Goal: Information Seeking & Learning: Learn about a topic

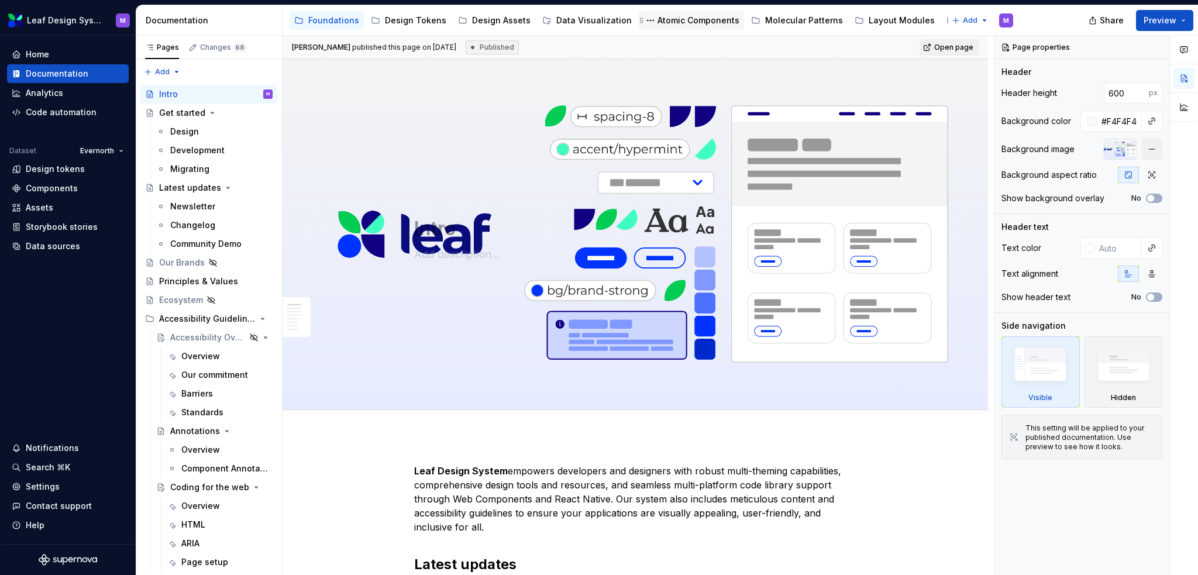
drag, startPoint x: 783, startPoint y: 22, endPoint x: 634, endPoint y: 24, distance: 148.6
click at [783, 22] on div "Molecular Patterns" at bounding box center [804, 21] width 78 height 12
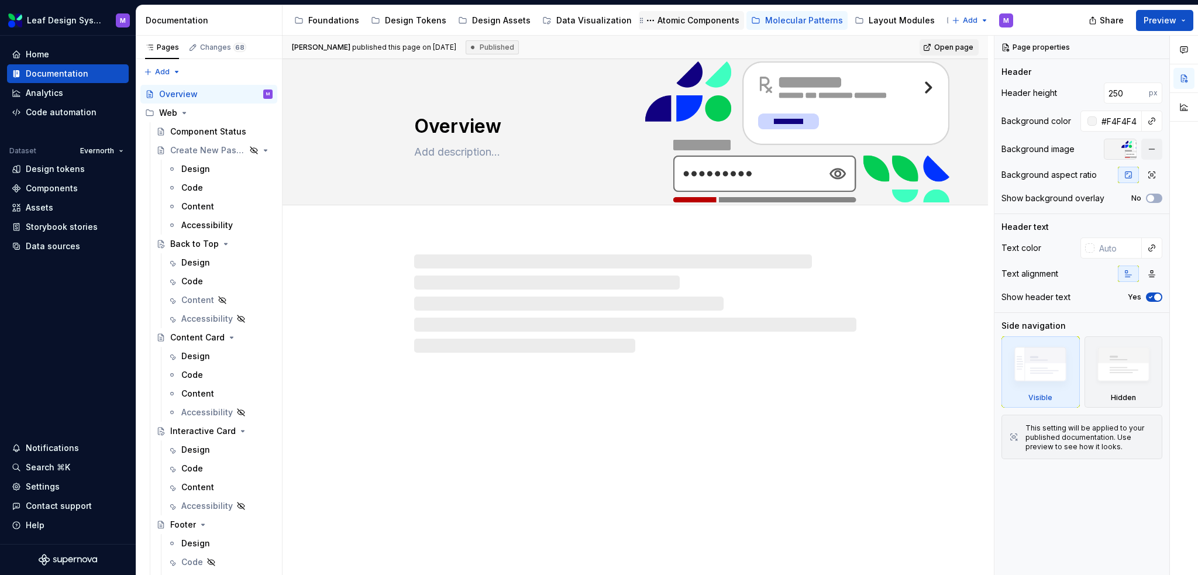
click at [681, 22] on div "Atomic Components" at bounding box center [699, 21] width 82 height 12
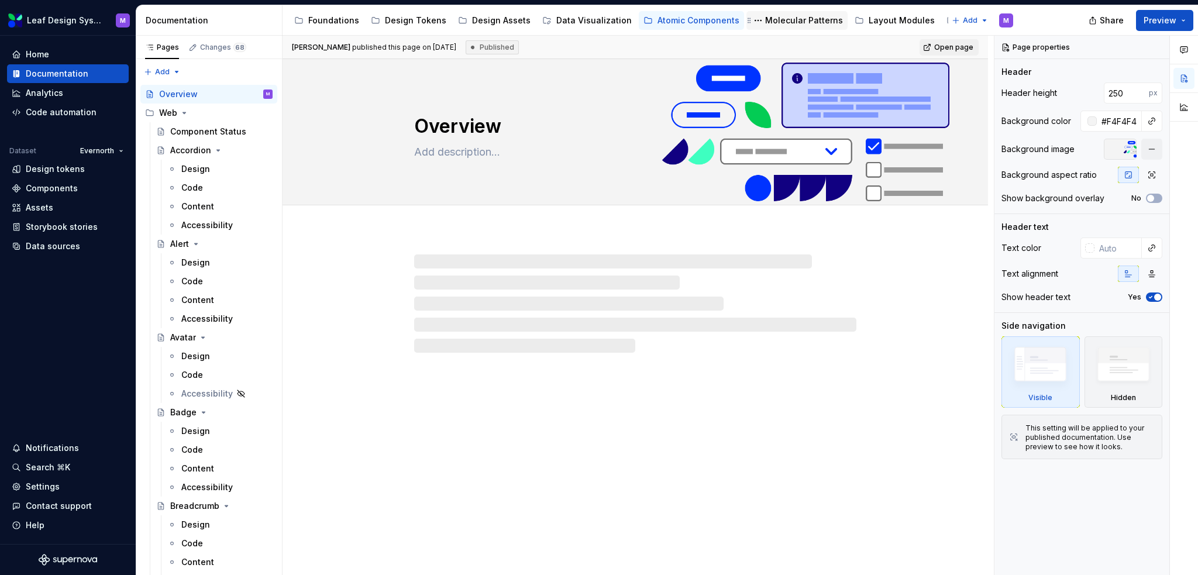
click at [765, 20] on div "Molecular Patterns" at bounding box center [804, 21] width 78 height 12
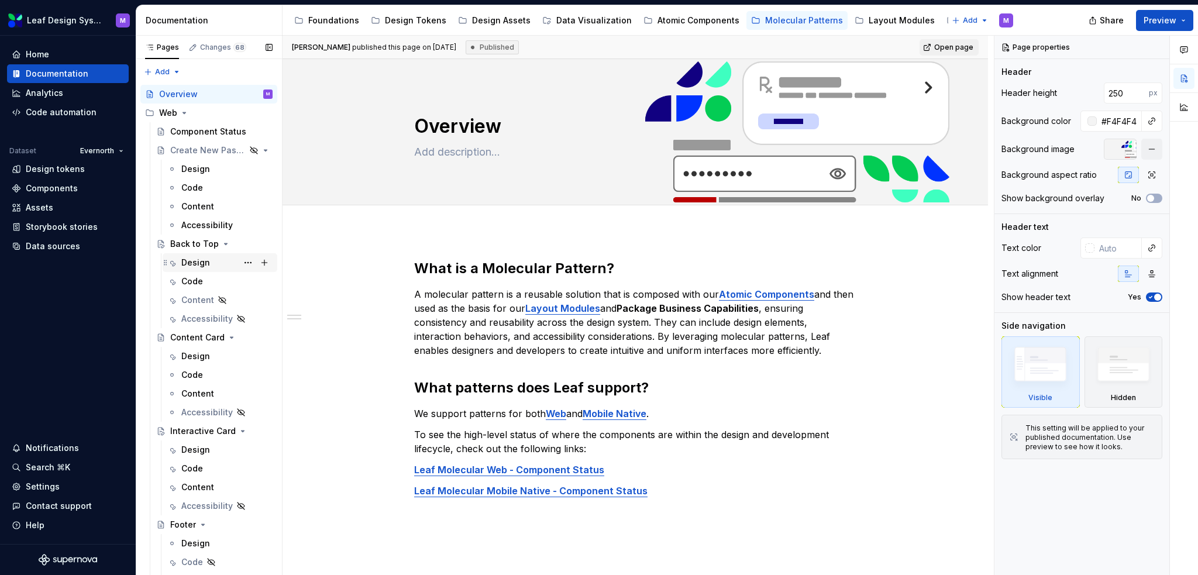
click at [194, 266] on div "Design" at bounding box center [195, 263] width 29 height 12
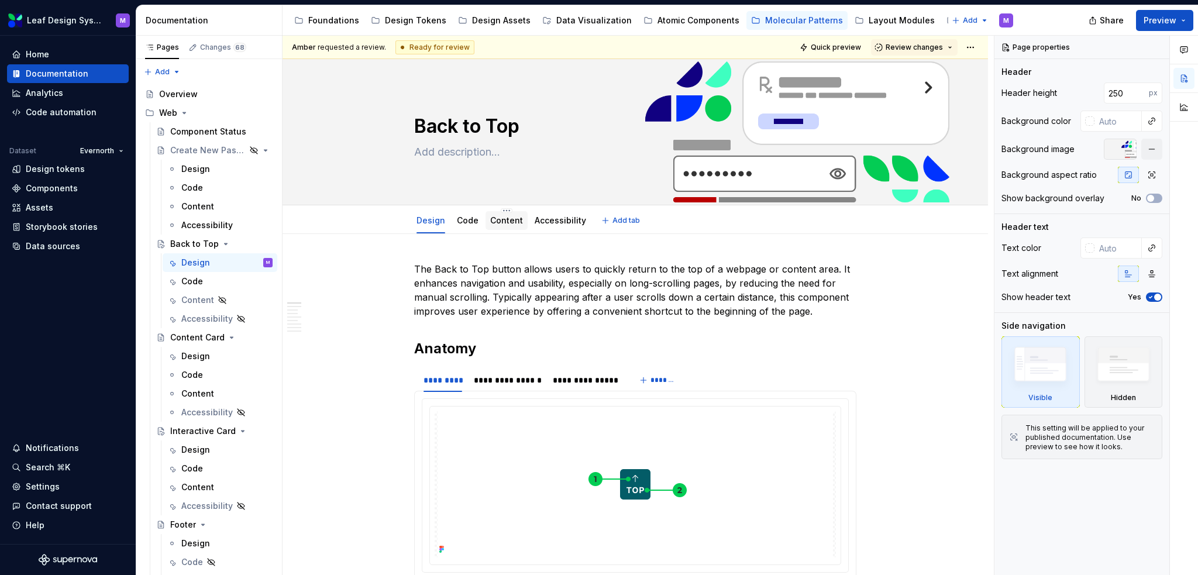
click at [499, 219] on link "Content" at bounding box center [506, 220] width 33 height 10
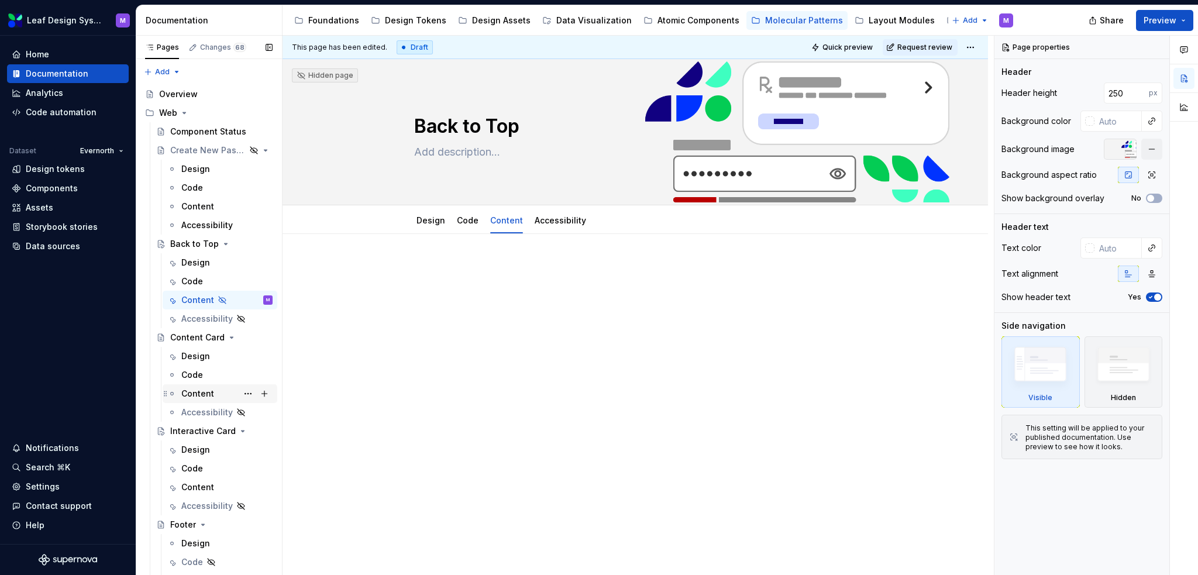
click at [204, 395] on div "Content" at bounding box center [197, 394] width 33 height 12
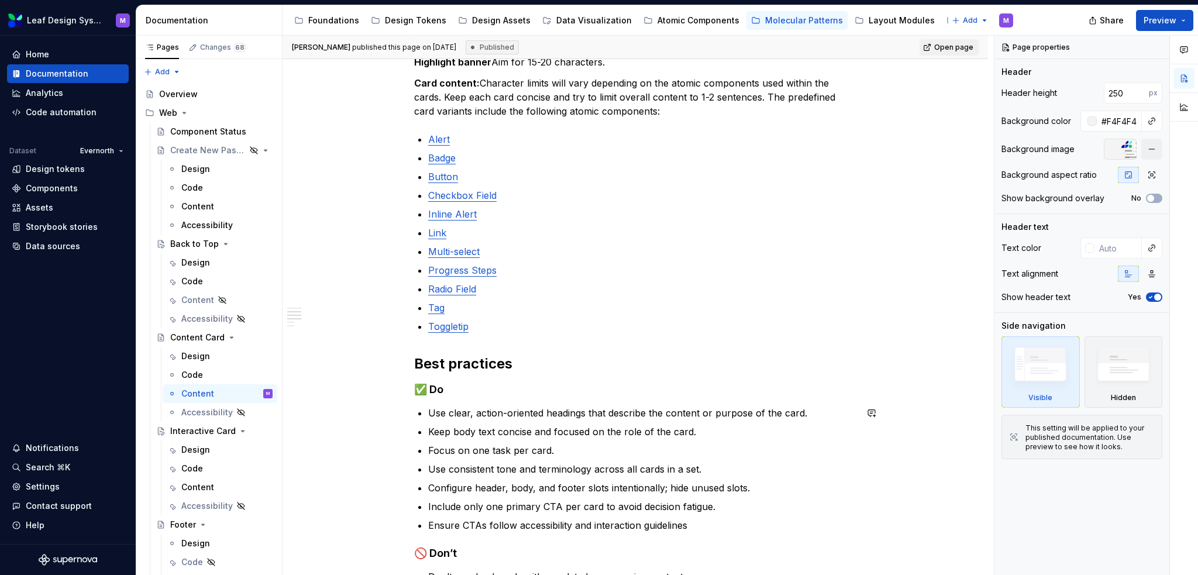
scroll to position [328, 0]
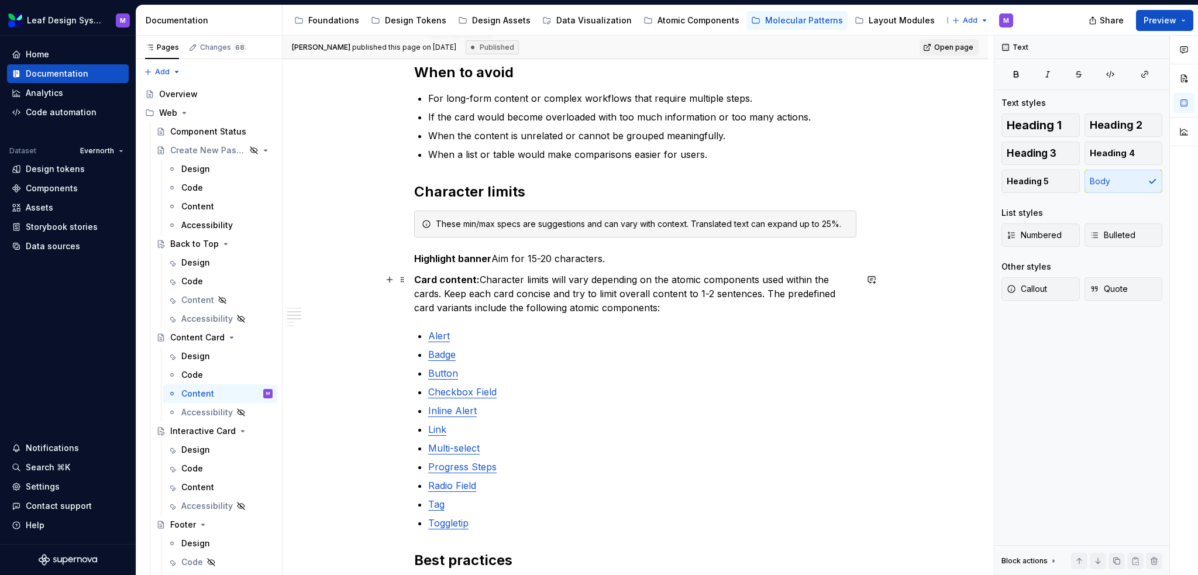
click at [661, 306] on p "Card content: Character limits will vary depending on the atomic components use…" at bounding box center [635, 294] width 442 height 42
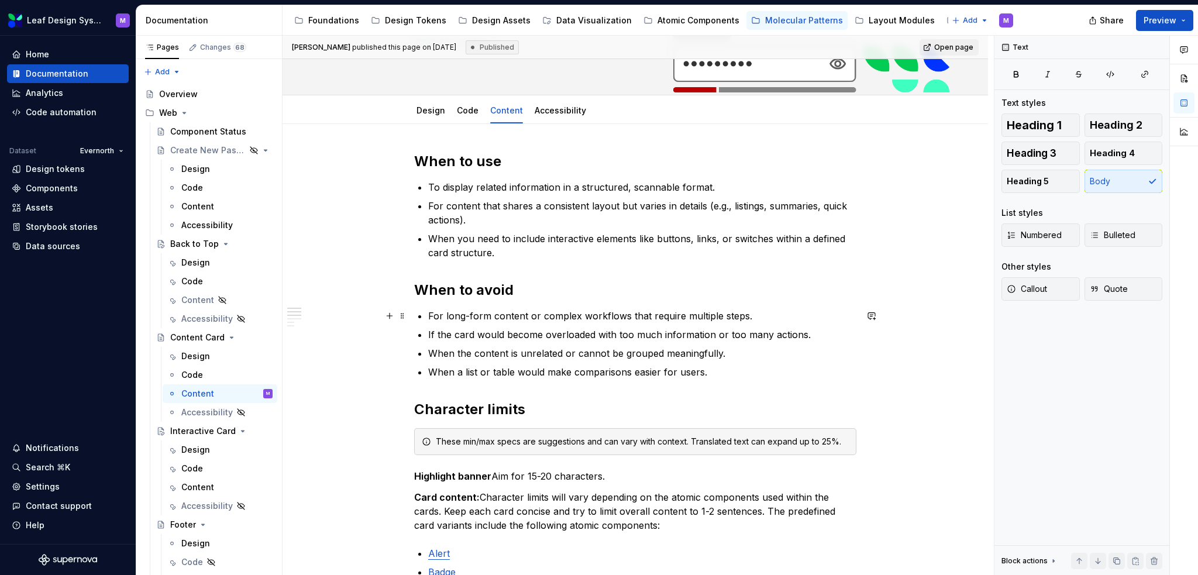
scroll to position [0, 0]
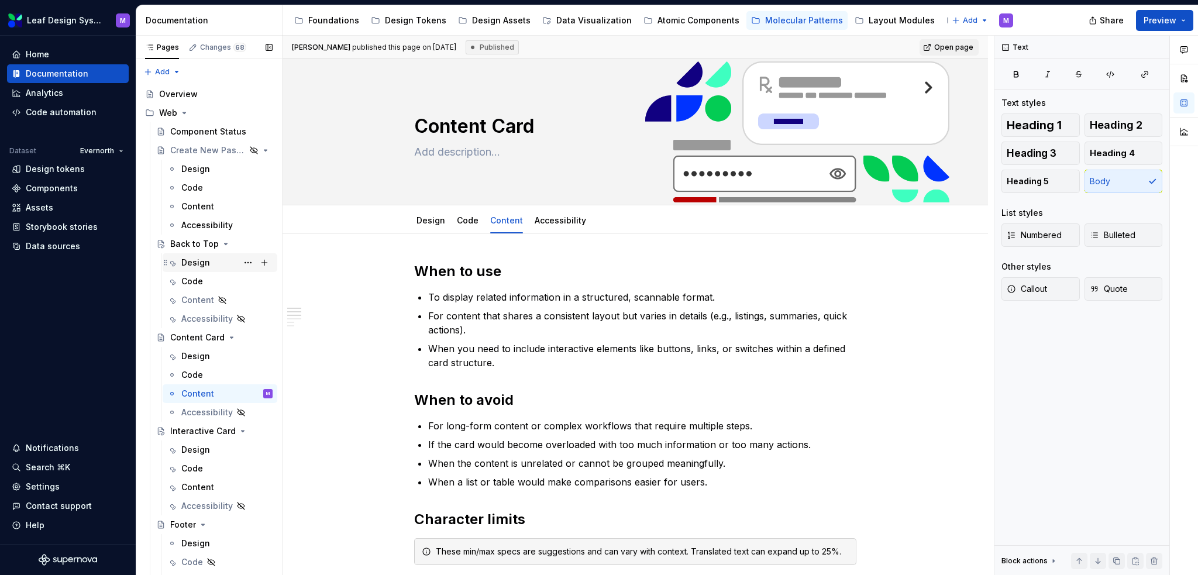
click at [195, 266] on div "Design" at bounding box center [195, 263] width 29 height 12
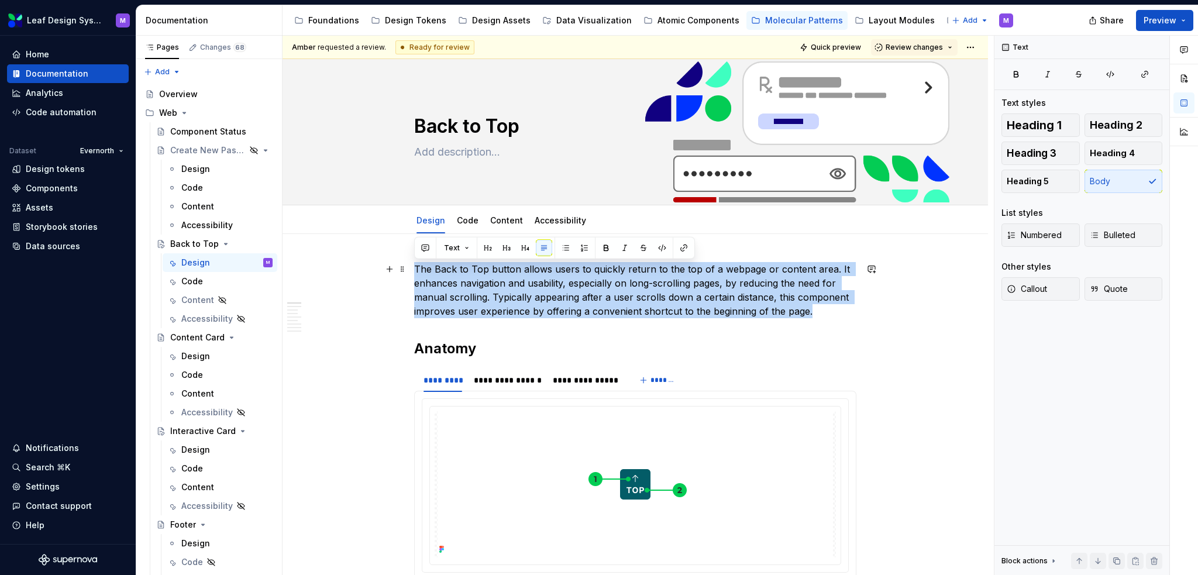
drag, startPoint x: 814, startPoint y: 314, endPoint x: 376, endPoint y: 267, distance: 440.6
copy p "The Back to Top button allows users to quickly return to the top of a webpage o…"
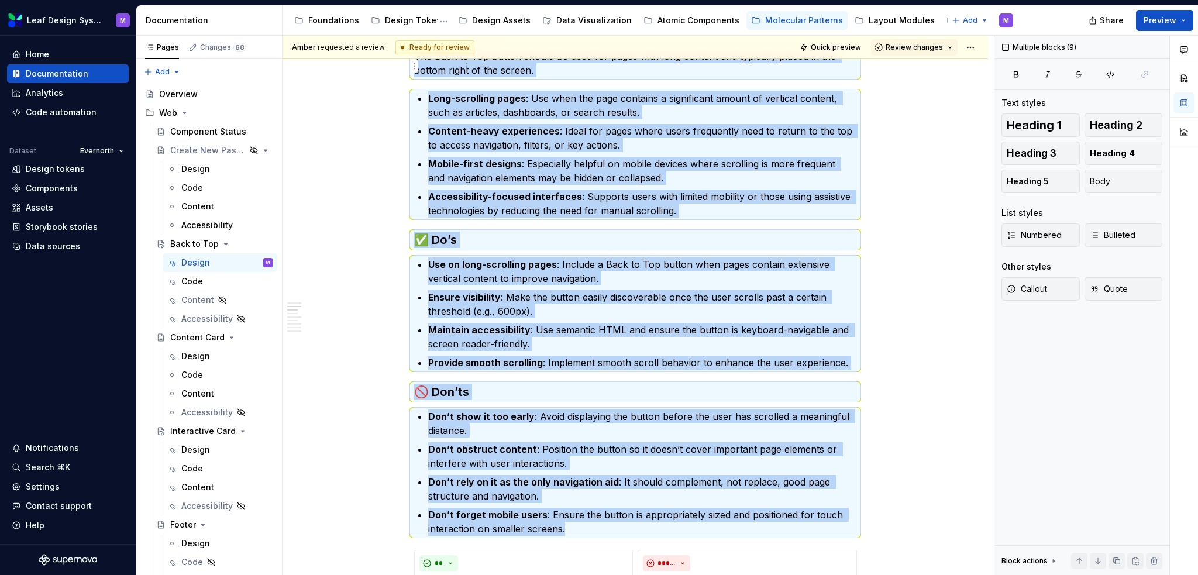
scroll to position [454, 0]
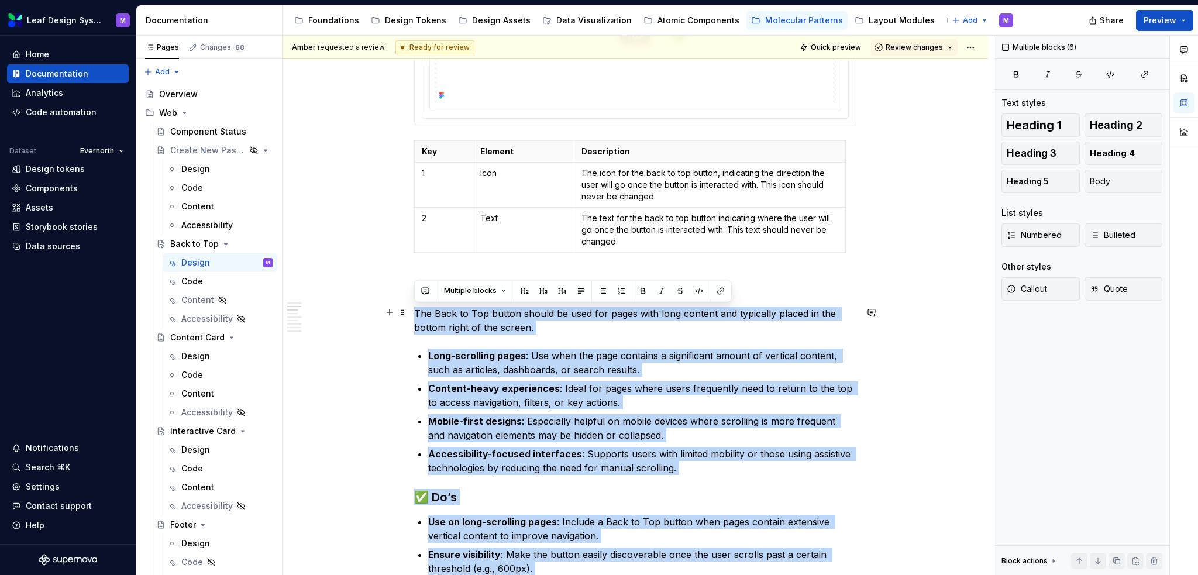
drag, startPoint x: 568, startPoint y: 538, endPoint x: 411, endPoint y: 308, distance: 278.6
copy div "The Back to Top button should be used for pages with long content and typically…"
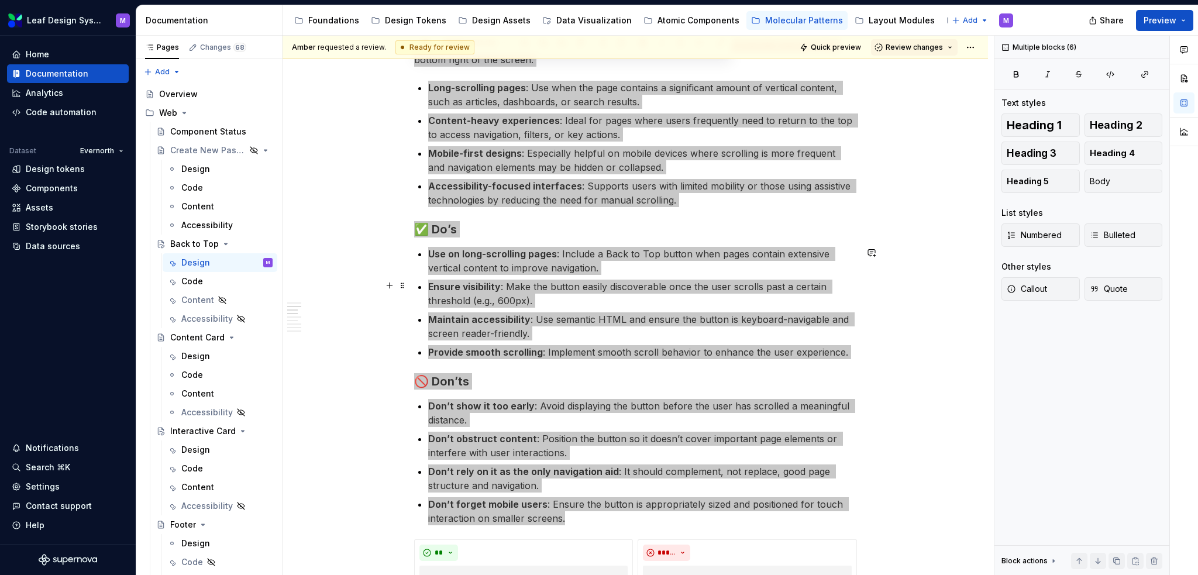
scroll to position [702, 0]
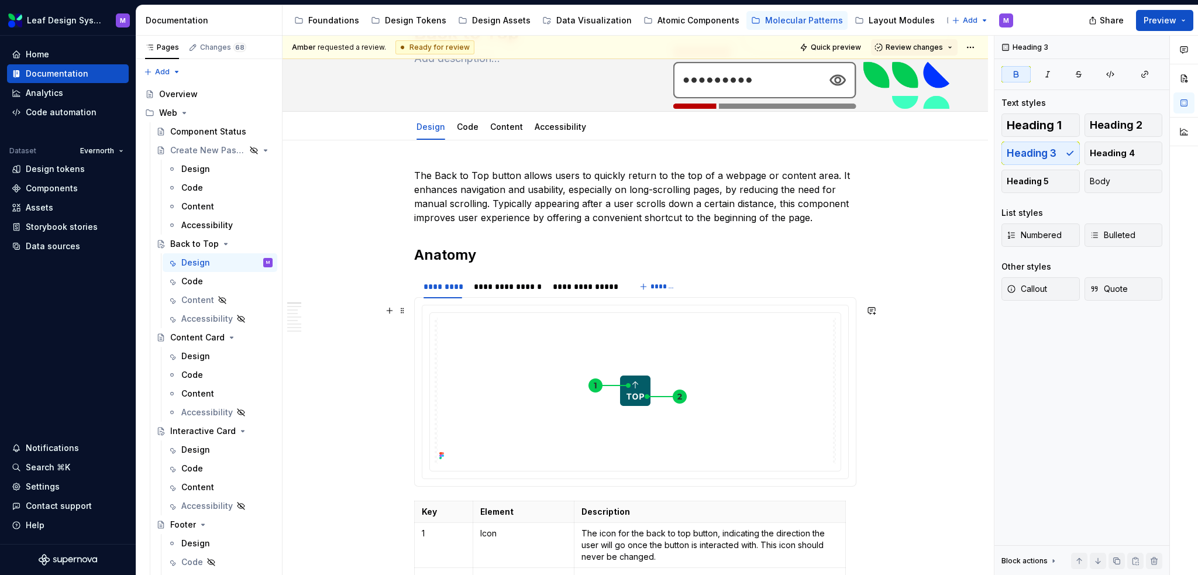
scroll to position [59, 0]
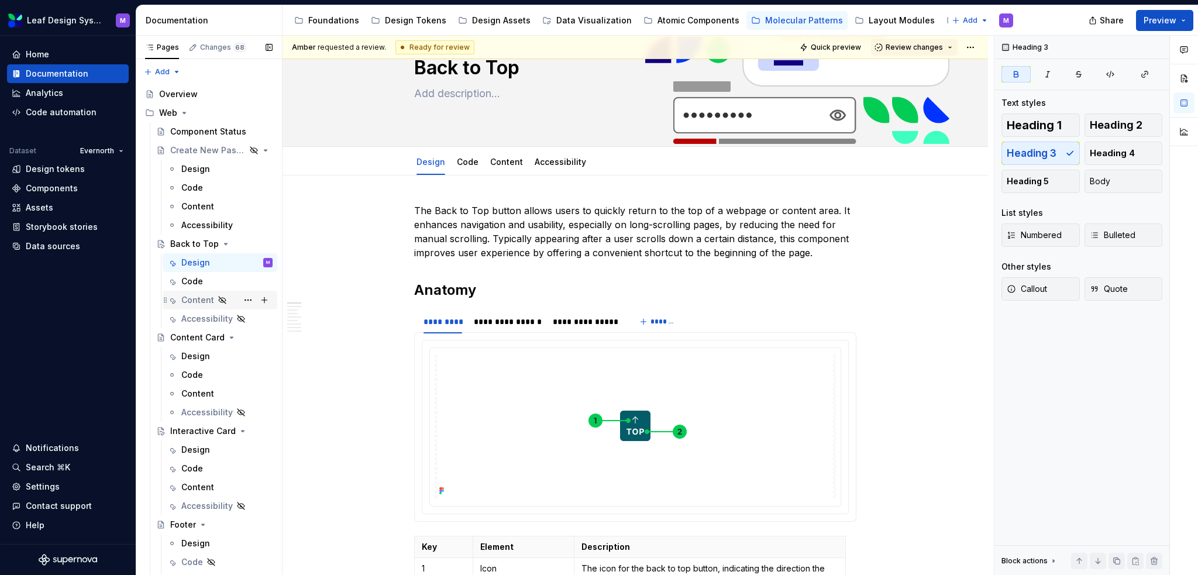
click at [200, 304] on div "Content" at bounding box center [197, 300] width 33 height 12
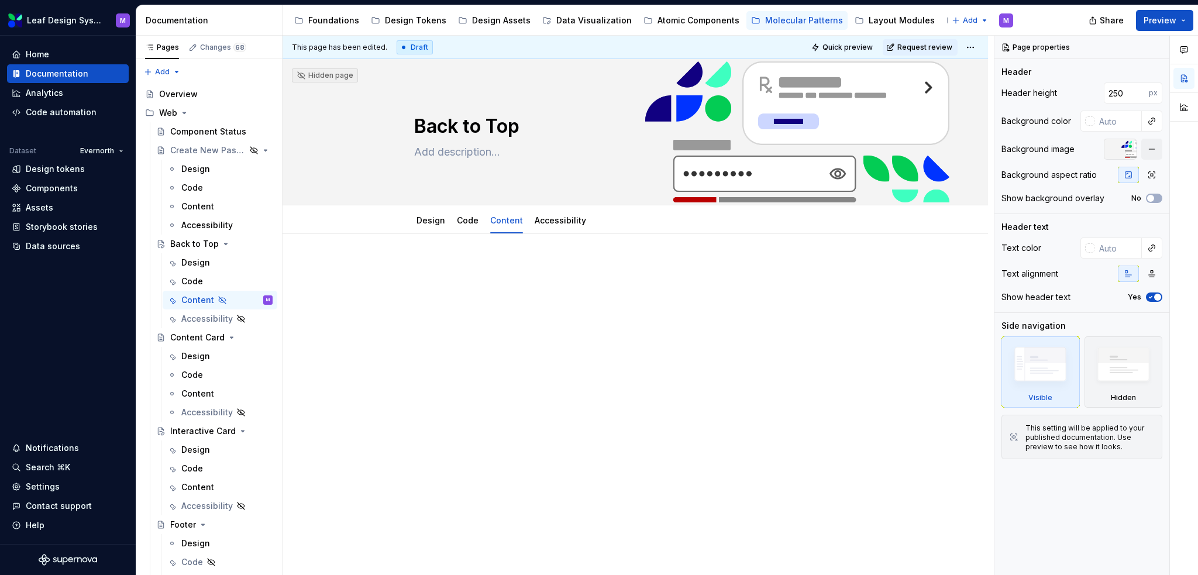
click at [480, 285] on div at bounding box center [635, 284] width 442 height 44
type textarea "*"
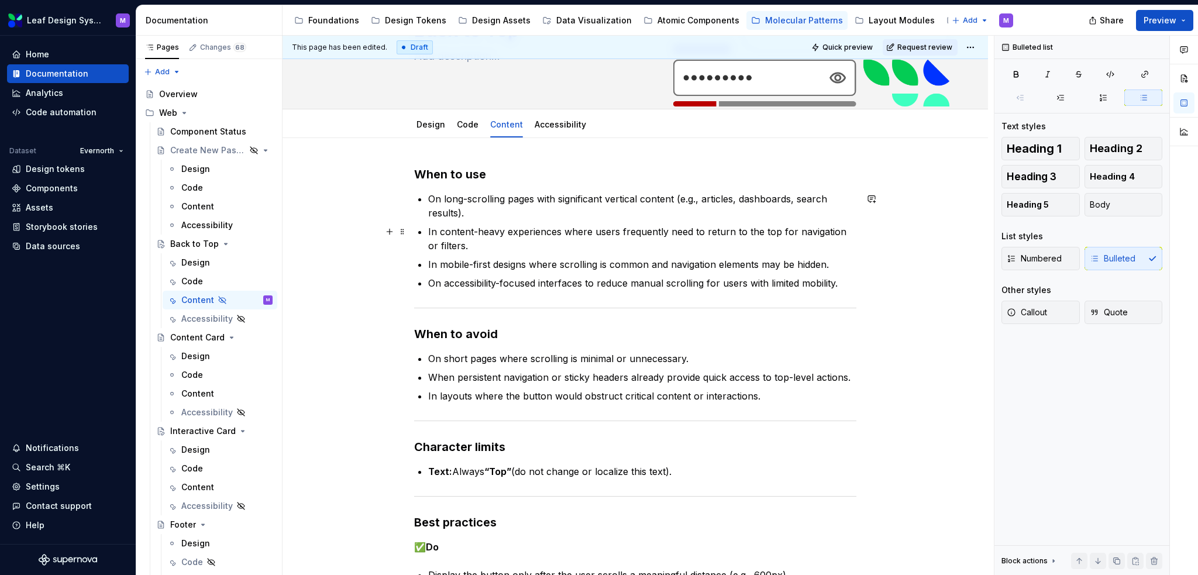
scroll to position [117, 0]
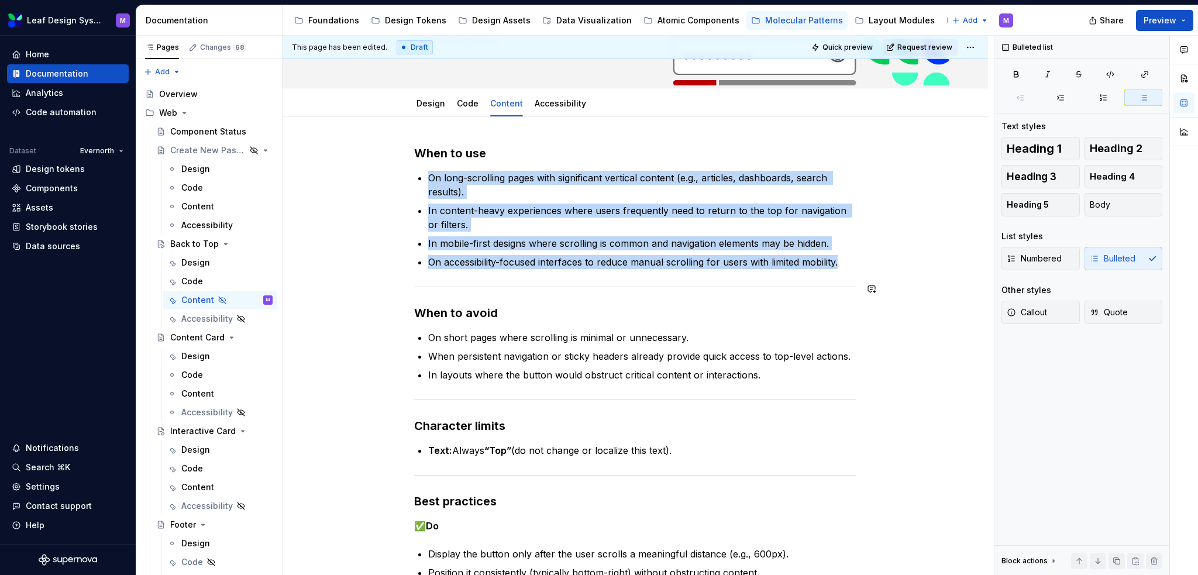
click at [698, 283] on div at bounding box center [635, 287] width 442 height 8
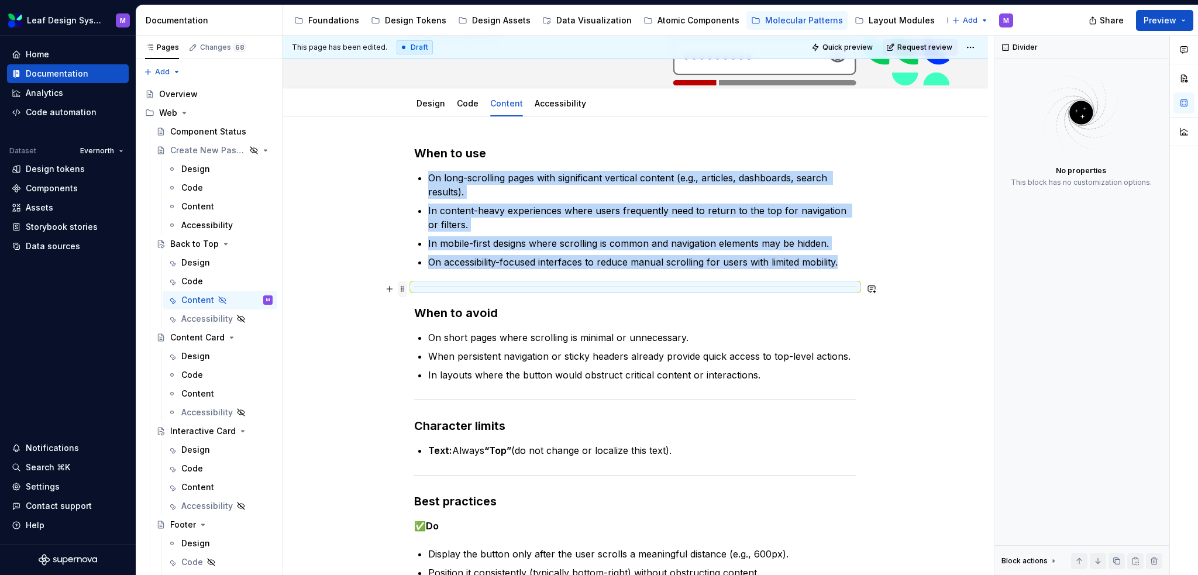
click at [398, 288] on span at bounding box center [402, 289] width 9 height 16
click at [431, 395] on div "Delete" at bounding box center [457, 393] width 76 height 12
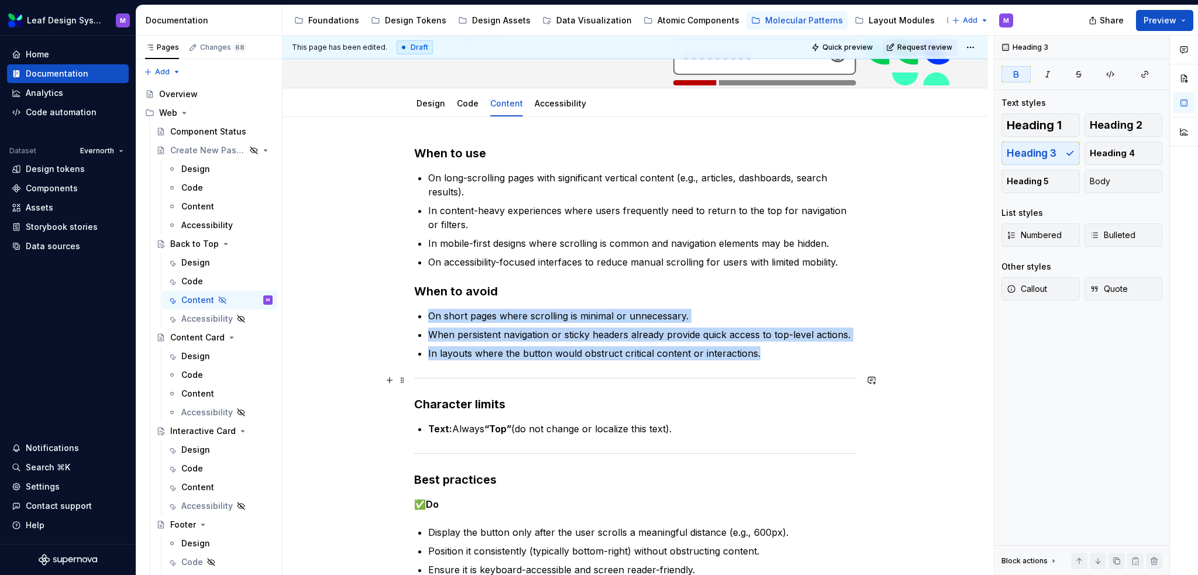
click at [421, 376] on div at bounding box center [635, 378] width 442 height 8
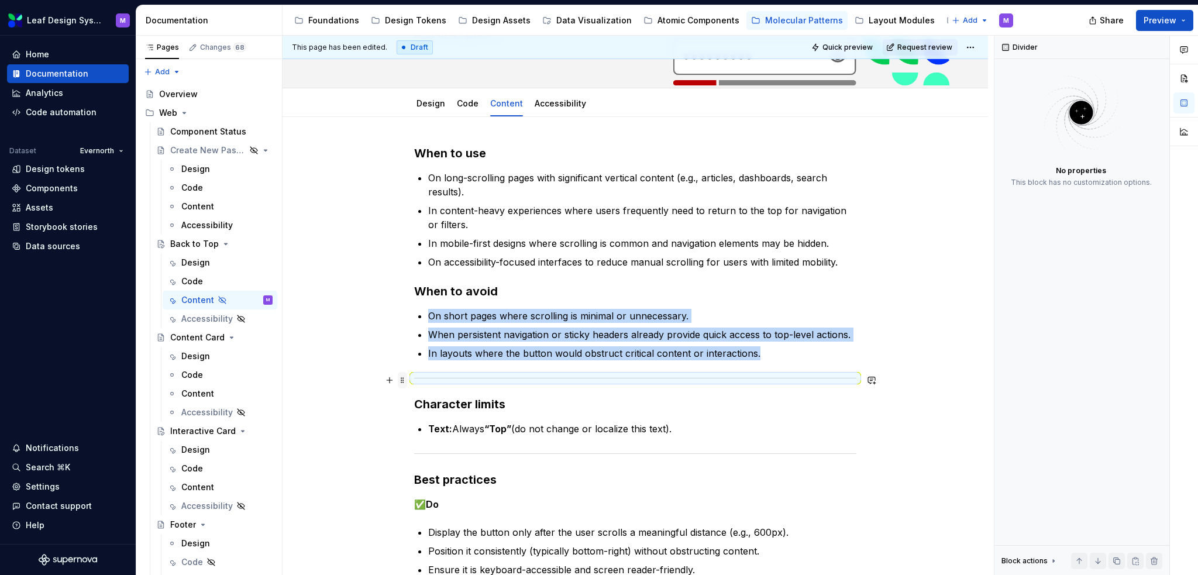
click at [400, 376] on span at bounding box center [402, 380] width 9 height 16
click at [436, 481] on div "Delete" at bounding box center [457, 484] width 76 height 12
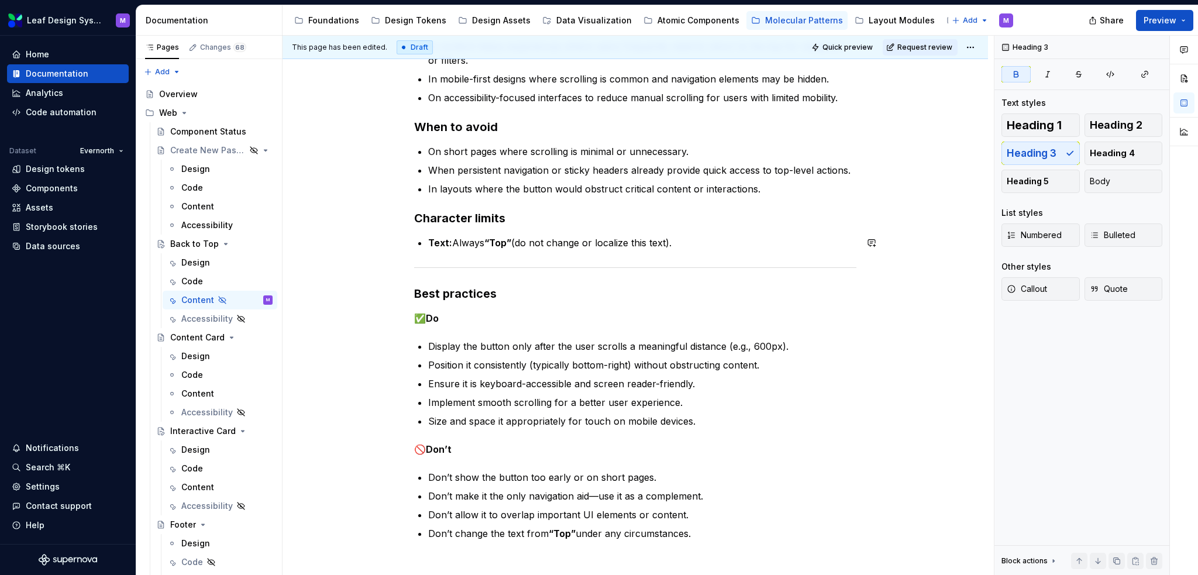
scroll to position [293, 0]
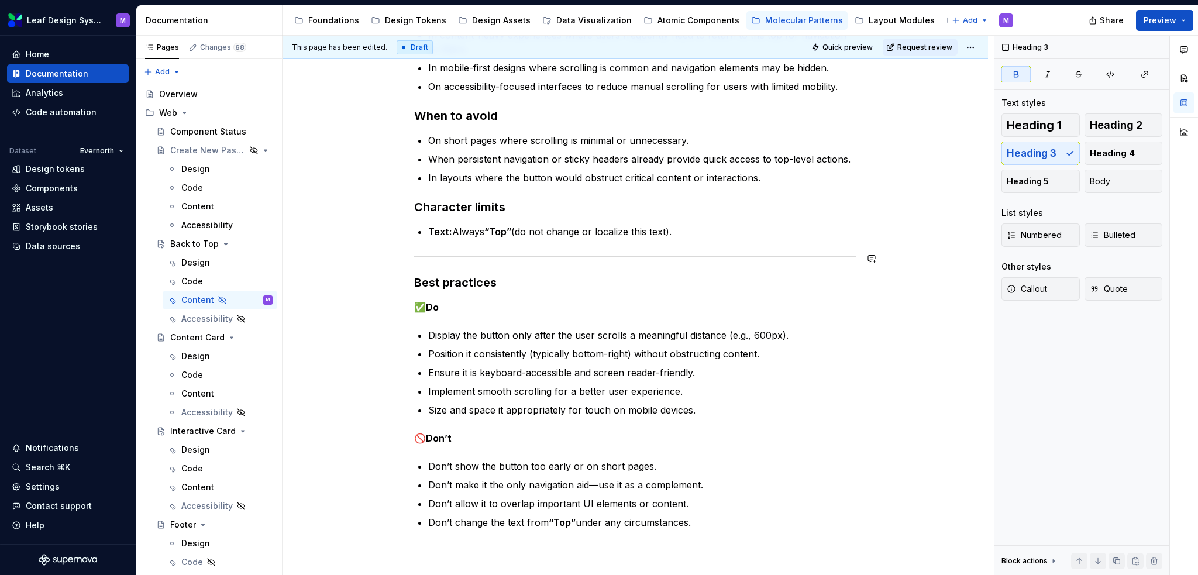
click at [635, 241] on div "When to use On long-scrolling pages with significant vertical content (e.g., ar…" at bounding box center [635, 250] width 442 height 560
click at [680, 233] on p "Text: Always “Top” (do not change or localize this text)." at bounding box center [642, 232] width 428 height 14
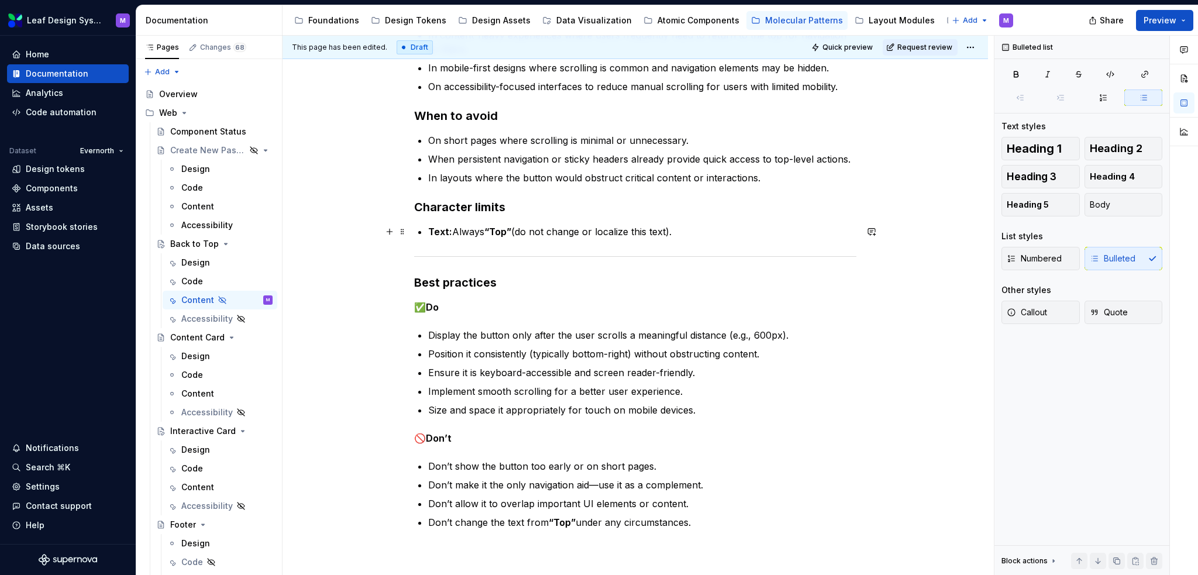
click at [683, 229] on p "Text: Always “Top” (do not change or localize this text)." at bounding box center [642, 232] width 428 height 14
drag, startPoint x: 676, startPoint y: 233, endPoint x: 590, endPoint y: 229, distance: 86.7
click at [590, 229] on p "Text: Always “Top” (do not change or localize this text)." at bounding box center [642, 232] width 428 height 14
click at [514, 229] on p "Text: Always “Top” (do not change this text)" at bounding box center [642, 232] width 428 height 14
click at [622, 232] on p "Text: Always “Top” (do not change this text)" at bounding box center [642, 232] width 428 height 14
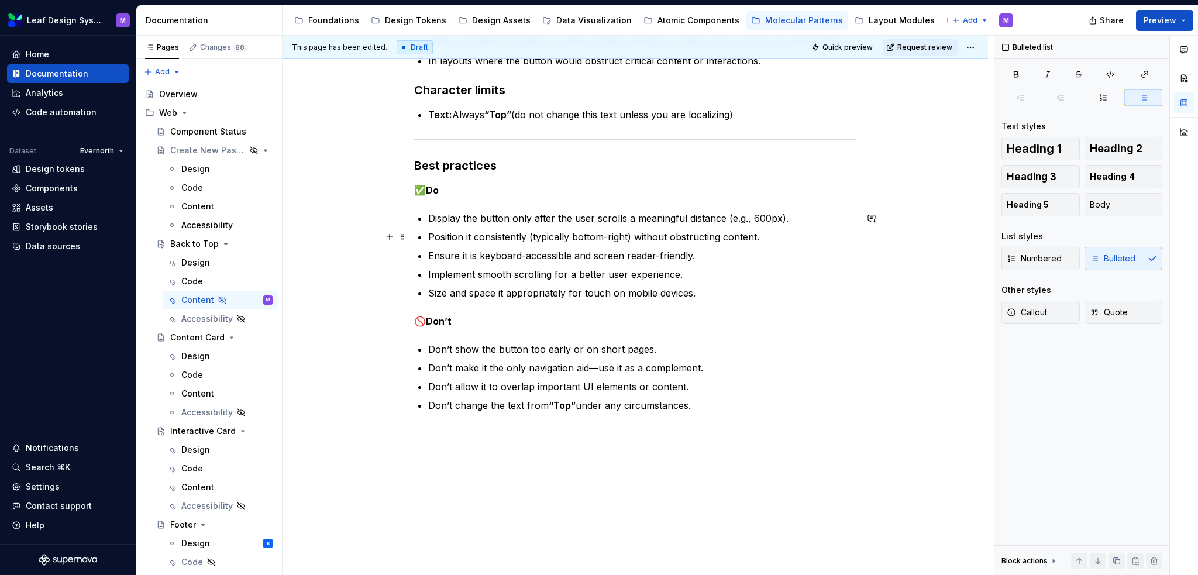
scroll to position [351, 0]
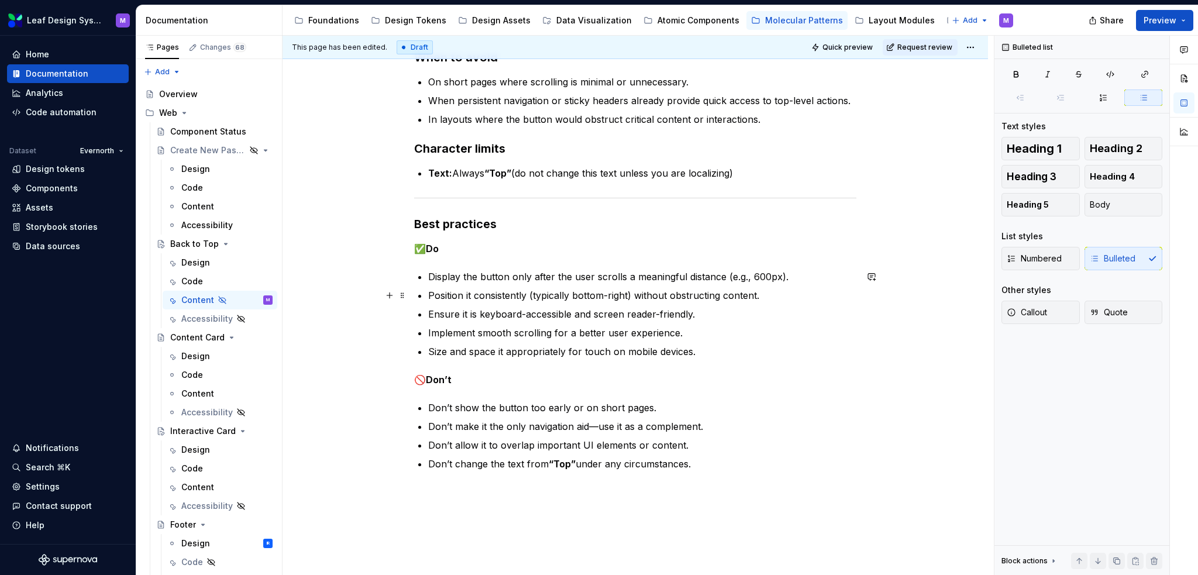
click at [536, 285] on ul "Display the button only after the user scrolls a meaningful distance (e.g., 600…" at bounding box center [642, 314] width 428 height 89
click at [714, 467] on p "Don’t change the text from “Top” under any circumstances." at bounding box center [642, 464] width 428 height 14
click at [714, 465] on p "Don’t change the text from “Top” under any circumstances." at bounding box center [642, 464] width 428 height 14
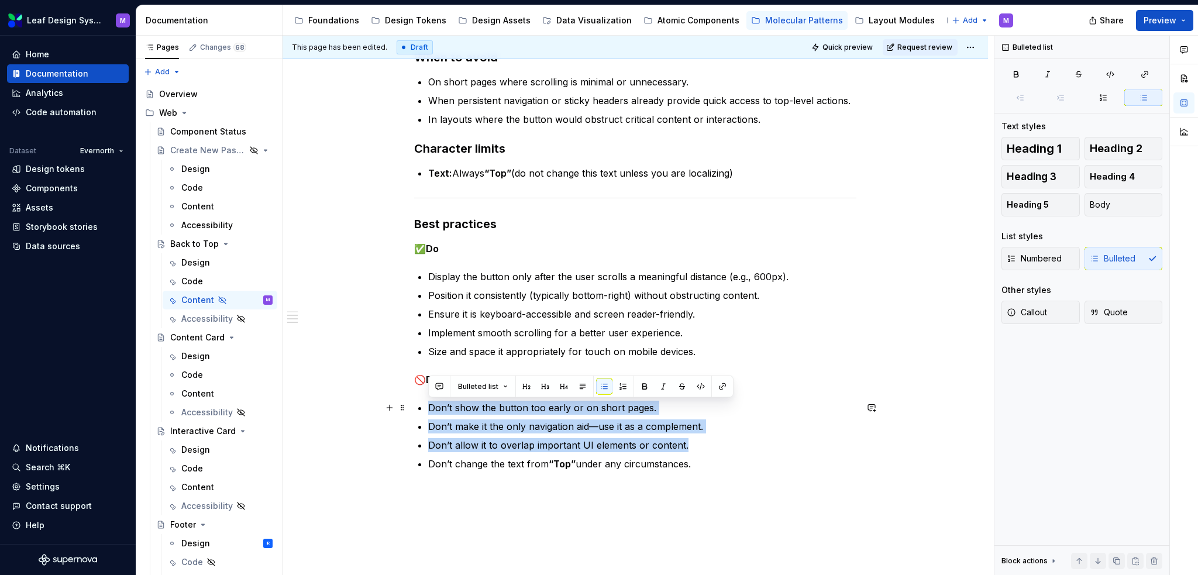
drag, startPoint x: 702, startPoint y: 450, endPoint x: 423, endPoint y: 409, distance: 282.1
click at [423, 409] on div "When to use On long-scrolling pages with significant vertical content (e.g., ar…" at bounding box center [635, 191] width 442 height 560
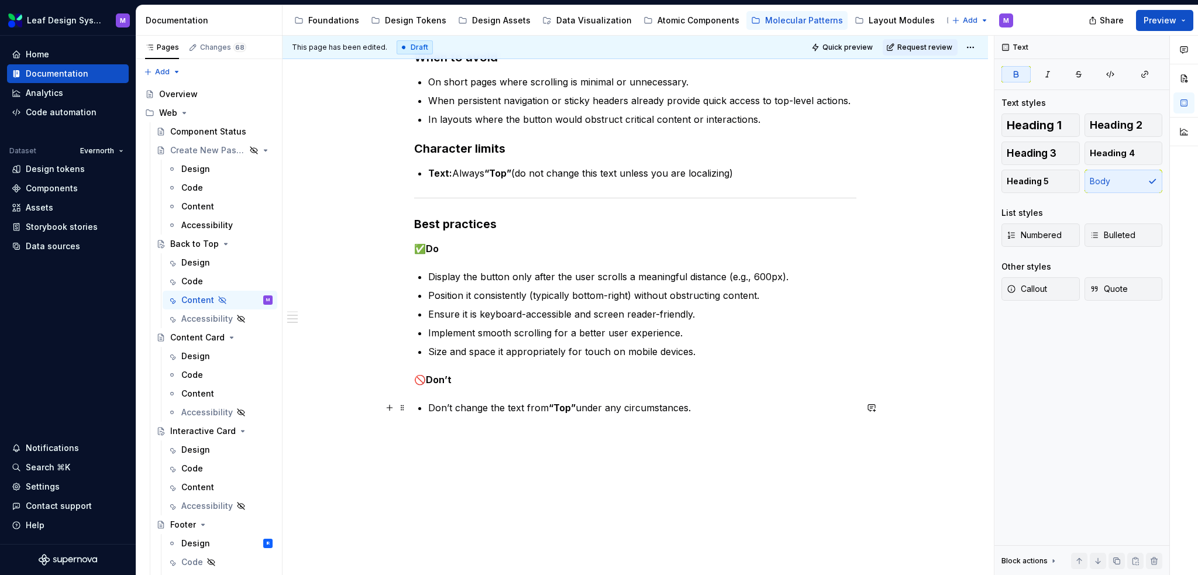
click at [708, 410] on p "Don’t change the text from “Top” under any circumstances." at bounding box center [642, 408] width 428 height 14
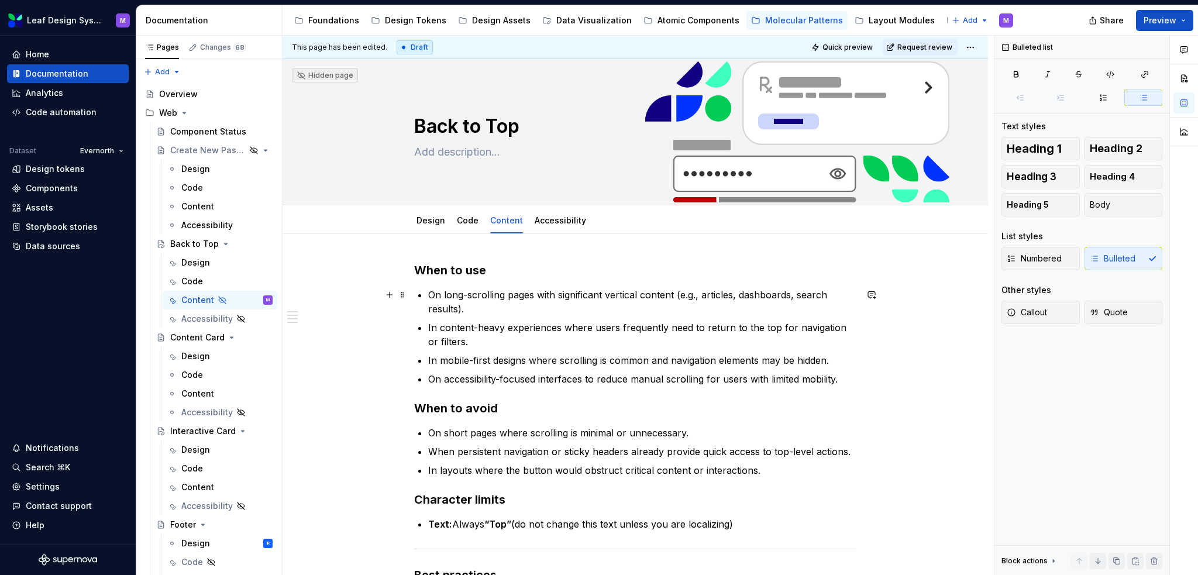
scroll to position [117, 0]
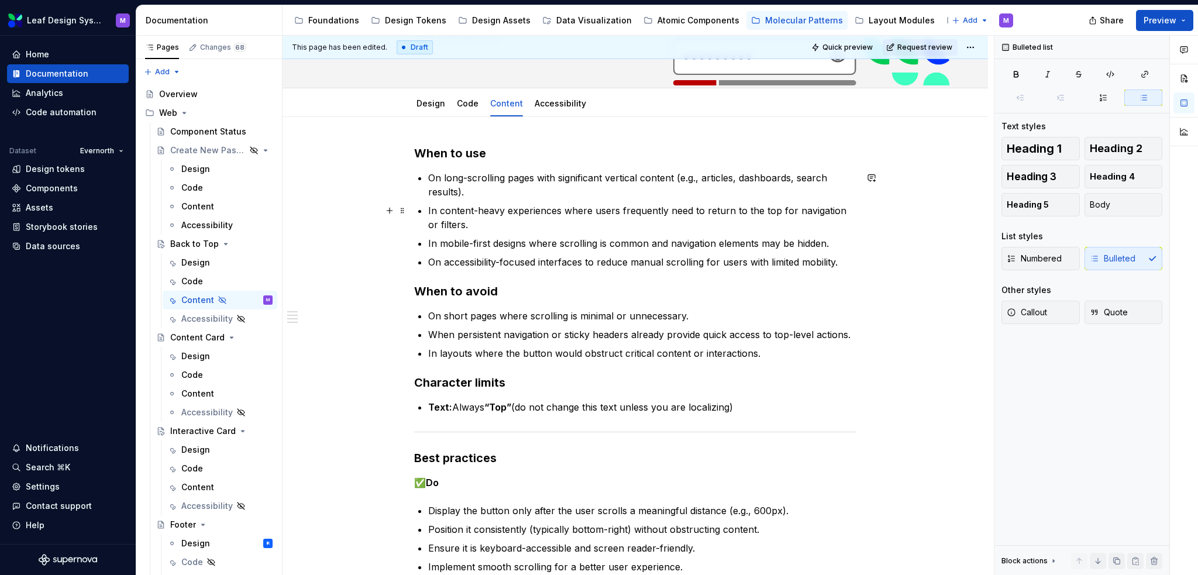
click at [617, 215] on p "In content-heavy experiences where users frequently need to return to the top f…" at bounding box center [642, 218] width 428 height 28
click at [461, 109] on div "Code" at bounding box center [468, 104] width 22 height 12
click at [439, 106] on link "Design" at bounding box center [431, 103] width 29 height 10
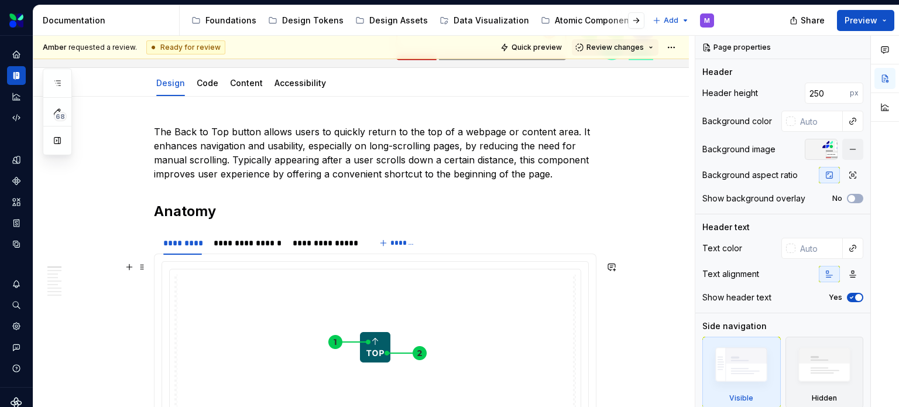
scroll to position [254, 0]
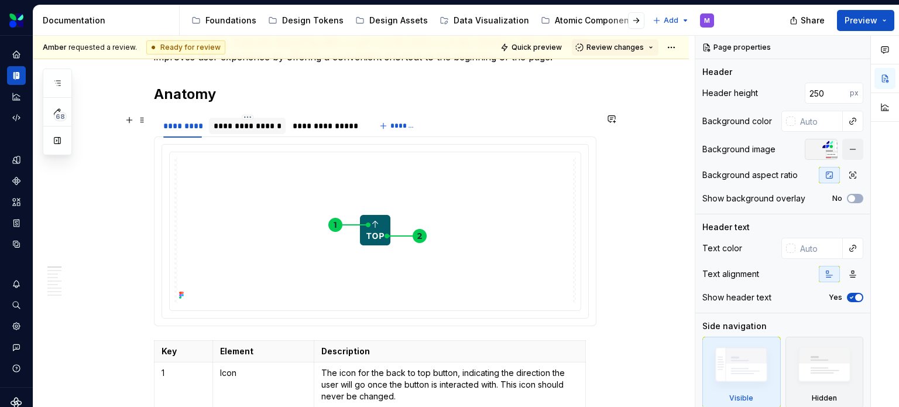
click at [274, 130] on div "**********" at bounding box center [248, 126] width 68 height 12
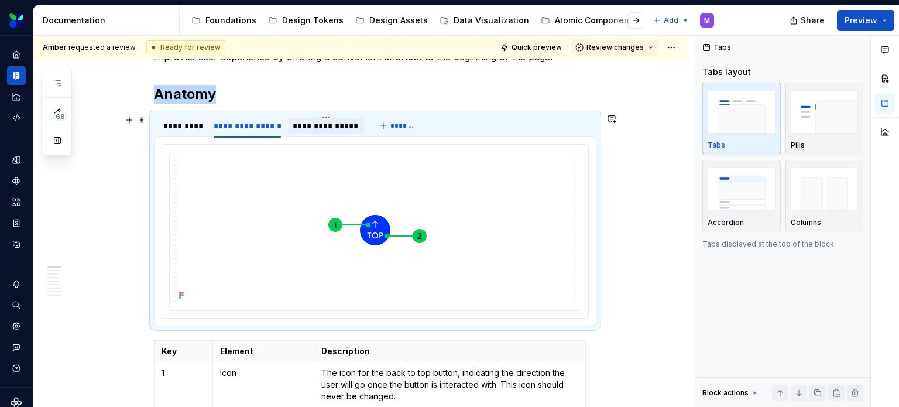
click at [328, 122] on div "**********" at bounding box center [326, 126] width 66 height 12
click at [227, 119] on div "**********" at bounding box center [247, 126] width 77 height 16
click at [167, 121] on div "*********" at bounding box center [182, 126] width 39 height 12
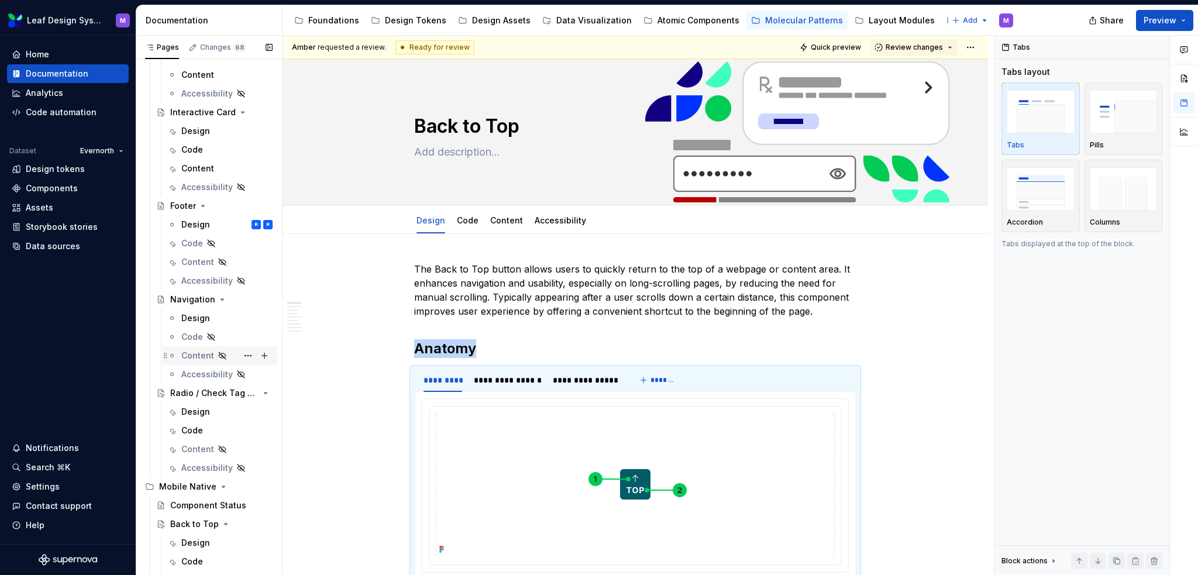
scroll to position [337, 0]
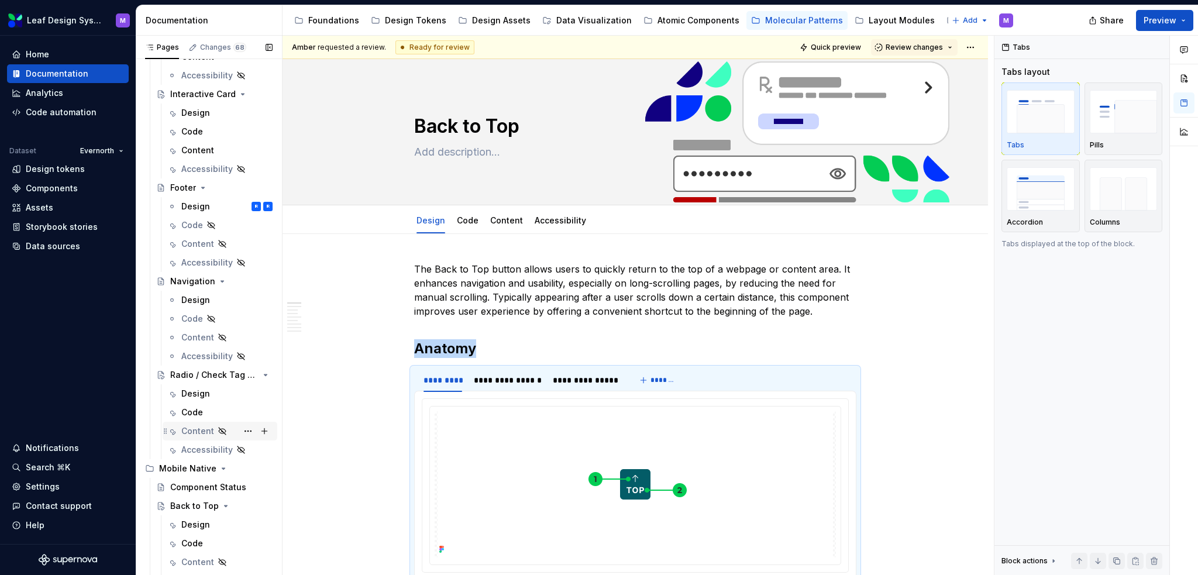
click at [201, 428] on div "Content" at bounding box center [197, 431] width 33 height 12
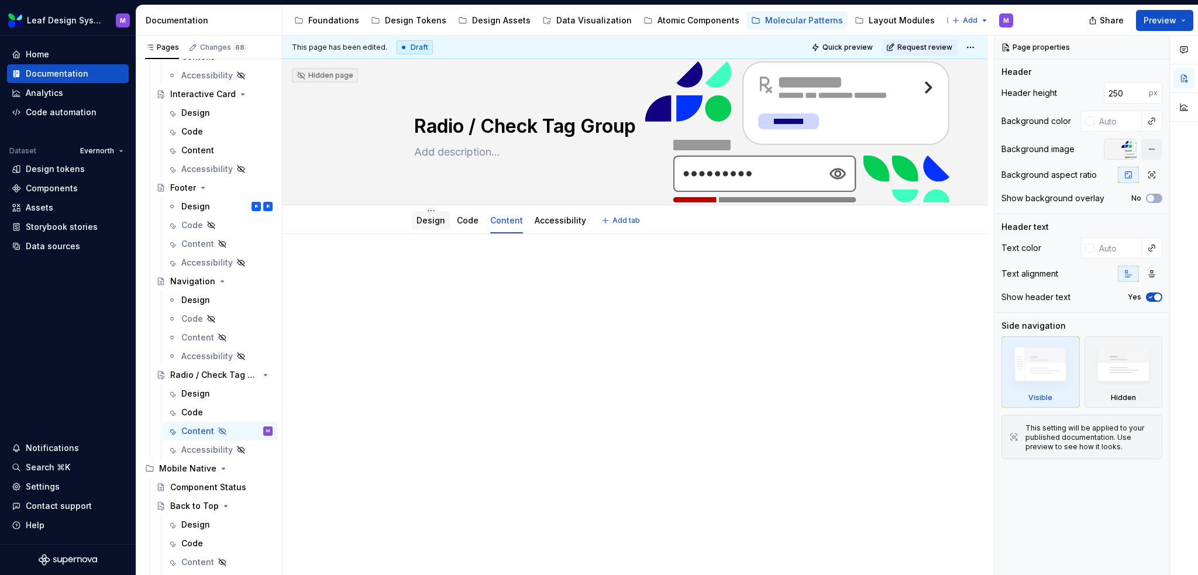
click at [428, 222] on link "Design" at bounding box center [431, 220] width 29 height 10
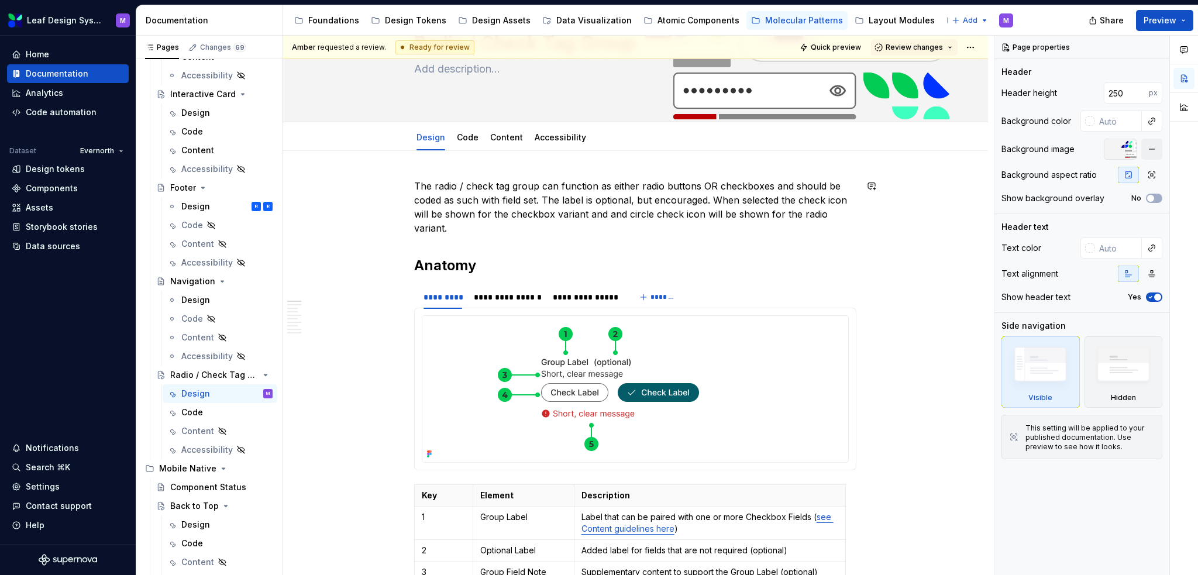
scroll to position [59, 0]
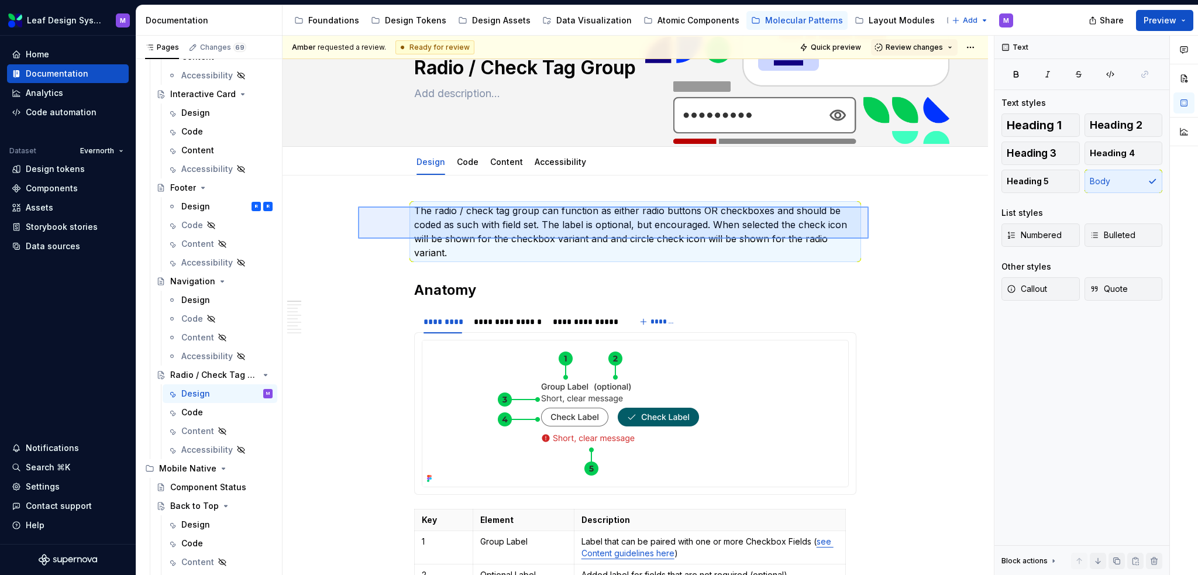
drag, startPoint x: 869, startPoint y: 239, endPoint x: 358, endPoint y: 207, distance: 511.8
click at [358, 207] on div "**********" at bounding box center [638, 306] width 711 height 540
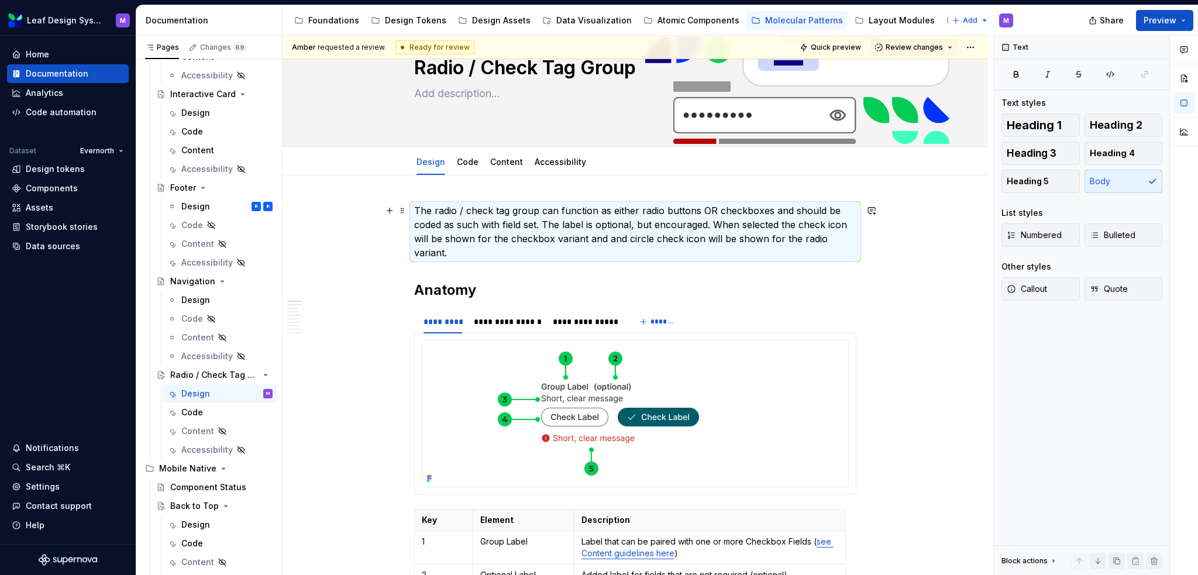
click at [647, 219] on p "The radio / check tag group can function as either radio buttons OR checkboxes …" at bounding box center [635, 232] width 442 height 56
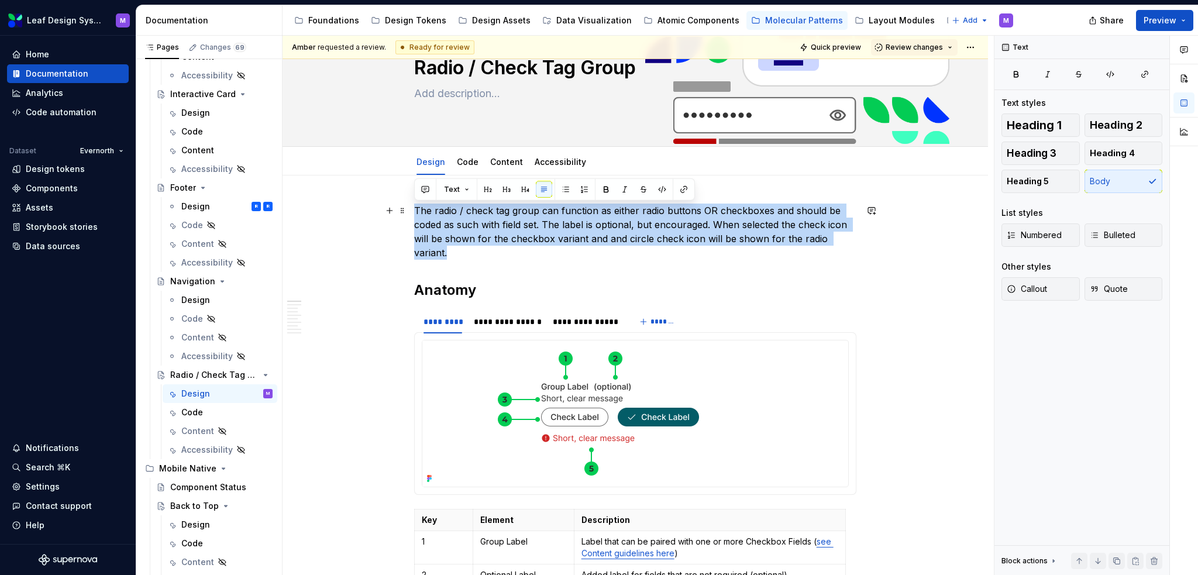
drag, startPoint x: 855, startPoint y: 240, endPoint x: 412, endPoint y: 209, distance: 444.0
copy p "The radio / check tag group can function as either radio buttons OR checkboxes …"
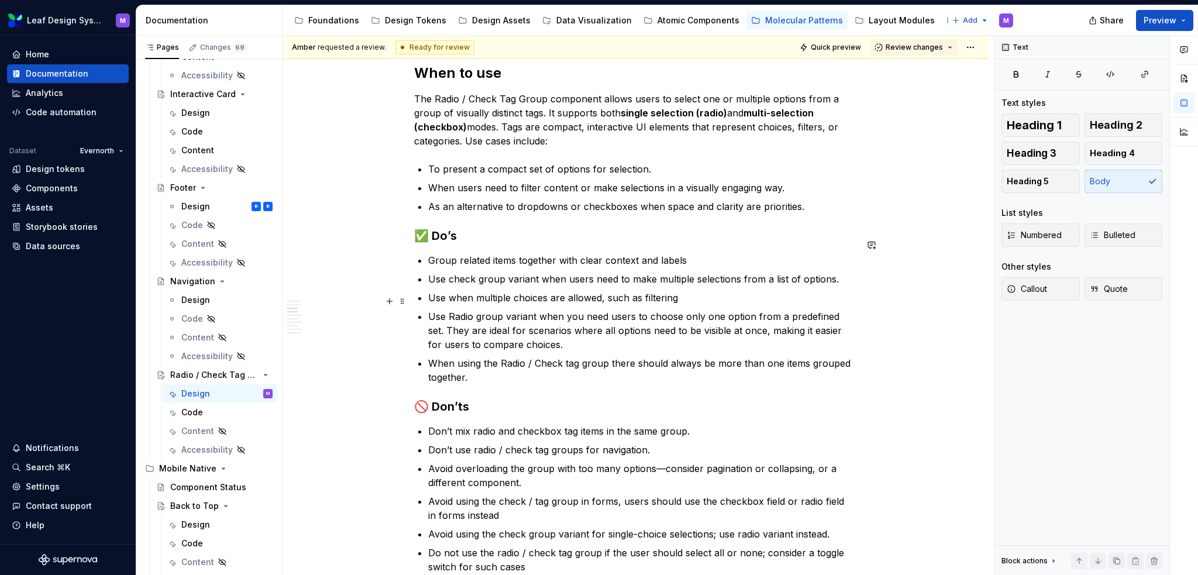
scroll to position [819, 0]
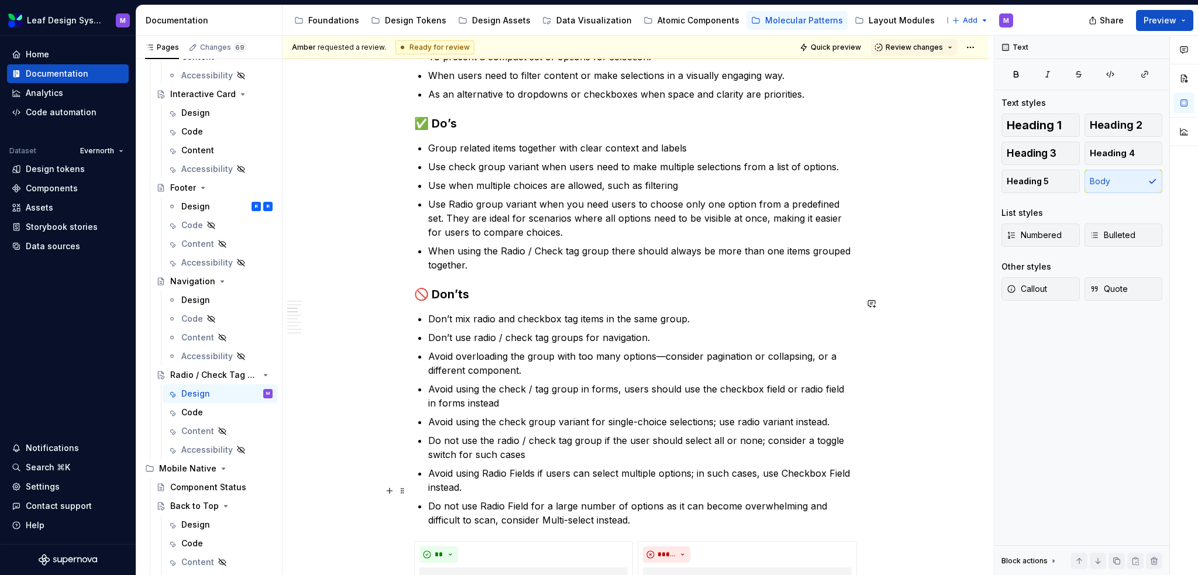
click at [641, 500] on p "Do not use Radio Field for a large number of options as it can become overwhelm…" at bounding box center [642, 513] width 428 height 28
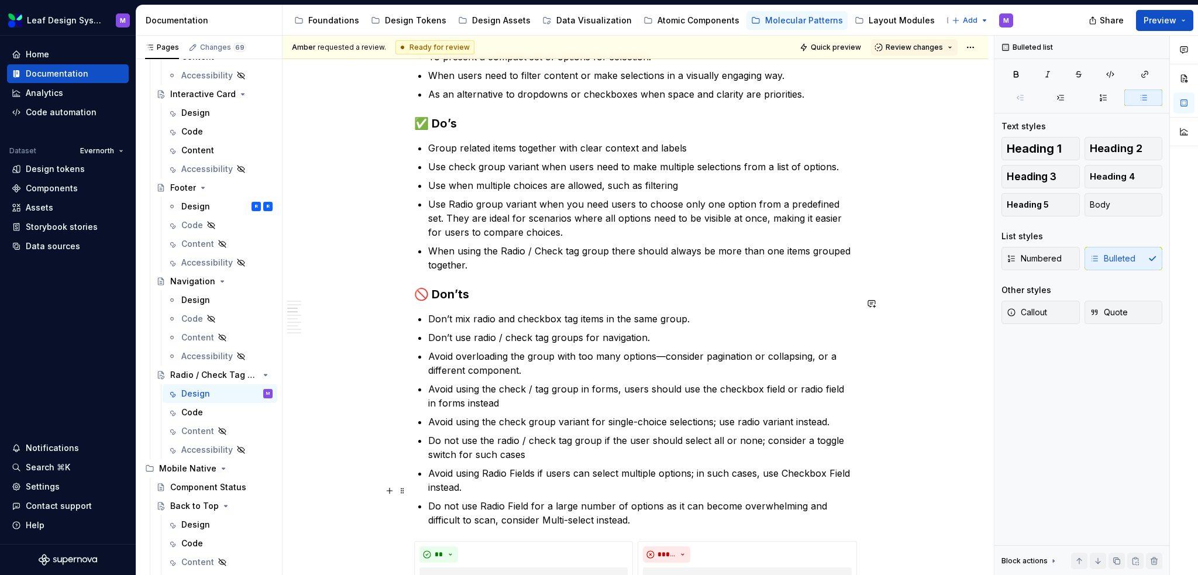
click at [641, 500] on p "Do not use Radio Field for a large number of options as it can become overwhelm…" at bounding box center [642, 513] width 428 height 28
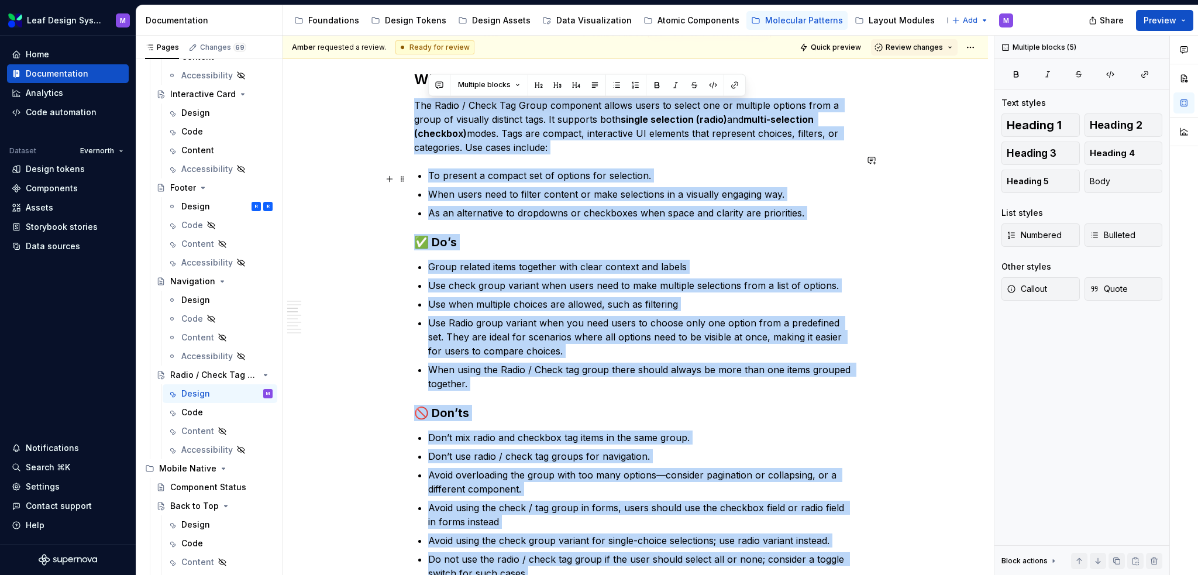
scroll to position [646, 0]
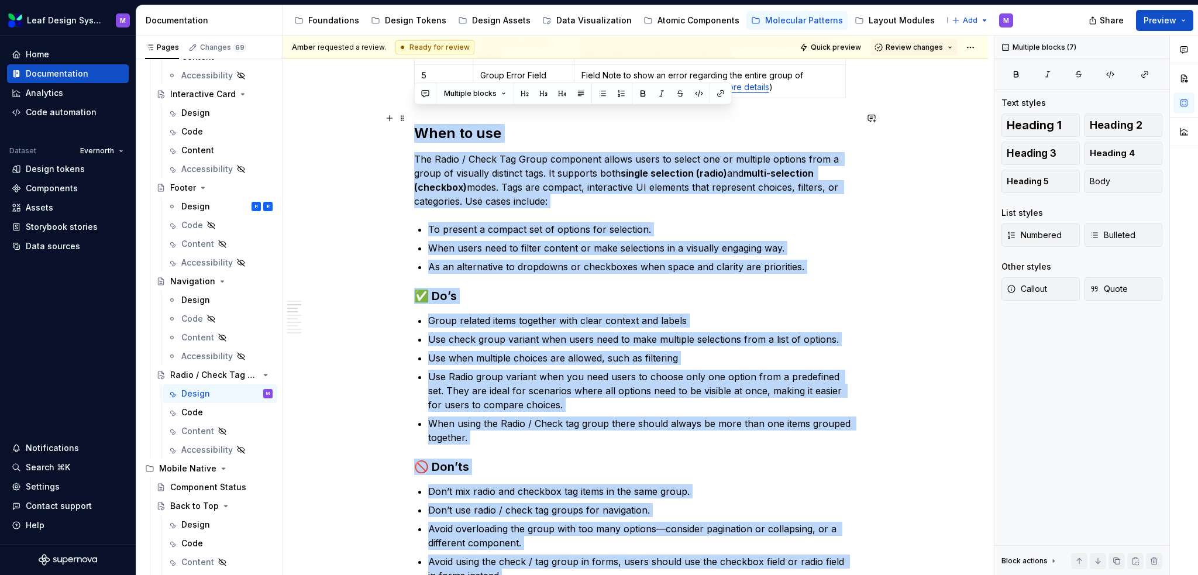
drag, startPoint x: 639, startPoint y: 503, endPoint x: 408, endPoint y: 126, distance: 441.7
copy div "When to use The Radio / Check Tag Group component allows users to select one or…"
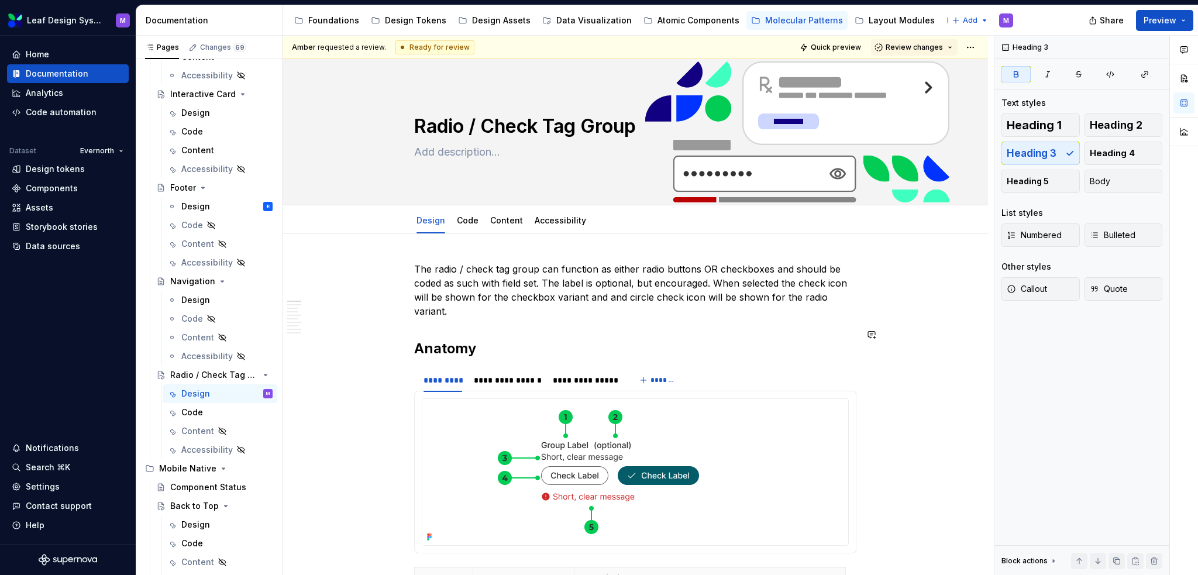
scroll to position [0, 0]
click at [503, 221] on link "Content" at bounding box center [506, 220] width 33 height 10
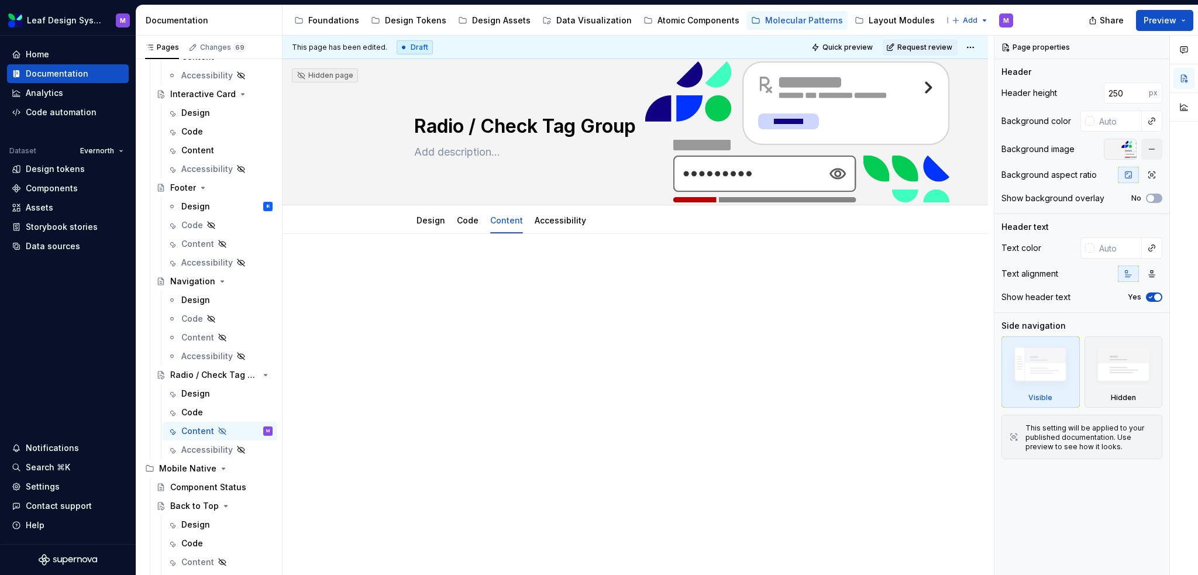
click at [526, 268] on p at bounding box center [635, 269] width 442 height 14
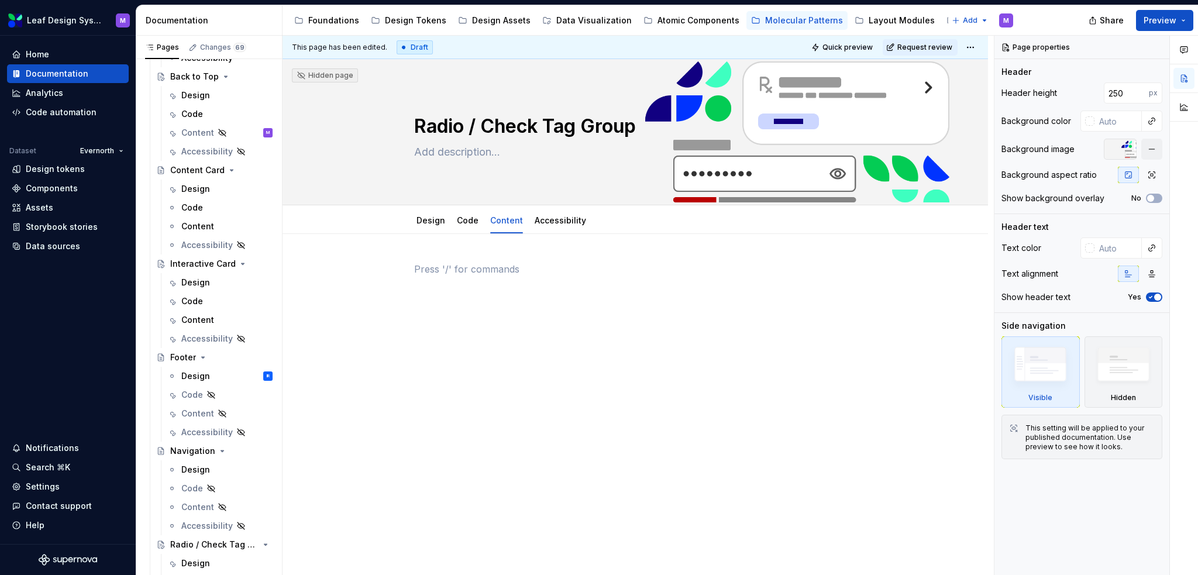
scroll to position [161, 0]
click at [658, 24] on div "Atomic Components" at bounding box center [699, 21] width 82 height 12
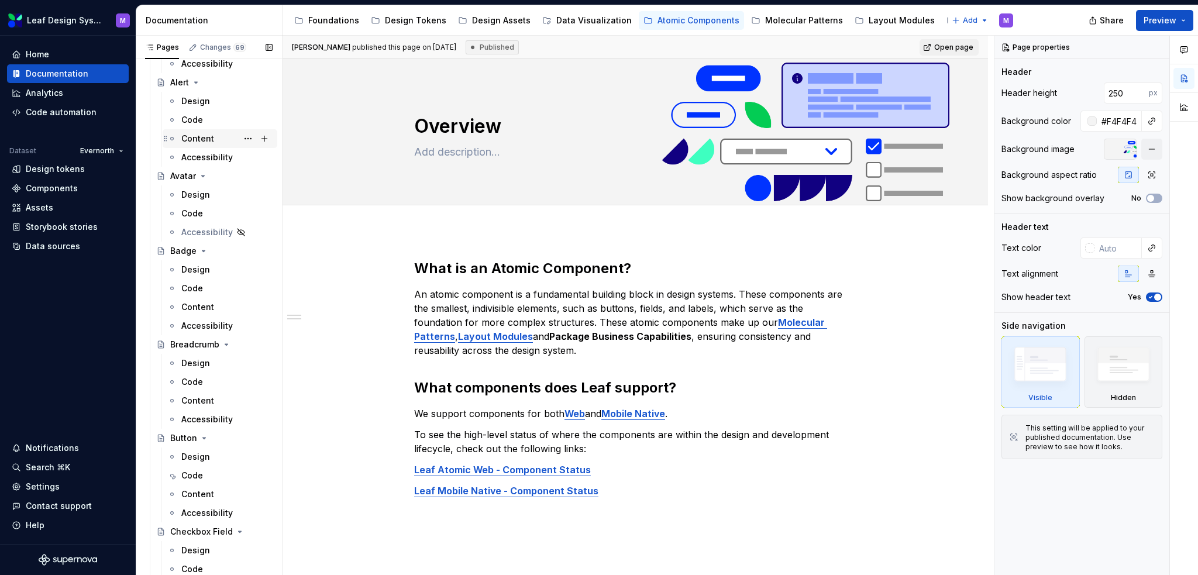
click at [221, 136] on div "Content" at bounding box center [226, 138] width 91 height 16
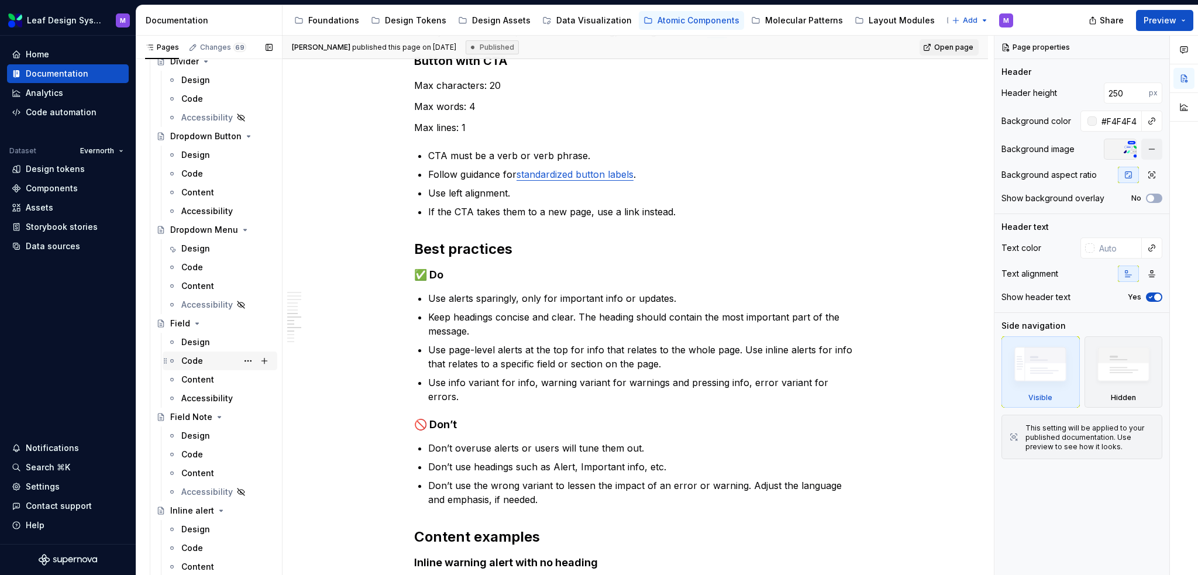
scroll to position [922, 0]
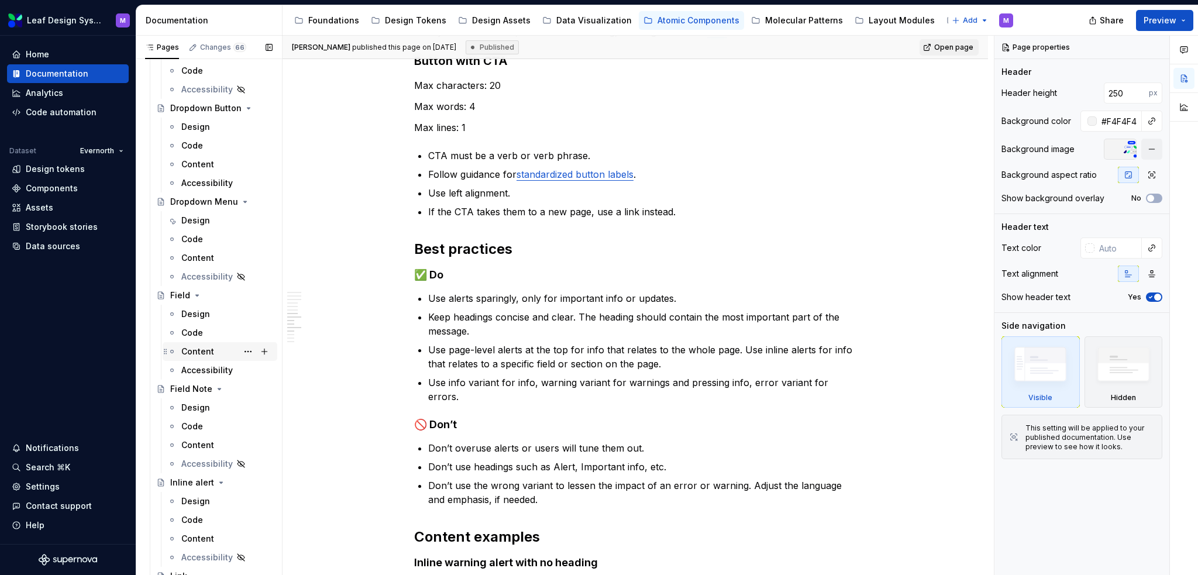
click at [227, 355] on div "Content" at bounding box center [226, 351] width 91 height 16
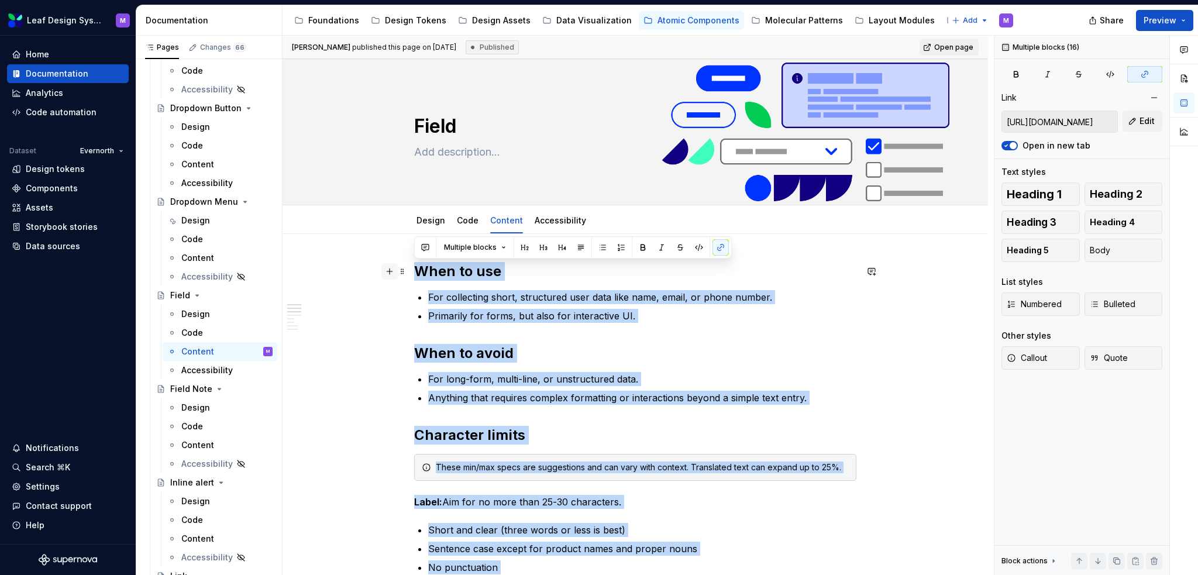
drag, startPoint x: 650, startPoint y: 407, endPoint x: 387, endPoint y: 270, distance: 296.5
click at [794, 25] on div "Molecular Patterns" at bounding box center [804, 21] width 78 height 12
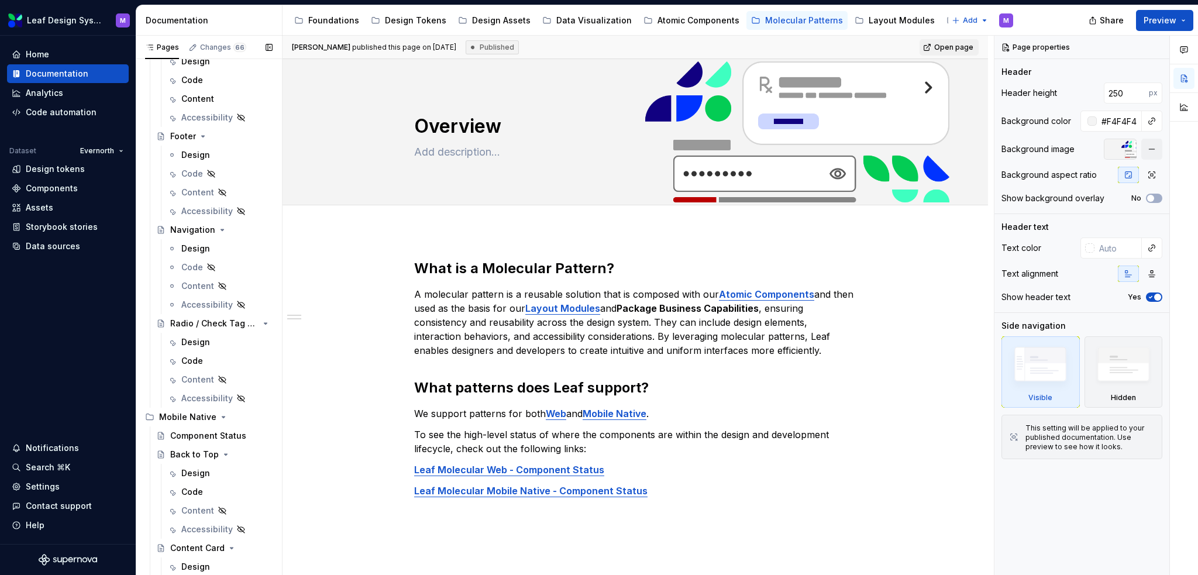
scroll to position [410, 0]
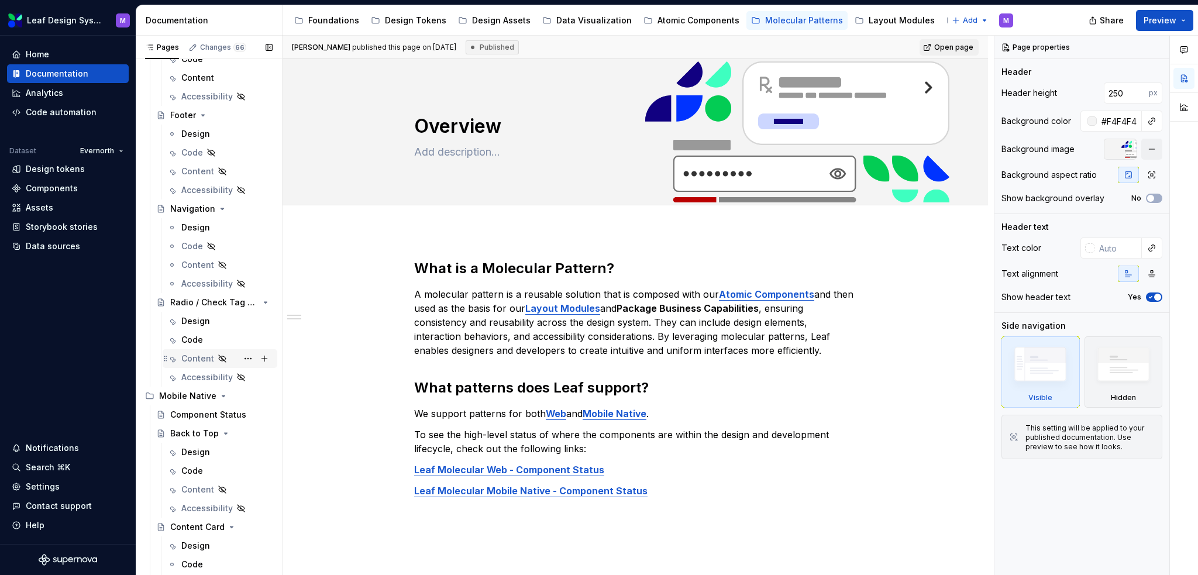
click at [202, 355] on div "Content" at bounding box center [197, 359] width 33 height 12
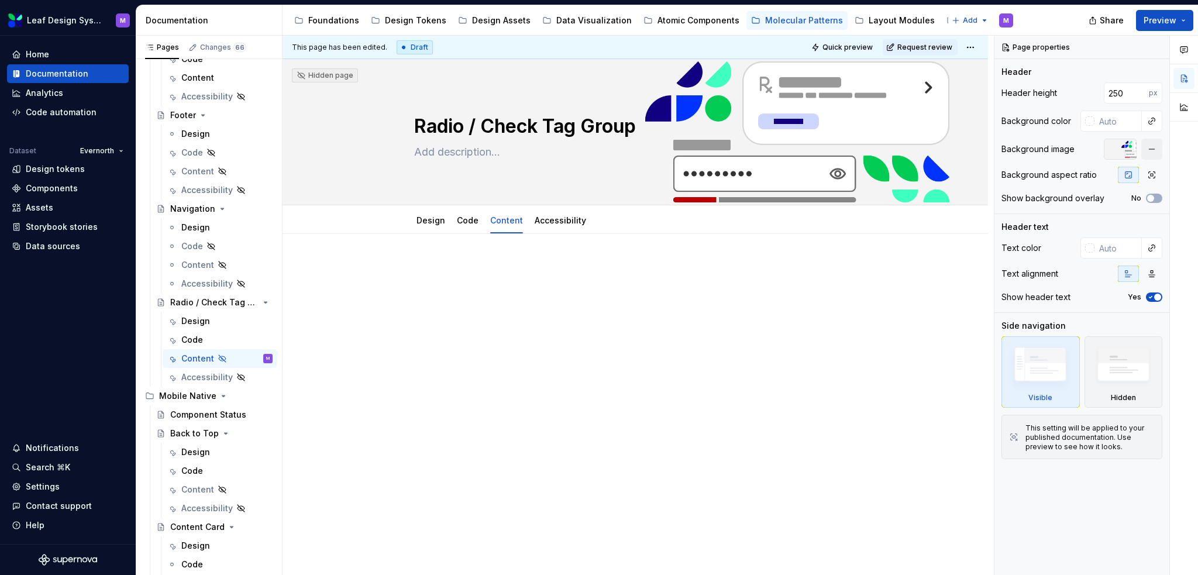
click at [437, 267] on p at bounding box center [635, 269] width 442 height 14
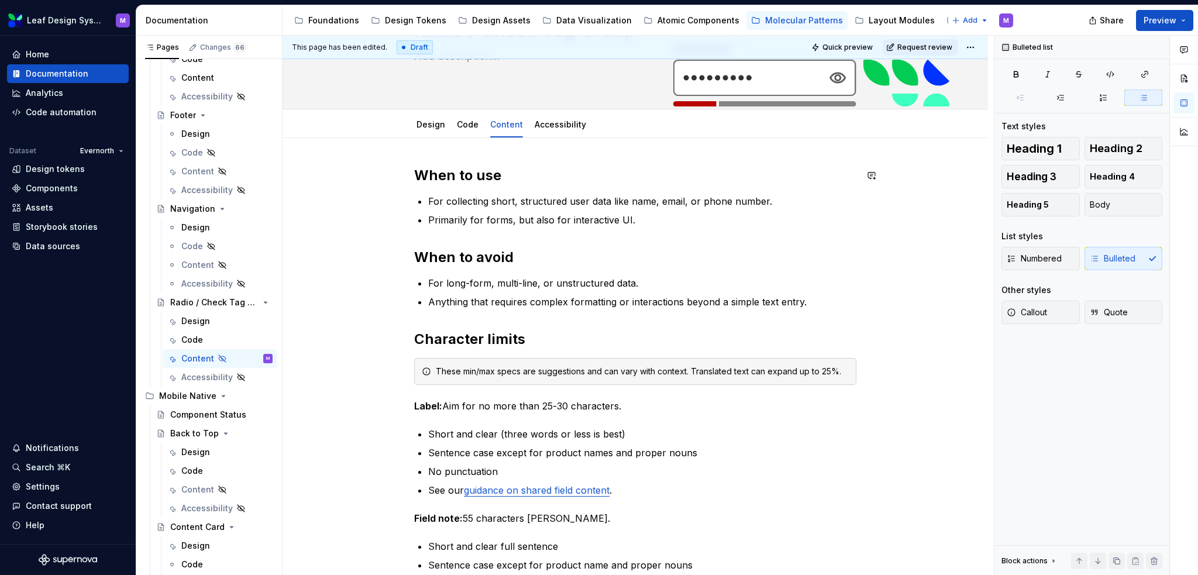
scroll to position [117, 0]
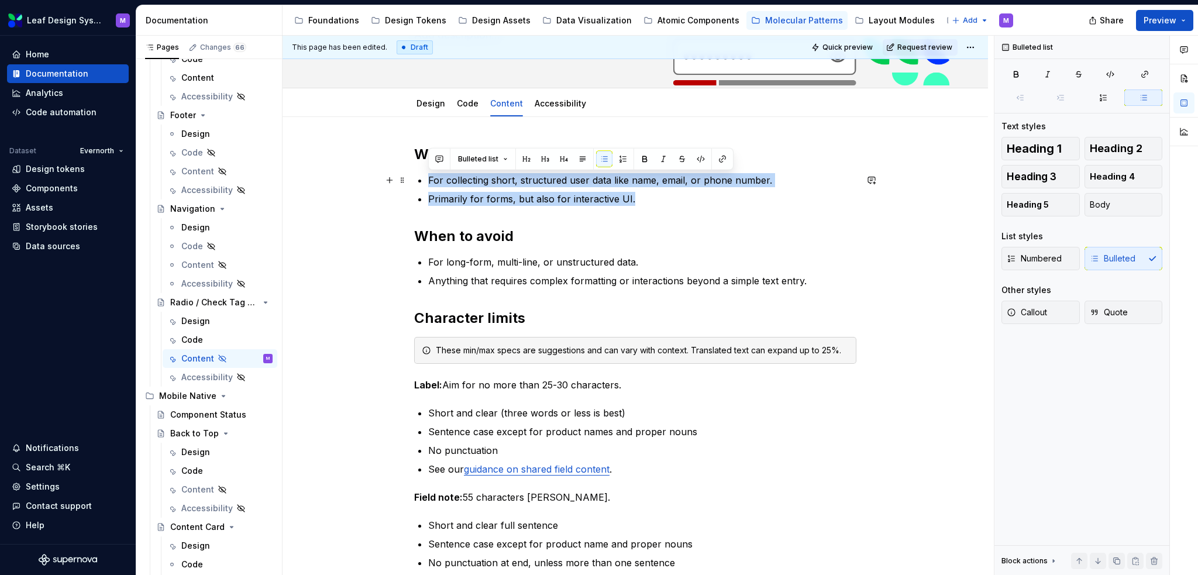
drag, startPoint x: 641, startPoint y: 199, endPoint x: 424, endPoint y: 183, distance: 217.7
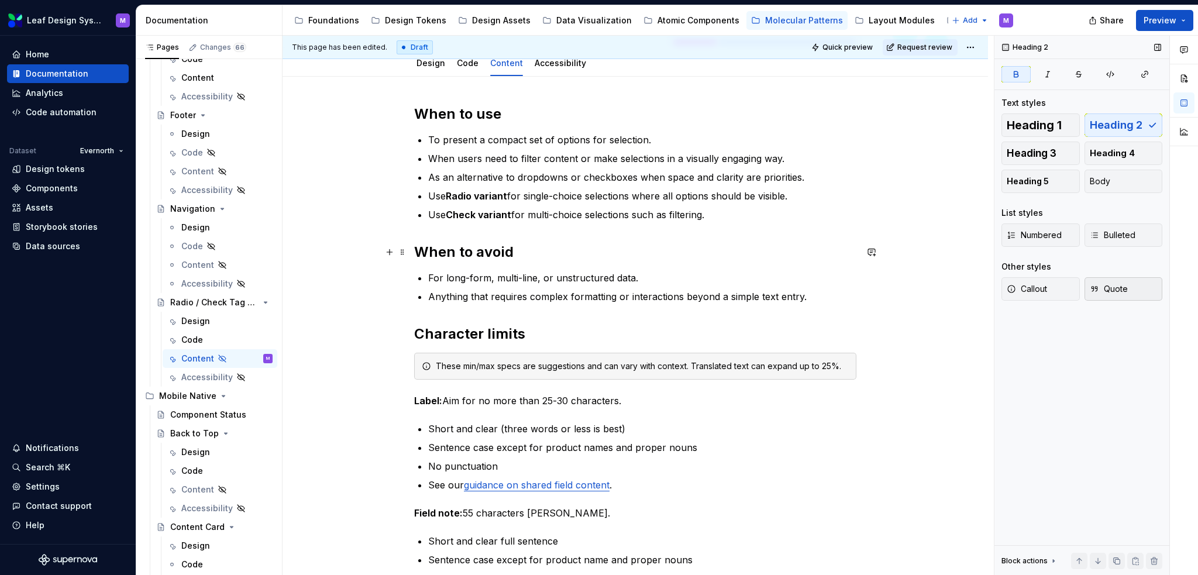
scroll to position [176, 0]
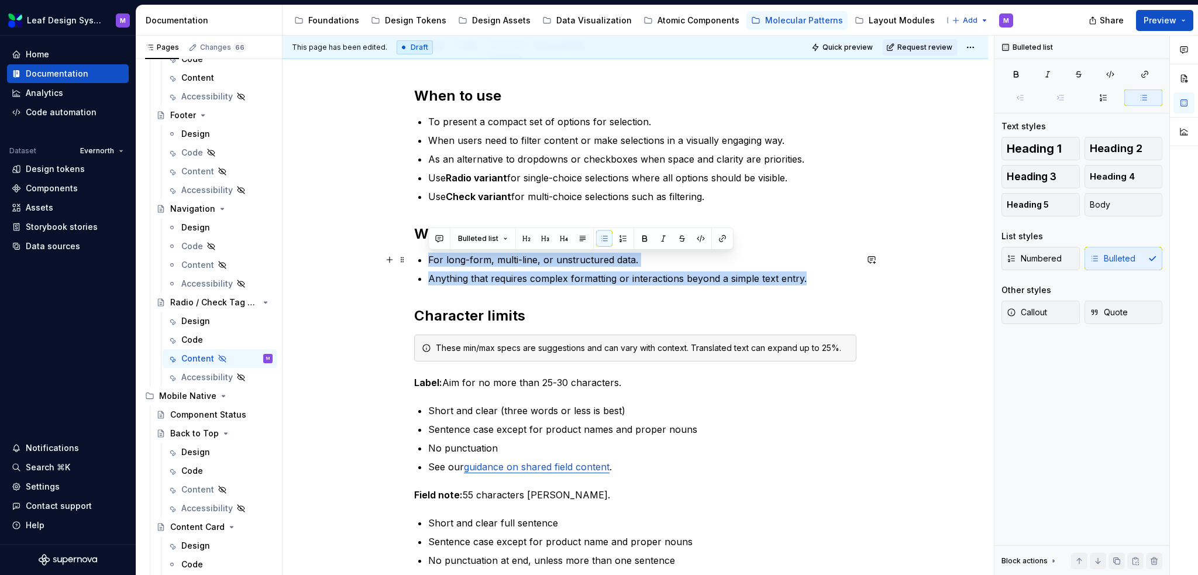
drag, startPoint x: 817, startPoint y: 278, endPoint x: 423, endPoint y: 266, distance: 394.5
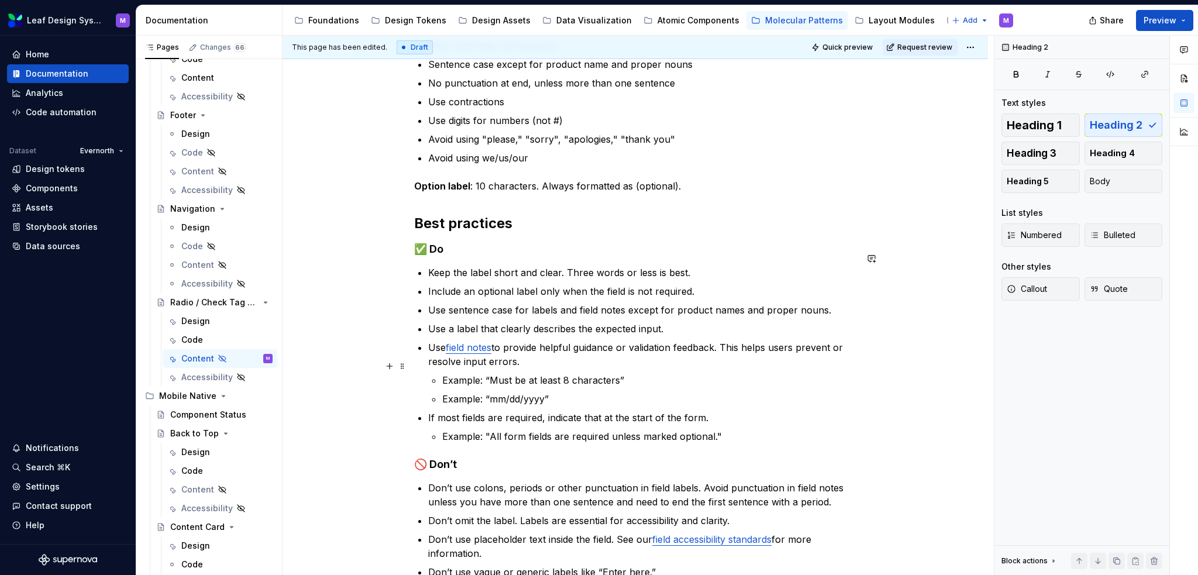
scroll to position [819, 0]
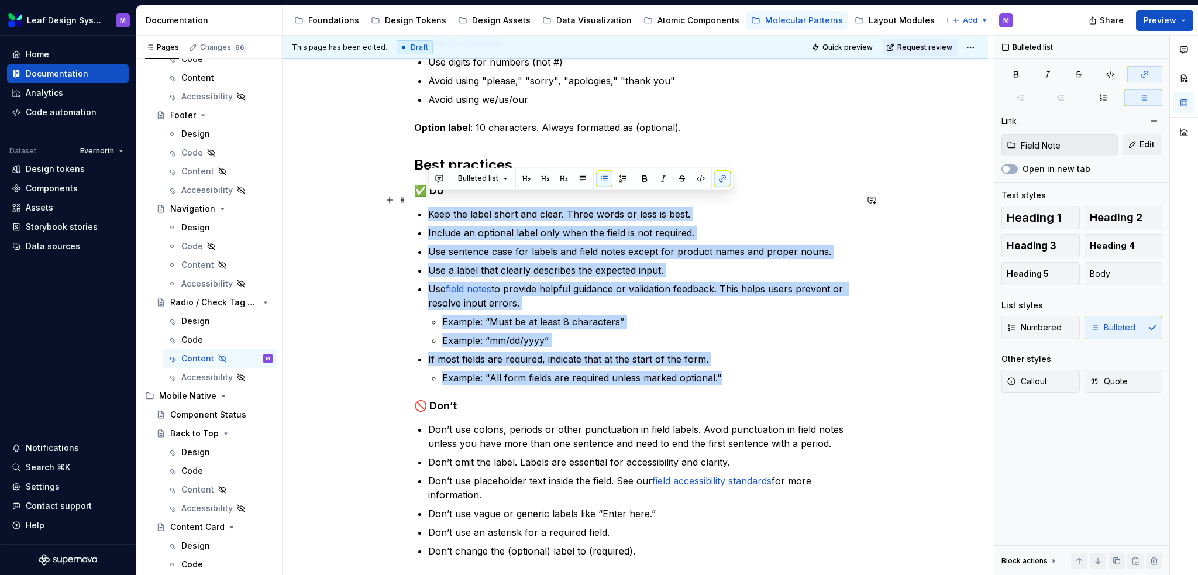
drag, startPoint x: 725, startPoint y: 363, endPoint x: 426, endPoint y: 202, distance: 339.5
click at [426, 202] on div "When to use To present a compact set of options for selection. When users need …" at bounding box center [635, 0] width 442 height 1115
click at [709, 315] on p "Example: “Must be at least 8 characters”" at bounding box center [649, 322] width 414 height 14
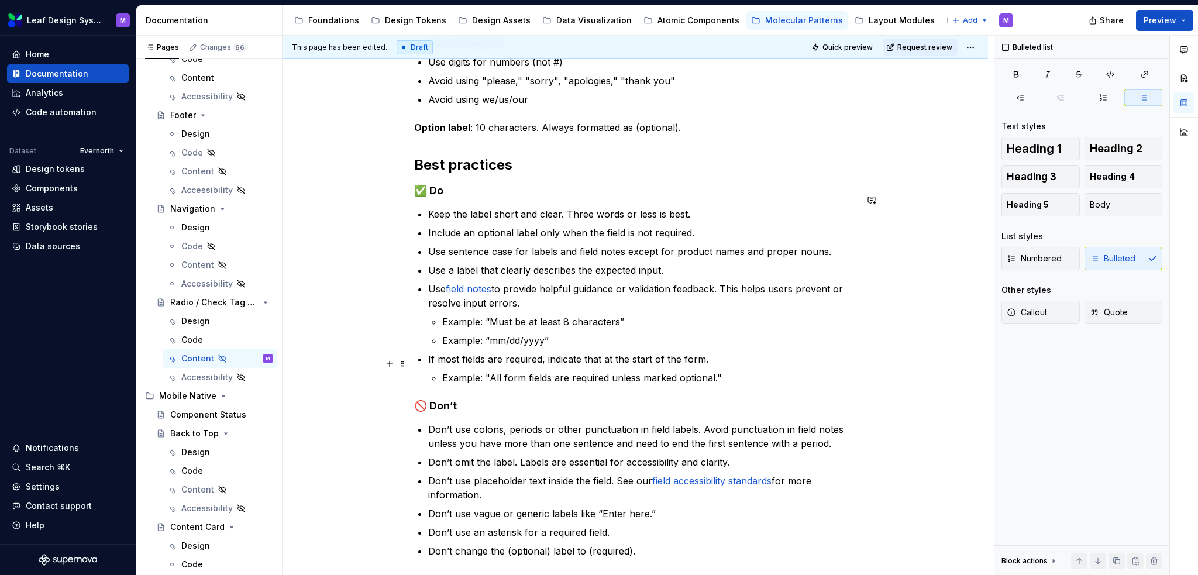
click at [734, 371] on p "Example: "All form fields are required unless marked optional."" at bounding box center [649, 378] width 414 height 14
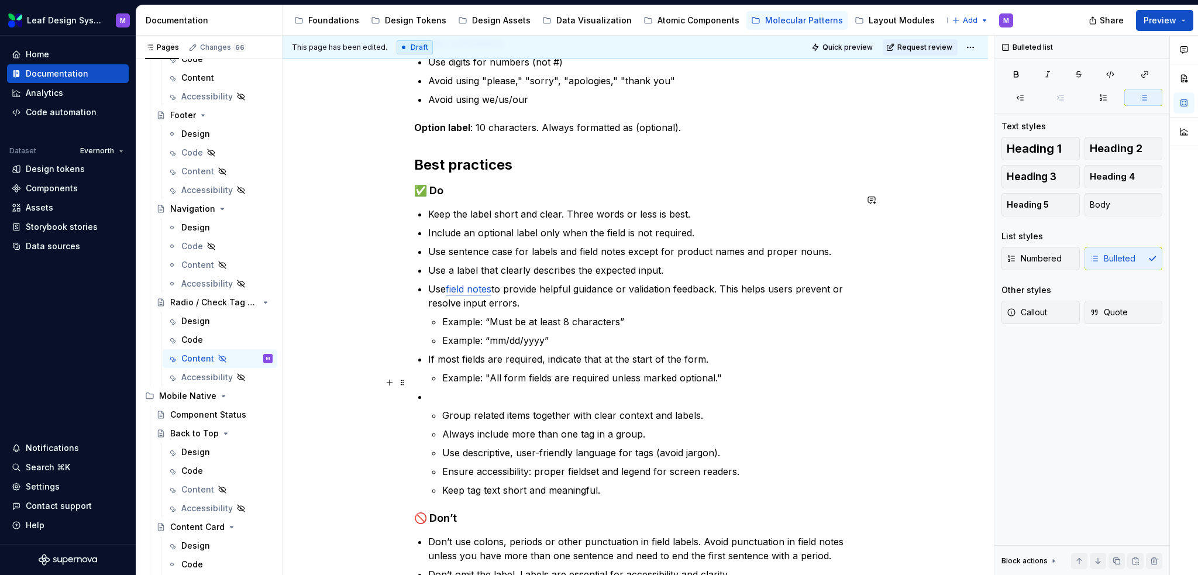
click at [574, 390] on li "Group related items together with clear context and labels. Always include more…" at bounding box center [642, 444] width 428 height 108
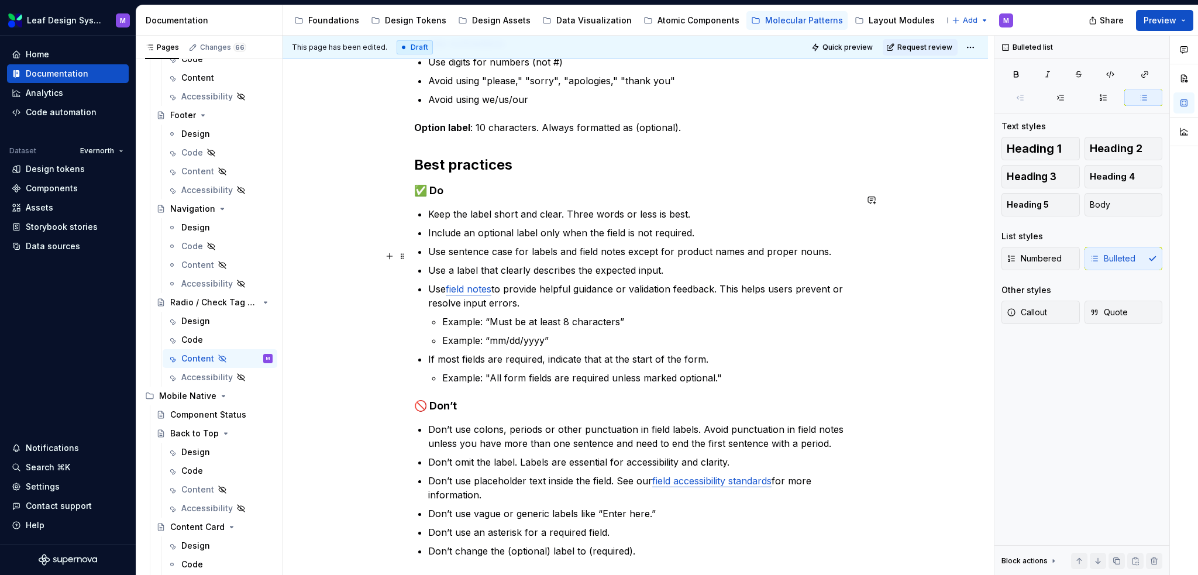
click at [675, 263] on p "Use a label that clearly describes the expected input." at bounding box center [642, 270] width 428 height 14
click at [598, 333] on p "Example: “mm/dd/yyyy”" at bounding box center [649, 340] width 414 height 14
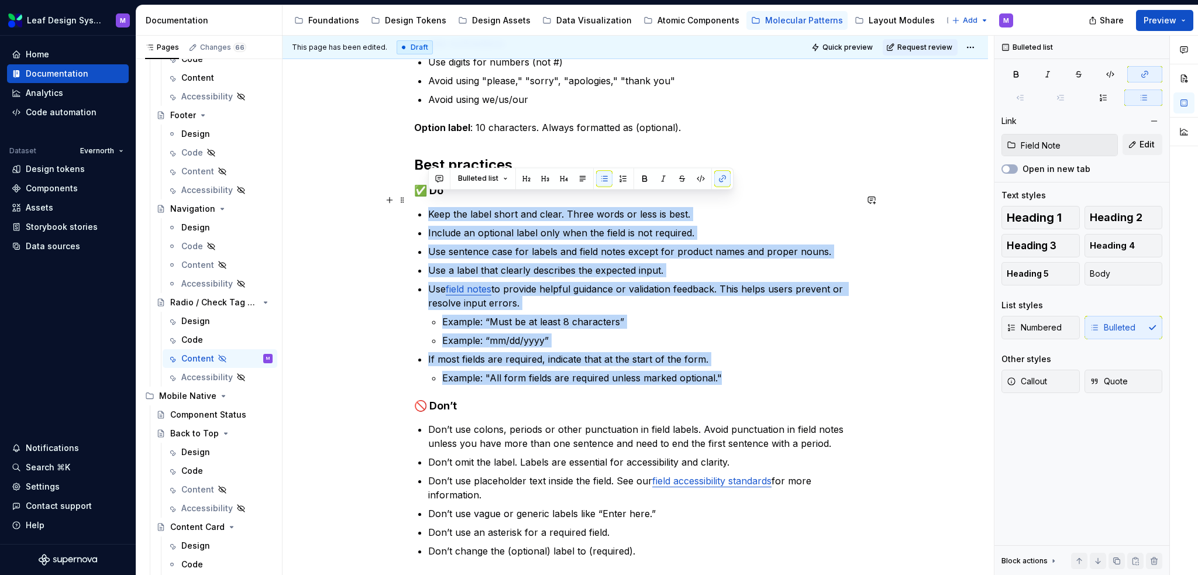
drag, startPoint x: 721, startPoint y: 364, endPoint x: 422, endPoint y: 198, distance: 341.7
click at [422, 198] on div "When to use To present a compact set of options for selection. When users need …" at bounding box center [635, 0] width 442 height 1115
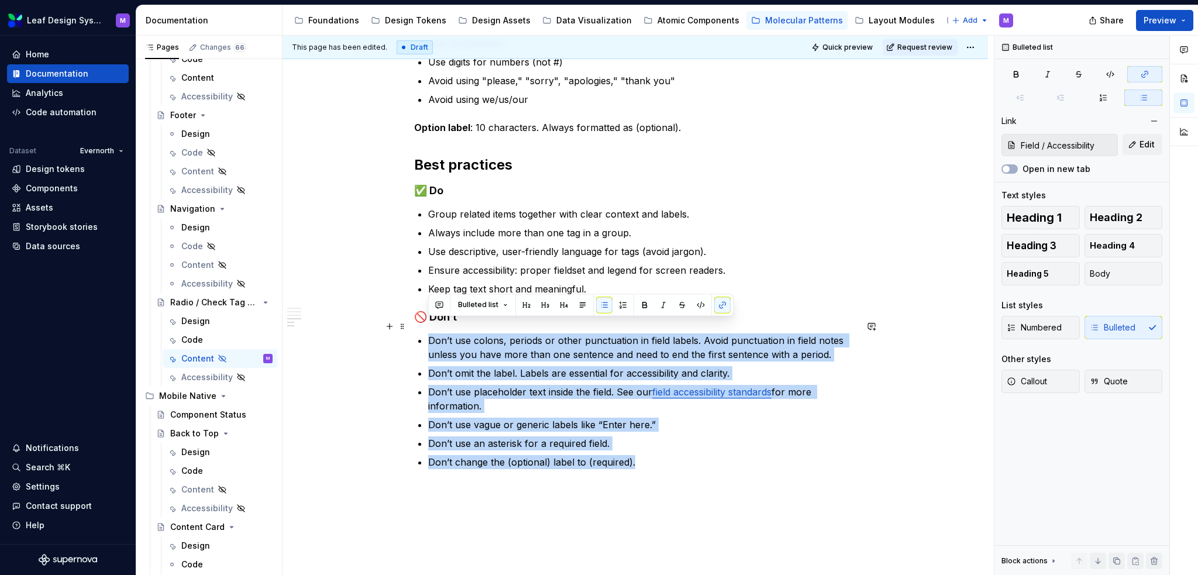
drag, startPoint x: 639, startPoint y: 446, endPoint x: 426, endPoint y: 325, distance: 244.8
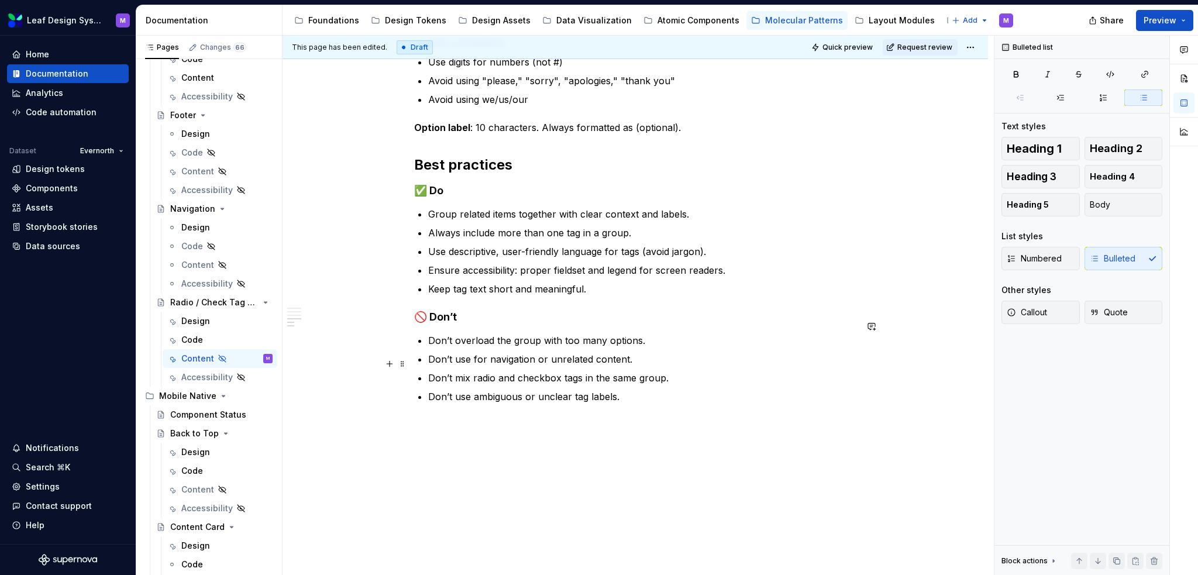
click at [672, 371] on p "Don’t mix radio and checkbox tags in the same group." at bounding box center [642, 378] width 428 height 14
click at [635, 414] on div "When to use To present a compact set of options for selection. When users need …" at bounding box center [636, 2] width 706 height 1175
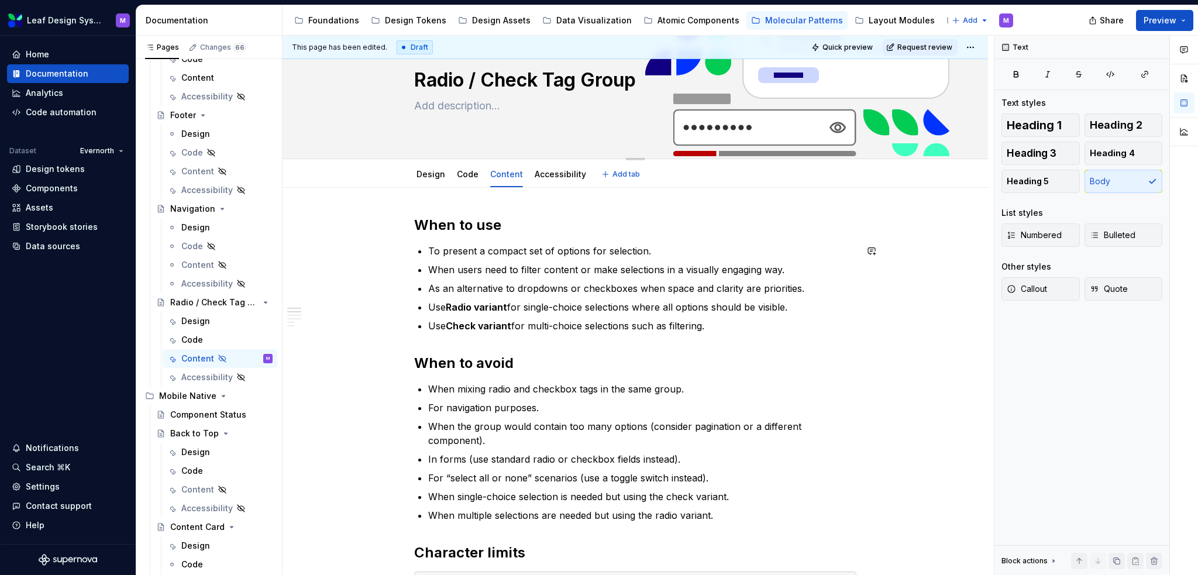
scroll to position [0, 0]
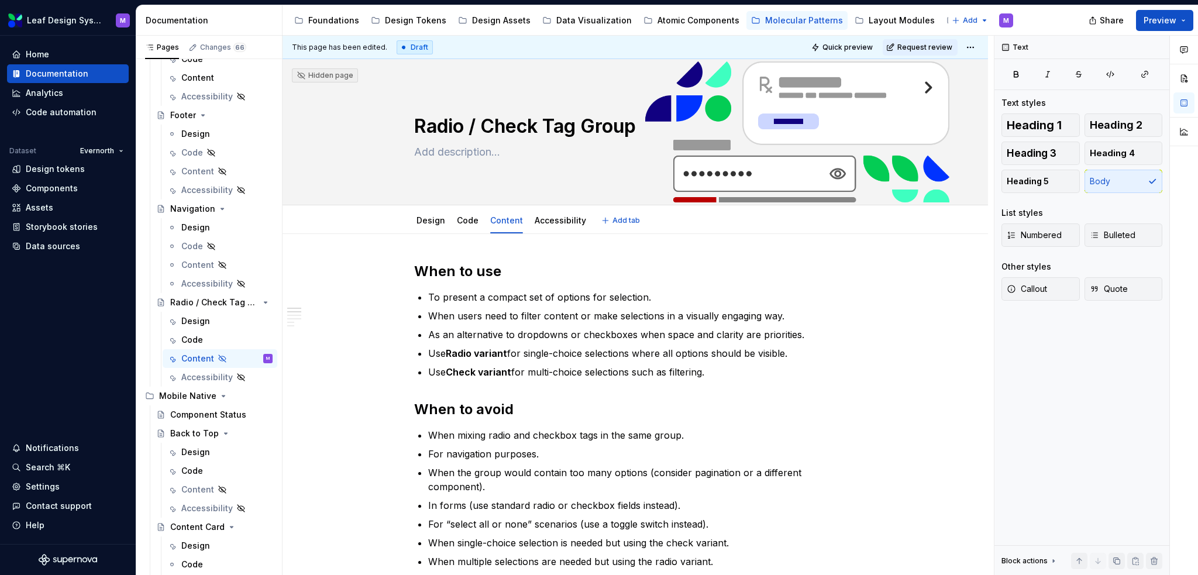
drag, startPoint x: 433, startPoint y: 212, endPoint x: 374, endPoint y: 233, distance: 62.0
click at [374, 233] on div "Design Code Content Accessibility Add tab" at bounding box center [635, 221] width 612 height 26
type textarea "*"
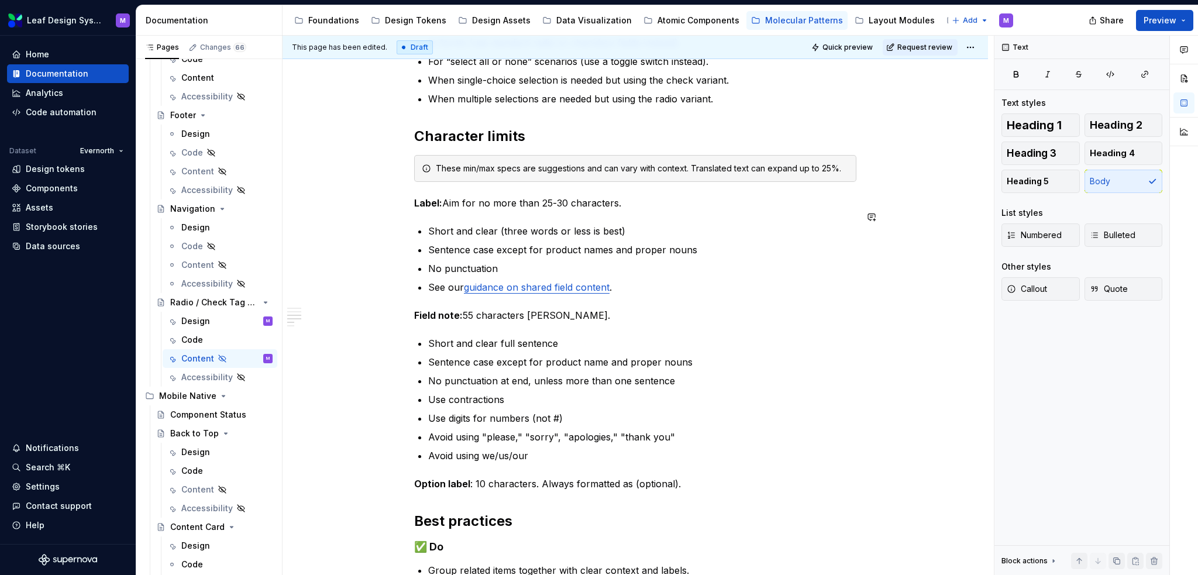
scroll to position [468, 0]
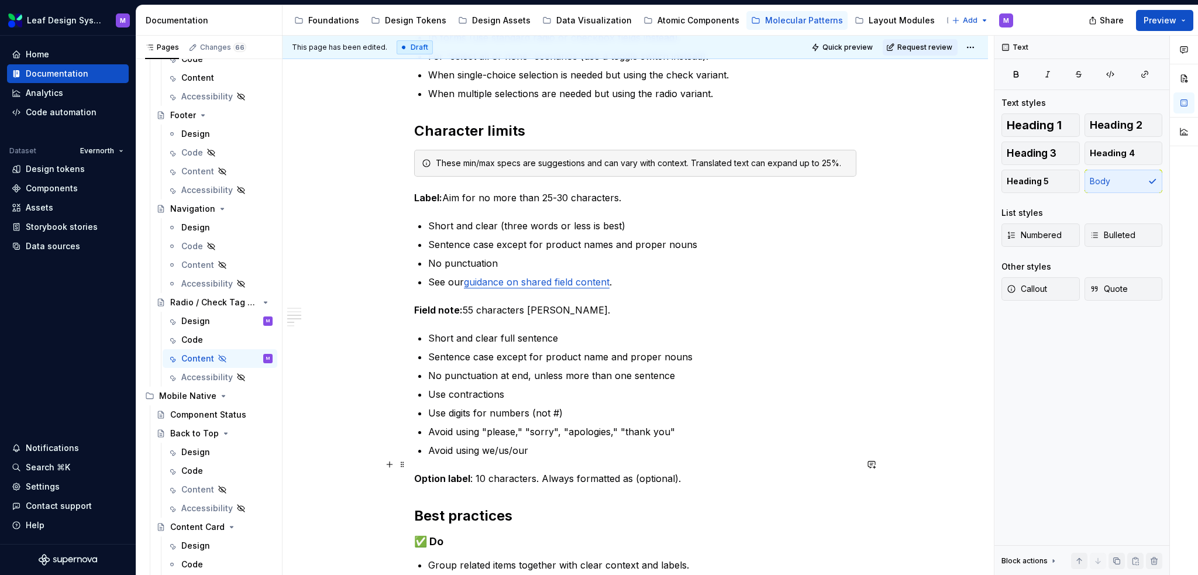
click at [699, 472] on p "Option label : 10 characters. Always formatted as (optional)." at bounding box center [635, 479] width 442 height 14
click at [418, 304] on strong "Field note:" at bounding box center [438, 310] width 49 height 12
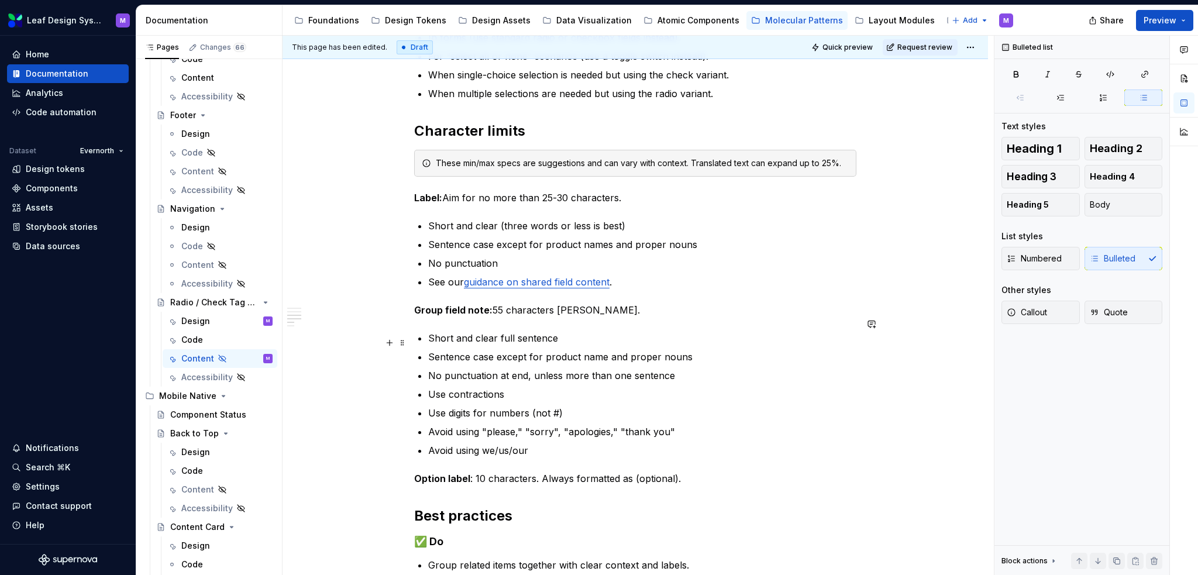
click at [527, 350] on p "Sentence case except for product name and proper nouns" at bounding box center [642, 357] width 428 height 14
click at [412, 182] on div "When to use To present a compact set of options for selection. When users need …" at bounding box center [636, 367] width 706 height 1203
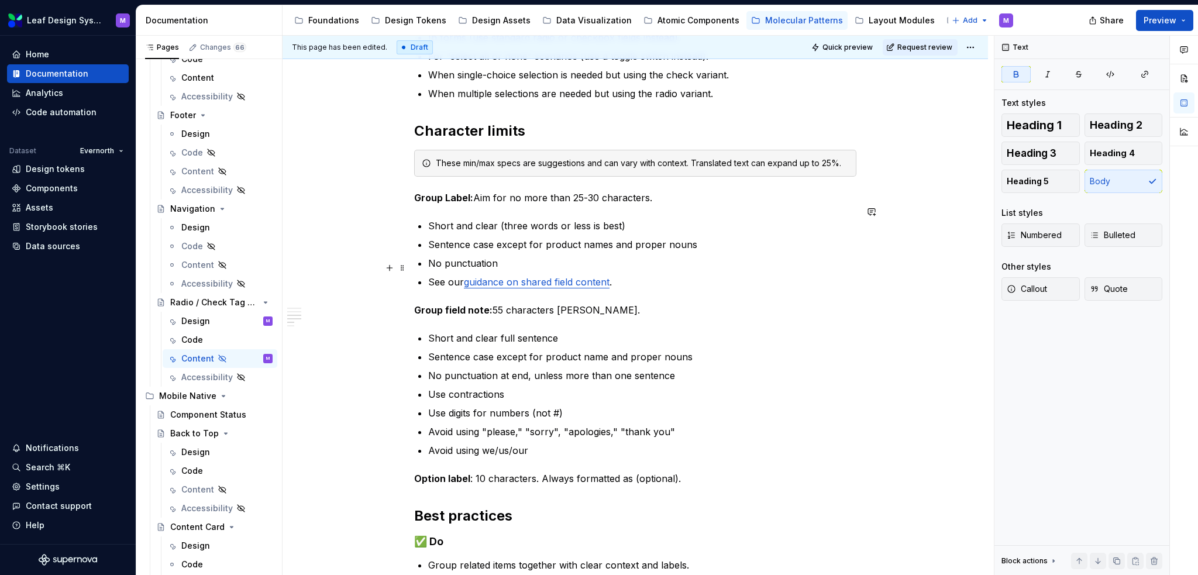
click at [639, 275] on p "See our guidance on shared field content ." at bounding box center [642, 282] width 428 height 14
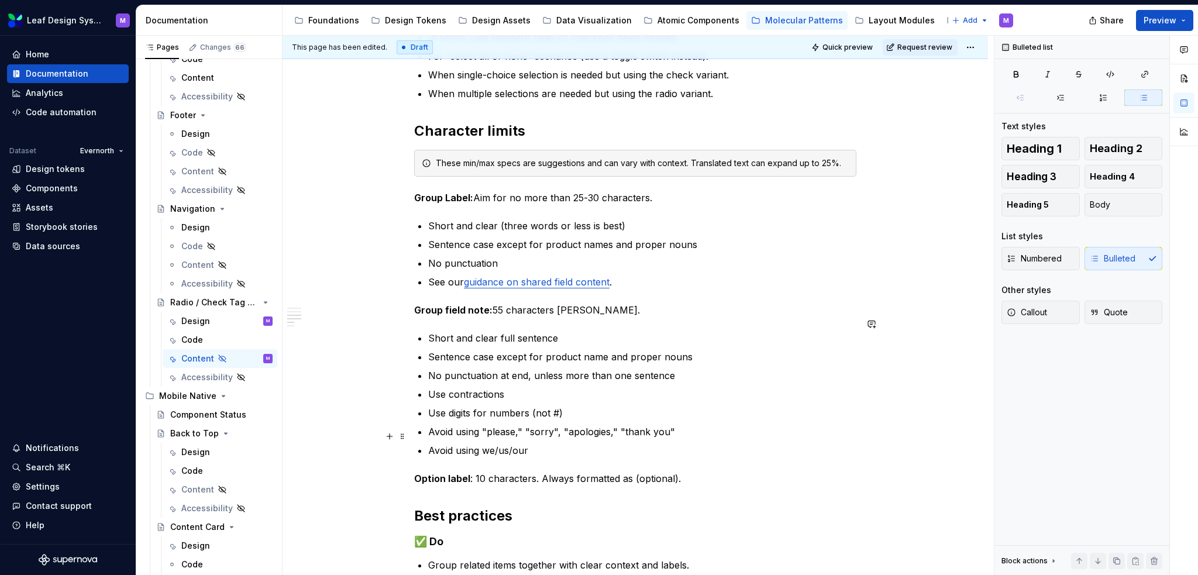
click at [532, 443] on p "Avoid using we/us/our" at bounding box center [642, 450] width 428 height 14
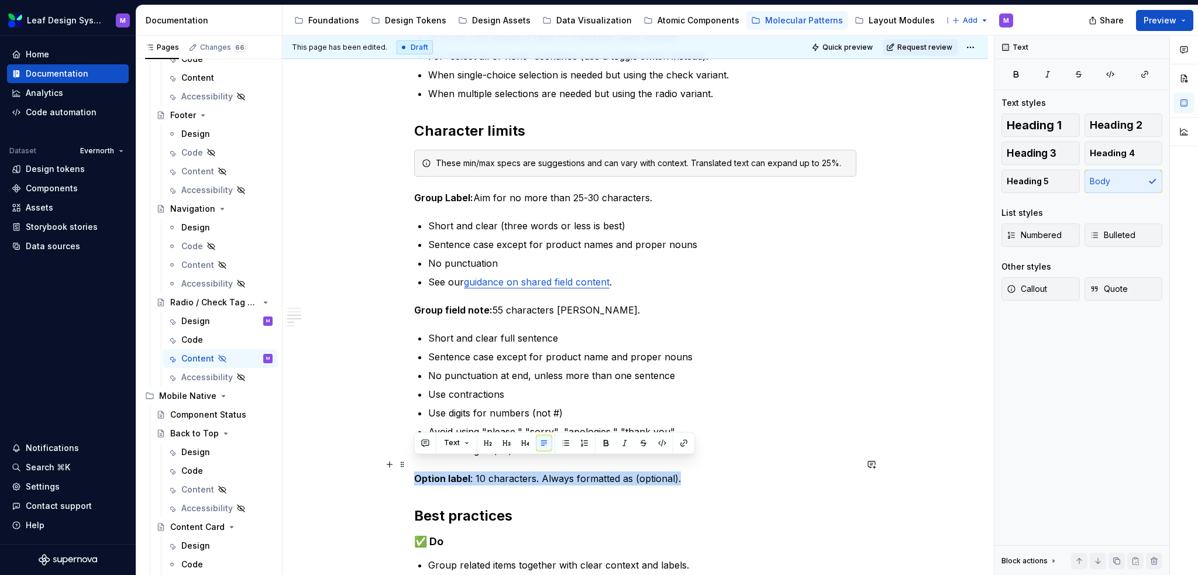
drag, startPoint x: 687, startPoint y: 463, endPoint x: 415, endPoint y: 465, distance: 272.6
click at [415, 472] on p "Option label : 10 characters. Always formatted as (optional)." at bounding box center [635, 479] width 442 height 14
copy p "Option label : 10 characters. Always formatted as (optional)."
click at [412, 299] on div "When to use To present a compact set of options for selection. When users need …" at bounding box center [636, 367] width 706 height 1203
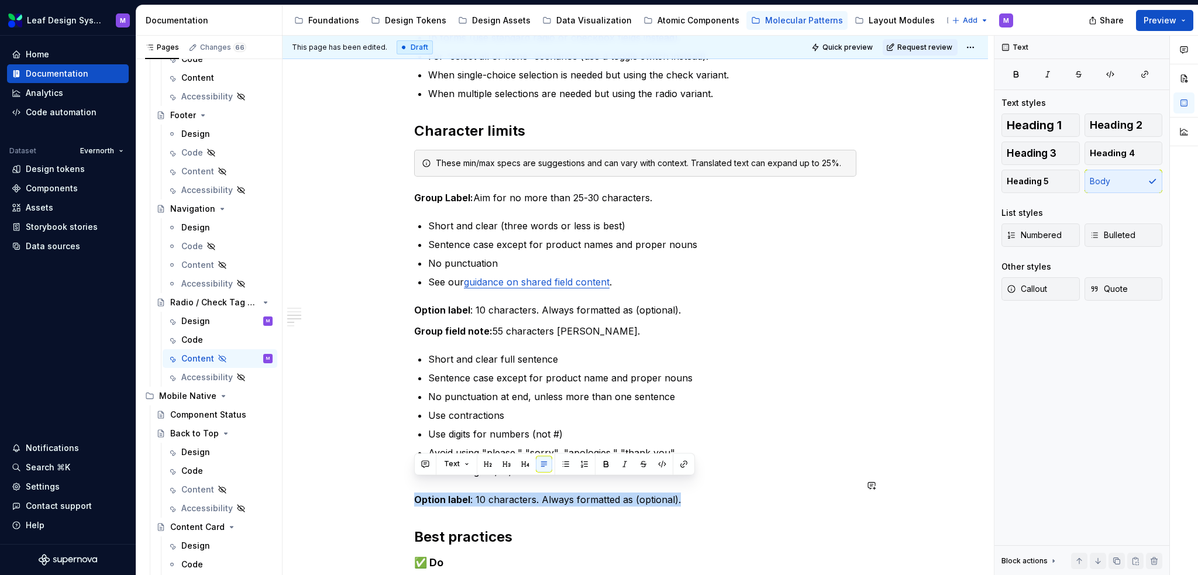
drag, startPoint x: 683, startPoint y: 485, endPoint x: 414, endPoint y: 468, distance: 269.7
click at [414, 468] on div "When to use To present a compact set of options for selection. When users need …" at bounding box center [635, 299] width 442 height 1010
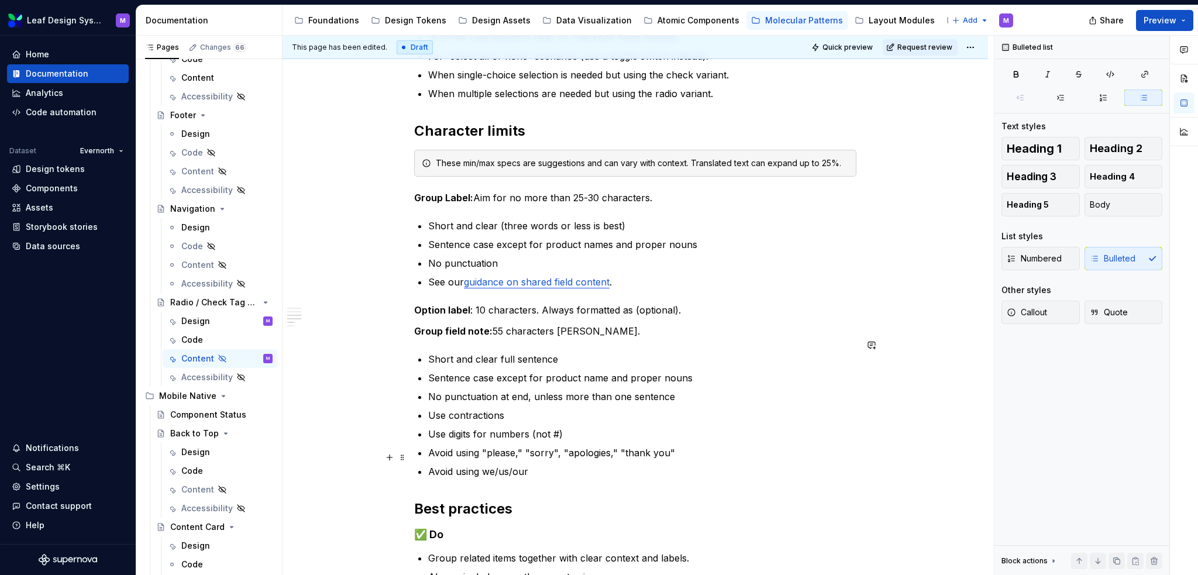
click at [601, 465] on p "Avoid using we/us/our" at bounding box center [642, 472] width 428 height 14
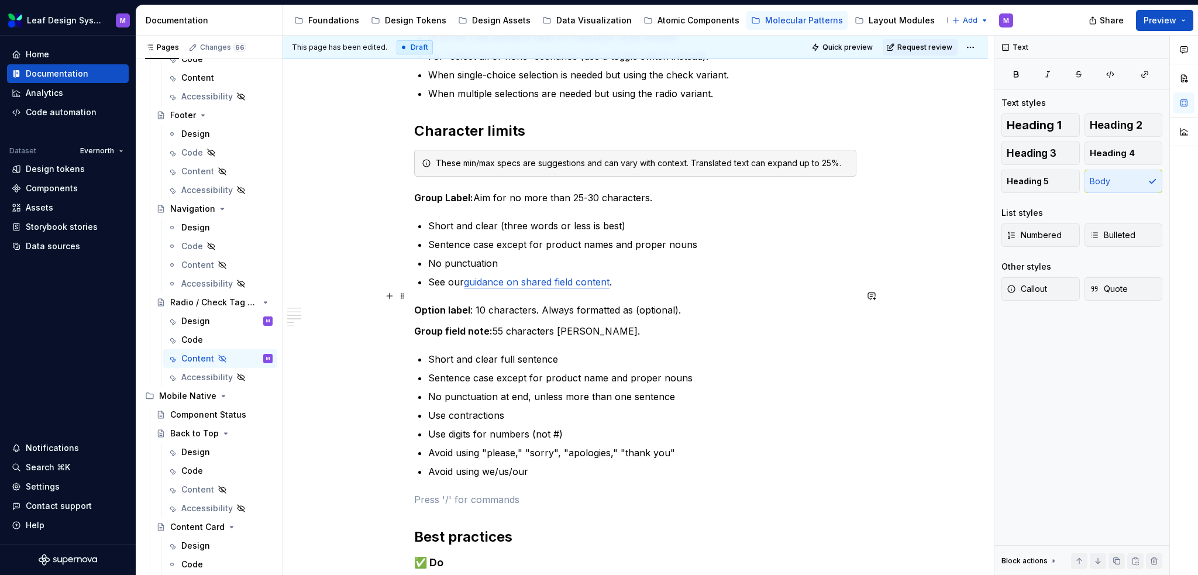
click at [690, 303] on p "Option label : 10 characters. Always formatted as (optional)." at bounding box center [635, 310] width 442 height 14
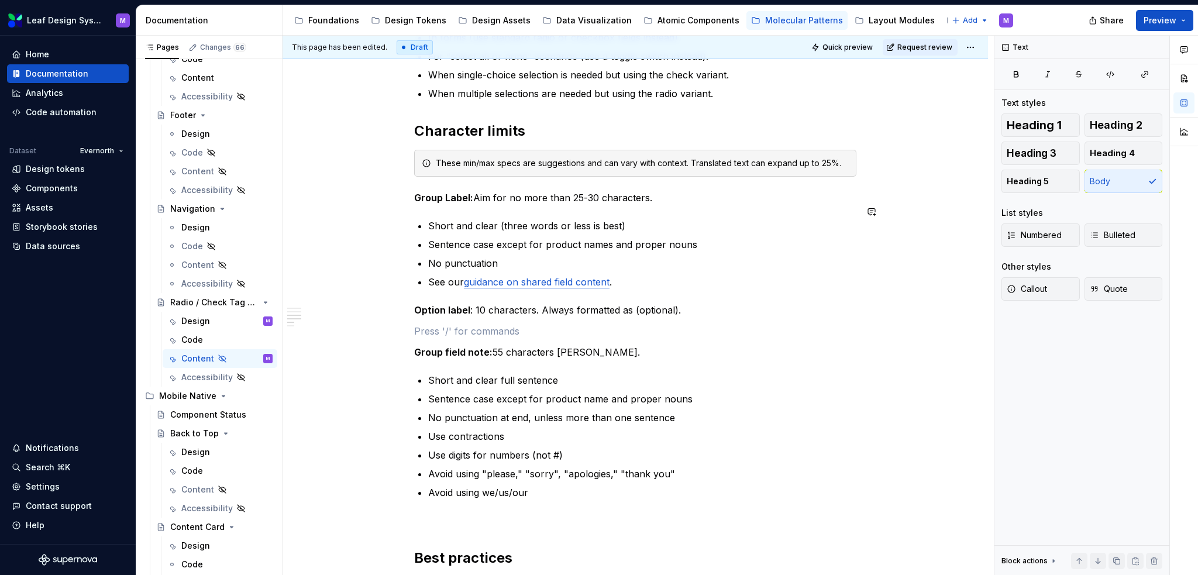
click at [632, 275] on p "See our guidance on shared field content ." at bounding box center [642, 282] width 428 height 14
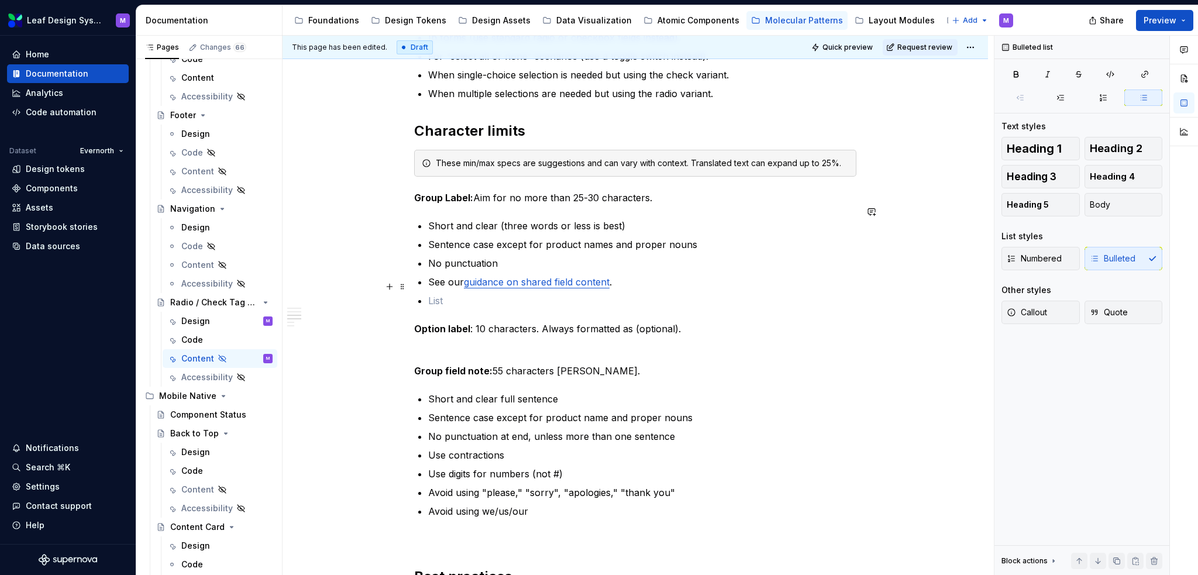
click at [659, 294] on p at bounding box center [642, 301] width 428 height 14
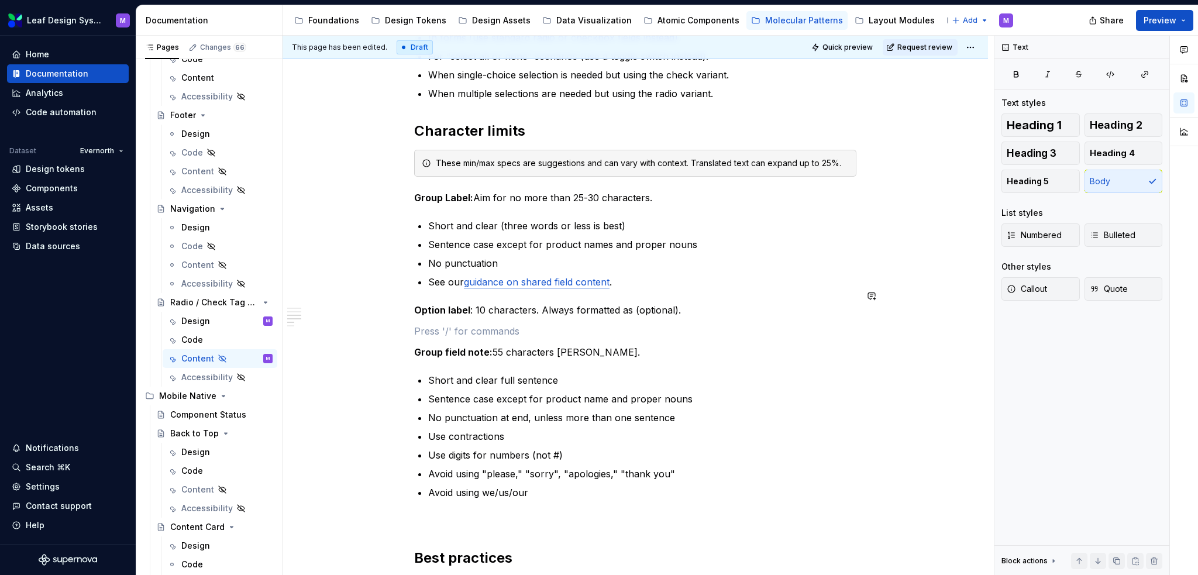
click at [419, 308] on div "When to use To present a compact set of options for selection. When users need …" at bounding box center [635, 309] width 442 height 1031
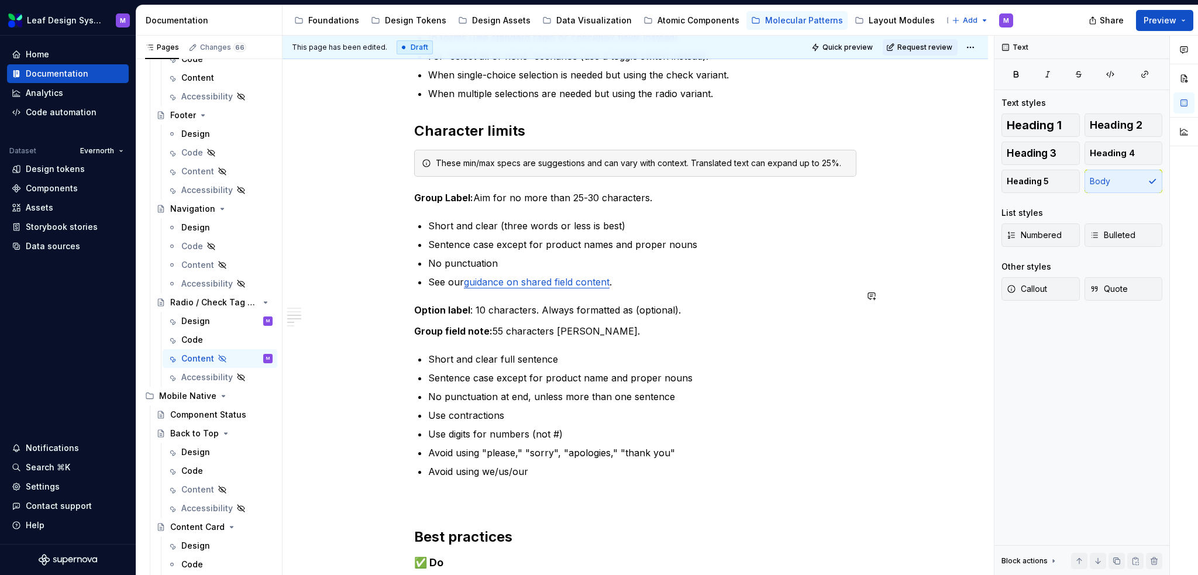
click at [749, 304] on div "When to use To present a compact set of options for selection. When users need …" at bounding box center [635, 299] width 442 height 1010
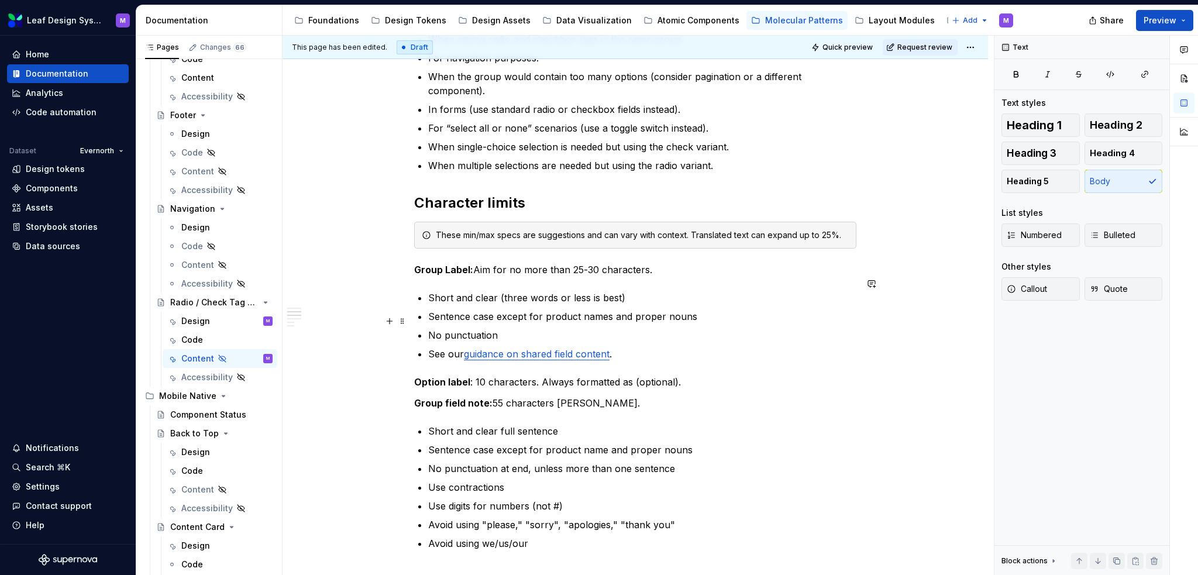
scroll to position [527, 0]
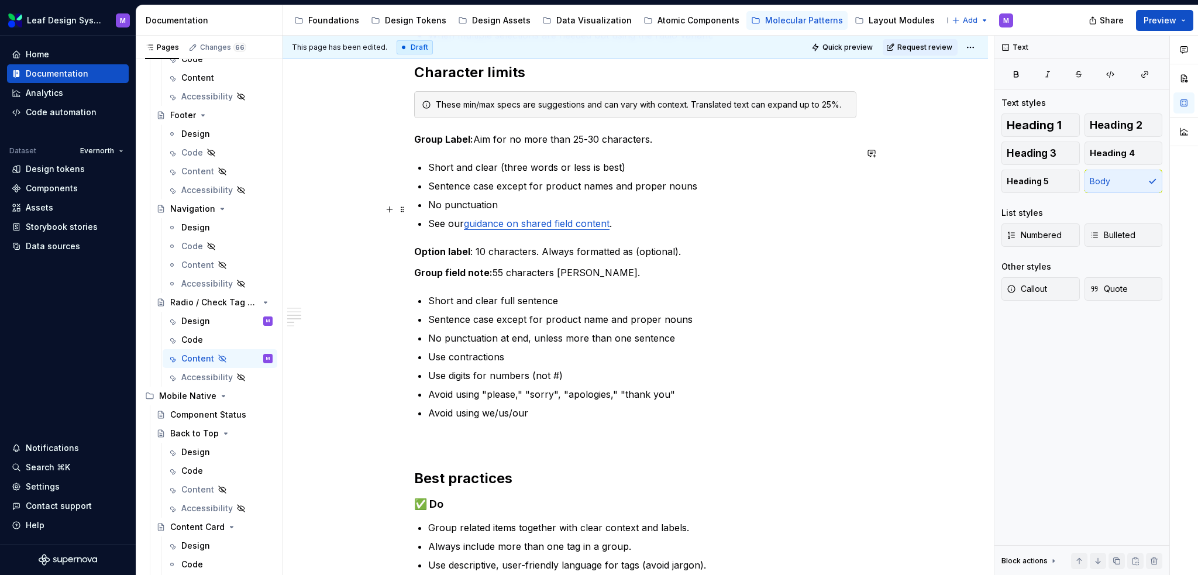
click at [607, 218] on link "guidance on shared field content" at bounding box center [537, 224] width 146 height 12
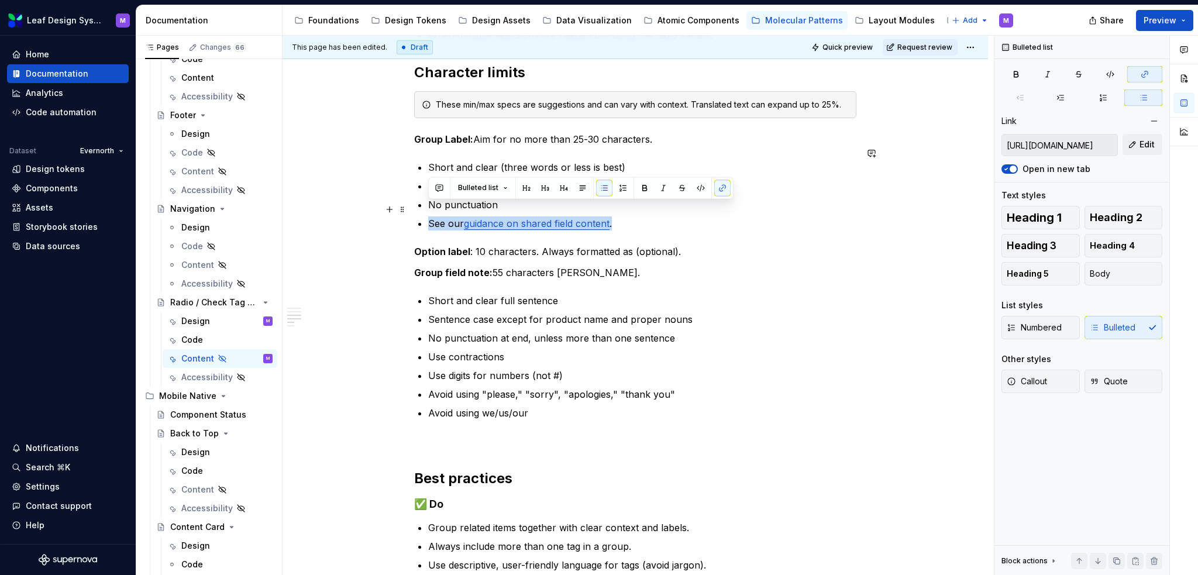
drag, startPoint x: 624, startPoint y: 212, endPoint x: 418, endPoint y: 209, distance: 206.0
click at [428, 216] on li "See our guidance on shared field content ." at bounding box center [642, 223] width 428 height 14
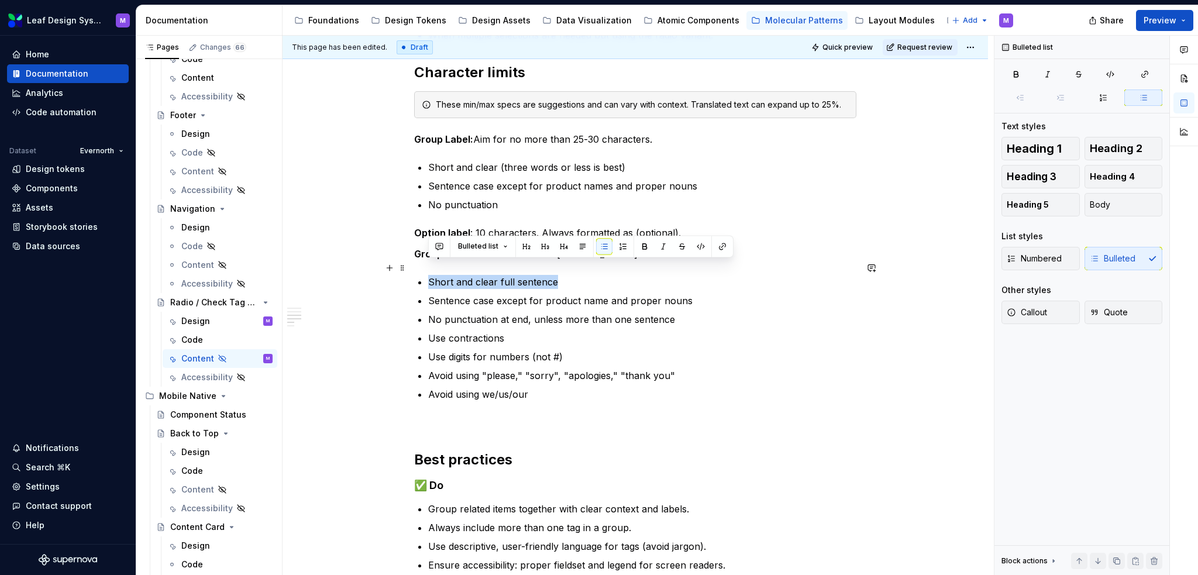
drag, startPoint x: 562, startPoint y: 270, endPoint x: 414, endPoint y: 264, distance: 148.7
click at [414, 264] on div "When to use To present a compact set of options for selection. When users need …" at bounding box center [635, 231] width 442 height 991
click at [553, 275] on p "Short and clear full sentence" at bounding box center [642, 282] width 428 height 14
drag, startPoint x: 569, startPoint y: 269, endPoint x: 498, endPoint y: 269, distance: 70.2
click at [498, 275] on p "Short and clear full sentence" at bounding box center [642, 282] width 428 height 14
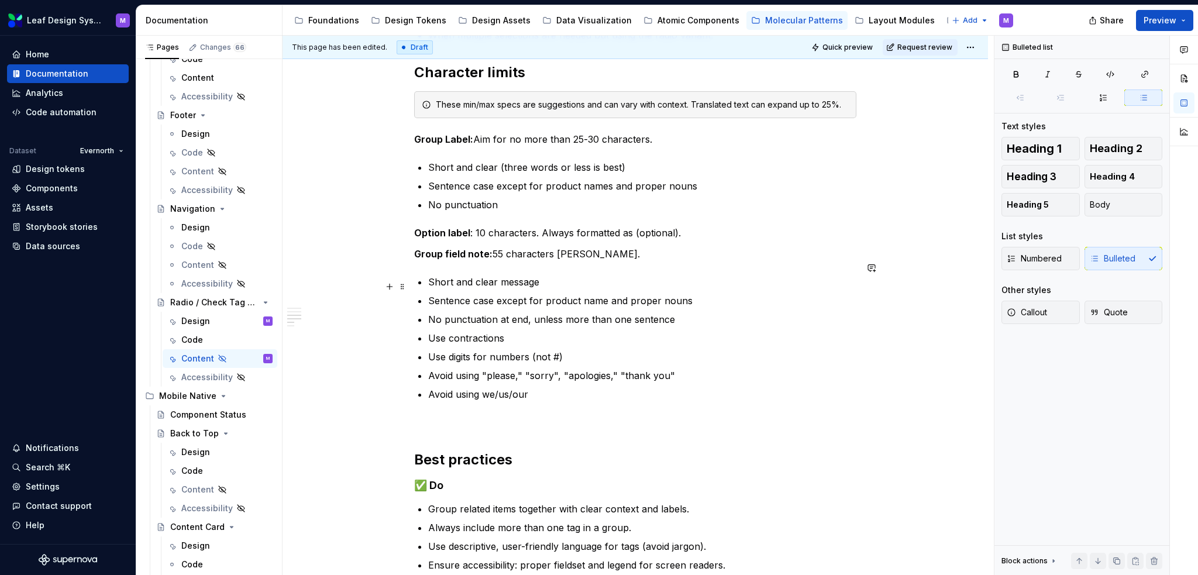
click at [556, 312] on p "No punctuation at end, unless more than one sentence" at bounding box center [642, 319] width 428 height 14
click at [546, 331] on p "Use contractions" at bounding box center [642, 338] width 428 height 14
click at [534, 331] on p "Use contractions" at bounding box center [642, 338] width 428 height 14
click at [592, 350] on p "Use digits for numbers (not #)" at bounding box center [642, 357] width 428 height 14
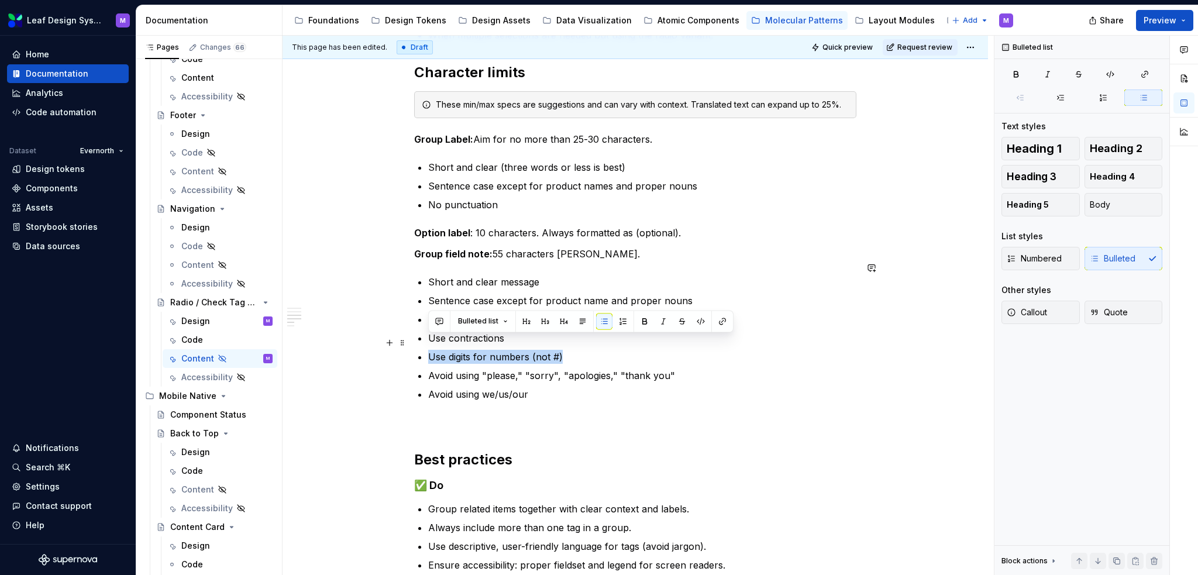
drag, startPoint x: 601, startPoint y: 345, endPoint x: 417, endPoint y: 336, distance: 184.5
click at [417, 336] on div "When to use To present a compact set of options for selection. When users need …" at bounding box center [635, 231] width 442 height 991
click at [550, 387] on p "Avoid using we/us/our" at bounding box center [642, 394] width 428 height 14
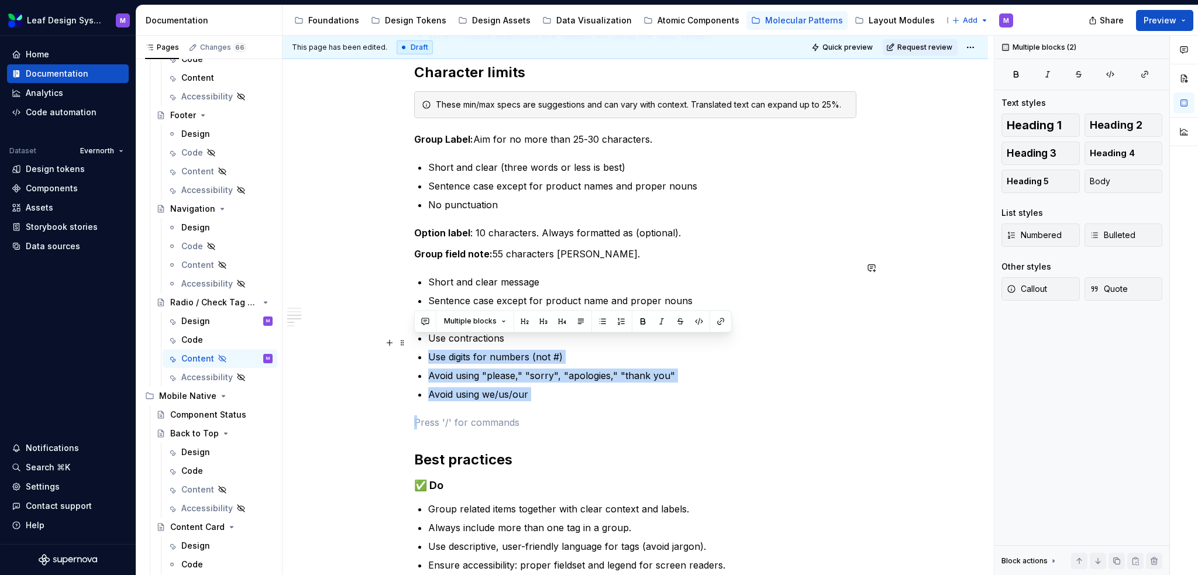
drag, startPoint x: 551, startPoint y: 379, endPoint x: 433, endPoint y: 347, distance: 121.8
click at [433, 347] on ul "Short and clear message Sentence case except for product name and proper nouns …" at bounding box center [642, 338] width 428 height 126
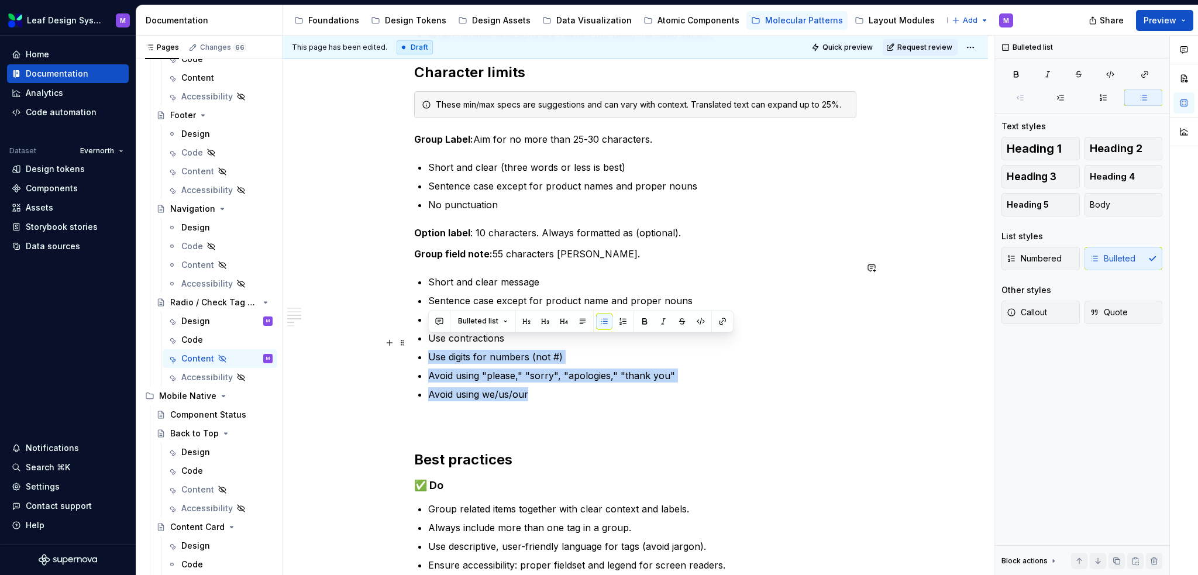
drag, startPoint x: 546, startPoint y: 383, endPoint x: 414, endPoint y: 348, distance: 137.2
click at [414, 348] on div "When to use To present a compact set of options for selection. When users need …" at bounding box center [635, 231] width 442 height 991
copy ul "Use digits for numbers (not #) Avoid using "please," "sorry", "apologies," "tha…"
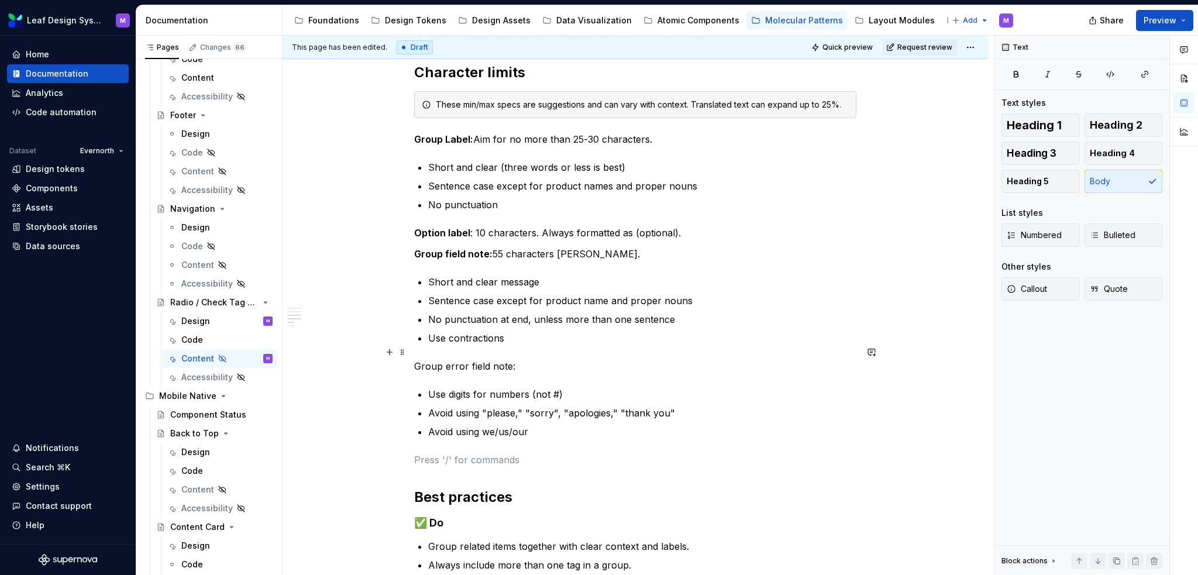
click at [520, 359] on p "Group error field note:" at bounding box center [635, 366] width 442 height 14
click at [554, 359] on p "Group error field note:" at bounding box center [635, 366] width 442 height 14
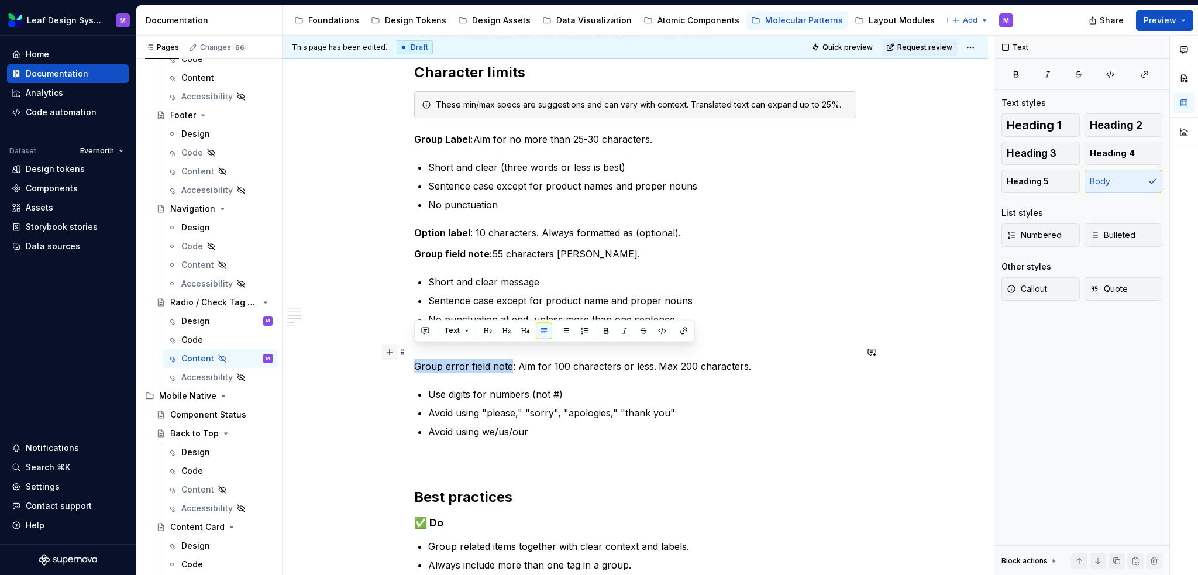
drag, startPoint x: 510, startPoint y: 351, endPoint x: 381, endPoint y: 348, distance: 128.8
click at [414, 348] on div "When to use To present a compact set of options for selection. When users need …" at bounding box center [635, 257] width 442 height 1043
click at [603, 333] on button "button" at bounding box center [606, 330] width 16 height 16
click at [615, 387] on p "Use digits for numbers (not #)" at bounding box center [642, 394] width 428 height 14
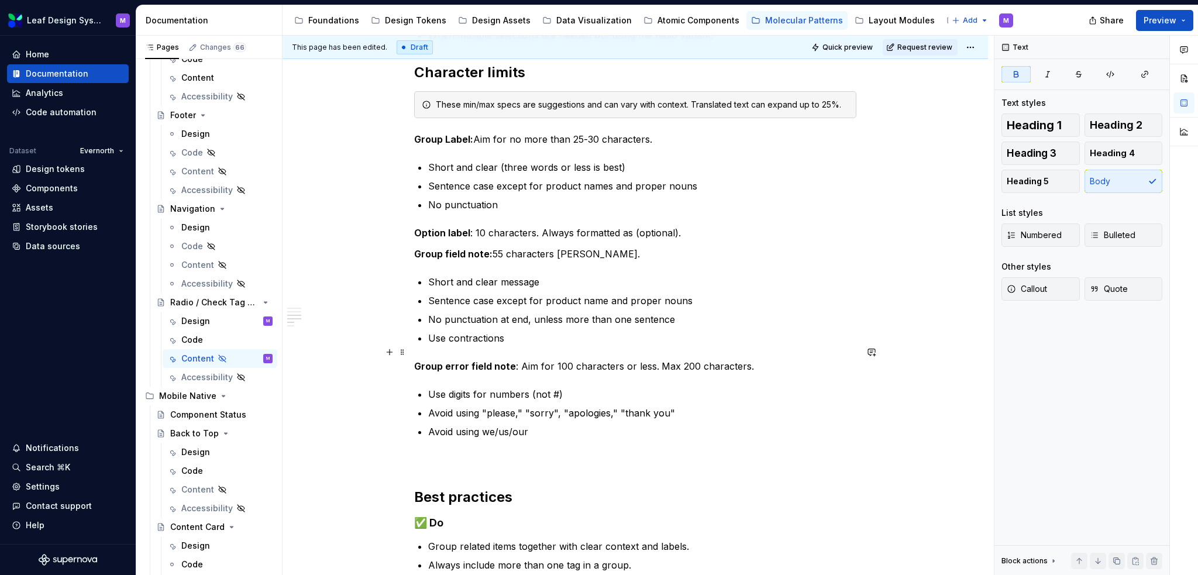
click at [510, 359] on p "Group error field note : Aim for 100 characters or less. Max 200 characters." at bounding box center [635, 366] width 442 height 14
click at [487, 247] on p "Group field note: 55 characters max." at bounding box center [635, 254] width 442 height 14
click at [687, 219] on div "Text" at bounding box center [627, 218] width 275 height 16
click at [684, 217] on button "button" at bounding box center [679, 218] width 16 height 16
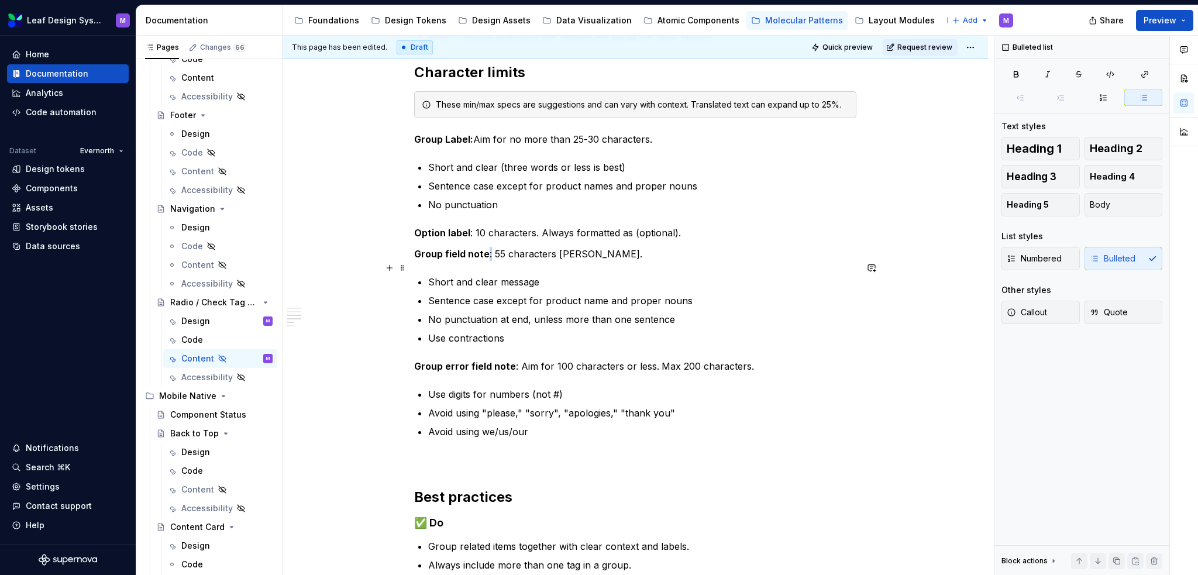
click at [669, 275] on p "Short and clear message" at bounding box center [642, 282] width 428 height 14
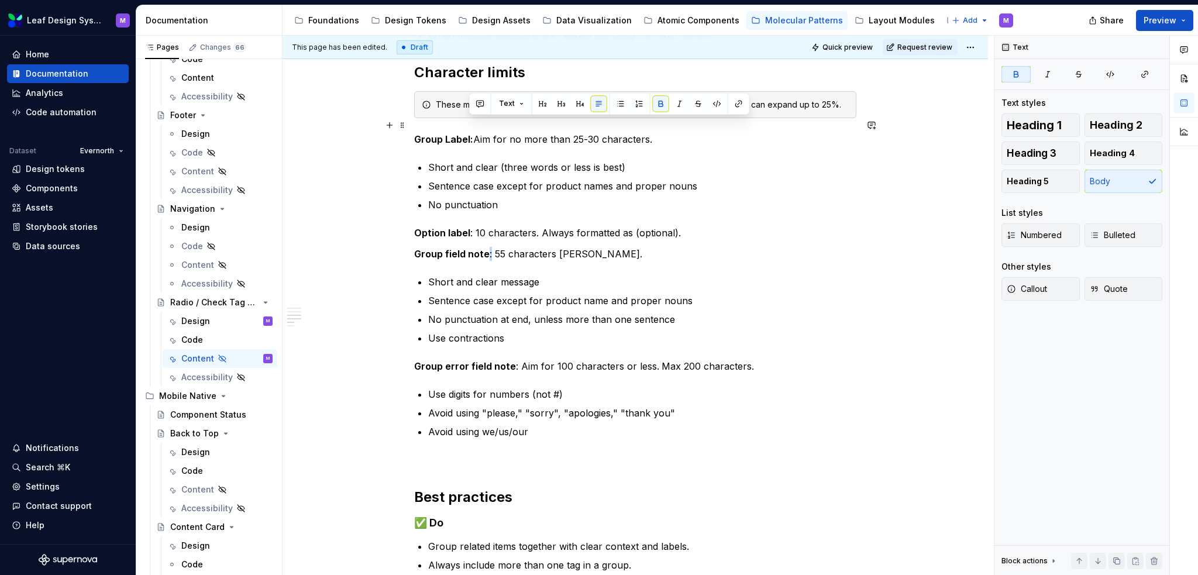
click at [470, 133] on strong "Group Label:" at bounding box center [443, 139] width 59 height 12
click at [654, 103] on button "button" at bounding box center [661, 103] width 16 height 16
click at [606, 160] on p "Short and clear (three words or less is best)" at bounding box center [642, 167] width 428 height 14
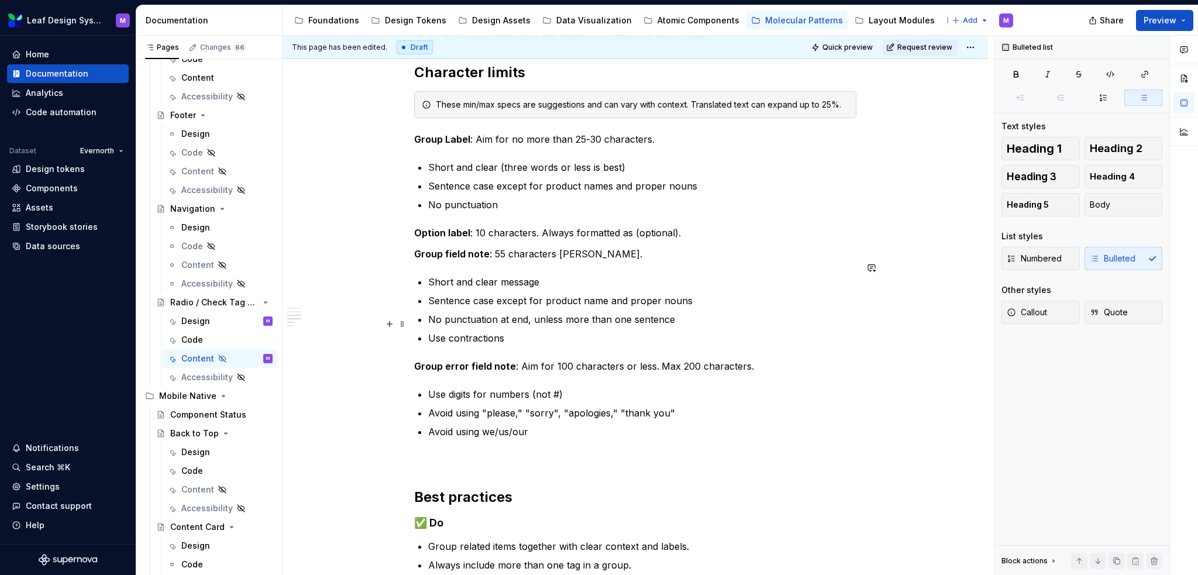
click at [527, 331] on p "Use contractions" at bounding box center [642, 338] width 428 height 14
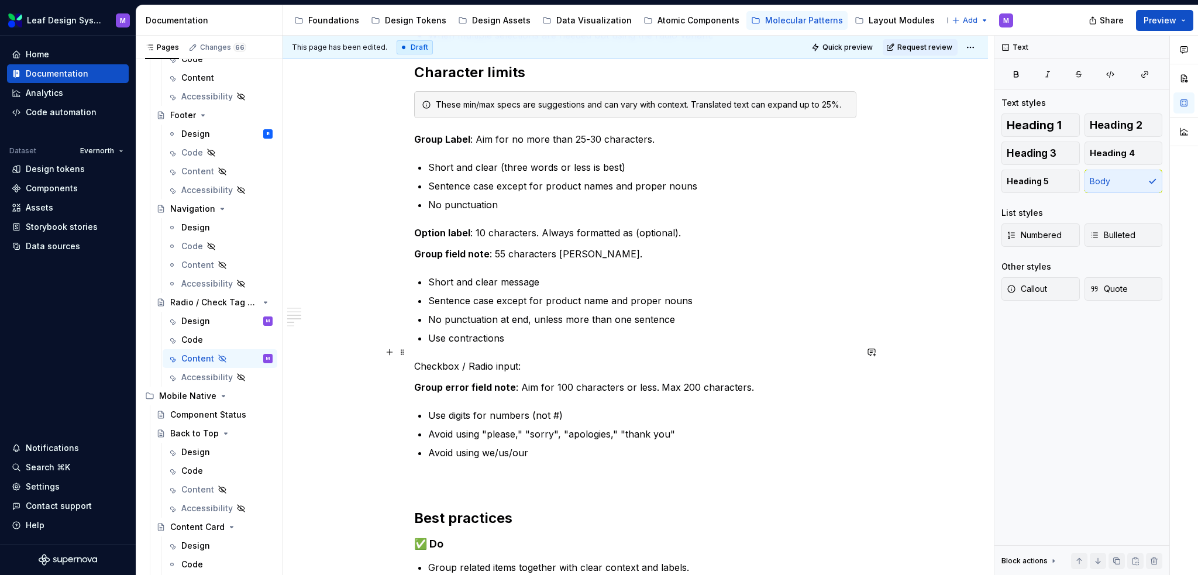
click at [535, 359] on p "Checkbox / Radio input:" at bounding box center [635, 366] width 442 height 14
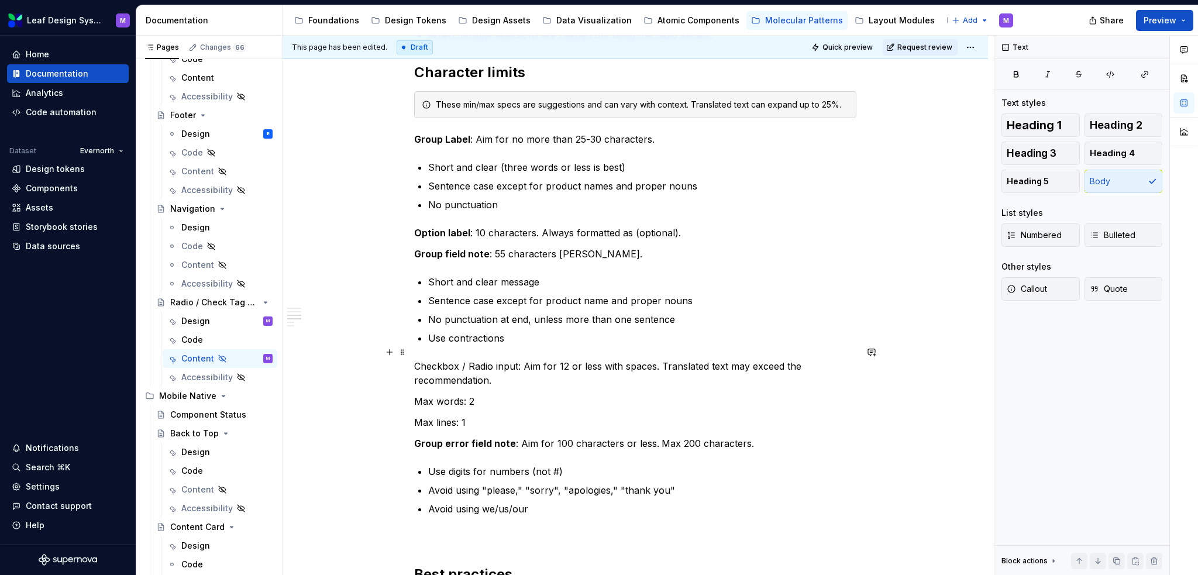
click at [498, 369] on p "Checkbox / Radio input: Aim for 12 or less with spaces. Translated text may exc…" at bounding box center [635, 373] width 442 height 28
click at [520, 359] on p "Checkbox / Radio input: Aim for 12 or less with spaces. Translated text may exc…" at bounding box center [635, 373] width 442 height 28
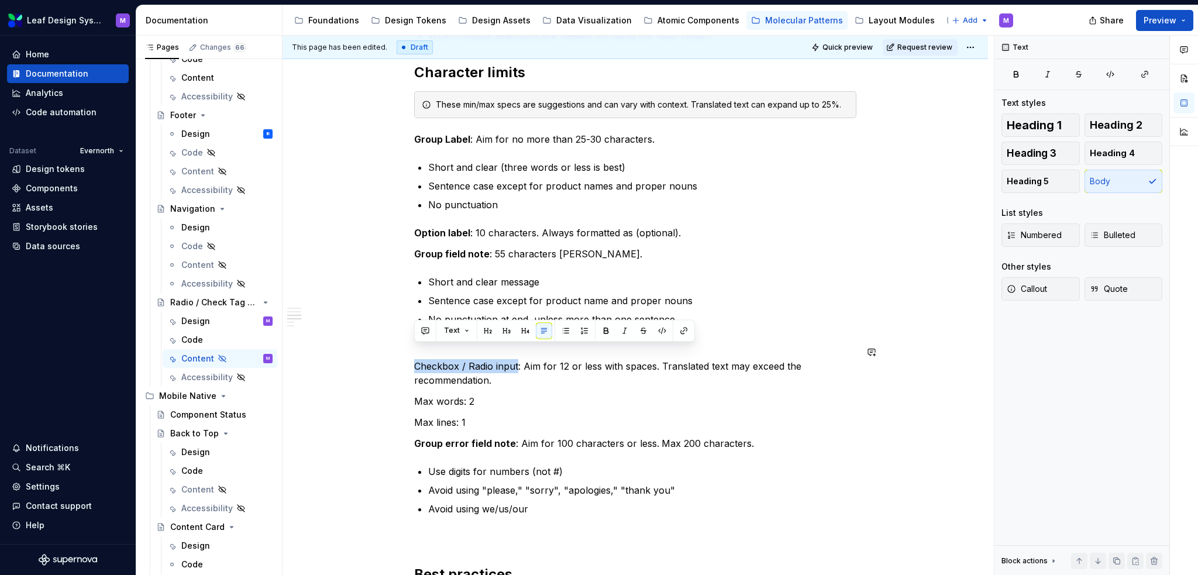
drag, startPoint x: 516, startPoint y: 353, endPoint x: 412, endPoint y: 344, distance: 104.5
click at [412, 344] on div "When to use To present a compact set of options for selection. When users need …" at bounding box center [636, 367] width 706 height 1320
click at [598, 335] on button "button" at bounding box center [606, 330] width 16 height 16
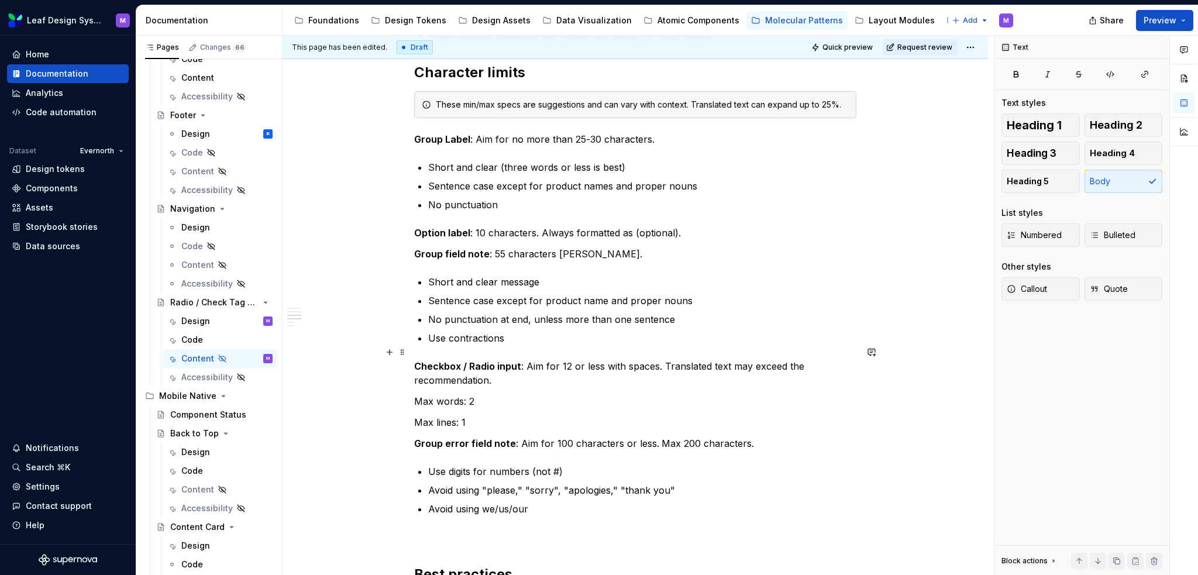
click at [584, 372] on p "Checkbox / Radio input : Aim for 12 or less with spaces. Translated text may ex…" at bounding box center [635, 373] width 442 height 28
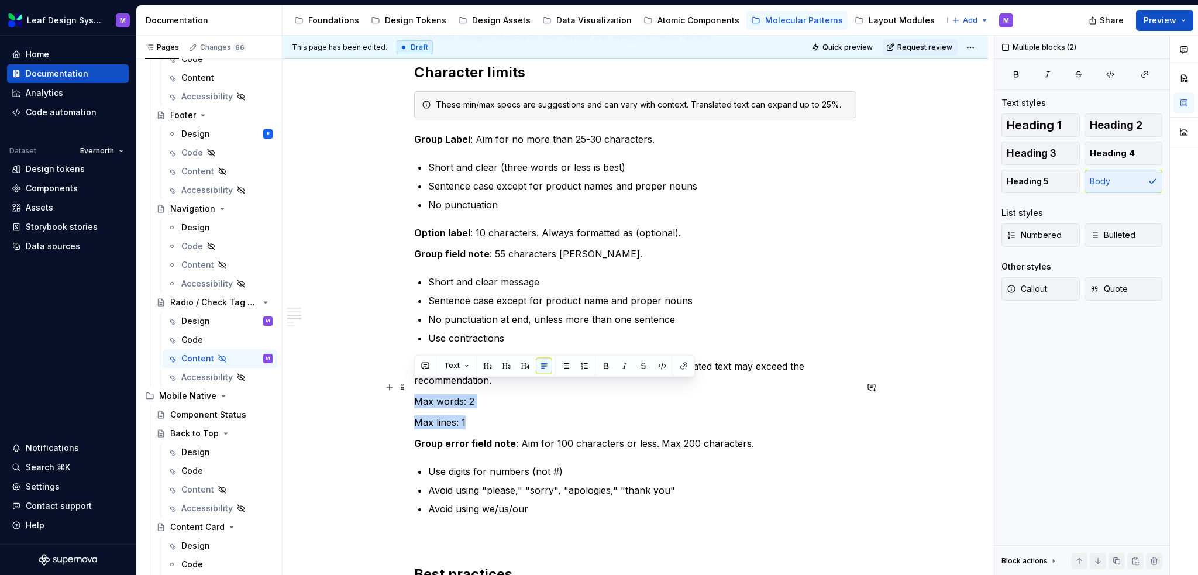
drag, startPoint x: 450, startPoint y: 395, endPoint x: 412, endPoint y: 383, distance: 39.8
click at [412, 383] on div "When to use To present a compact set of options for selection. When users need …" at bounding box center [636, 367] width 706 height 1320
click at [563, 365] on button "button" at bounding box center [566, 365] width 16 height 16
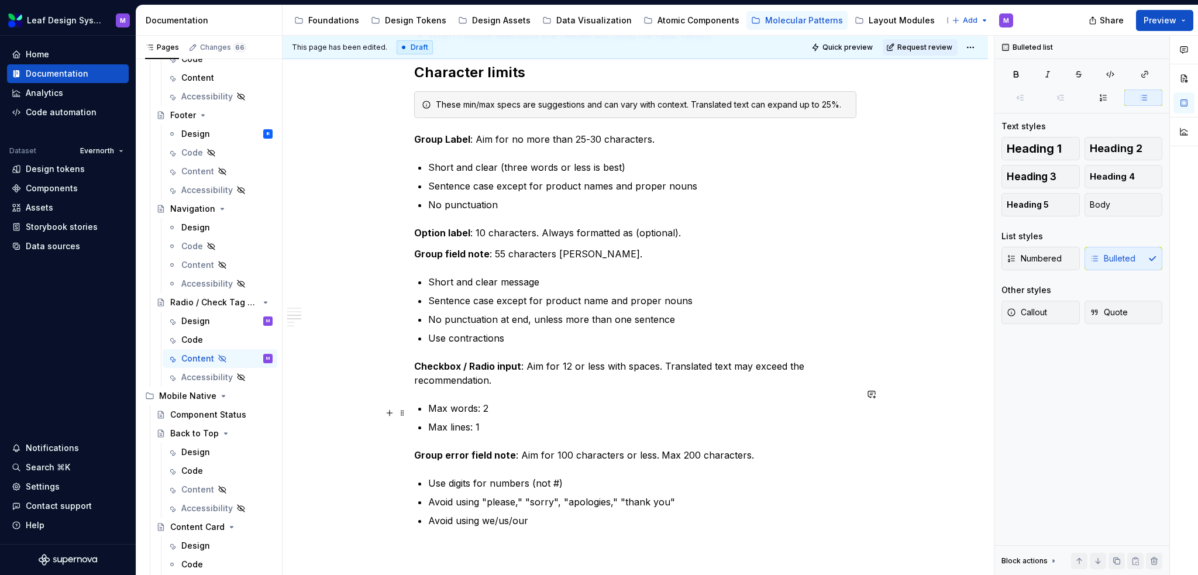
click at [589, 401] on ul "Max words: 2 Max lines: 1" at bounding box center [642, 417] width 428 height 33
click at [603, 384] on div "When to use To present a compact set of options for selection. When users need …" at bounding box center [635, 294] width 442 height 1117
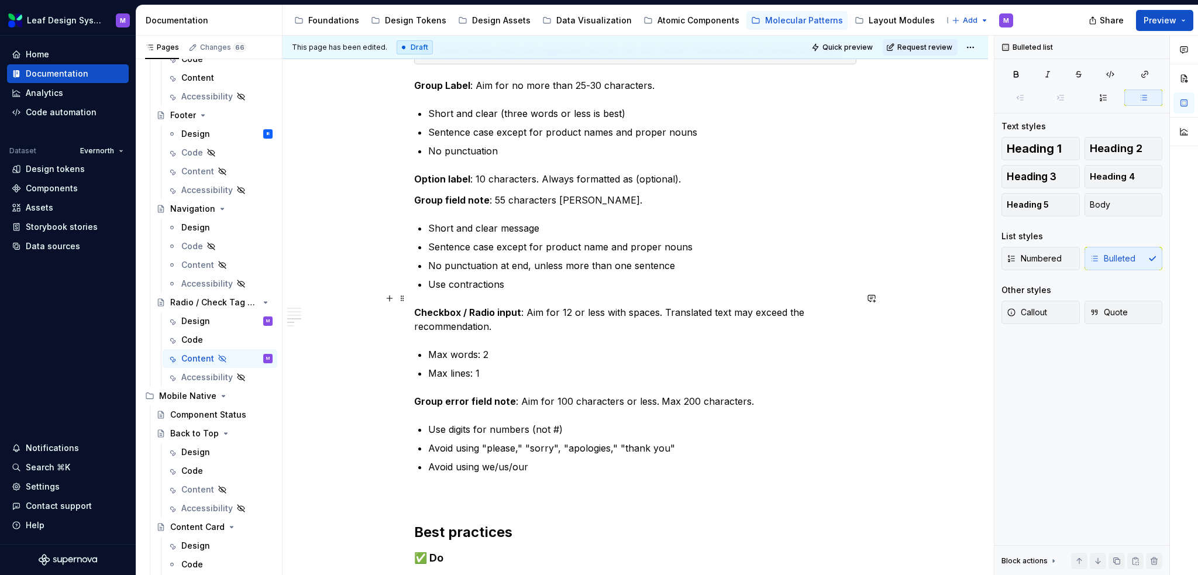
scroll to position [585, 0]
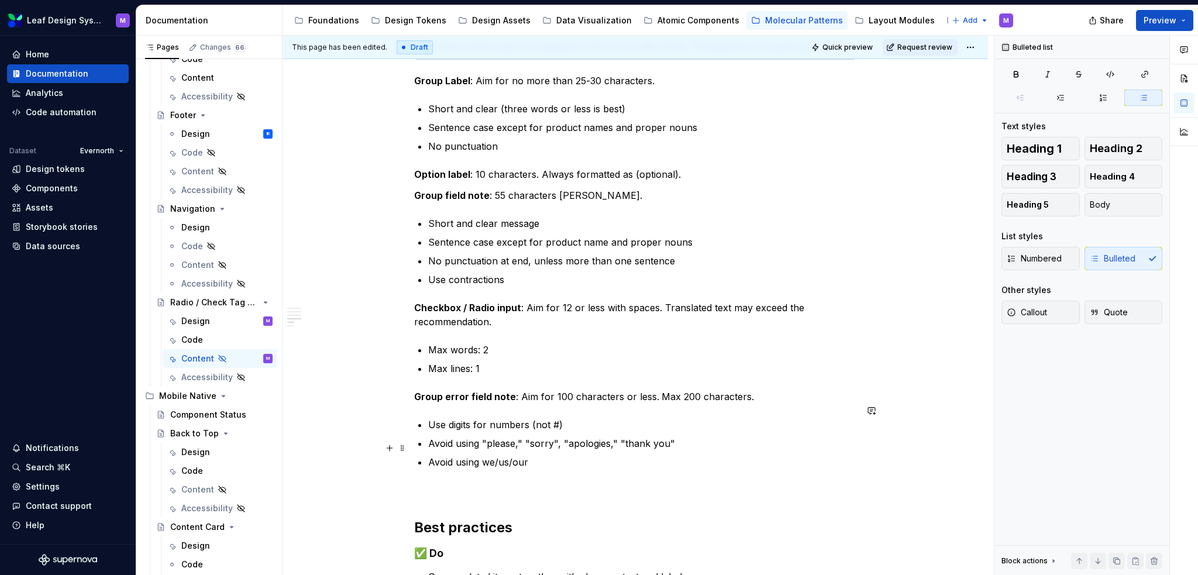
click at [548, 455] on p "Avoid using we/us/our" at bounding box center [642, 462] width 428 height 14
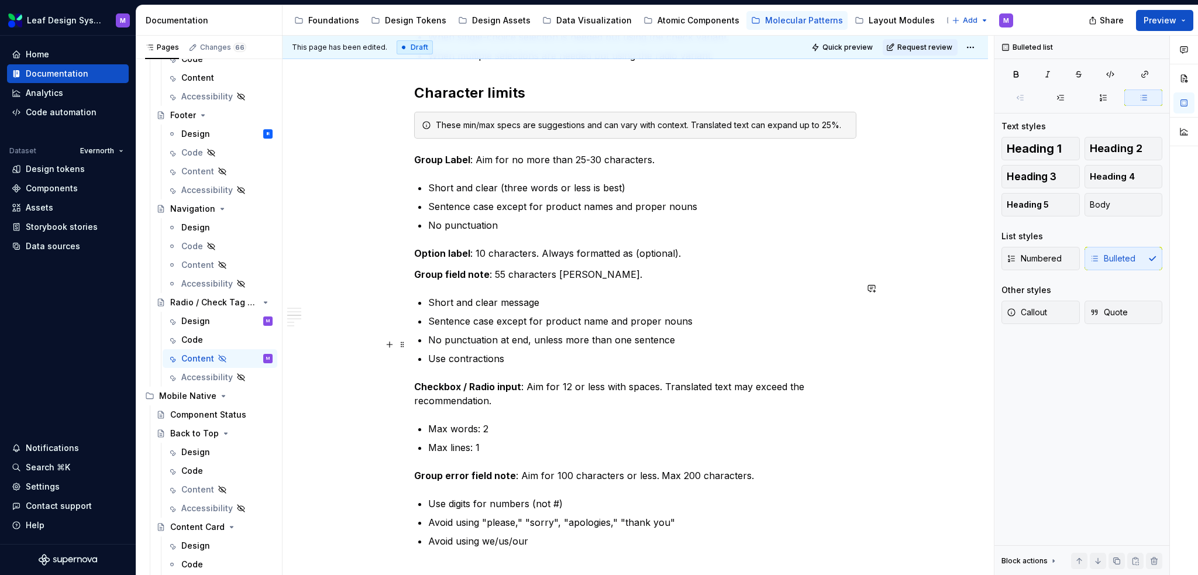
scroll to position [527, 0]
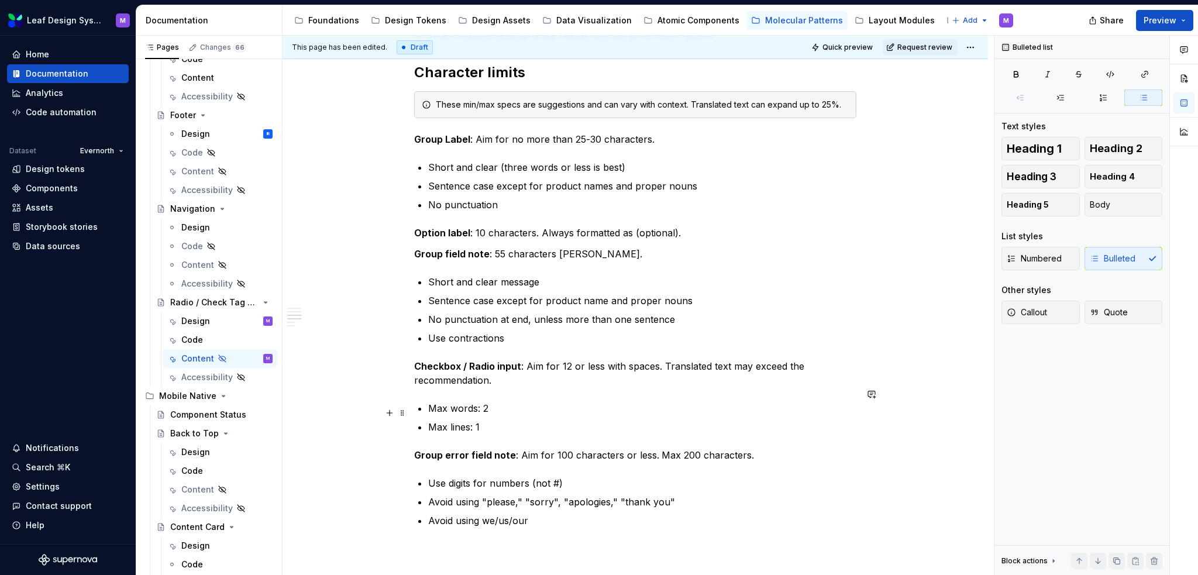
click at [532, 420] on p "Max lines: 1" at bounding box center [642, 427] width 428 height 14
click at [562, 514] on p "Avoid using we/us/our" at bounding box center [642, 521] width 428 height 14
click at [545, 331] on p "Use contractions" at bounding box center [642, 338] width 428 height 14
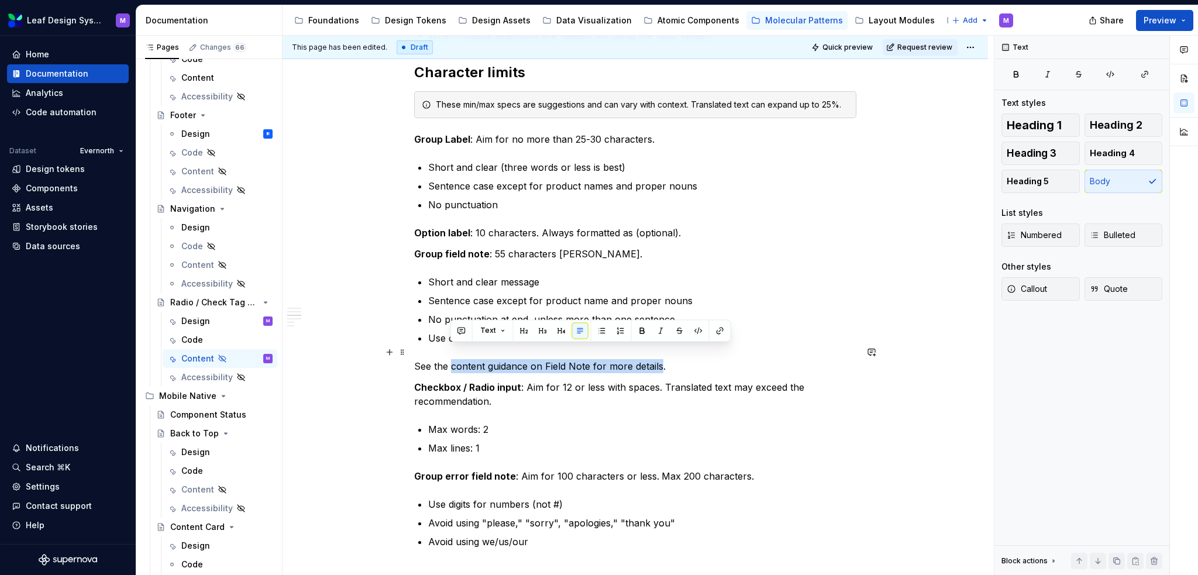
drag, startPoint x: 660, startPoint y: 353, endPoint x: 450, endPoint y: 357, distance: 209.5
click at [450, 359] on p "See the content guidance on Field Note for more details." at bounding box center [635, 366] width 442 height 14
click at [713, 331] on button "button" at bounding box center [720, 330] width 16 height 16
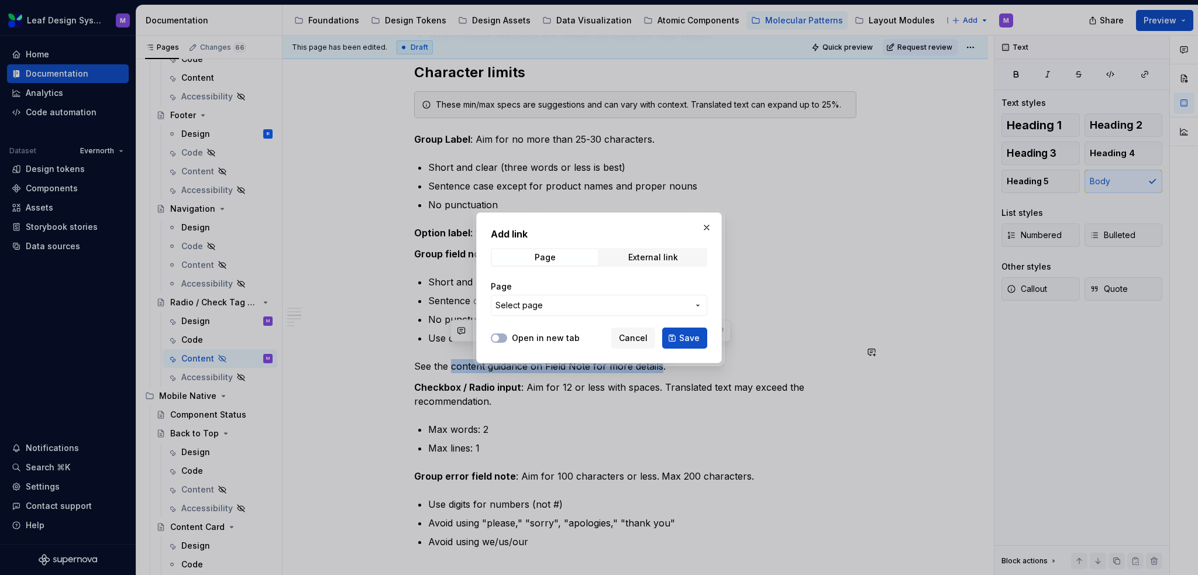
click at [572, 301] on span "Select page" at bounding box center [592, 306] width 193 height 12
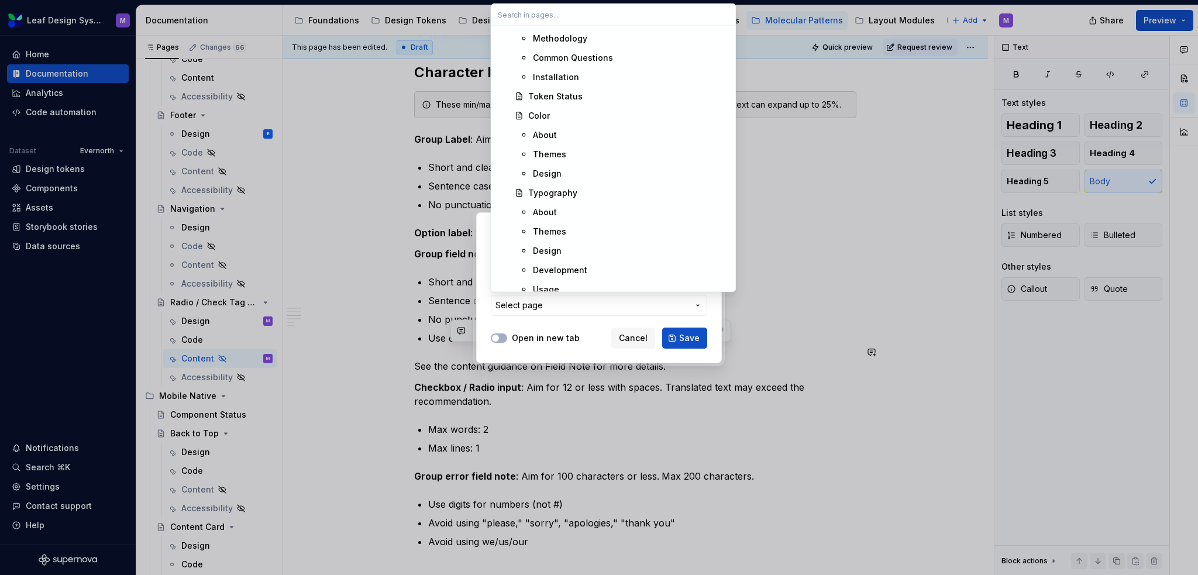
scroll to position [1931, 0]
type textarea "*"
click at [562, 231] on div "Content" at bounding box center [554, 229] width 33 height 12
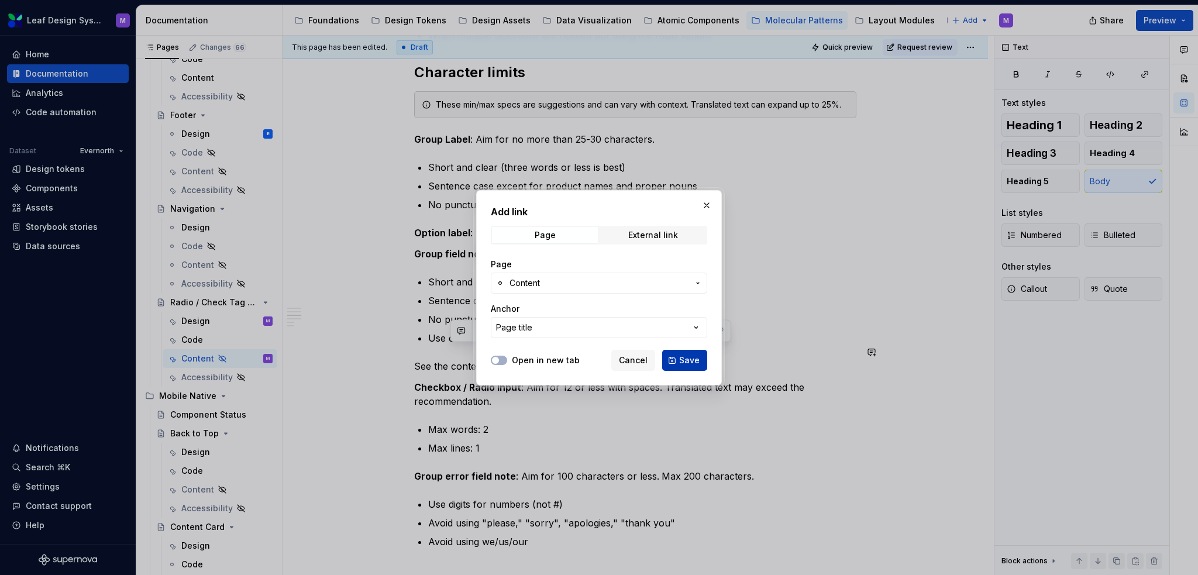
click at [688, 360] on span "Save" at bounding box center [689, 361] width 20 height 12
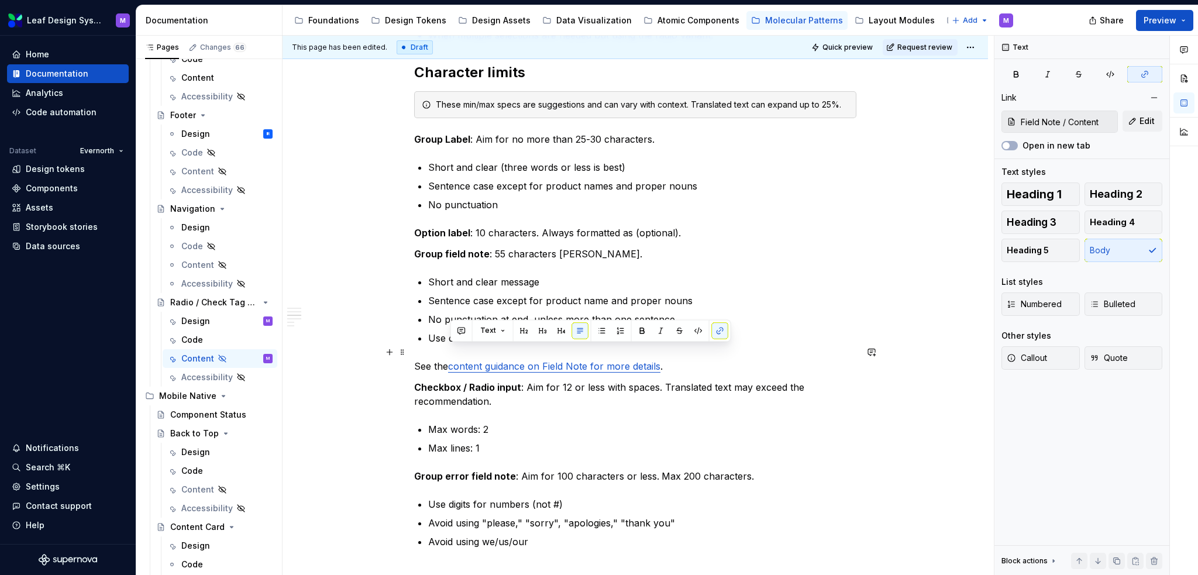
click at [679, 359] on p "See the content guidance on Field Note for more details ." at bounding box center [635, 366] width 442 height 14
drag, startPoint x: 683, startPoint y: 349, endPoint x: 401, endPoint y: 349, distance: 282.6
click at [414, 349] on div "When to use To present a compact set of options for selection. When users need …" at bounding box center [635, 312] width 442 height 1153
click at [412, 353] on div "This page has been edited. Draft Quick preview Request review Hidden page Radio…" at bounding box center [638, 306] width 711 height 540
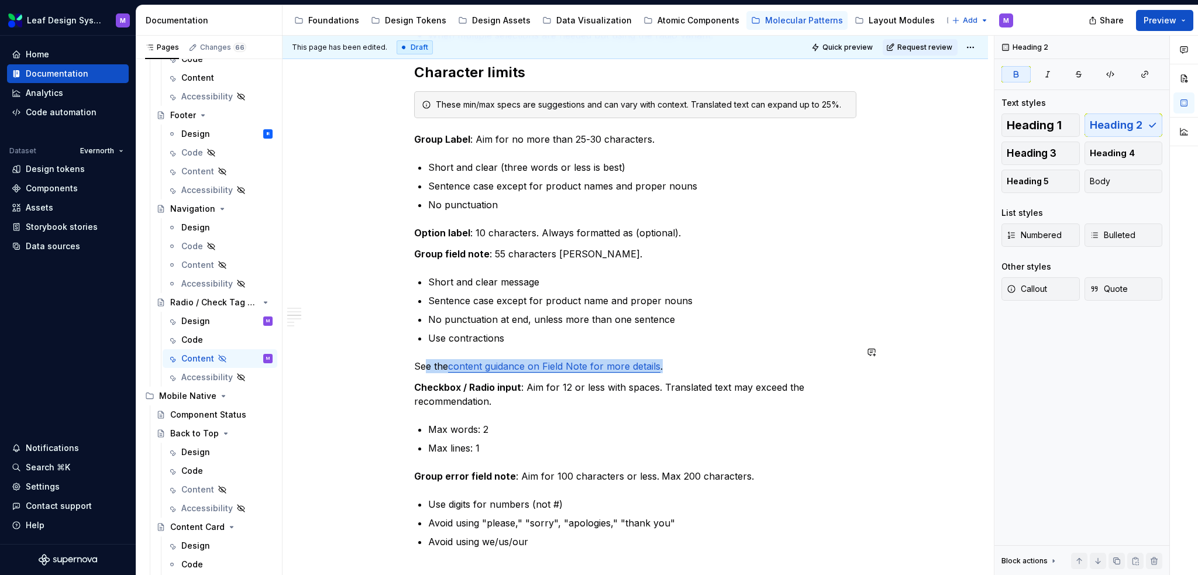
click at [673, 342] on div "When to use To present a compact set of options for selection. When users need …" at bounding box center [635, 305] width 442 height 1138
click at [672, 359] on p "See the content guidance on Field Note for more details ." at bounding box center [635, 366] width 442 height 14
click at [676, 359] on p "See the content guidance on Field Note for more details ." at bounding box center [635, 366] width 442 height 14
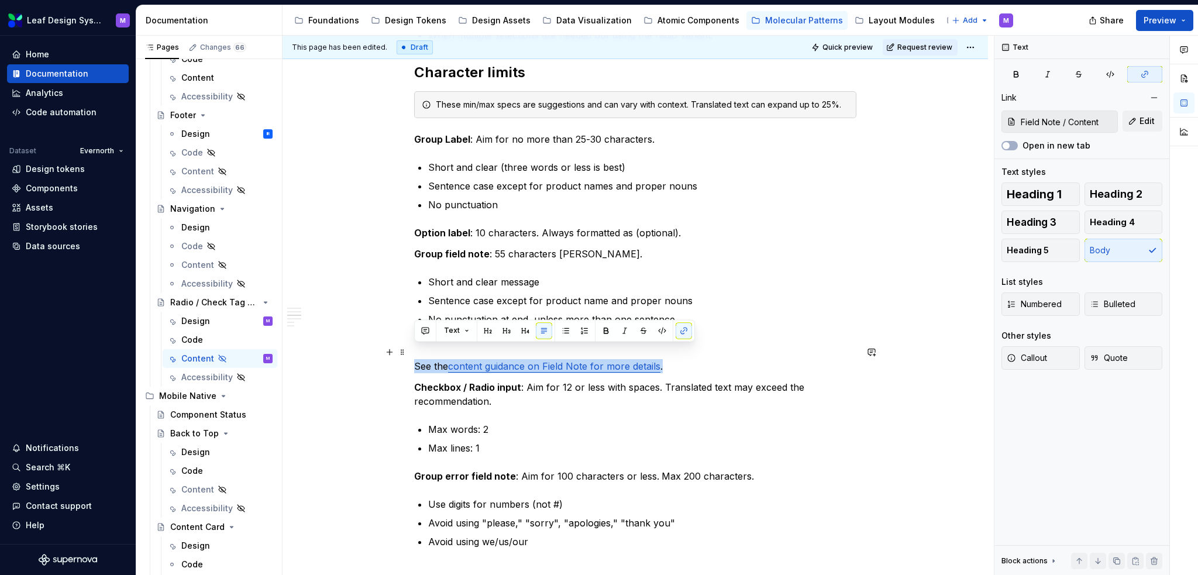
click at [674, 359] on p "See the content guidance on Field Note for more details ." at bounding box center [635, 366] width 442 height 14
copy p "See the content guidance on Field Note for more details ."
click at [584, 247] on p "Group field note : 55 characters max." at bounding box center [635, 254] width 442 height 14
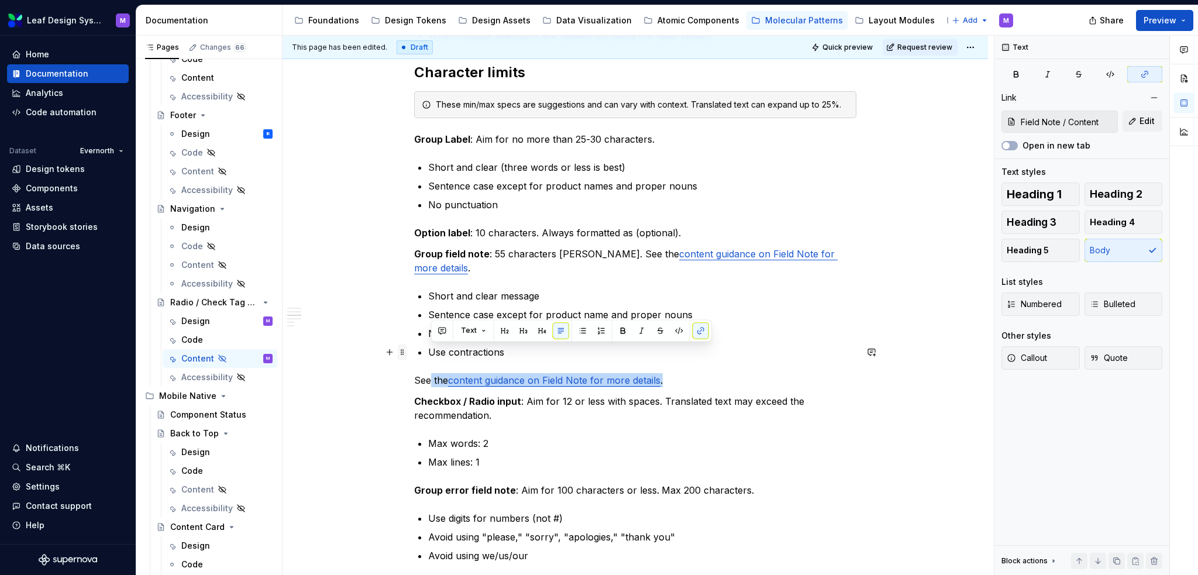
drag, startPoint x: 681, startPoint y: 349, endPoint x: 405, endPoint y: 356, distance: 276.2
click at [414, 356] on div "When to use To present a compact set of options for selection. When users need …" at bounding box center [635, 319] width 442 height 1167
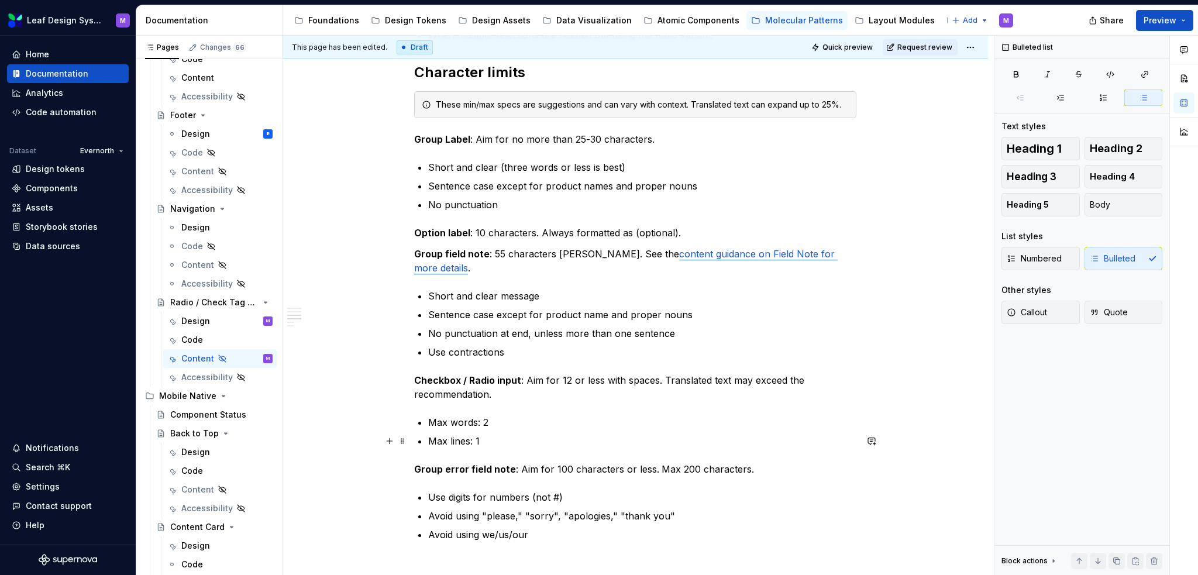
click at [756, 462] on p "Group error field note : Aim for 100 characters or less. Max 200 characters." at bounding box center [635, 469] width 442 height 14
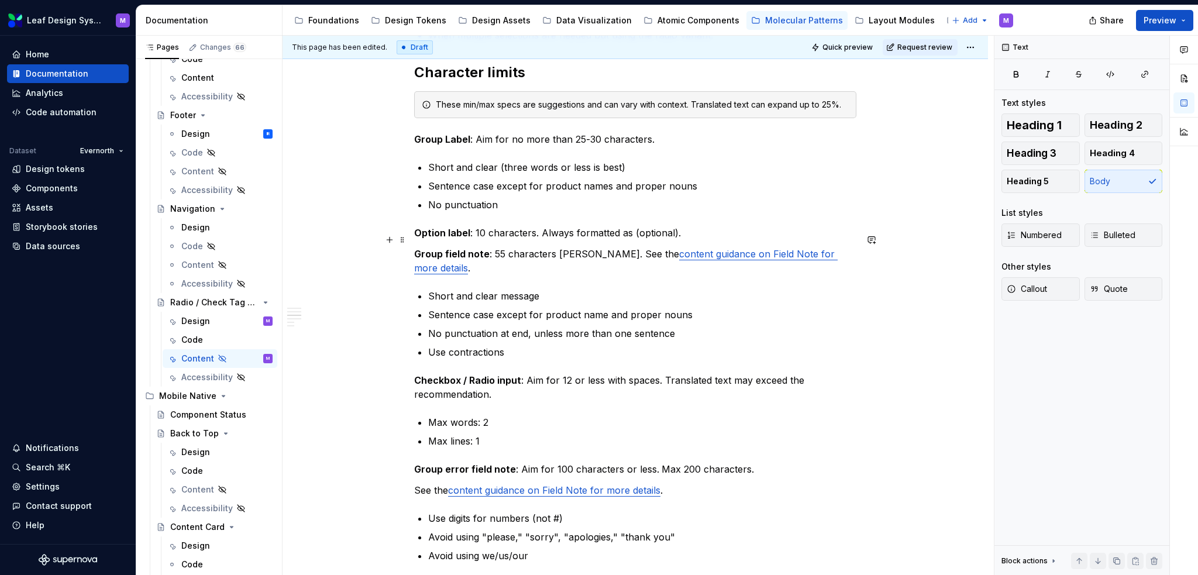
click at [583, 247] on p "Group field note : 55 characters max. See the content guidance on Field Note fo…" at bounding box center [635, 261] width 442 height 28
click at [582, 247] on p "Group field note : 55 characters max. See the content guidance on Field Note fo…" at bounding box center [635, 261] width 442 height 28
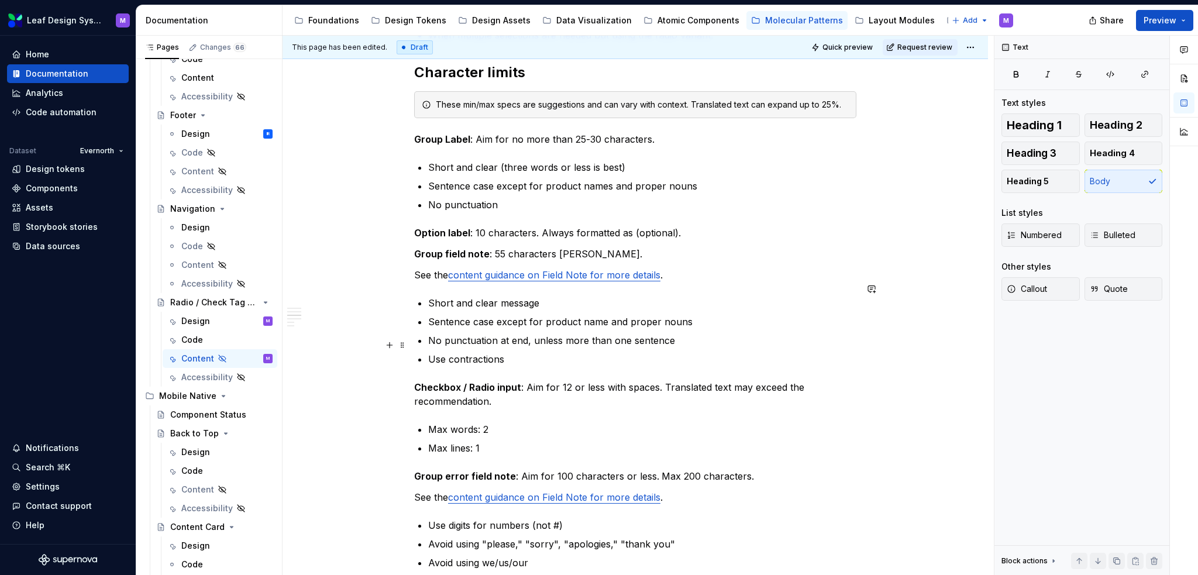
click at [731, 352] on p "Use contractions" at bounding box center [642, 359] width 428 height 14
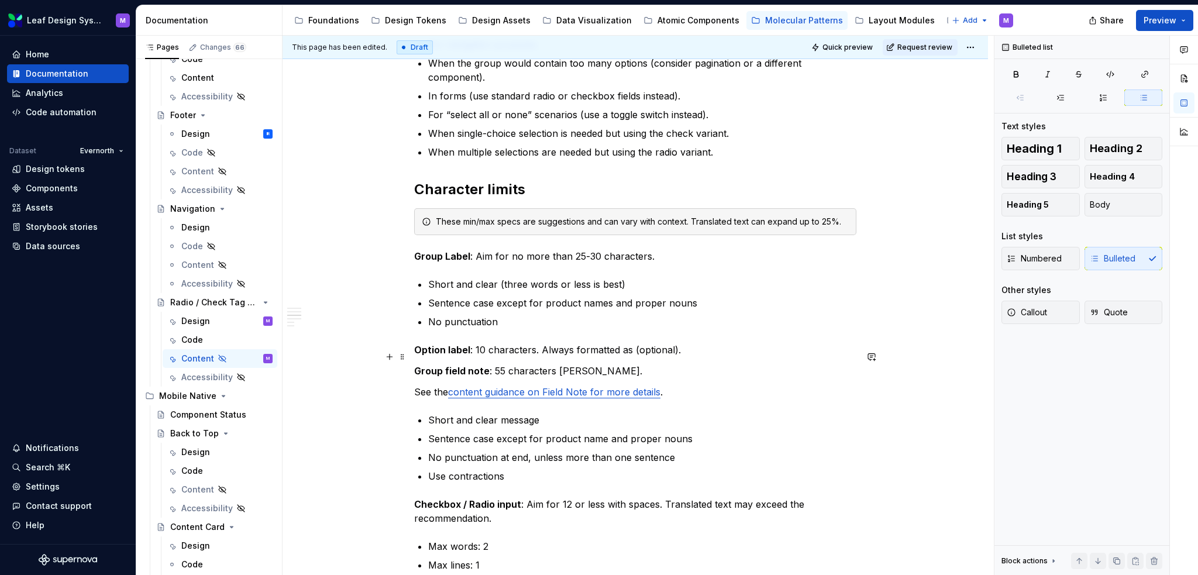
scroll to position [468, 0]
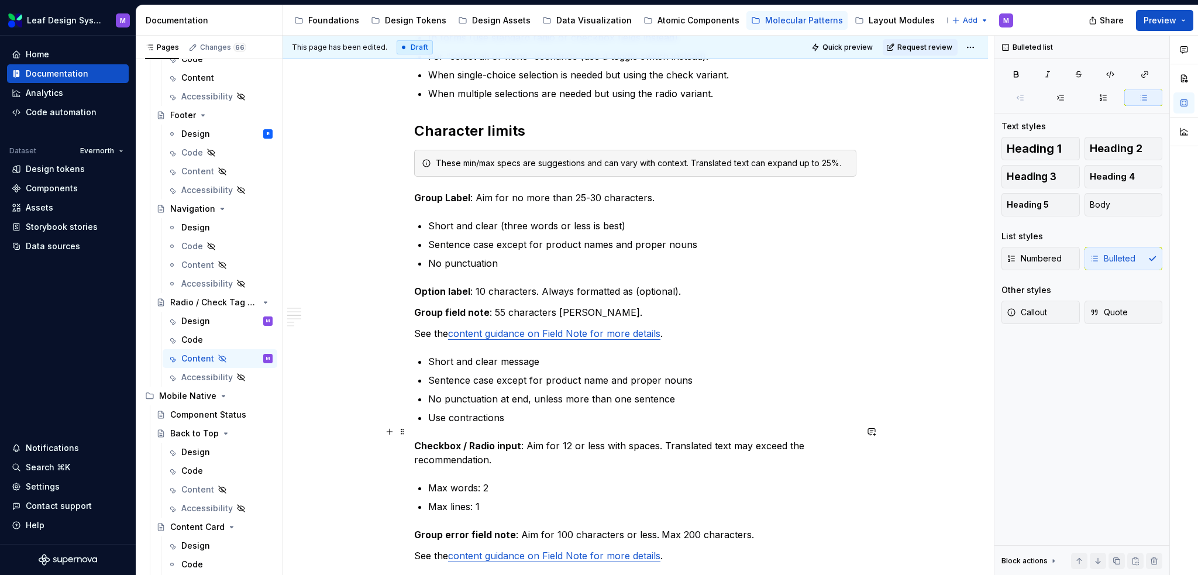
click at [523, 449] on p "Checkbox / Radio input : Aim for 12 or less with spaces. Translated text may ex…" at bounding box center [635, 453] width 442 height 28
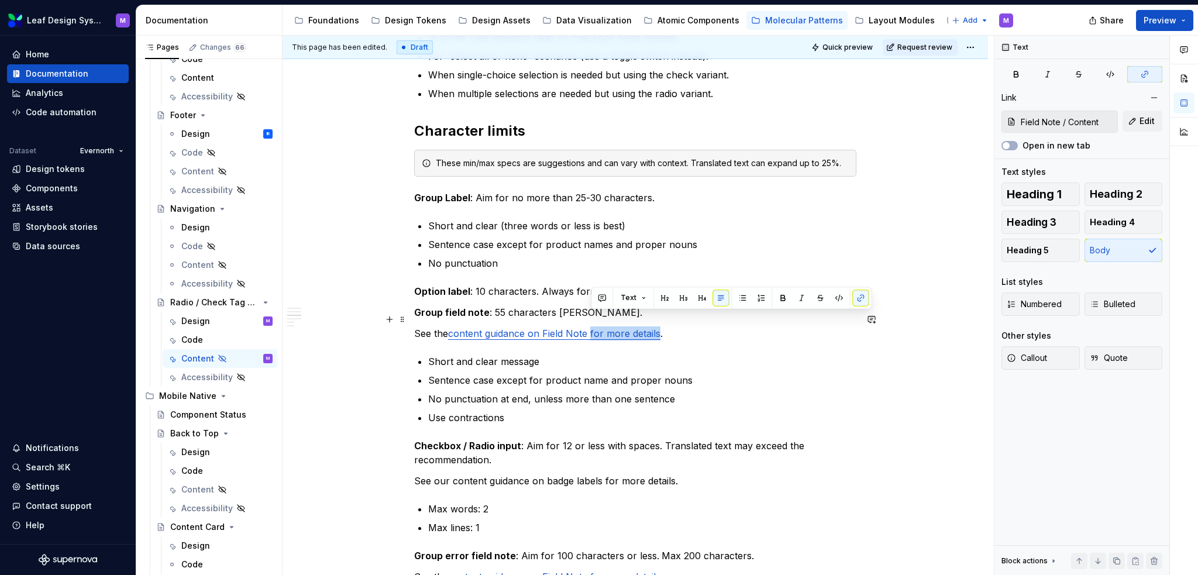
drag, startPoint x: 661, startPoint y: 319, endPoint x: 590, endPoint y: 316, distance: 70.9
click at [590, 326] on p "See the content guidance on Field Note for more details ." at bounding box center [635, 333] width 442 height 14
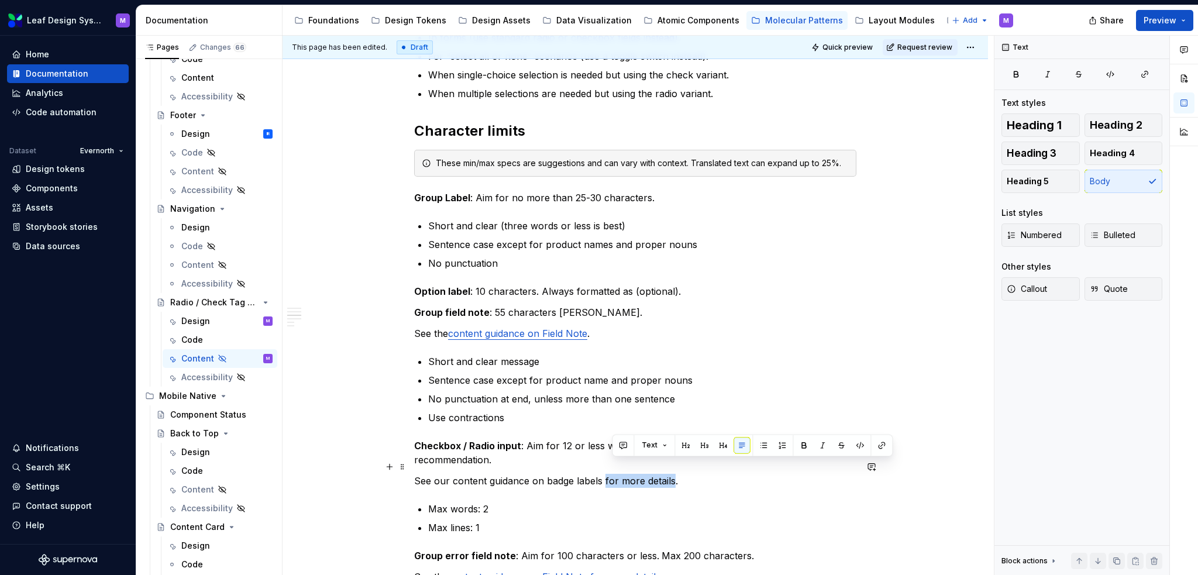
drag, startPoint x: 670, startPoint y: 465, endPoint x: 604, endPoint y: 462, distance: 66.8
click at [604, 474] on p "See our content guidance on badge labels for more details." at bounding box center [635, 481] width 442 height 14
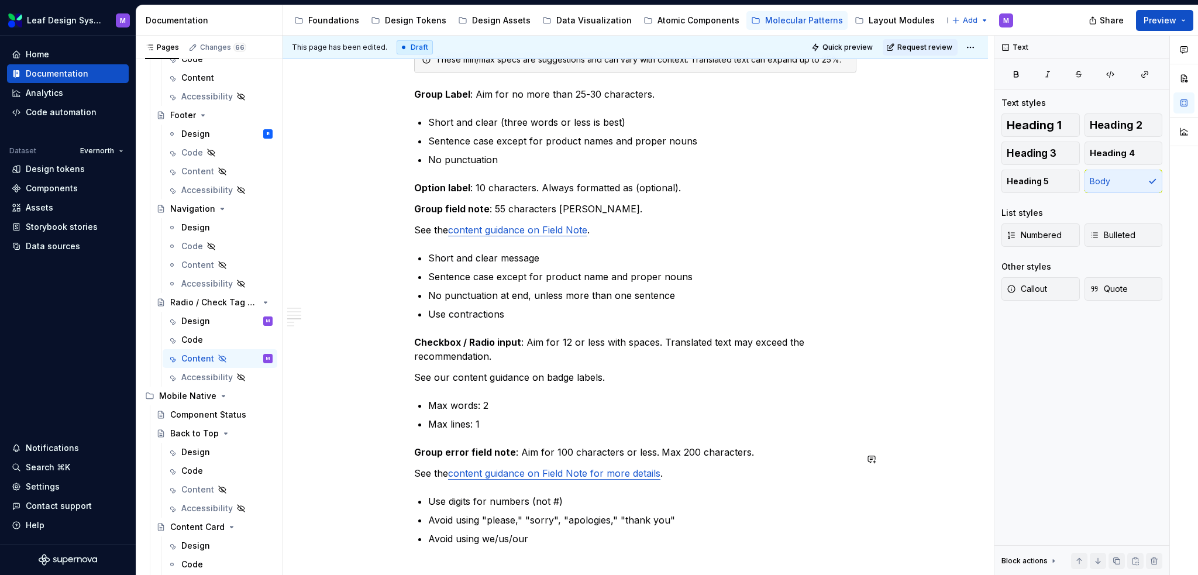
scroll to position [585, 0]
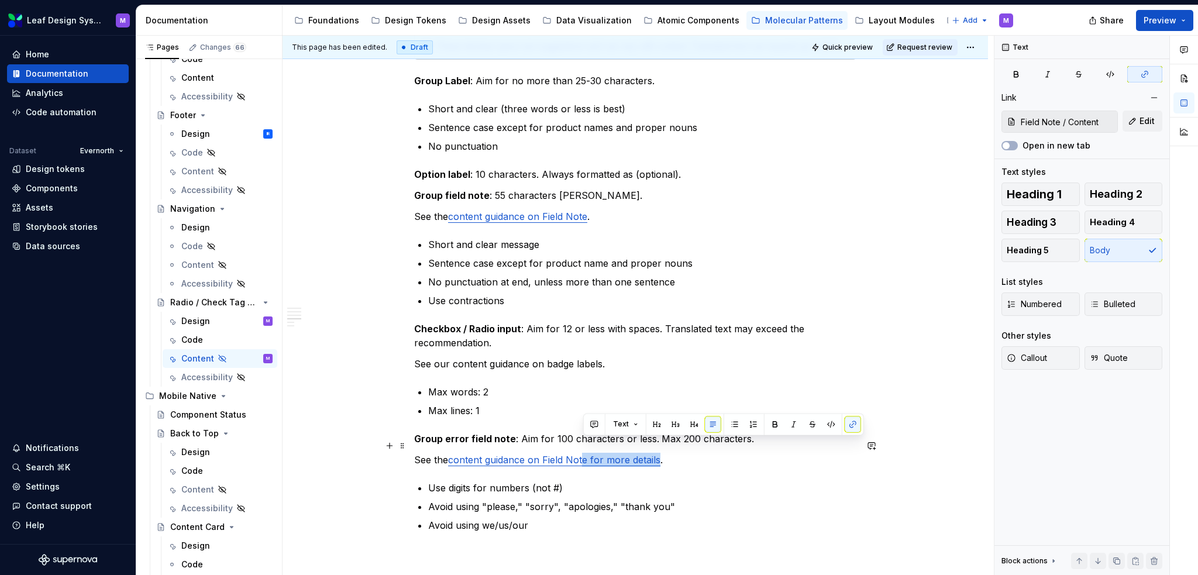
drag, startPoint x: 659, startPoint y: 446, endPoint x: 586, endPoint y: 440, distance: 74.0
click at [586, 454] on link "content guidance on Field Note for more details" at bounding box center [554, 460] width 212 height 12
drag, startPoint x: 660, startPoint y: 447, endPoint x: 596, endPoint y: 445, distance: 63.8
click at [596, 454] on link "content guidance on Field Note for more details" at bounding box center [554, 460] width 212 height 12
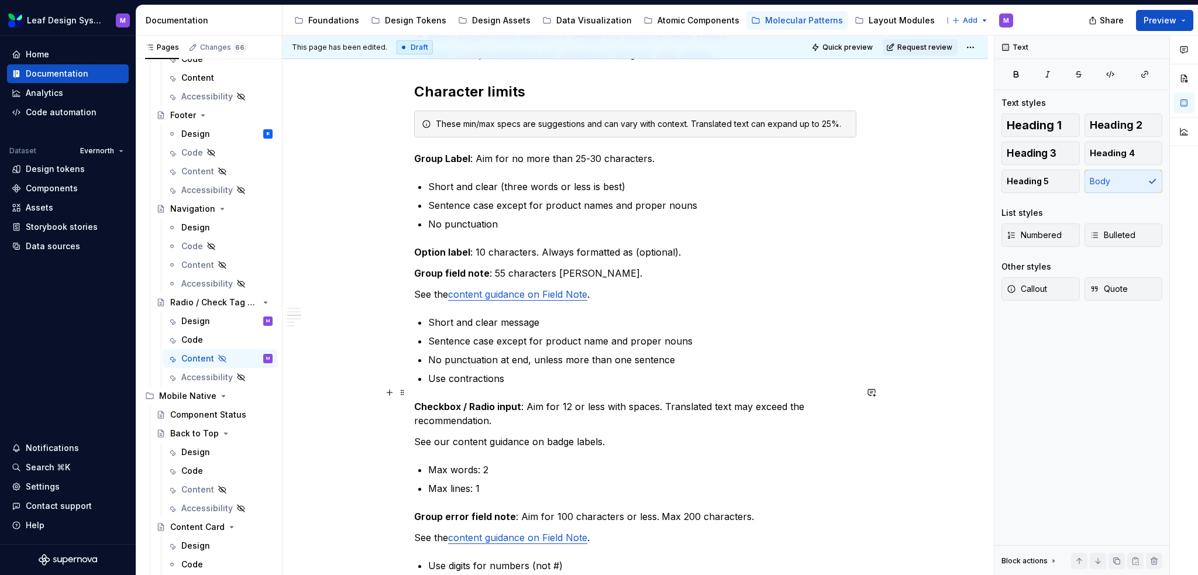
scroll to position [527, 0]
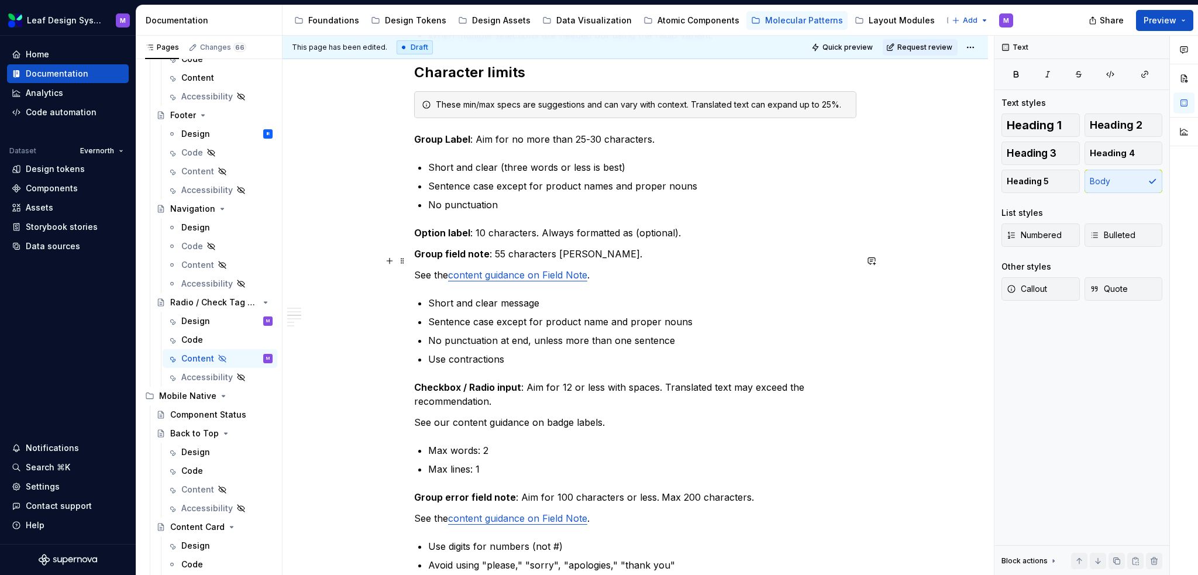
click at [448, 268] on p "See the content guidance on Field Note ." at bounding box center [635, 275] width 442 height 14
click at [447, 511] on p "See the content guidance on Field Note ." at bounding box center [635, 518] width 442 height 14
click at [452, 415] on p "See our content guidance on badge labels." at bounding box center [635, 422] width 442 height 14
click at [452, 269] on link "content guidance on Field Note" at bounding box center [519, 275] width 139 height 12
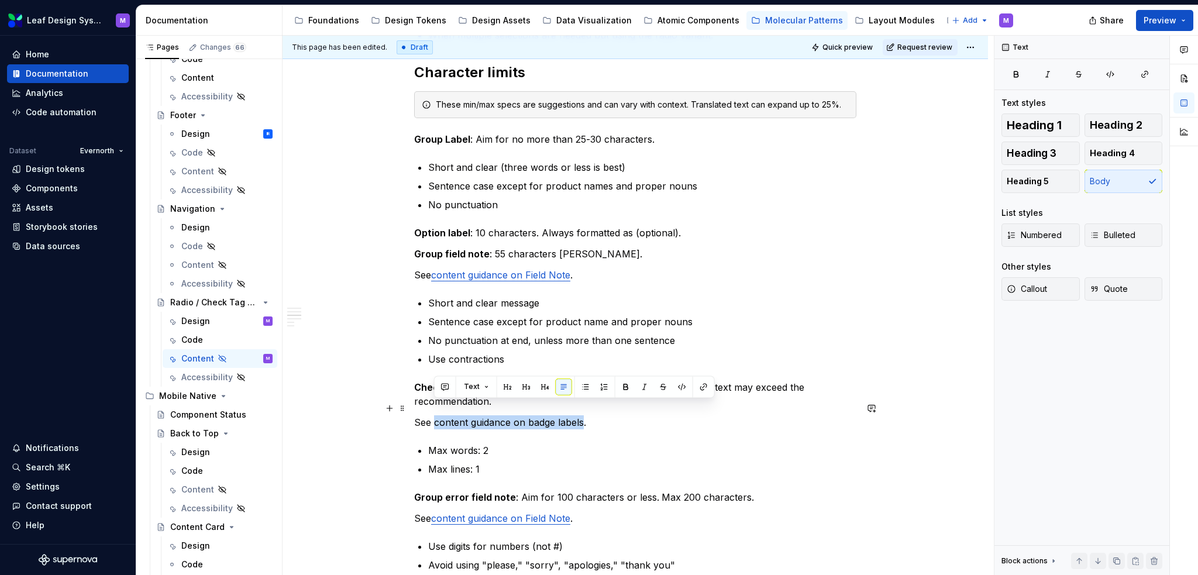
drag, startPoint x: 583, startPoint y: 407, endPoint x: 433, endPoint y: 405, distance: 150.4
click at [433, 415] on p "See content guidance on badge labels." at bounding box center [635, 422] width 442 height 14
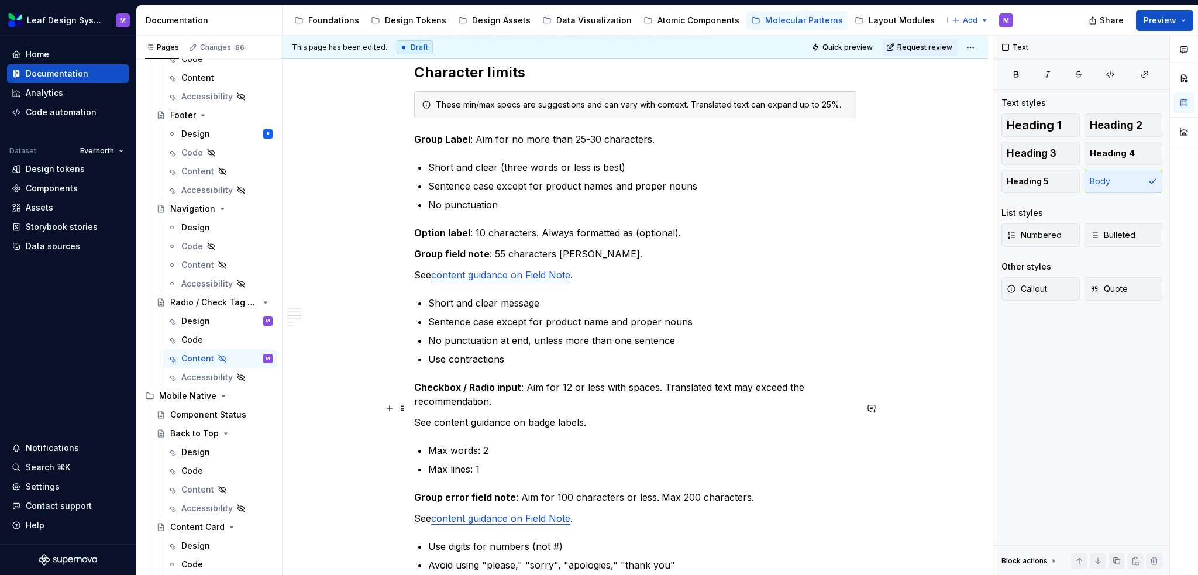
click at [562, 415] on p "See content guidance on badge labels." at bounding box center [635, 422] width 442 height 14
click at [520, 269] on link "content guidance on Field Note" at bounding box center [500, 275] width 139 height 12
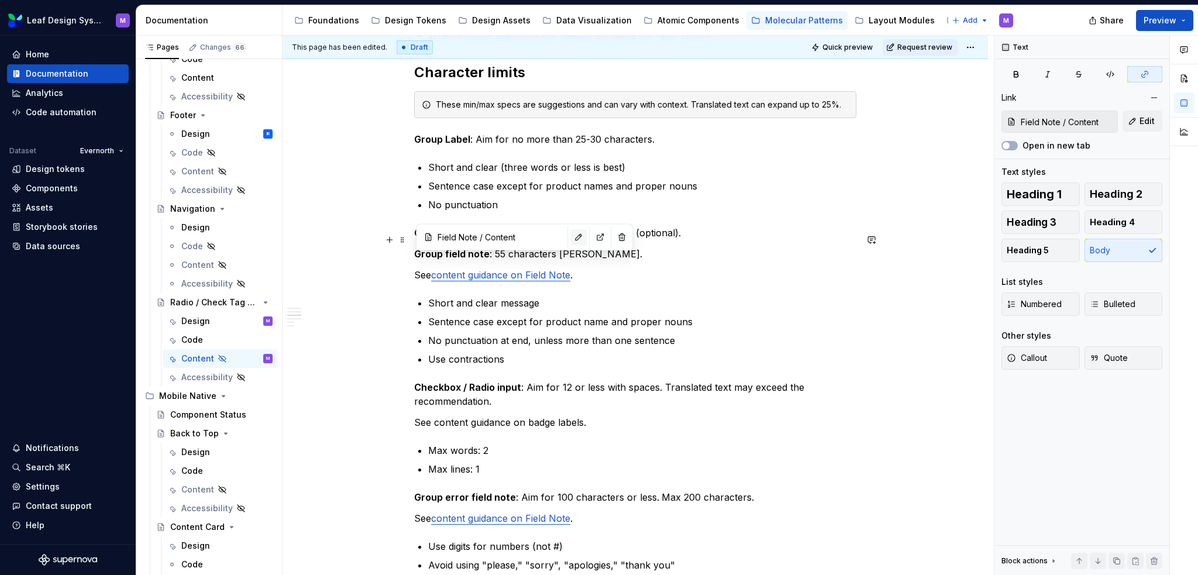
click at [570, 237] on button "button" at bounding box center [578, 237] width 16 height 16
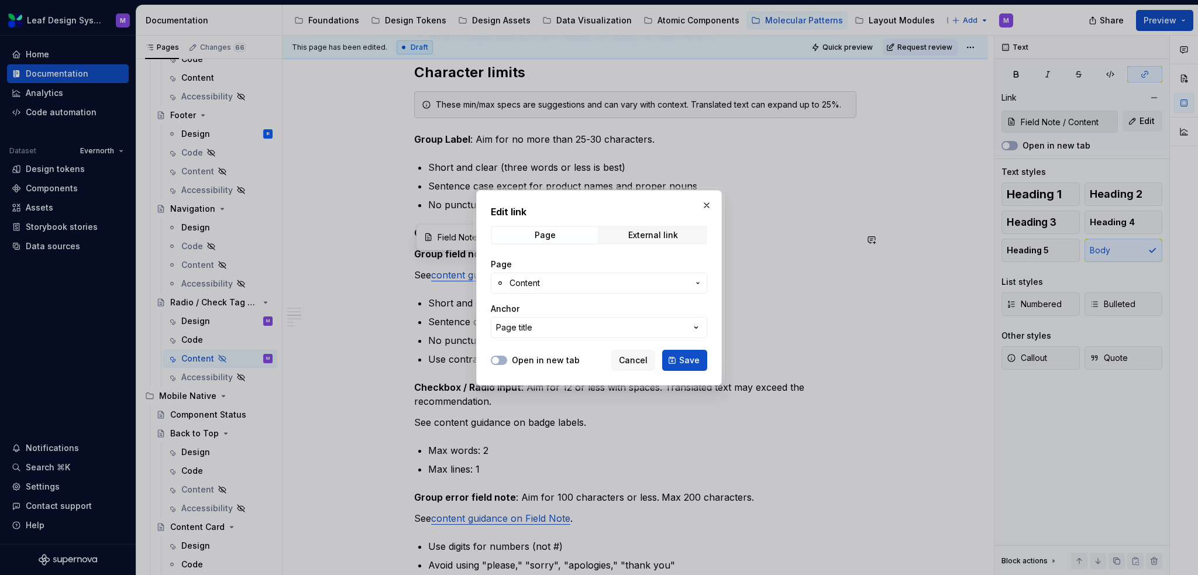
click at [703, 206] on button "button" at bounding box center [707, 205] width 16 height 16
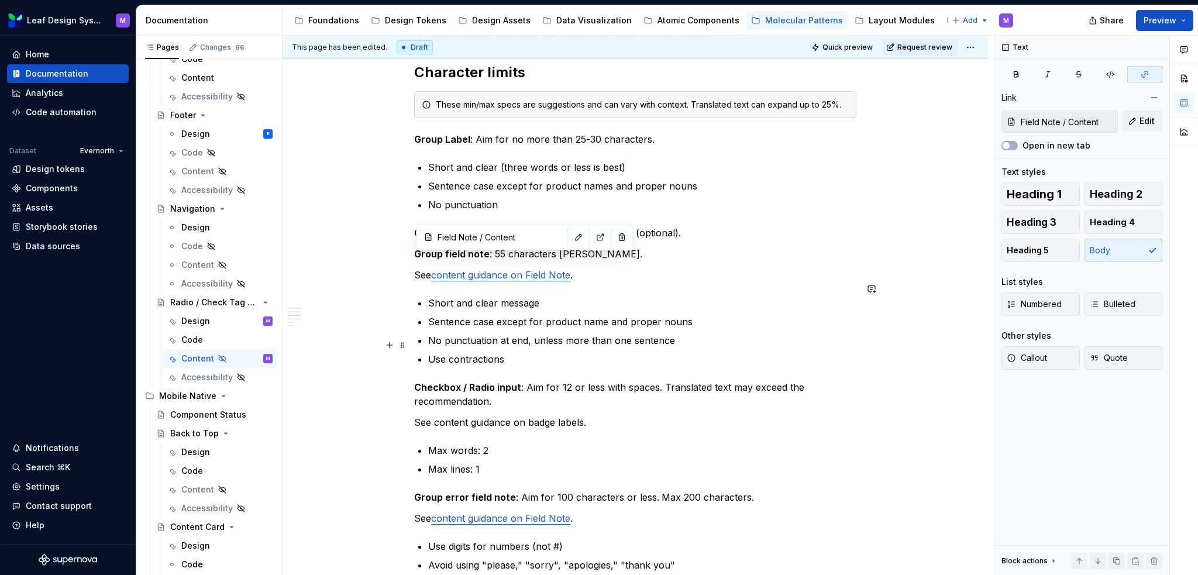
click at [560, 299] on ul "Short and clear message Sentence case except for product name and proper nouns …" at bounding box center [642, 331] width 428 height 70
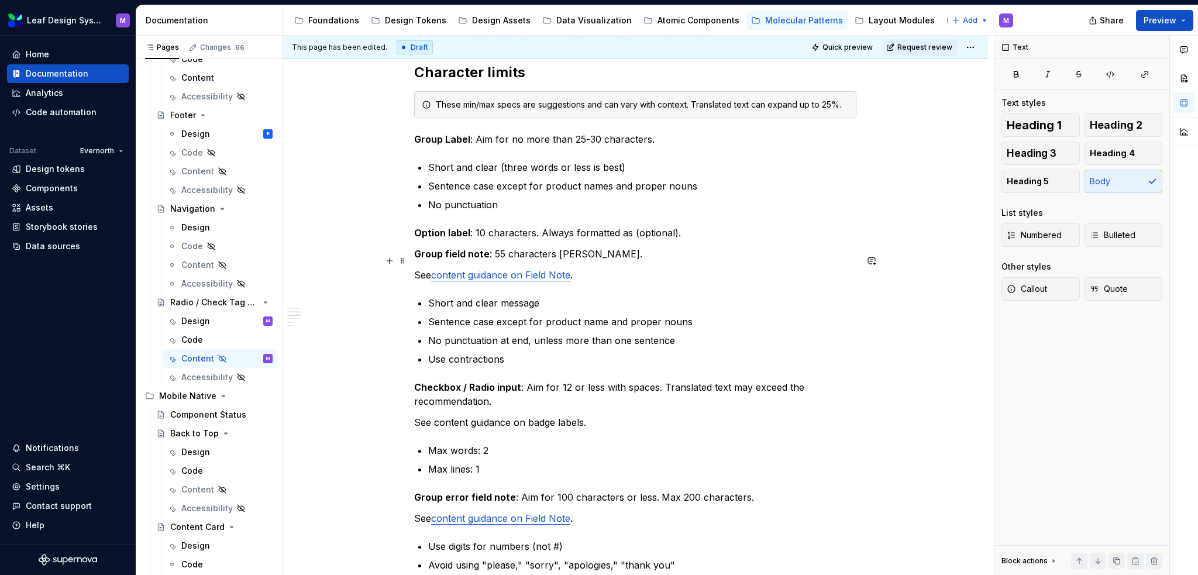
click at [570, 269] on link "content guidance on Field Note" at bounding box center [500, 275] width 139 height 12
drag, startPoint x: 431, startPoint y: 261, endPoint x: 397, endPoint y: 259, distance: 34.0
click at [414, 259] on div "When to use To present a compact set of options for selection. When users need …" at bounding box center [635, 333] width 442 height 1195
drag, startPoint x: 429, startPoint y: 407, endPoint x: 405, endPoint y: 405, distance: 23.5
click at [414, 405] on div "When to use To present a compact set of options for selection. When users need …" at bounding box center [635, 333] width 442 height 1195
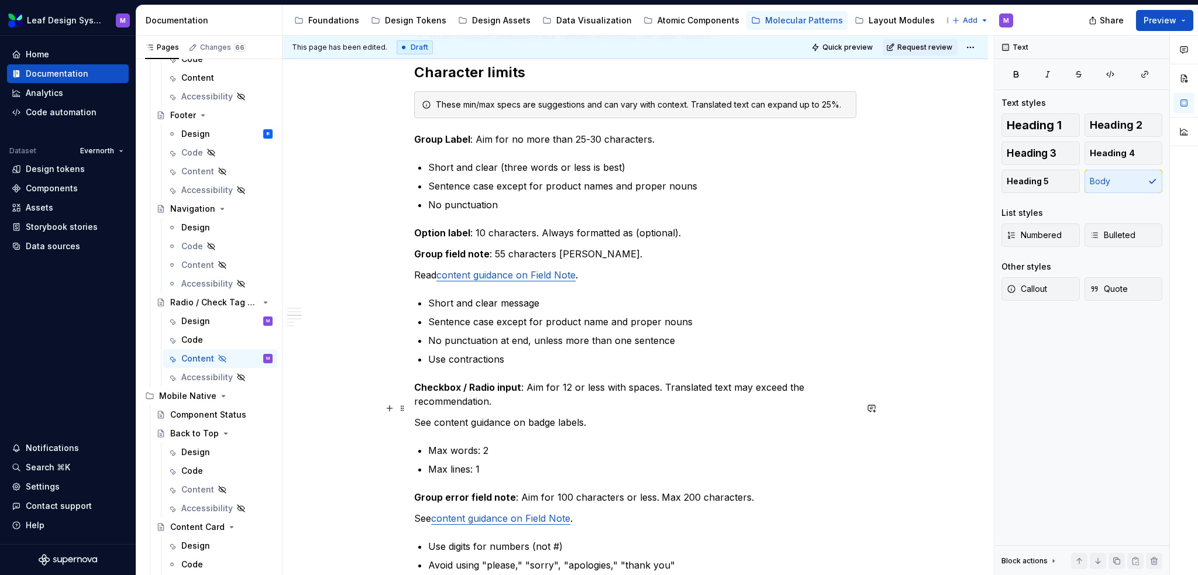
click at [436, 415] on p "See content guidance on badge labels." at bounding box center [635, 422] width 442 height 14
drag, startPoint x: 431, startPoint y: 408, endPoint x: 414, endPoint y: 407, distance: 17.1
click at [414, 415] on p "See content guidance on badge labels." at bounding box center [635, 422] width 442 height 14
drag, startPoint x: 431, startPoint y: 503, endPoint x: 417, endPoint y: 503, distance: 14.0
click at [417, 511] on p "See content guidance on Field Note ." at bounding box center [635, 518] width 442 height 14
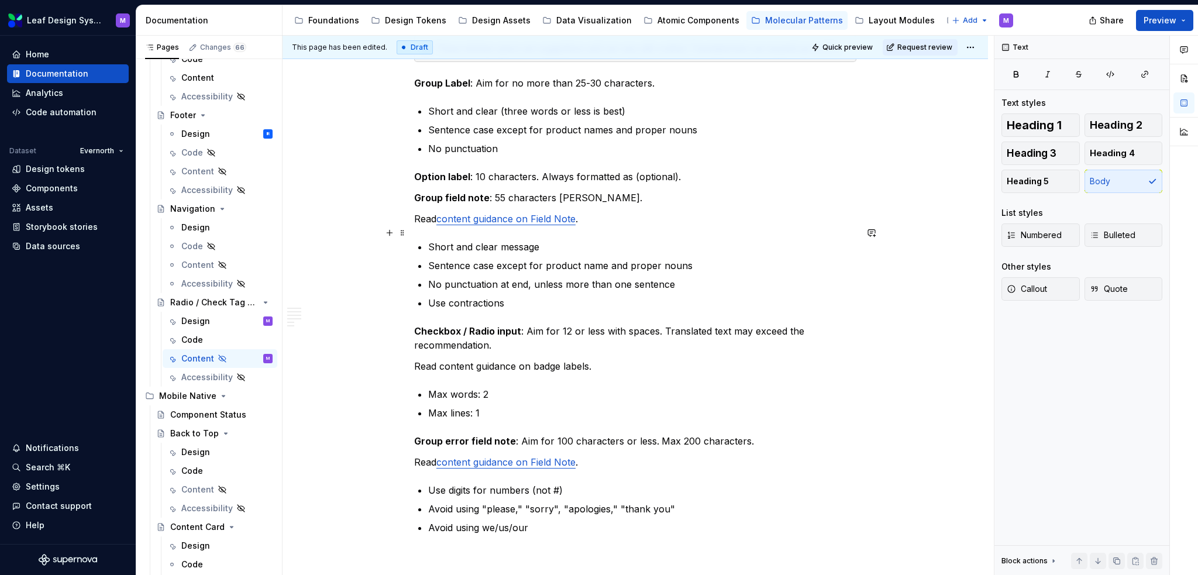
scroll to position [585, 0]
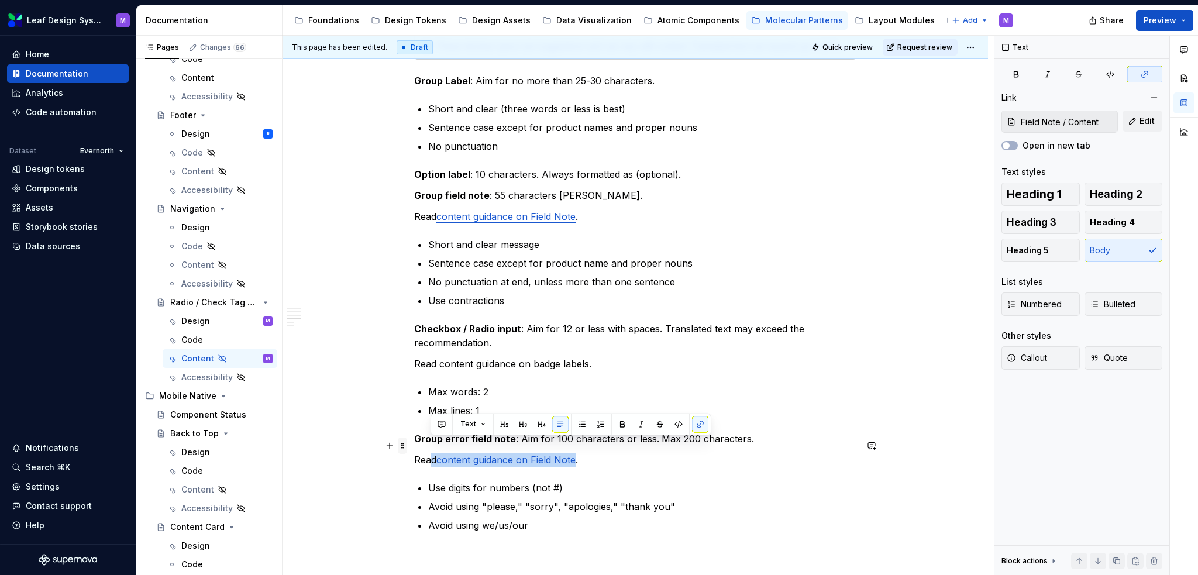
drag, startPoint x: 577, startPoint y: 445, endPoint x: 405, endPoint y: 445, distance: 172.0
click at [414, 445] on div "When to use To present a compact set of options for selection. When users need …" at bounding box center [635, 274] width 442 height 1195
click at [575, 454] on link "content guidance on Field Note" at bounding box center [505, 460] width 139 height 12
click at [576, 454] on link "content guidance on Field Note" at bounding box center [505, 460] width 139 height 12
drag, startPoint x: 577, startPoint y: 447, endPoint x: 446, endPoint y: 442, distance: 130.6
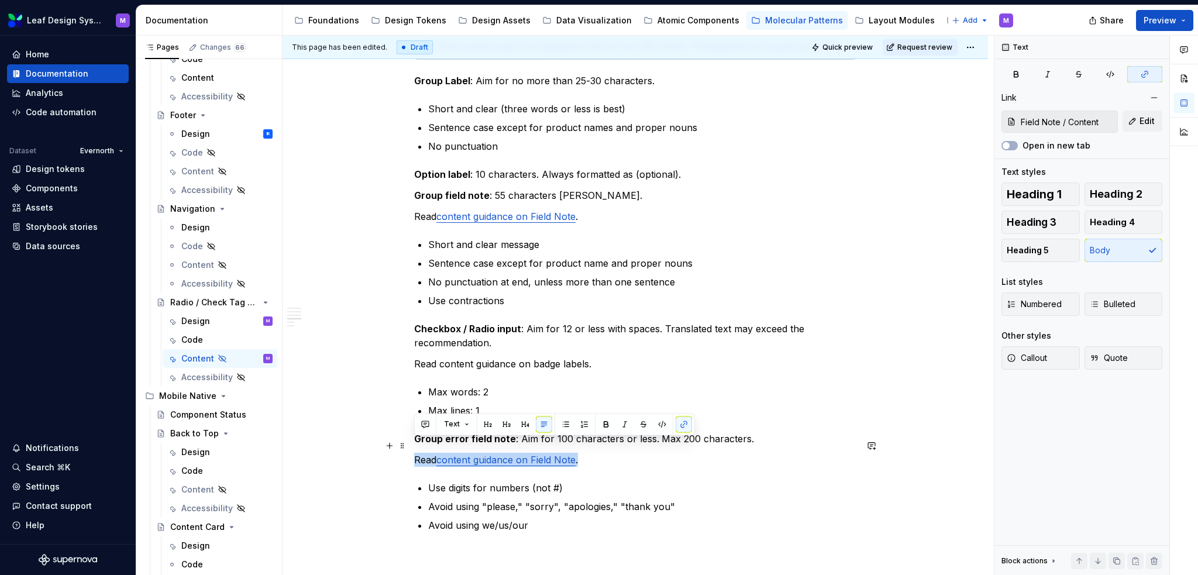
click at [446, 454] on link "content guidance on Field Note" at bounding box center [505, 460] width 139 height 12
click at [687, 421] on button "button" at bounding box center [684, 424] width 16 height 16
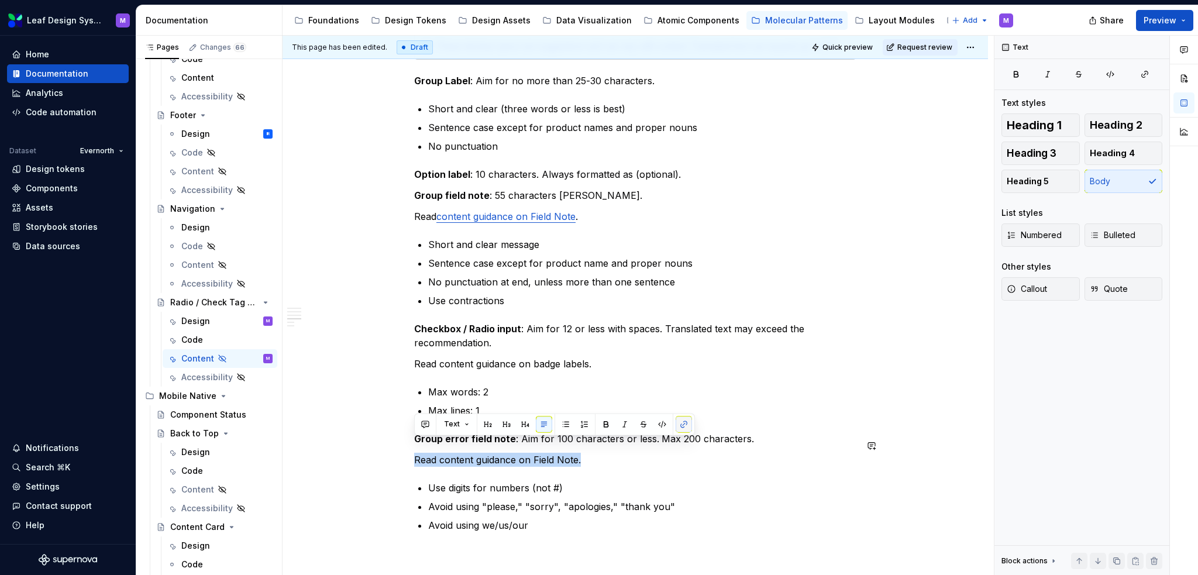
click at [686, 423] on button "button" at bounding box center [684, 424] width 16 height 16
click at [582, 453] on p "Read content guidance on Field Note." at bounding box center [635, 460] width 442 height 14
drag, startPoint x: 578, startPoint y: 446, endPoint x: 408, endPoint y: 437, distance: 169.9
click at [408, 437] on div "When to use To present a compact set of options for selection. When users need …" at bounding box center [636, 346] width 706 height 1395
click at [584, 453] on p "Read content guidance on Field Note." at bounding box center [635, 460] width 442 height 14
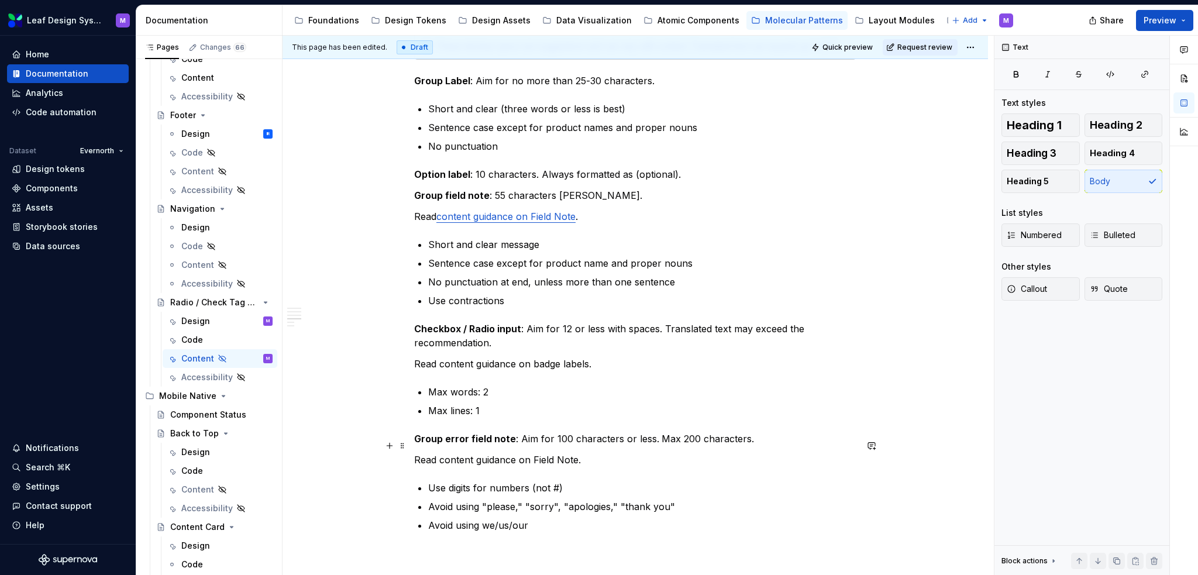
click at [580, 453] on p "Read content guidance on Field Note." at bounding box center [635, 460] width 442 height 14
click at [615, 357] on p "Read content guidance on badge labels." at bounding box center [635, 364] width 442 height 14
click at [615, 209] on p "Read content guidance on Field Note ." at bounding box center [635, 216] width 442 height 14
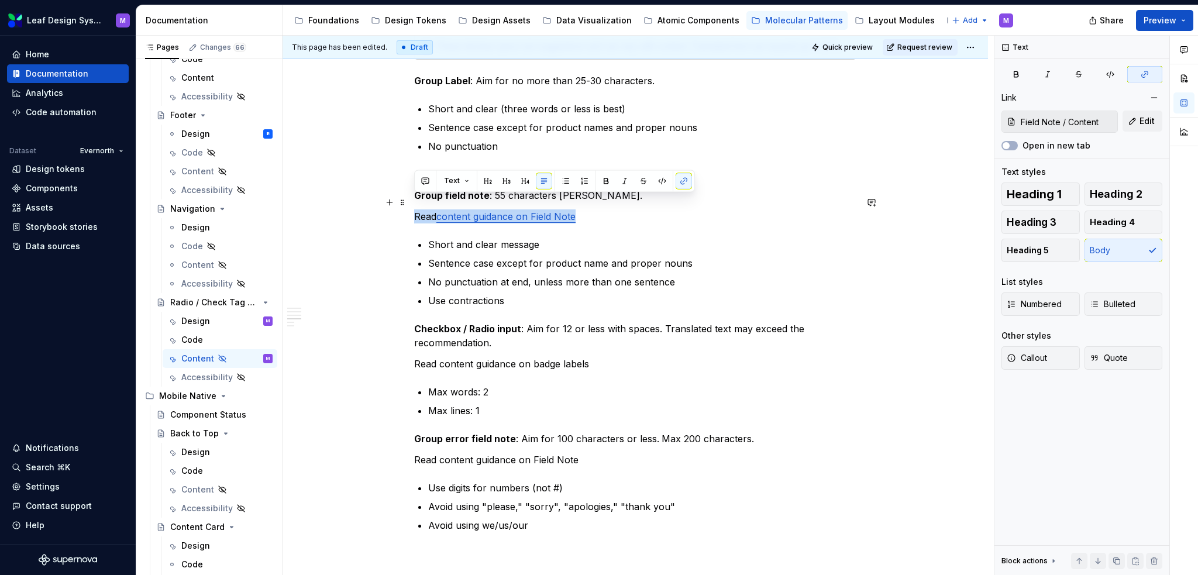
drag, startPoint x: 577, startPoint y: 202, endPoint x: 414, endPoint y: 196, distance: 163.9
click at [414, 209] on p "Read content guidance on Field Note" at bounding box center [635, 216] width 442 height 14
click at [683, 177] on button "button" at bounding box center [684, 181] width 16 height 16
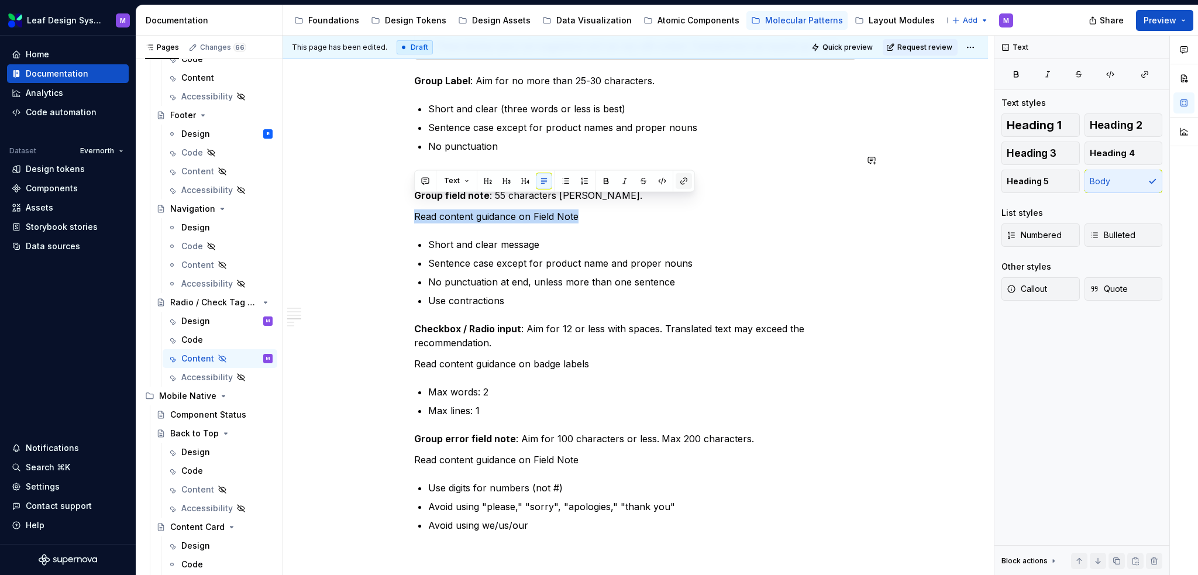
click at [682, 180] on button "button" at bounding box center [684, 181] width 16 height 16
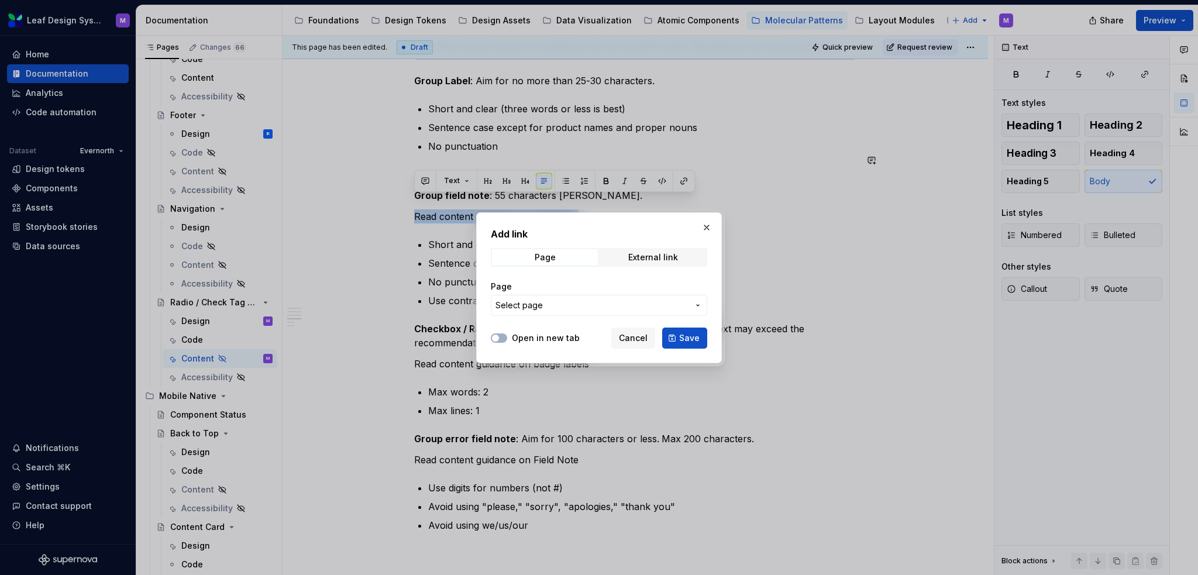
click at [577, 310] on span "Select page" at bounding box center [592, 306] width 193 height 12
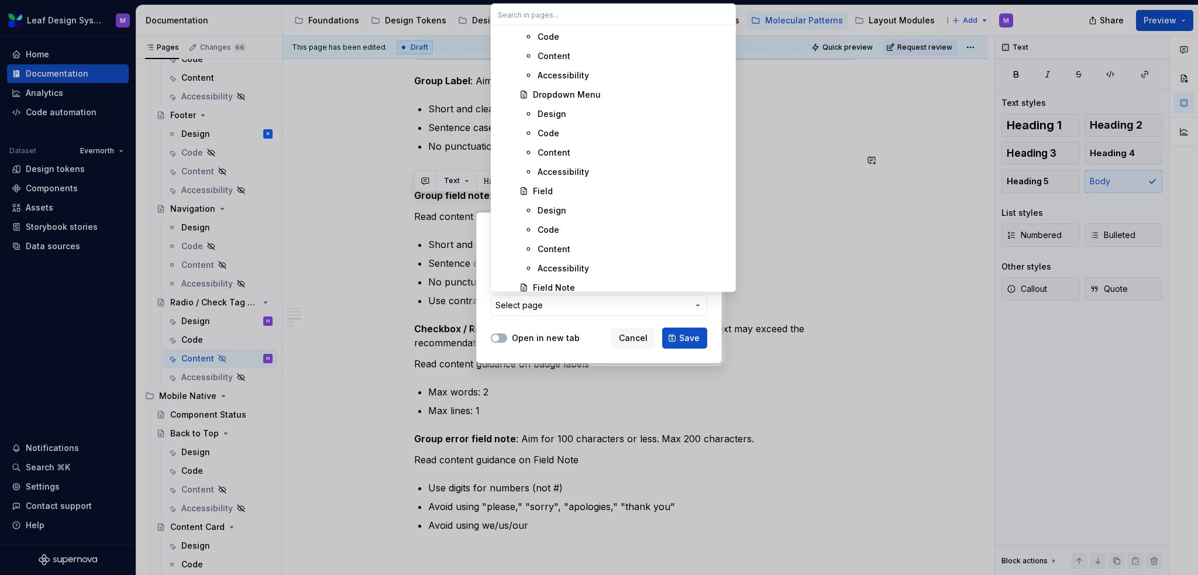
scroll to position [4037, 0]
click at [574, 232] on div "Content" at bounding box center [633, 229] width 191 height 12
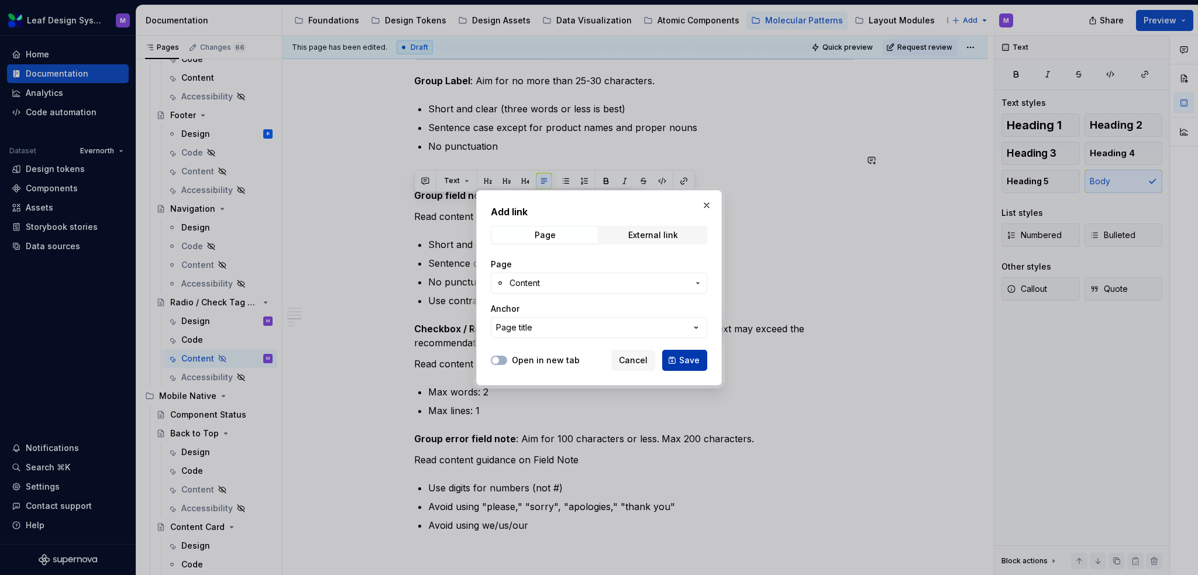
click at [697, 366] on button "Save" at bounding box center [684, 360] width 45 height 21
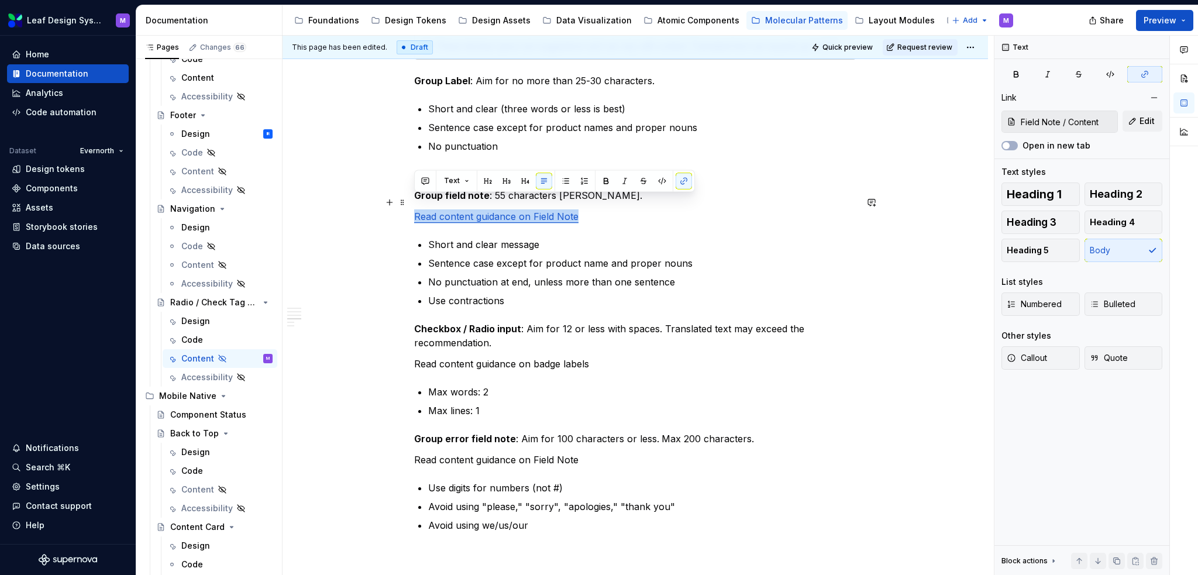
click at [589, 209] on p "Read content guidance on Field Note" at bounding box center [635, 216] width 442 height 14
drag, startPoint x: 592, startPoint y: 205, endPoint x: 405, endPoint y: 205, distance: 187.2
click at [414, 205] on div "When to use To present a compact set of options for selection. When users need …" at bounding box center [635, 274] width 442 height 1195
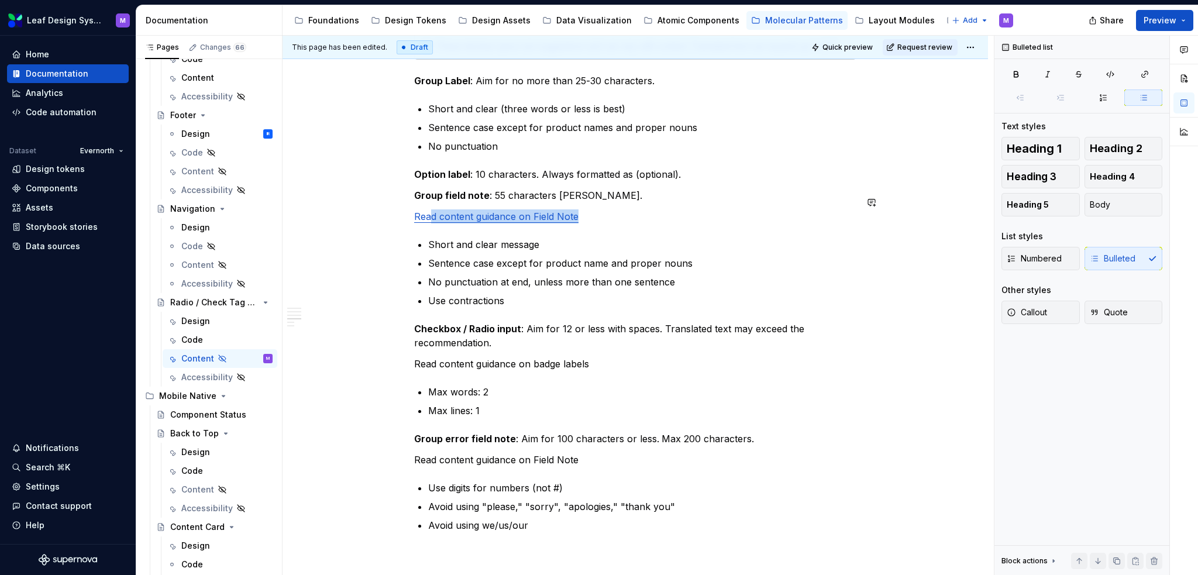
click at [585, 218] on div "When to use To present a compact set of options for selection. When users need …" at bounding box center [635, 267] width 442 height 1181
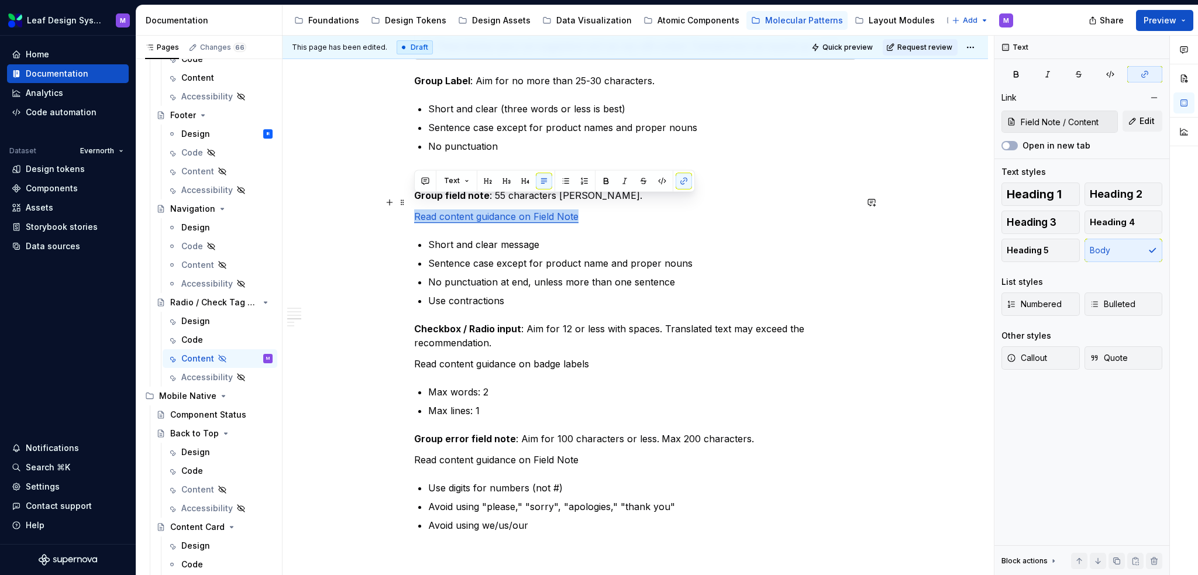
drag, startPoint x: 590, startPoint y: 201, endPoint x: 417, endPoint y: 205, distance: 173.2
click at [417, 209] on p "Read content guidance on Field Note" at bounding box center [635, 216] width 442 height 14
copy link "Read content guidance on Field Note"
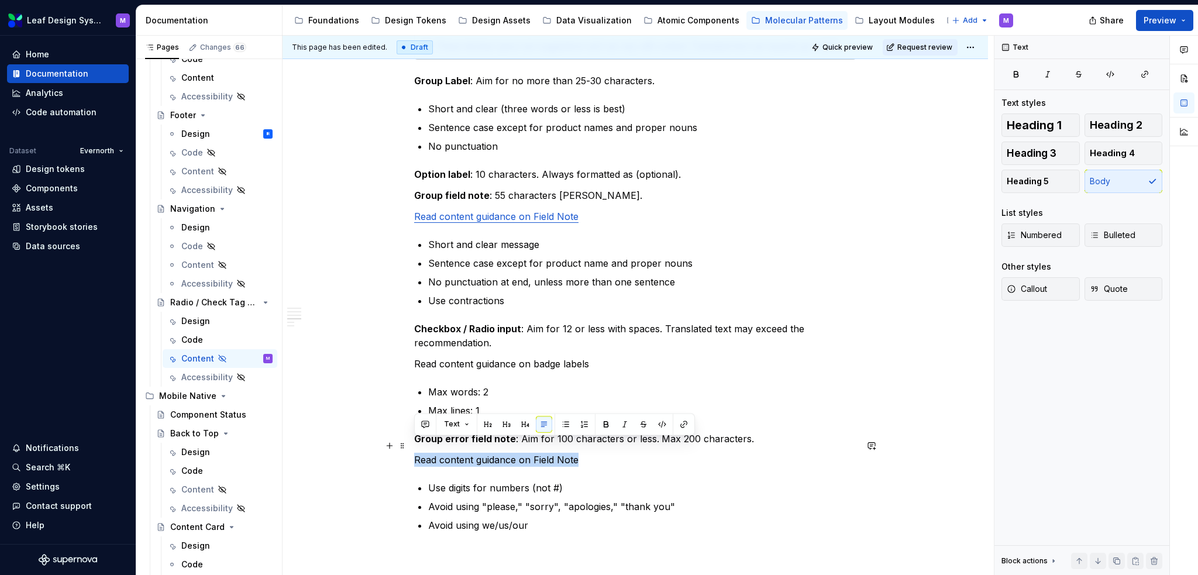
drag, startPoint x: 579, startPoint y: 448, endPoint x: 412, endPoint y: 443, distance: 167.4
click at [412, 443] on div "When to use To present a compact set of options for selection. When users need …" at bounding box center [636, 346] width 706 height 1395
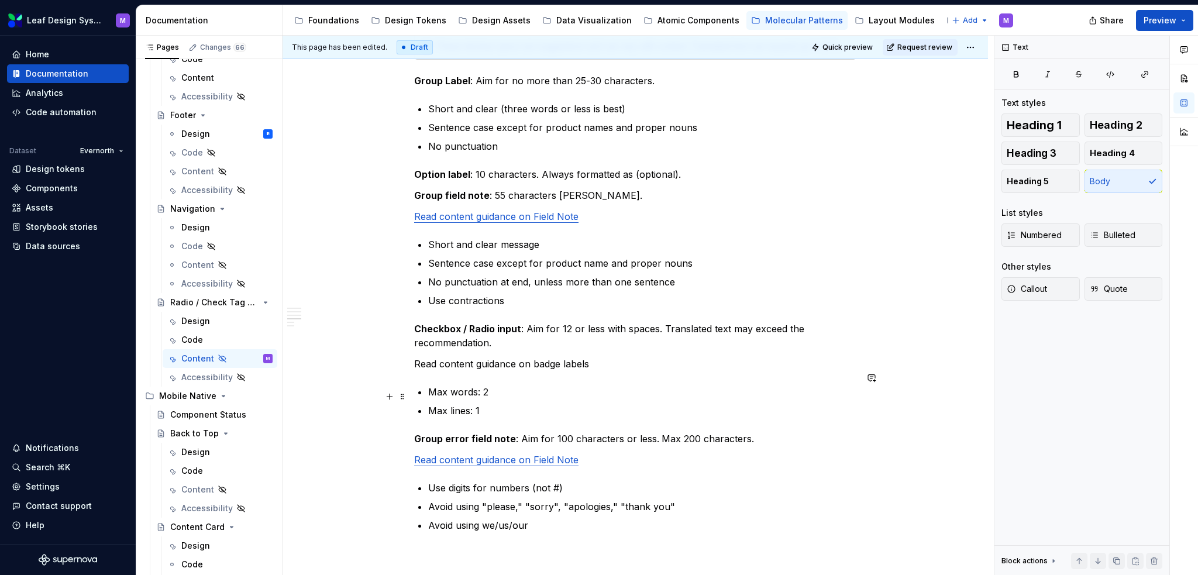
click at [595, 404] on p "Max lines: 1" at bounding box center [642, 411] width 428 height 14
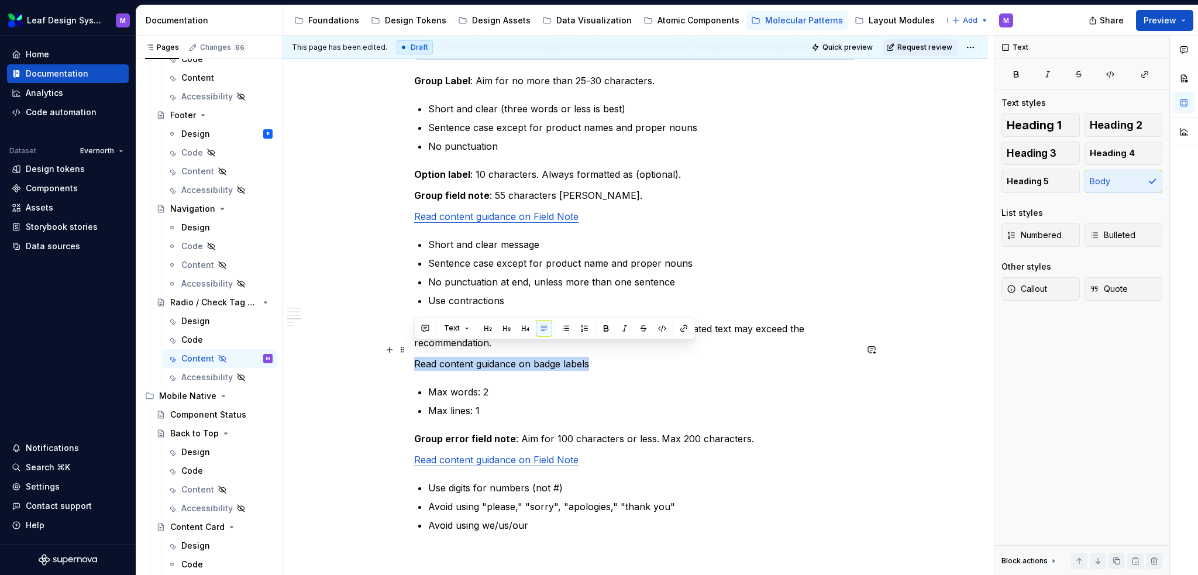
drag, startPoint x: 587, startPoint y: 350, endPoint x: 411, endPoint y: 348, distance: 176.7
click at [411, 348] on div "When to use To present a compact set of options for selection. When users need …" at bounding box center [636, 346] width 706 height 1395
click at [683, 327] on button "button" at bounding box center [684, 328] width 16 height 16
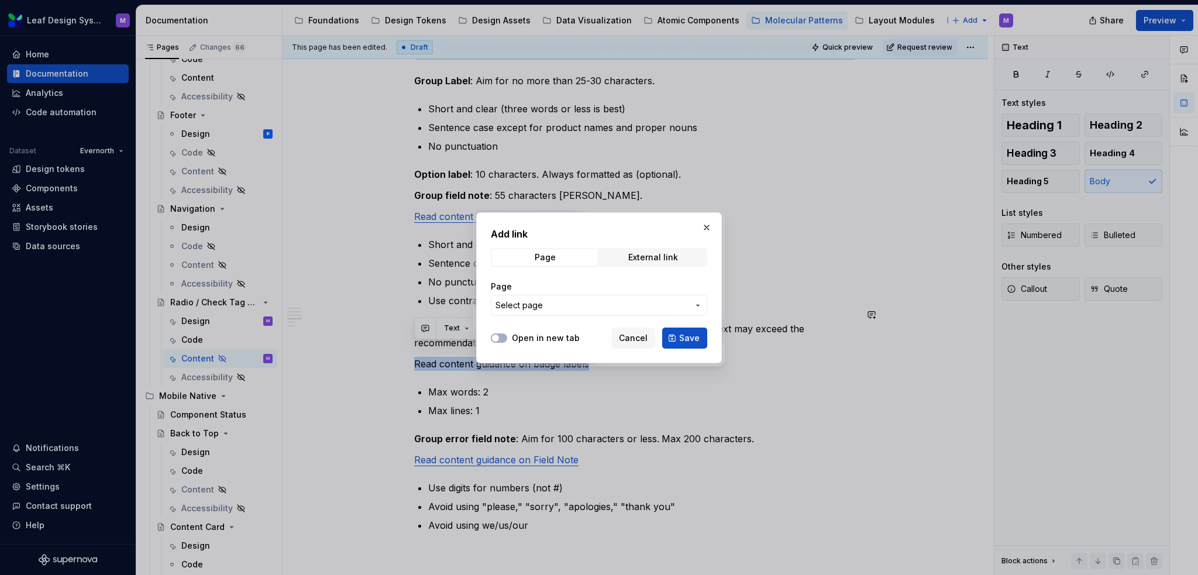
click at [599, 304] on span "Select page" at bounding box center [592, 306] width 193 height 12
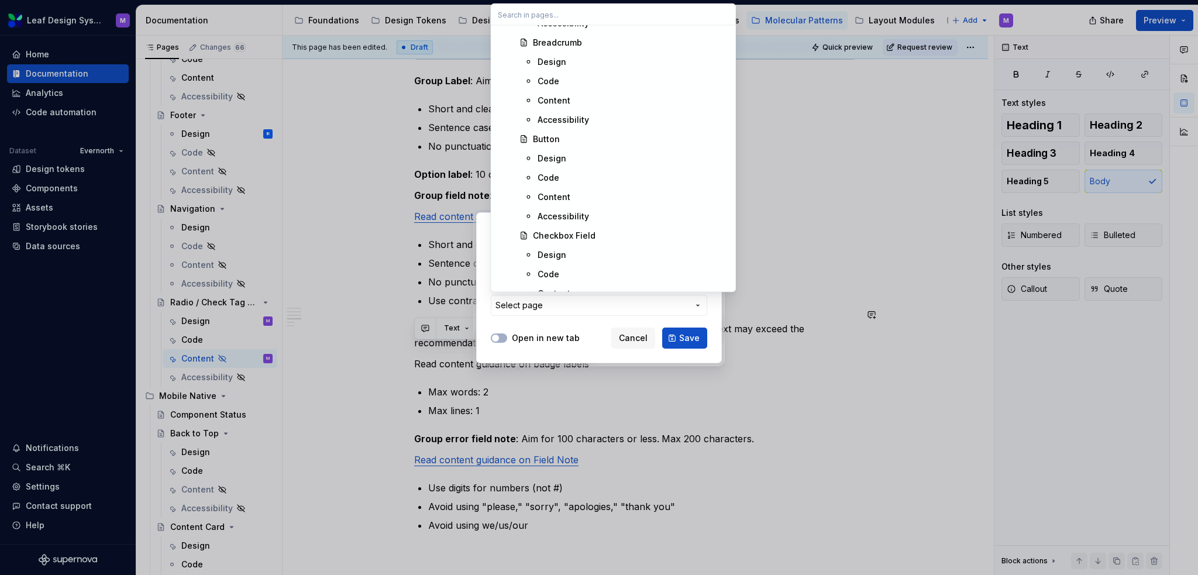
scroll to position [3218, 0]
click at [573, 116] on div "Content" at bounding box center [633, 121] width 191 height 12
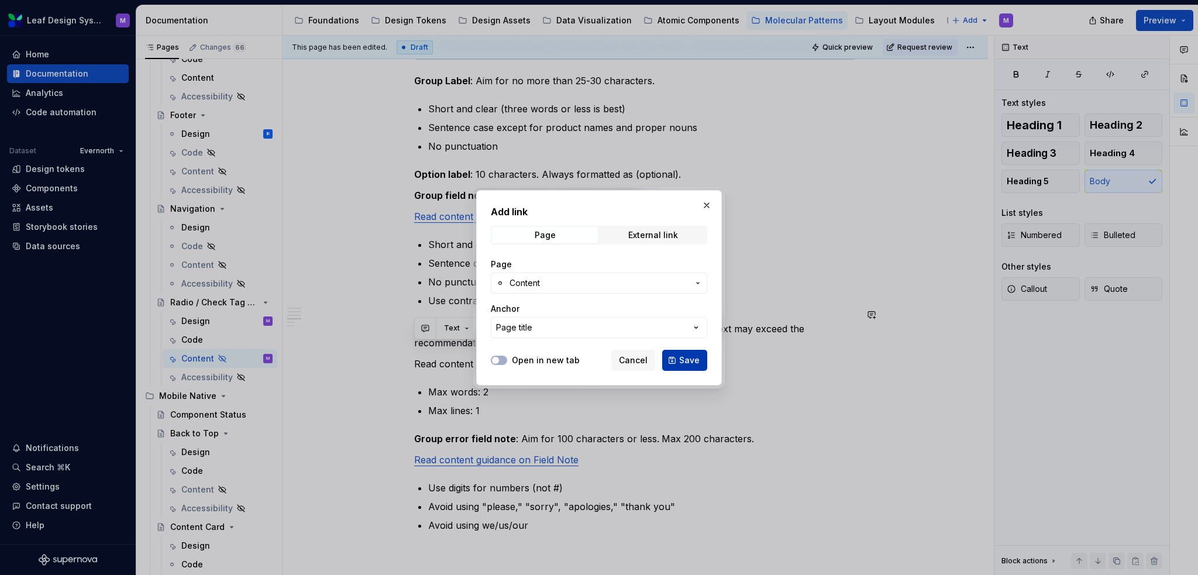
click at [687, 364] on span "Save" at bounding box center [689, 361] width 20 height 12
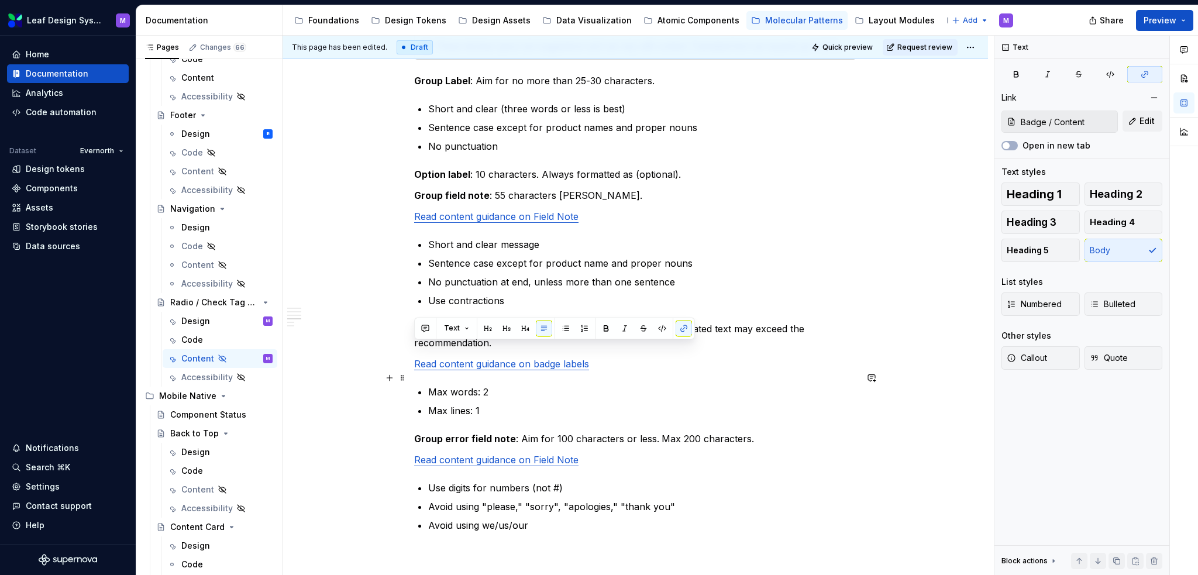
click at [695, 385] on ul "Max words: 2 Max lines: 1" at bounding box center [642, 401] width 428 height 33
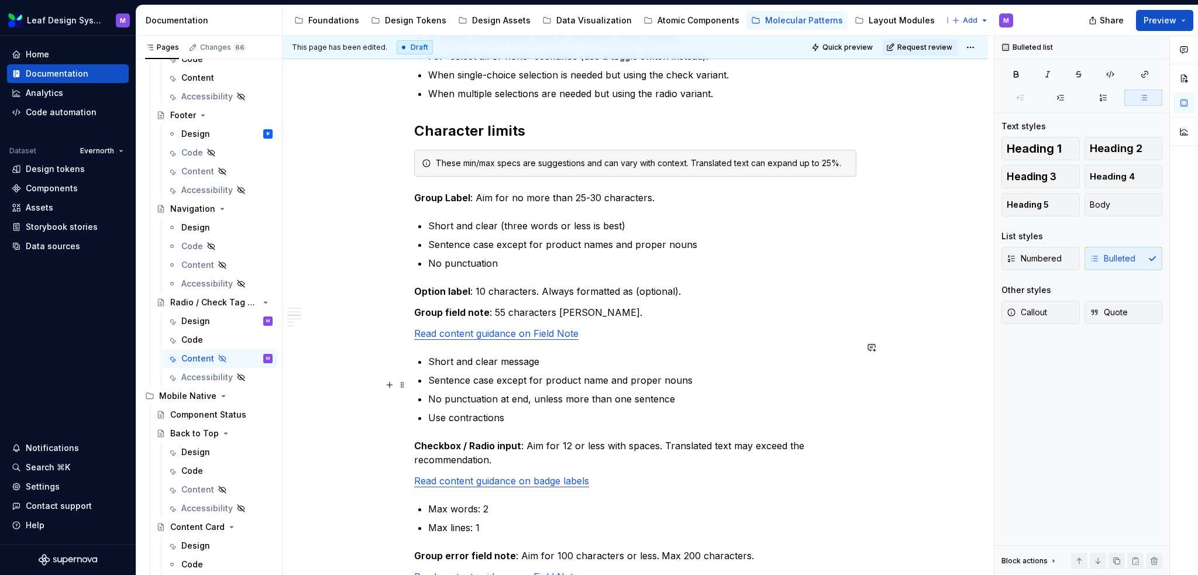
scroll to position [527, 0]
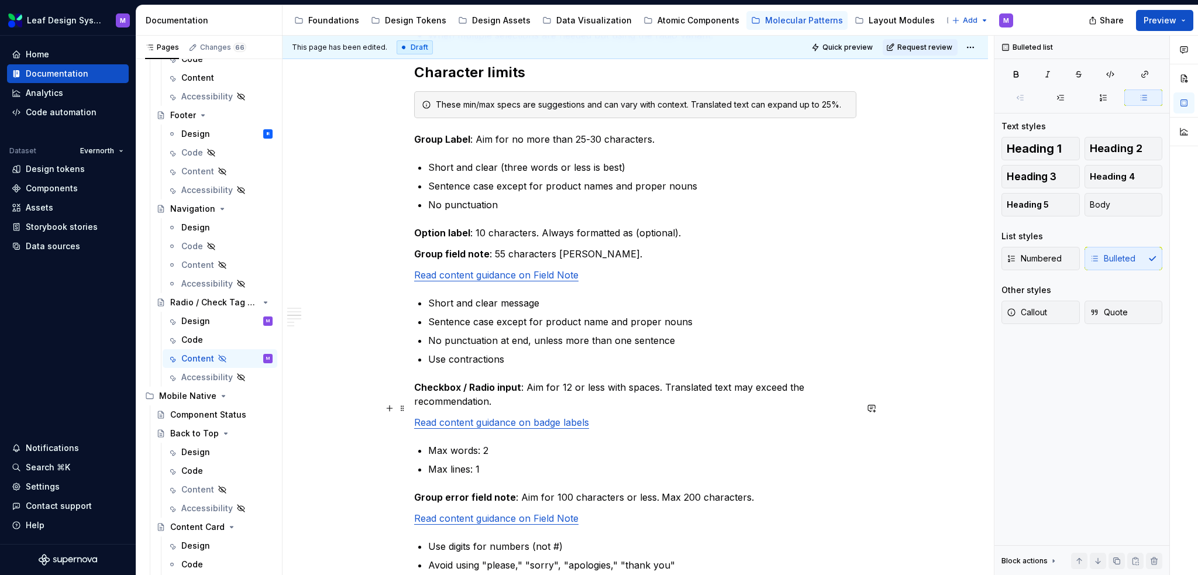
click at [537, 417] on link "Read content guidance on badge labels" at bounding box center [501, 423] width 175 height 12
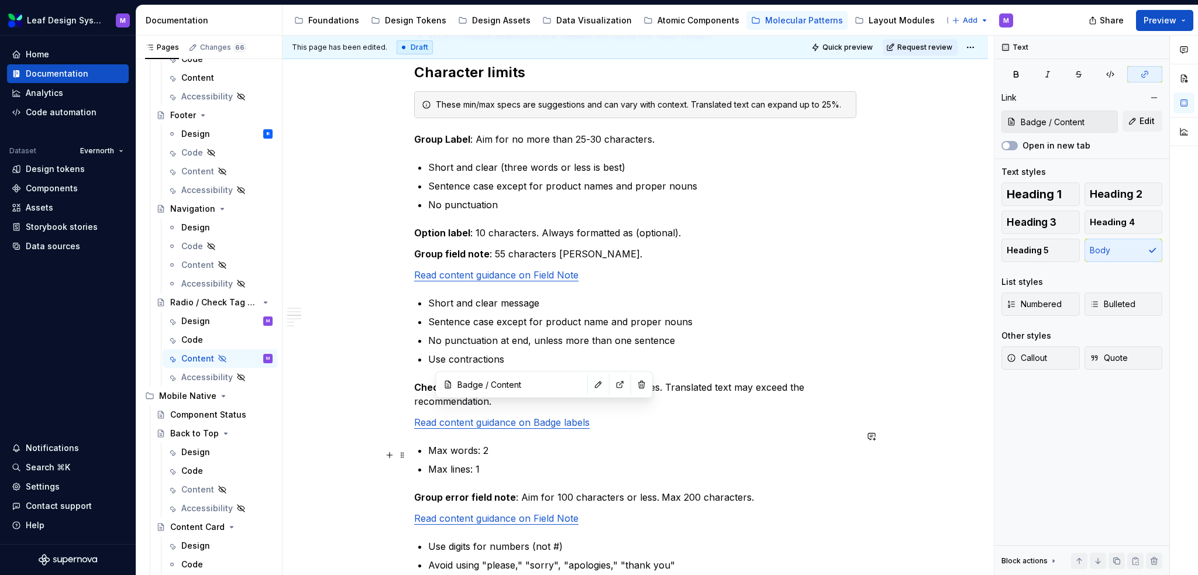
click at [693, 462] on p "Max lines: 1" at bounding box center [642, 469] width 428 height 14
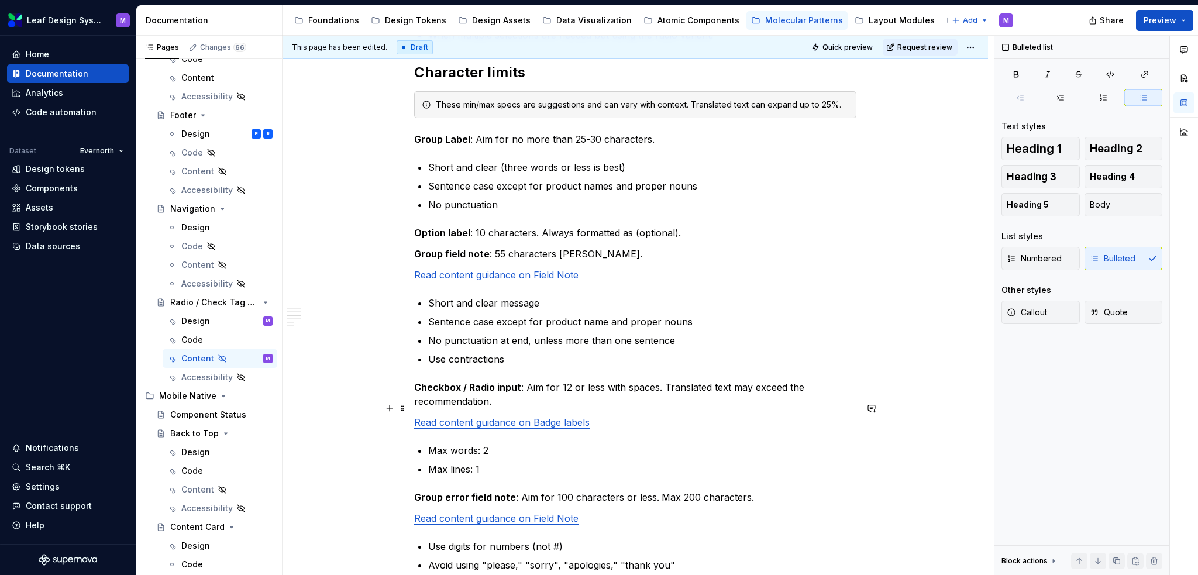
click at [577, 417] on link "Read content guidance on Badge labels" at bounding box center [502, 423] width 176 height 12
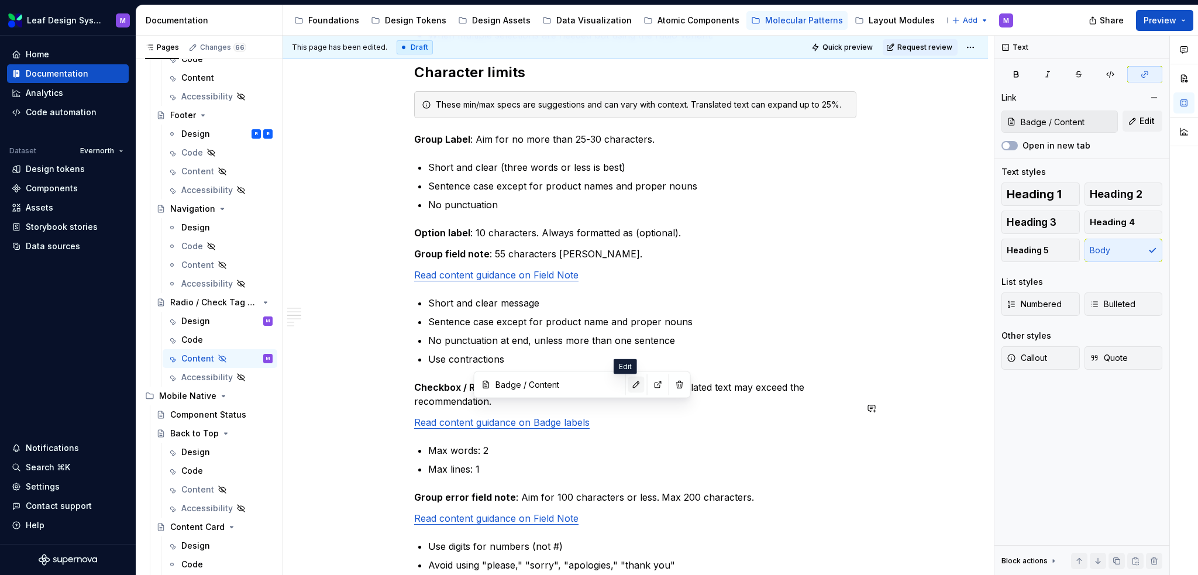
click at [631, 382] on button "button" at bounding box center [636, 384] width 16 height 16
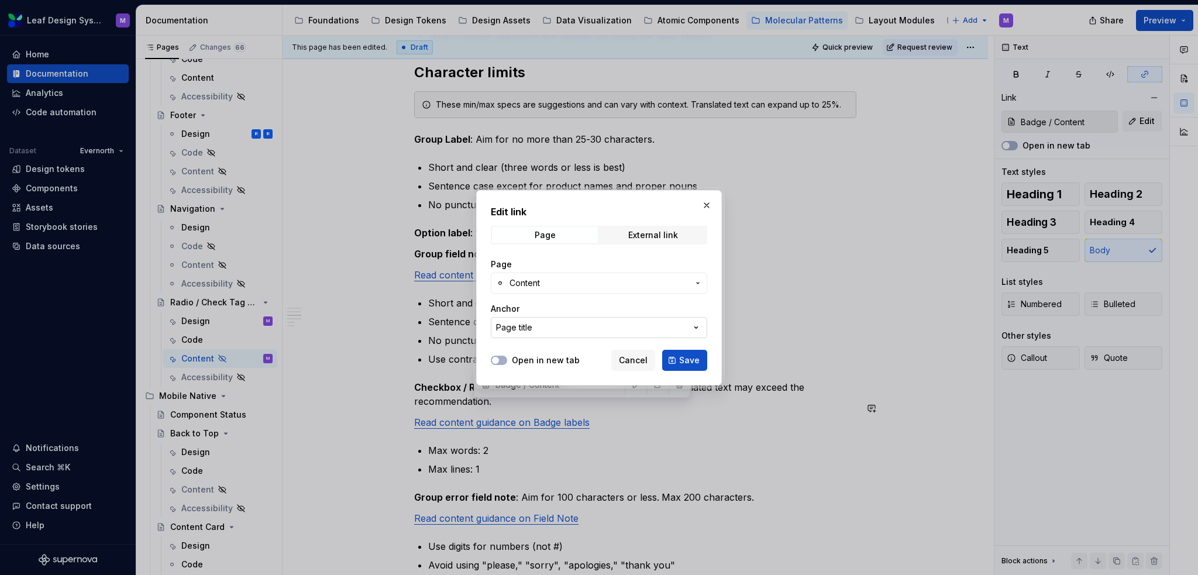
click at [623, 332] on button "Page title" at bounding box center [599, 327] width 216 height 21
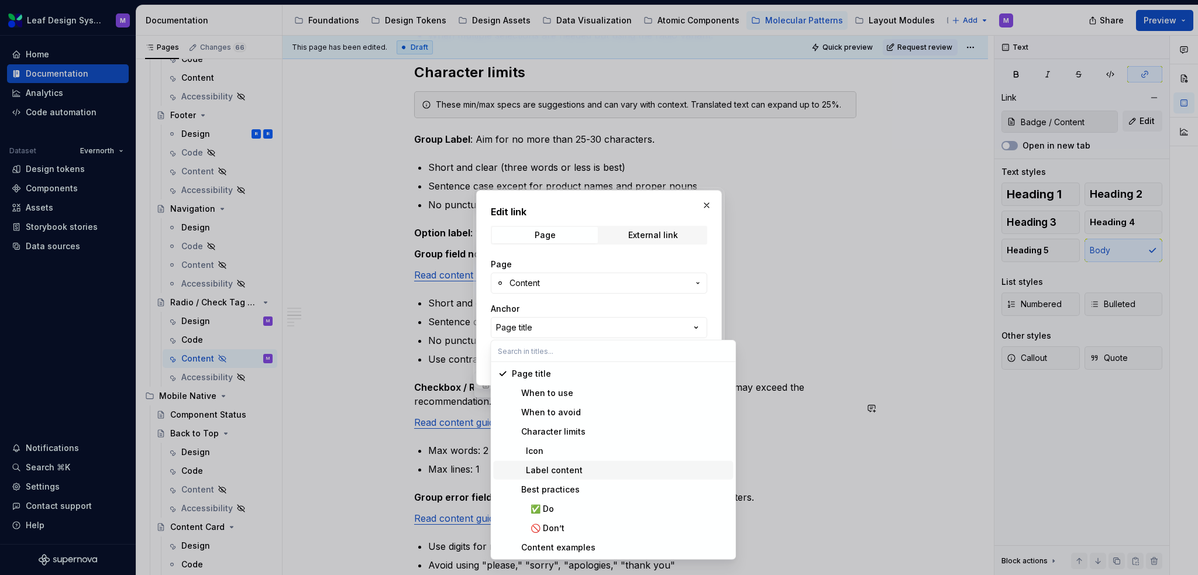
click at [616, 465] on div "Label content" at bounding box center [620, 471] width 216 height 12
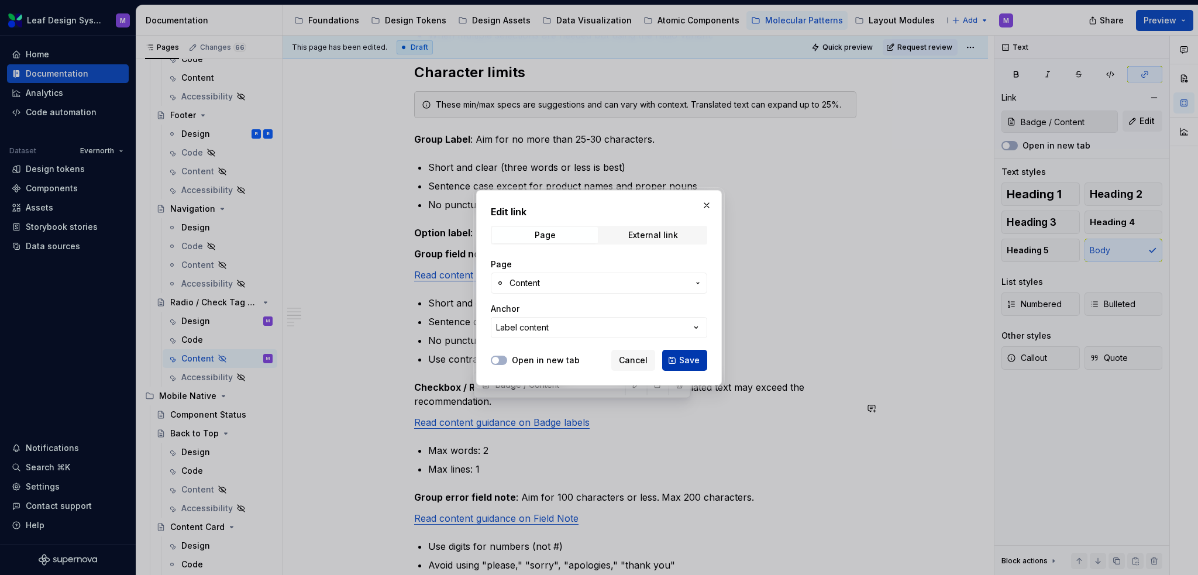
click at [688, 359] on span "Save" at bounding box center [689, 361] width 20 height 12
type input "Badge / Content/ Label content"
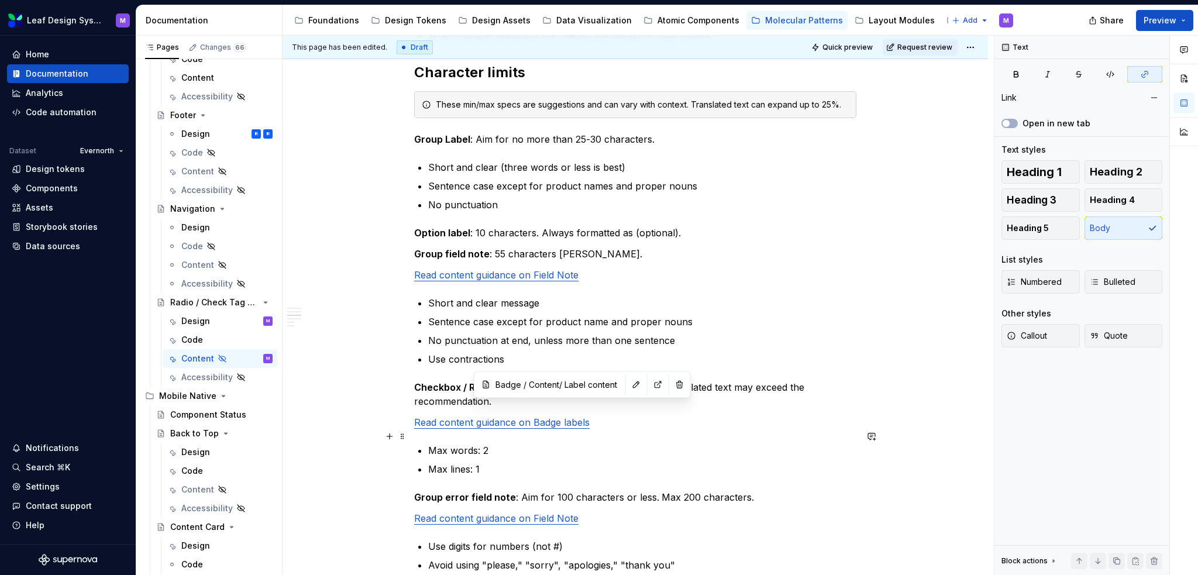
click at [673, 443] on ul "Max words: 2 Max lines: 1" at bounding box center [642, 459] width 428 height 33
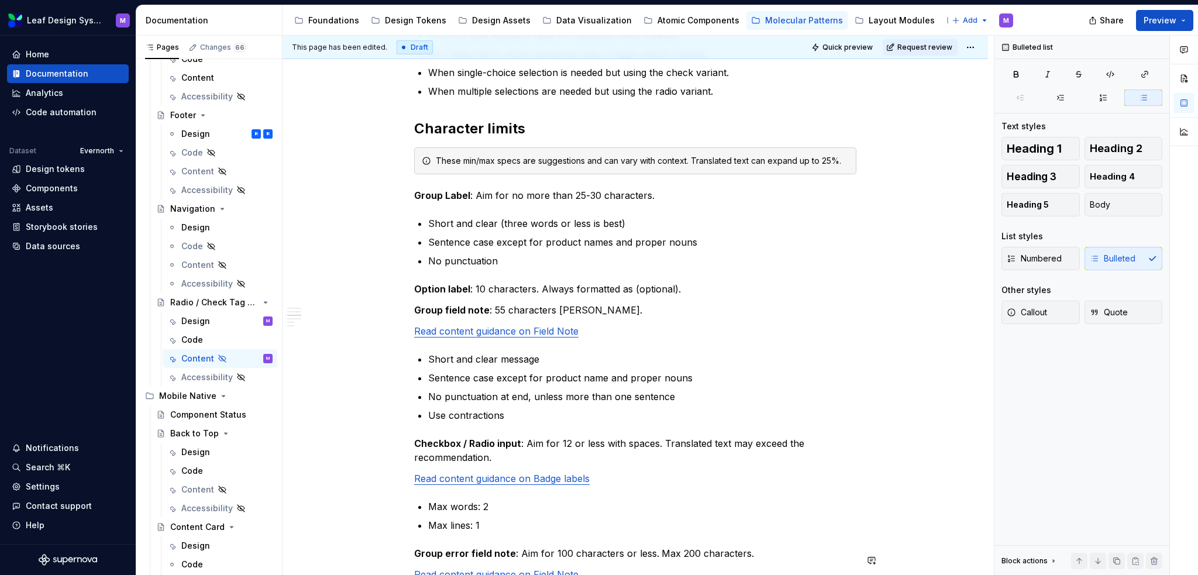
scroll to position [468, 0]
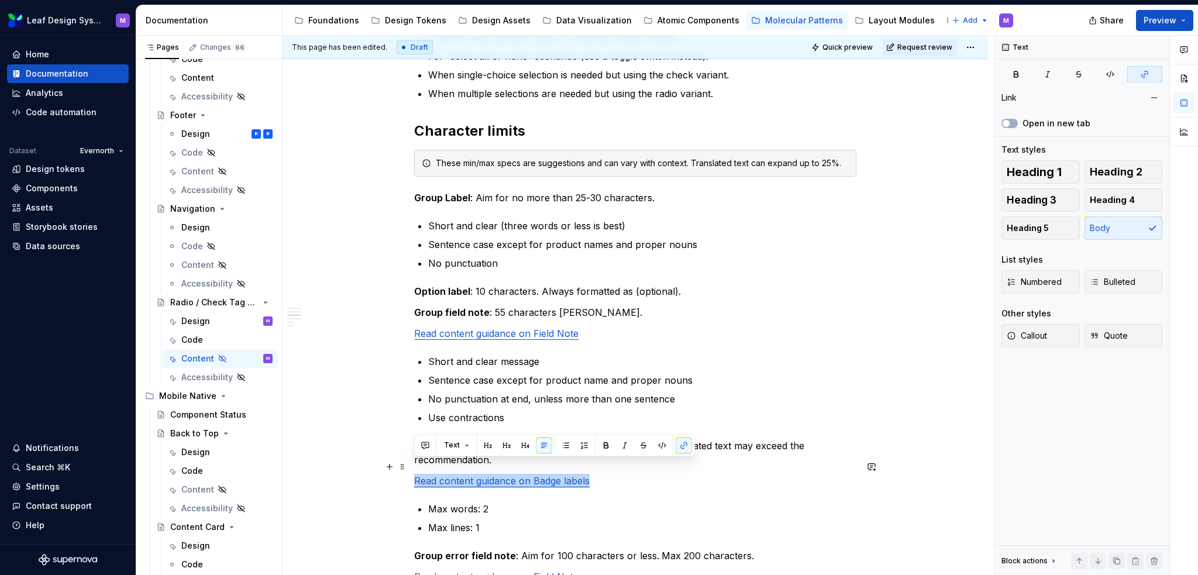
drag, startPoint x: 599, startPoint y: 469, endPoint x: 416, endPoint y: 461, distance: 183.3
click at [416, 474] on p "Read content guidance on Badge labels" at bounding box center [635, 481] width 442 height 14
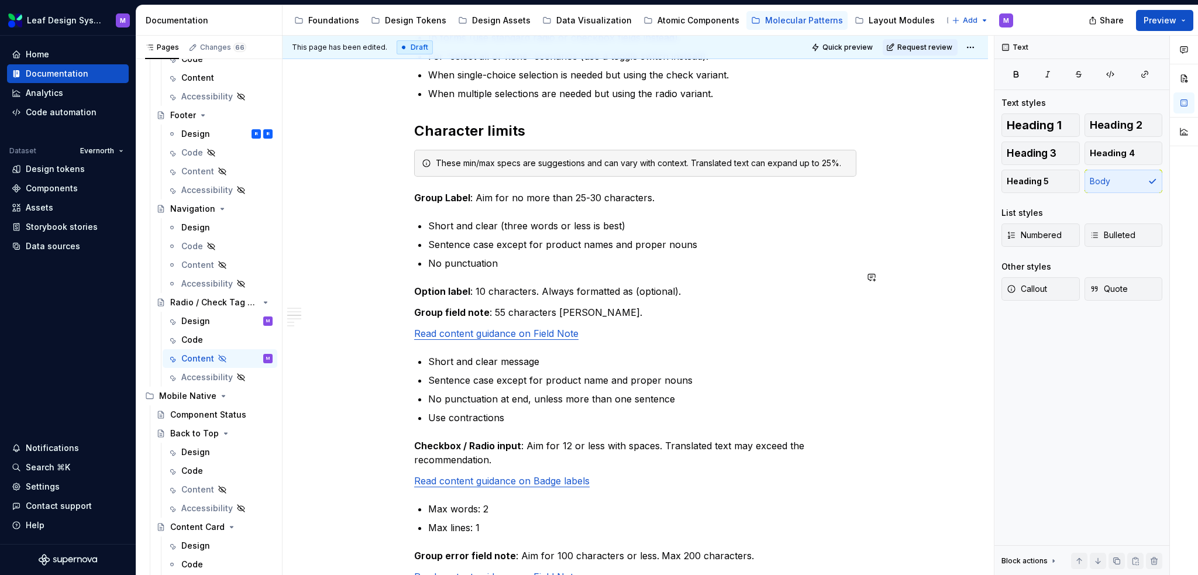
click at [632, 263] on div "When to use To present a compact set of options for selection. When users need …" at bounding box center [635, 384] width 442 height 1181
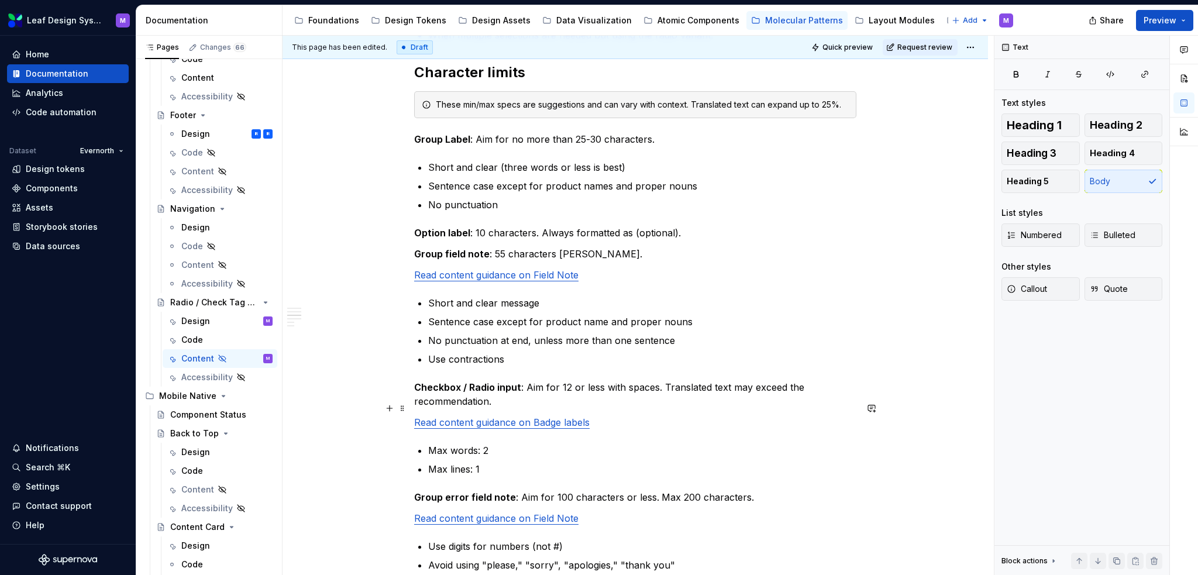
click at [598, 415] on p "Read content guidance on Badge labels" at bounding box center [635, 422] width 442 height 14
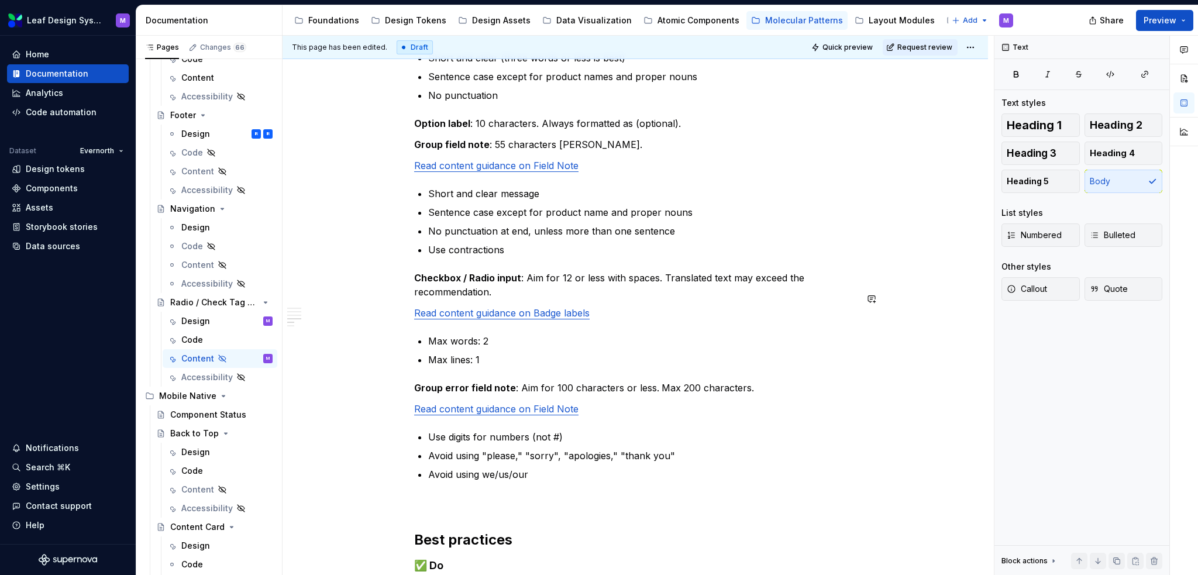
scroll to position [644, 0]
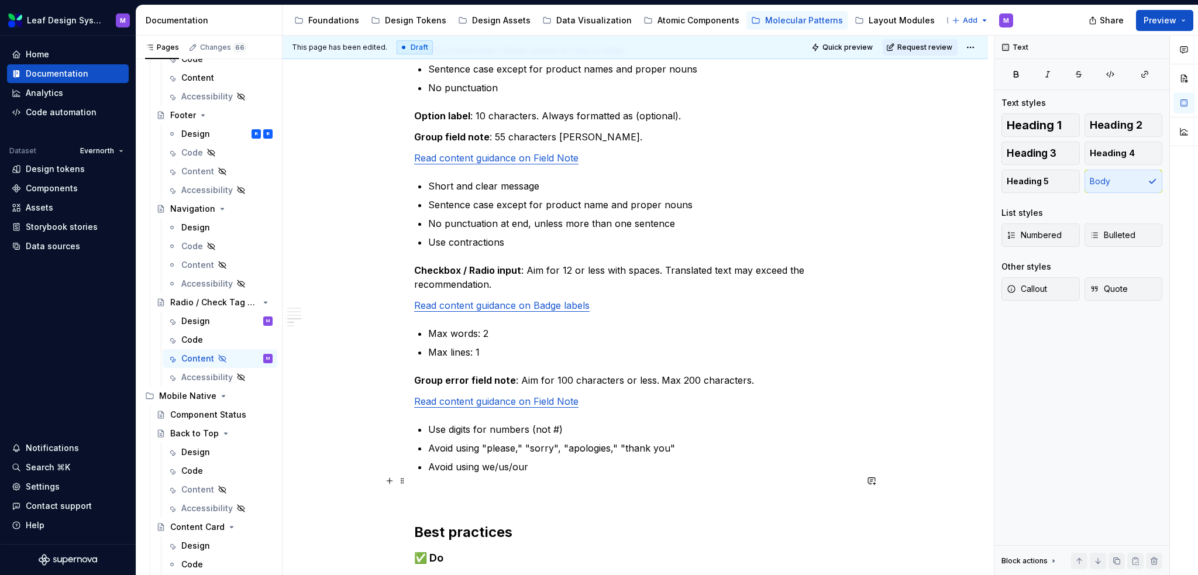
click at [521, 488] on p at bounding box center [635, 495] width 442 height 14
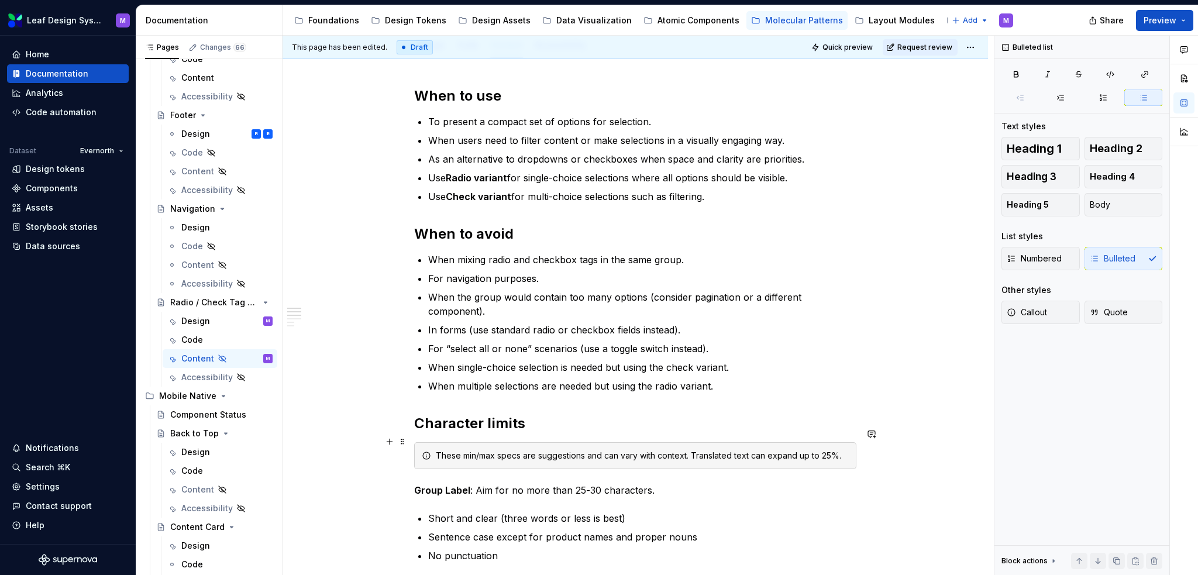
scroll to position [59, 0]
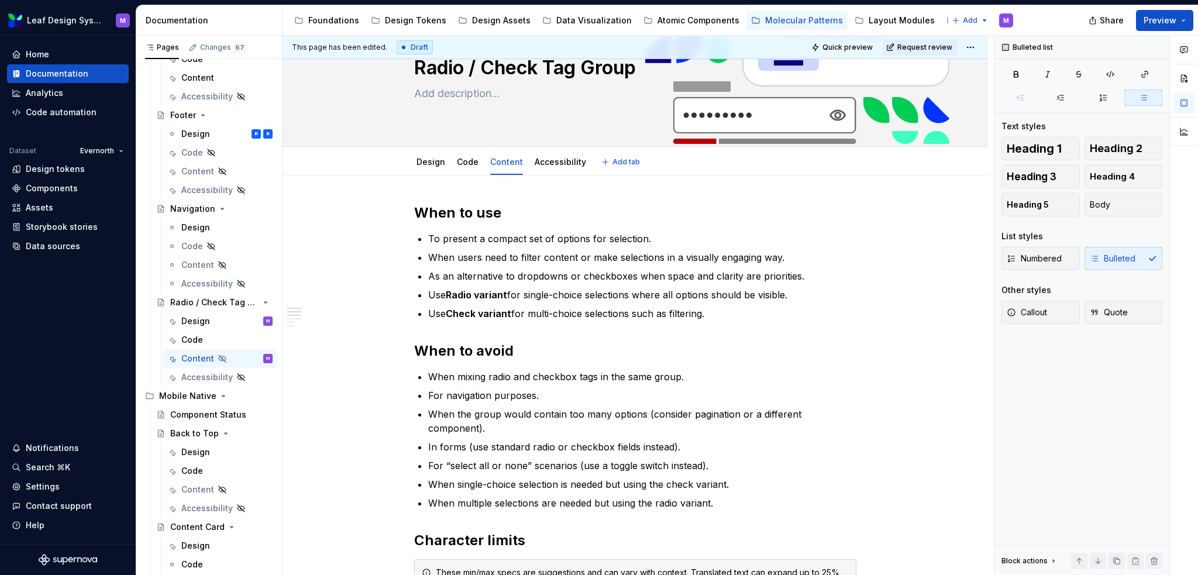
type textarea "*"
click at [656, 240] on p "To present a compact set of options for selection." at bounding box center [642, 239] width 428 height 14
drag, startPoint x: 507, startPoint y: 295, endPoint x: 448, endPoint y: 293, distance: 59.2
click at [448, 293] on strong "Radio variant" at bounding box center [476, 295] width 61 height 12
click at [735, 271] on button "button" at bounding box center [742, 274] width 16 height 16
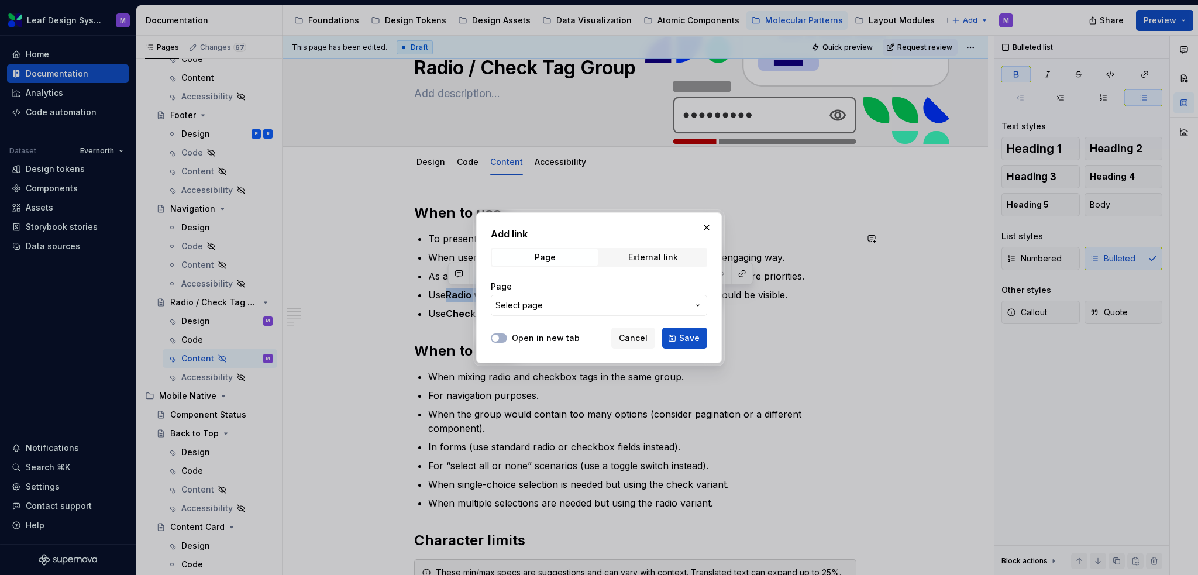
click at [608, 301] on span "Select page" at bounding box center [592, 306] width 193 height 12
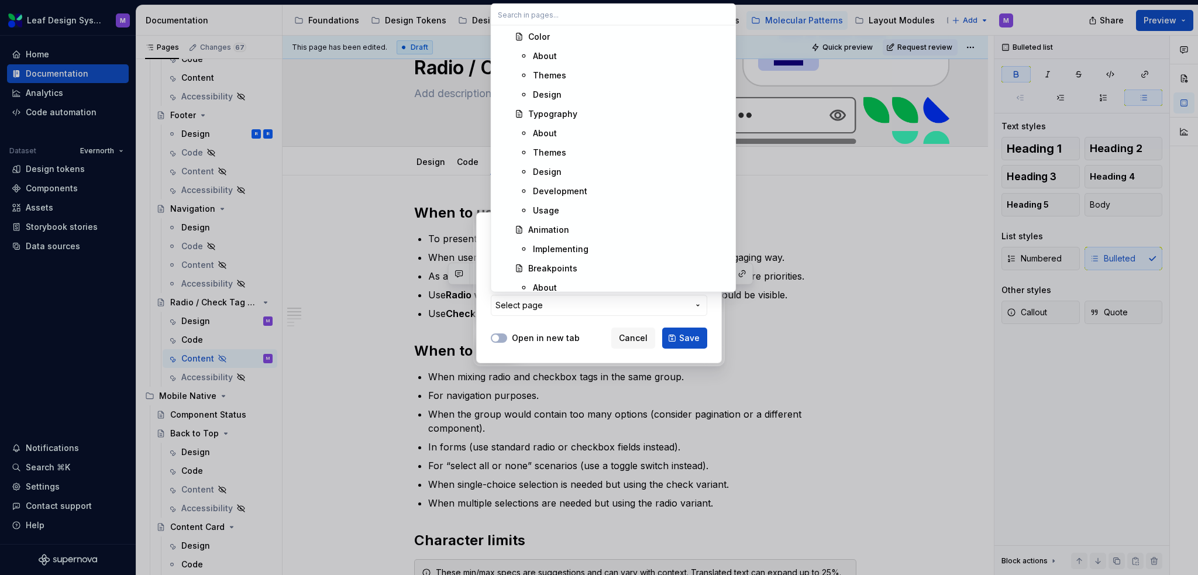
scroll to position [2282, 0]
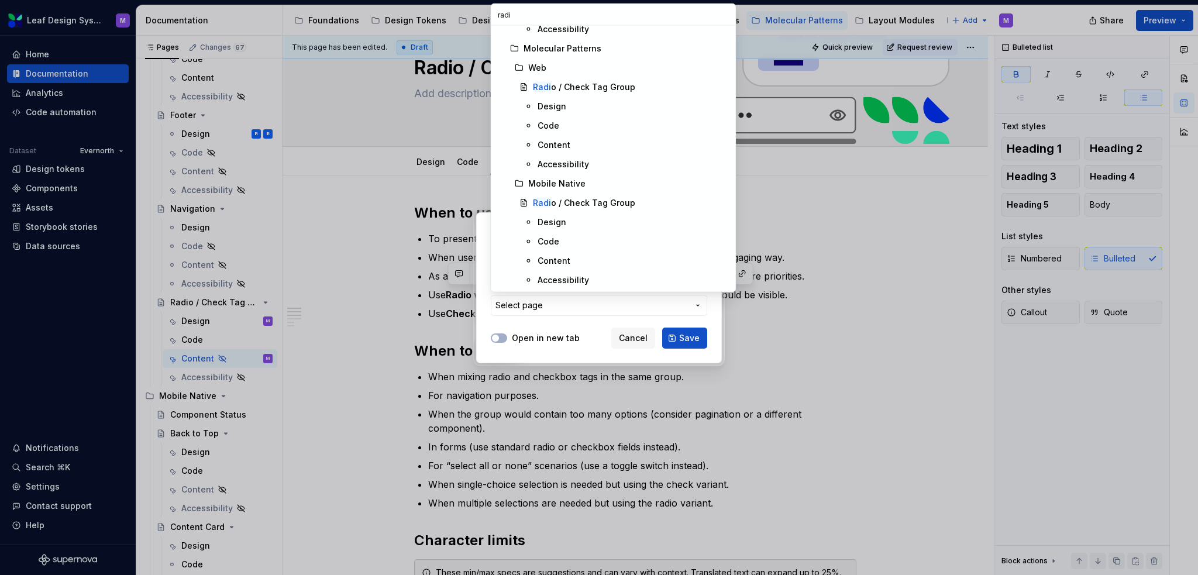
type input "radio"
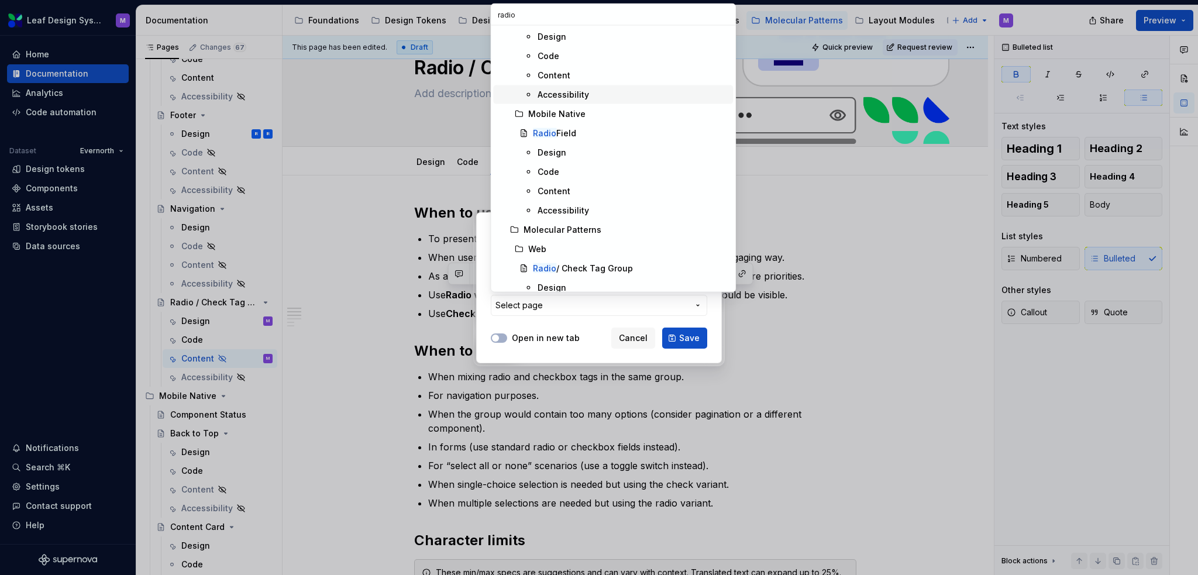
scroll to position [176, 0]
click at [606, 169] on div "Design" at bounding box center [633, 171] width 191 height 12
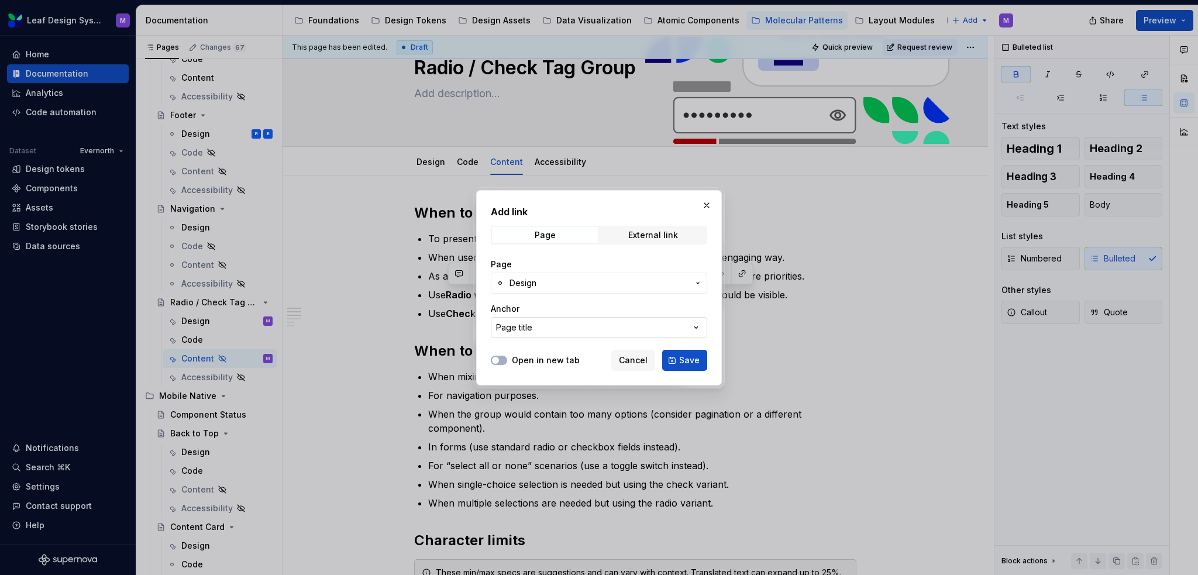
click at [592, 332] on button "Page title" at bounding box center [599, 327] width 216 height 21
click at [588, 326] on div "Add link Page External link Page Design Anchor Page title Open in new tab Cance…" at bounding box center [599, 287] width 1198 height 575
click at [710, 202] on button "button" at bounding box center [707, 205] width 16 height 16
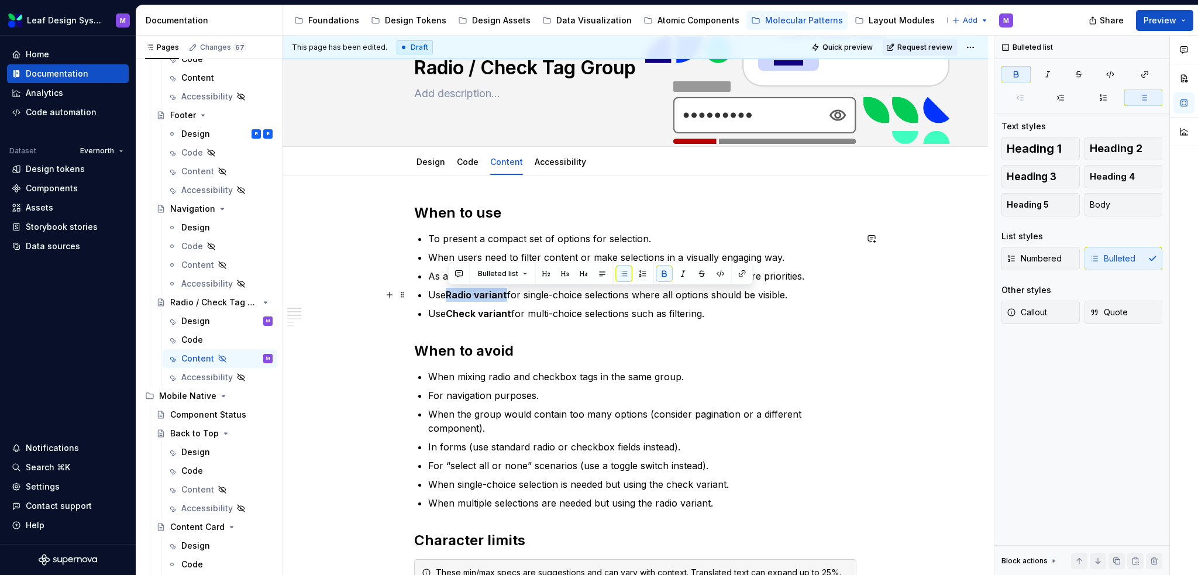
drag, startPoint x: 508, startPoint y: 294, endPoint x: 463, endPoint y: 287, distance: 45.0
click at [446, 299] on p "Use Radio variant for single-choice selections where all options should be visi…" at bounding box center [642, 295] width 428 height 14
click at [658, 273] on button "button" at bounding box center [662, 274] width 16 height 16
click at [479, 293] on p "Use Radio variant for single-choice selections where all options should be visi…" at bounding box center [642, 295] width 428 height 14
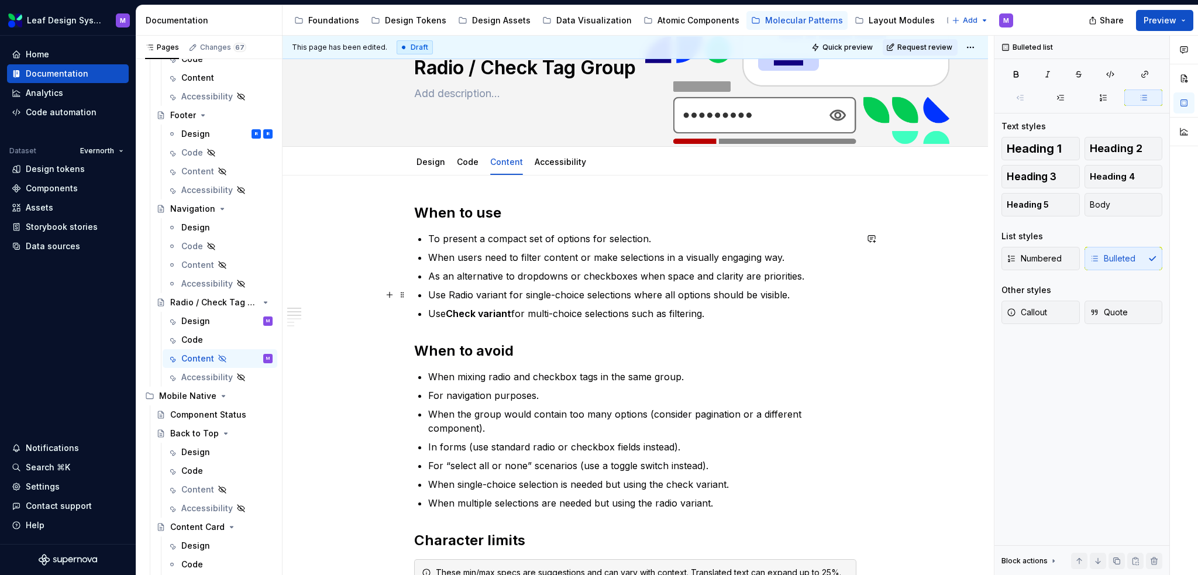
click at [454, 293] on p "Use Radio variant for single-choice selections where all options should be visi…" at bounding box center [642, 295] width 428 height 14
drag, startPoint x: 510, startPoint y: 313, endPoint x: 448, endPoint y: 311, distance: 62.6
click at [448, 311] on strong "Check variant" at bounding box center [479, 314] width 66 height 12
click at [656, 293] on button "button" at bounding box center [664, 292] width 16 height 16
click at [660, 292] on button "button" at bounding box center [664, 292] width 16 height 16
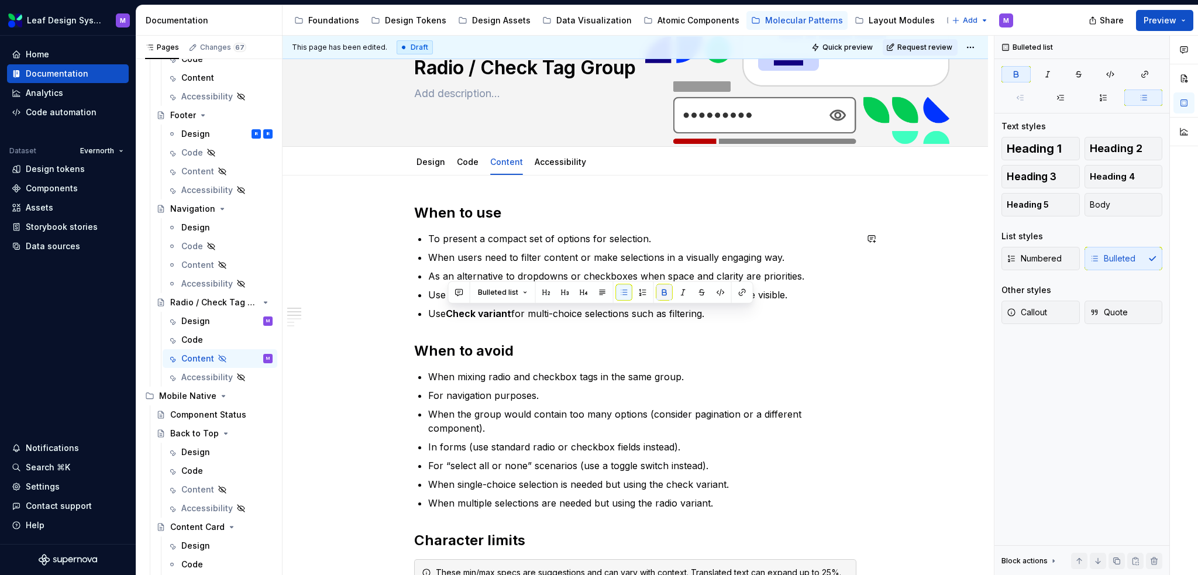
click at [660, 292] on button "button" at bounding box center [664, 292] width 16 height 16
click at [458, 316] on p "Use Check variant for multi-choice selections such as filtering." at bounding box center [642, 314] width 428 height 14
click at [452, 313] on p "Use Check variant for multi-choice selections such as filtering." at bounding box center [642, 314] width 428 height 14
click at [662, 245] on ul "To present a compact set of options for selection. When users need to filter co…" at bounding box center [642, 276] width 428 height 89
drag, startPoint x: 556, startPoint y: 300, endPoint x: 565, endPoint y: 299, distance: 8.9
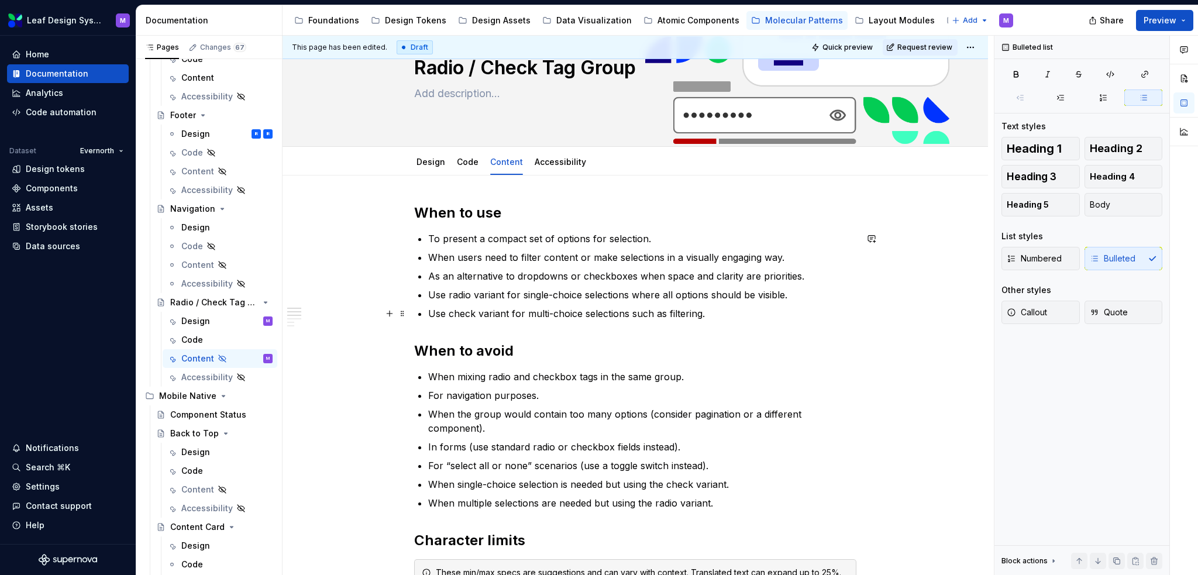
click at [556, 300] on p "Use radio variant for single-choice selections where all options should be visi…" at bounding box center [642, 295] width 428 height 14
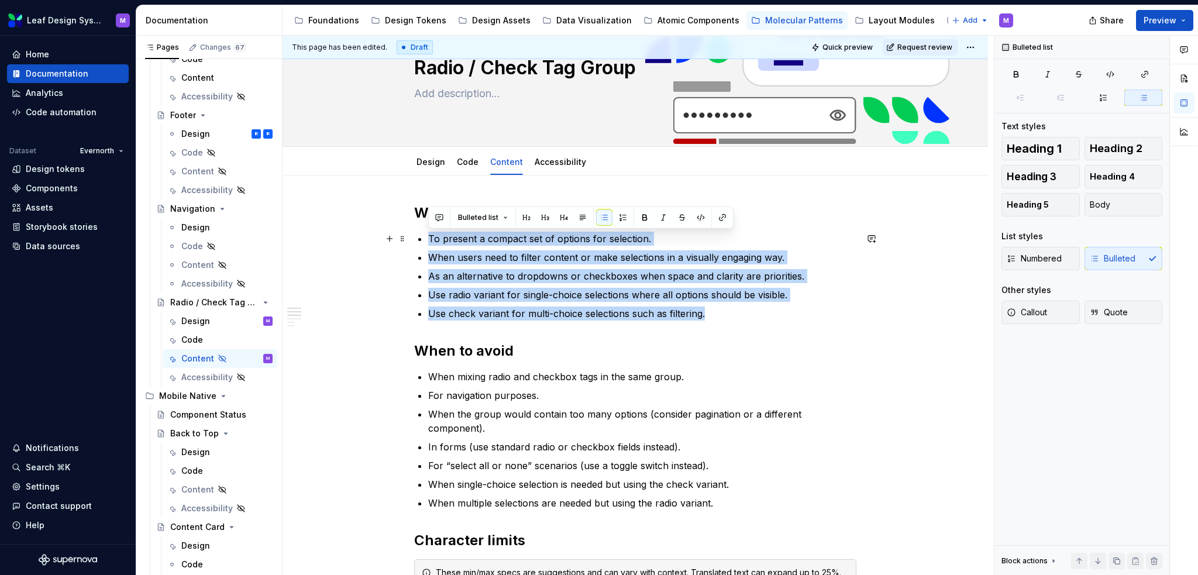
drag, startPoint x: 716, startPoint y: 311, endPoint x: 425, endPoint y: 233, distance: 300.4
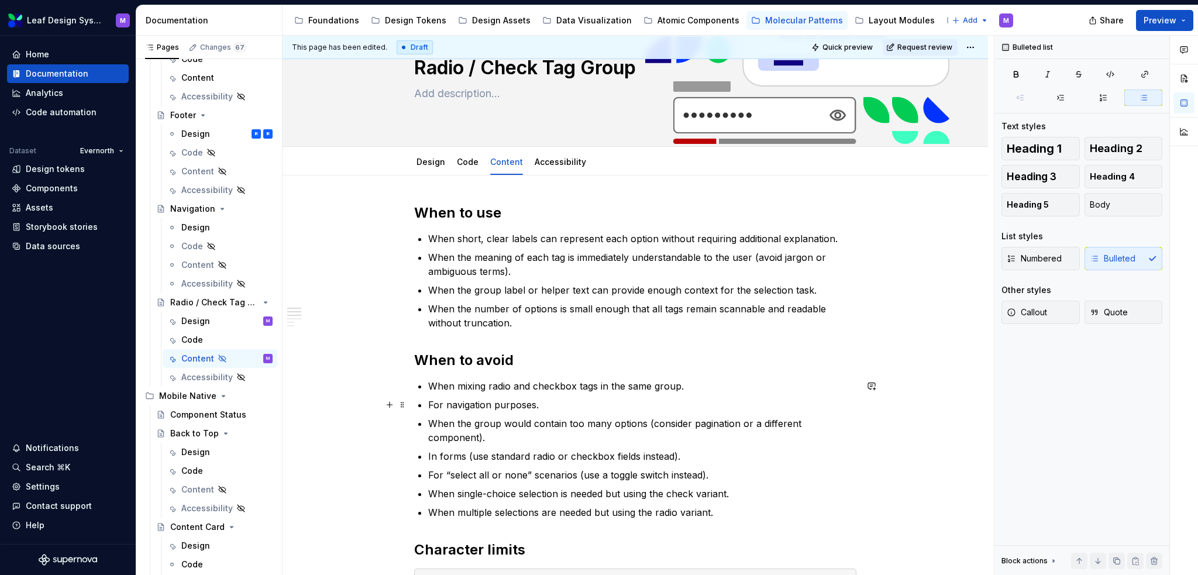
click at [493, 407] on p "For navigation purposes." at bounding box center [642, 405] width 428 height 14
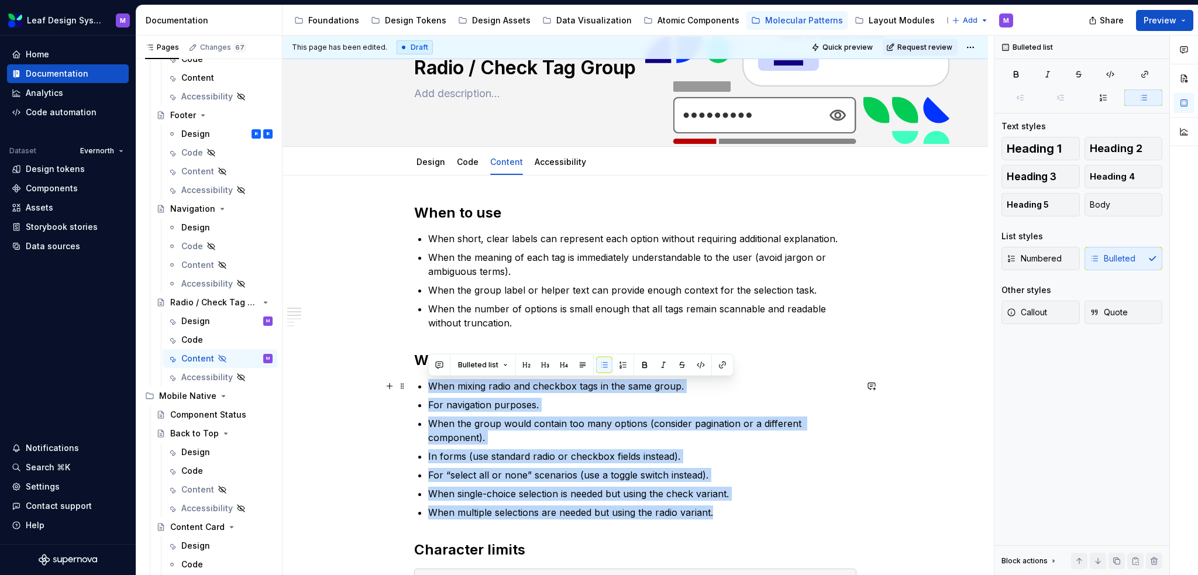
drag, startPoint x: 721, startPoint y: 500, endPoint x: 415, endPoint y: 384, distance: 327.2
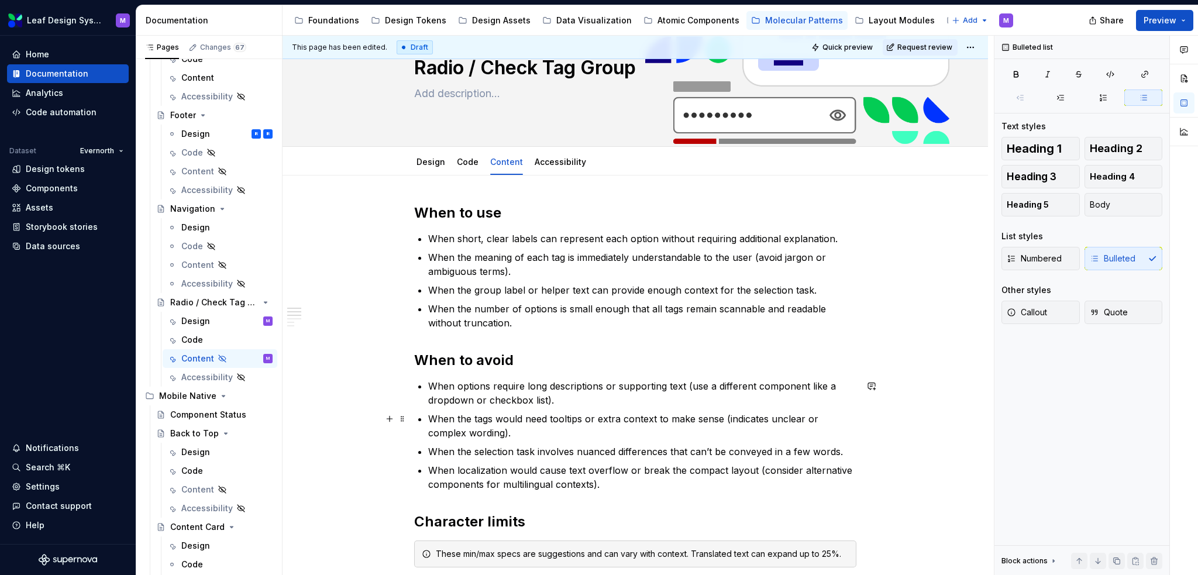
click at [603, 429] on p "When the tags would need tooltips or extra context to make sense (indicates unc…" at bounding box center [642, 426] width 428 height 28
click at [533, 404] on p "When options require long descriptions or supporting text (use a different comp…" at bounding box center [642, 393] width 428 height 28
click at [600, 404] on p "When options require long descriptions or supporting text (use a different comp…" at bounding box center [642, 393] width 428 height 28
drag, startPoint x: 460, startPoint y: 236, endPoint x: 418, endPoint y: 236, distance: 41.5
click at [428, 236] on li "When short, clear labels can represent each option without requiring additional…" at bounding box center [642, 239] width 428 height 14
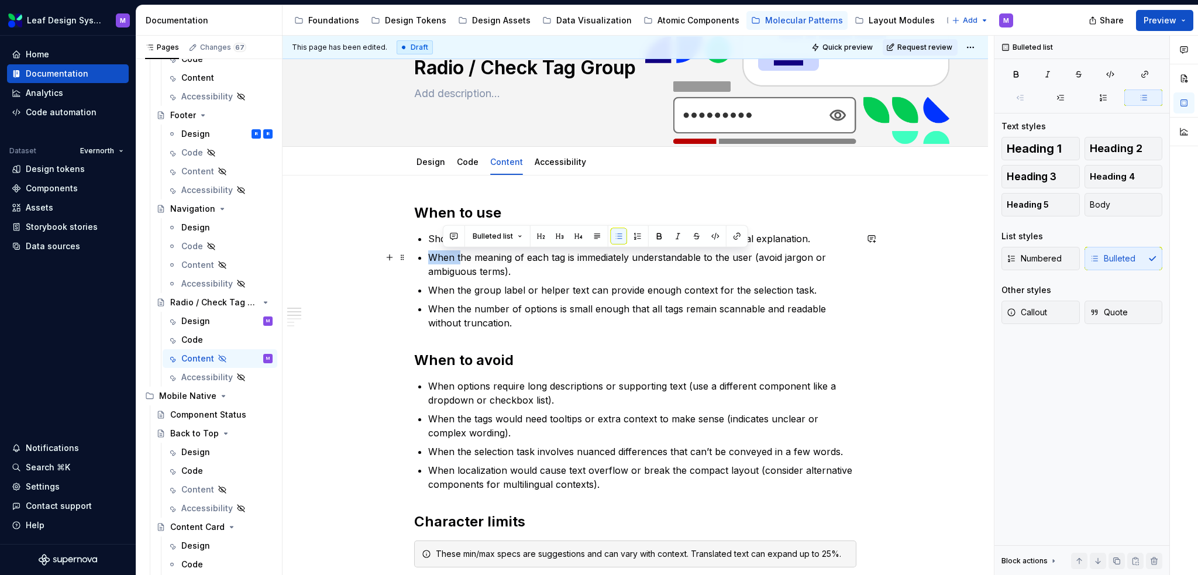
drag, startPoint x: 459, startPoint y: 257, endPoint x: 426, endPoint y: 257, distance: 32.2
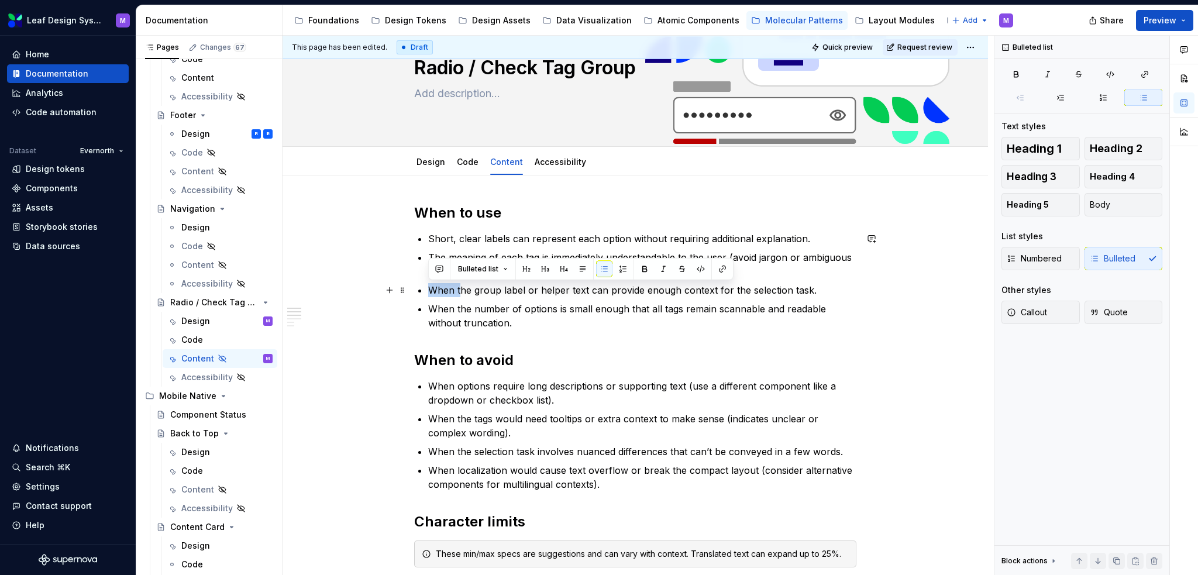
drag, startPoint x: 459, startPoint y: 291, endPoint x: 426, endPoint y: 287, distance: 32.9
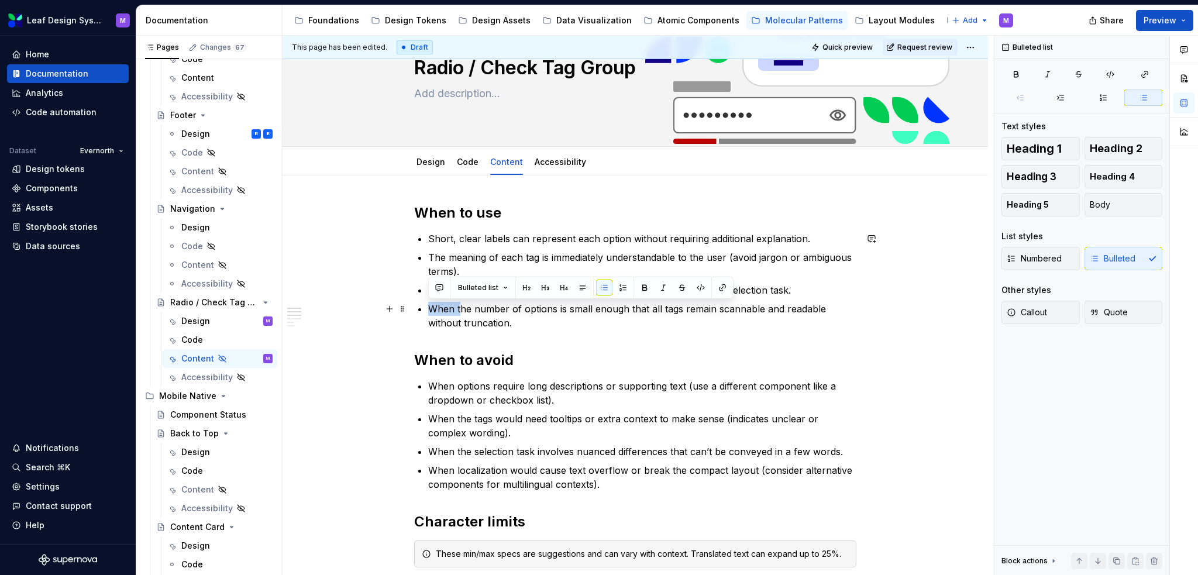
drag, startPoint x: 459, startPoint y: 307, endPoint x: 410, endPoint y: 304, distance: 49.9
click at [456, 386] on p "When options require long descriptions or supporting text (use a different comp…" at bounding box center [642, 393] width 428 height 28
click at [462, 384] on p "When options require long descriptions or supporting text (use a different comp…" at bounding box center [642, 393] width 428 height 28
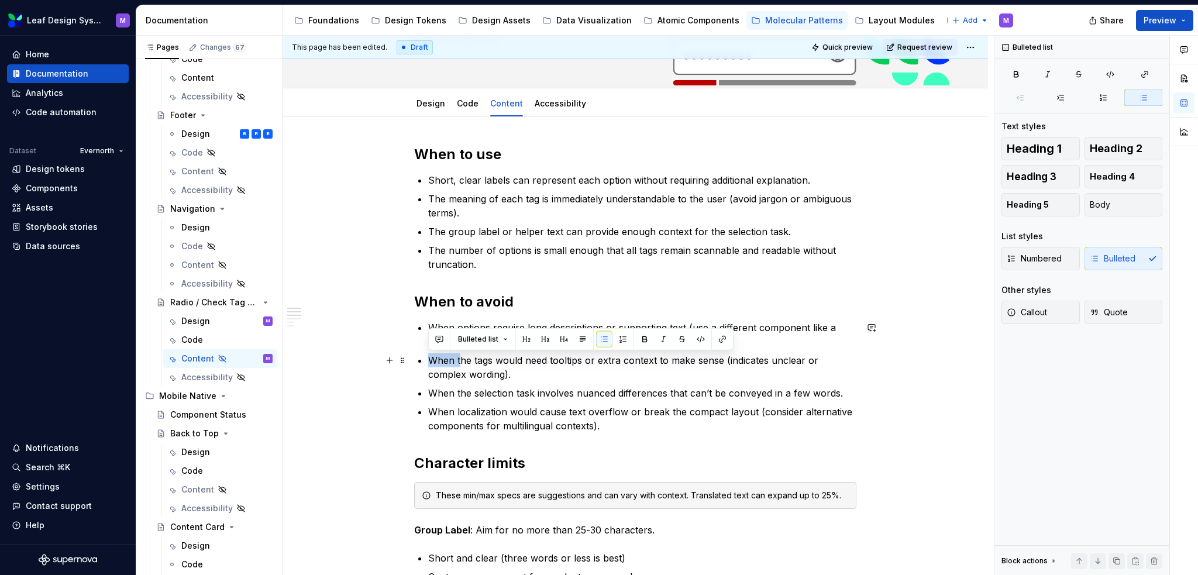
drag, startPoint x: 459, startPoint y: 358, endPoint x: 427, endPoint y: 357, distance: 31.6
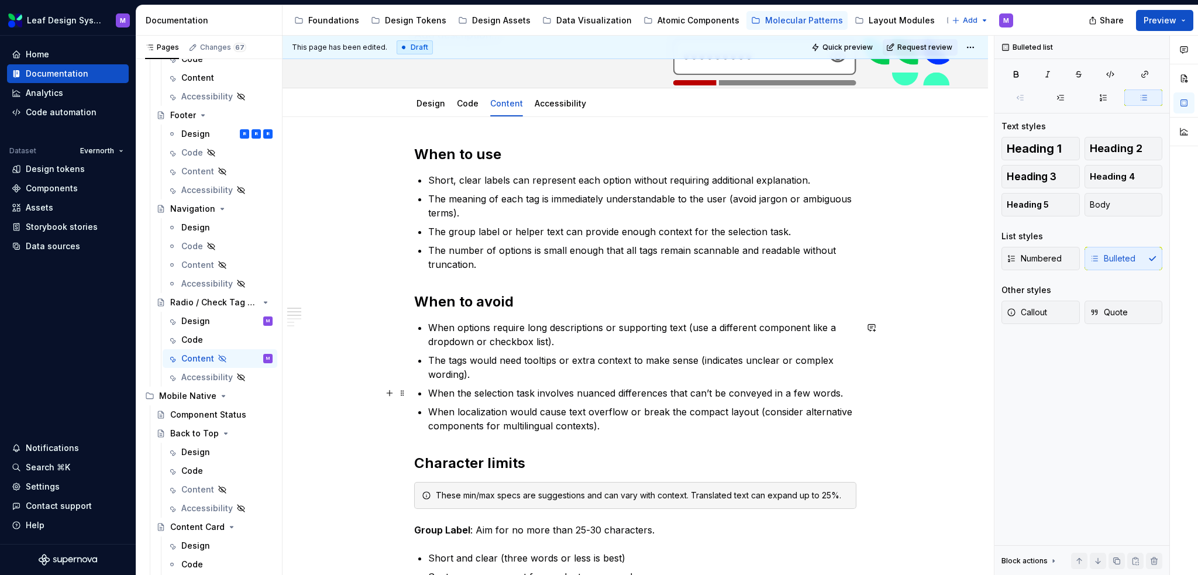
type textarea "*"
drag, startPoint x: 458, startPoint y: 391, endPoint x: 428, endPoint y: 388, distance: 30.0
click at [428, 388] on p "When the selection task involves nuanced differences that can’t be conveyed in …" at bounding box center [642, 393] width 428 height 14
drag, startPoint x: 459, startPoint y: 412, endPoint x: 430, endPoint y: 408, distance: 28.9
click at [430, 408] on p "When localization would cause text overflow or break the compact layout (consid…" at bounding box center [642, 419] width 428 height 28
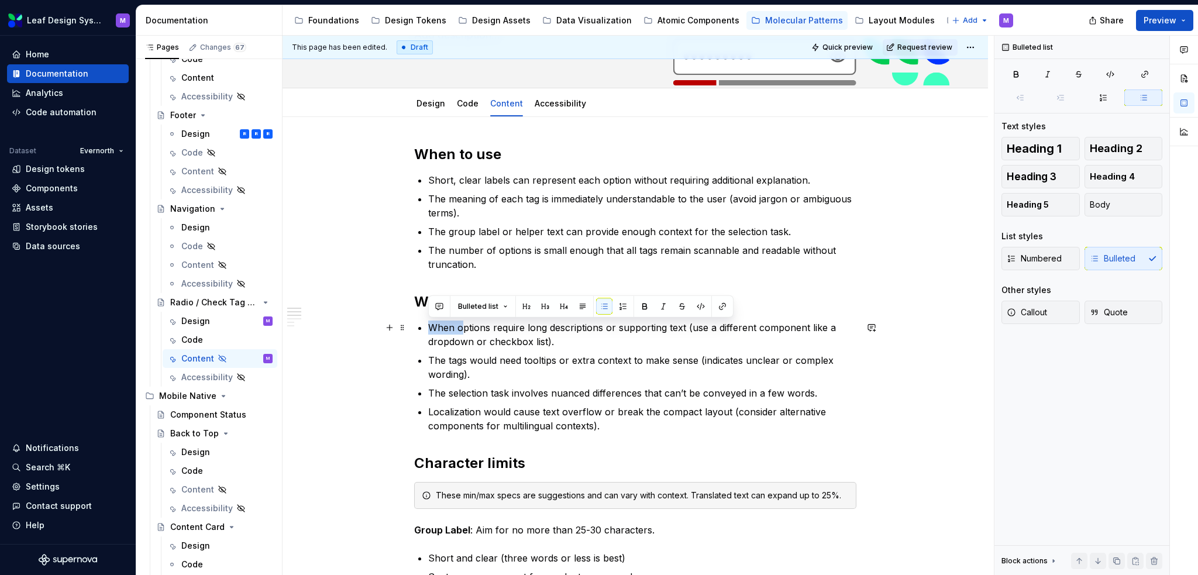
drag, startPoint x: 461, startPoint y: 327, endPoint x: 429, endPoint y: 325, distance: 31.6
click at [429, 325] on p "When options require long descriptions or supporting text (use a different comp…" at bounding box center [642, 335] width 428 height 28
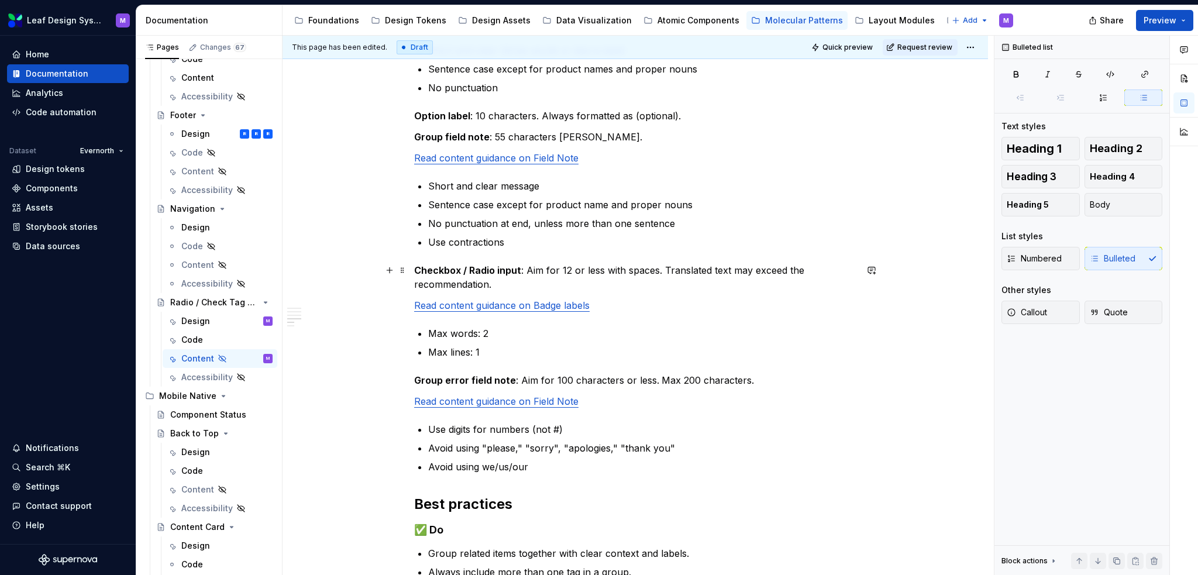
scroll to position [644, 0]
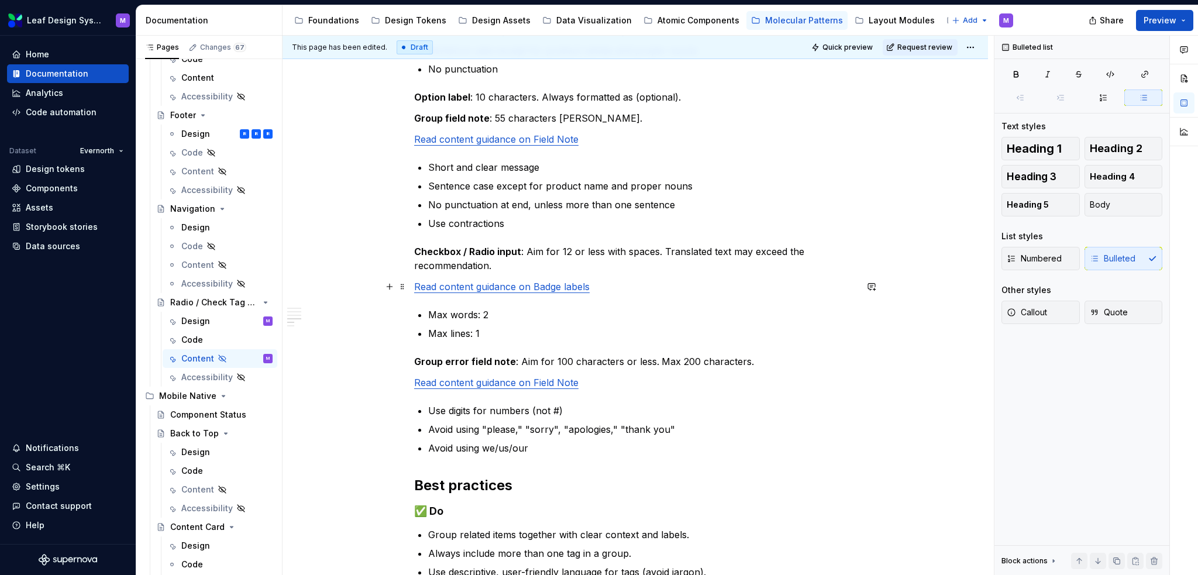
click at [443, 288] on link "Read content guidance on Badge labels" at bounding box center [502, 287] width 176 height 12
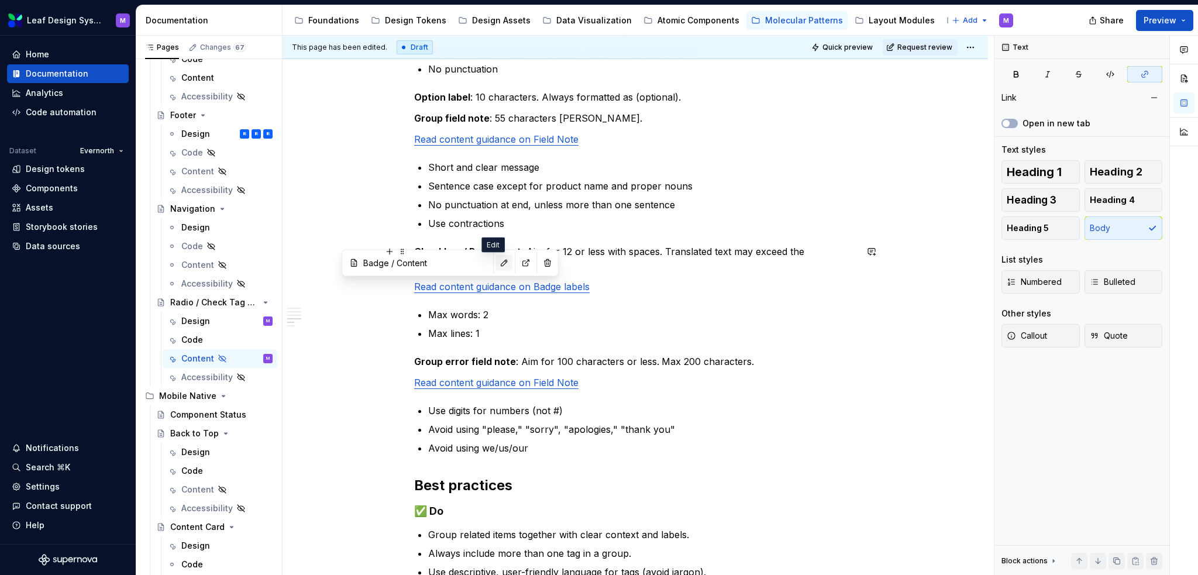
click at [497, 266] on button "button" at bounding box center [504, 262] width 16 height 16
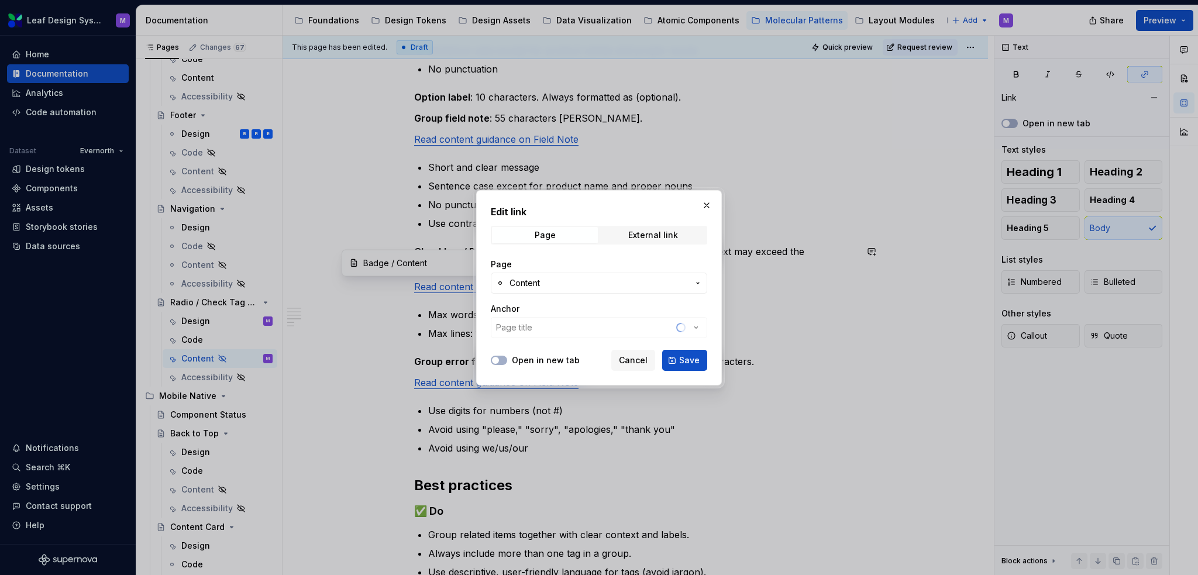
type input "Badge / Content/ Label content"
click at [701, 205] on button "button" at bounding box center [707, 205] width 16 height 16
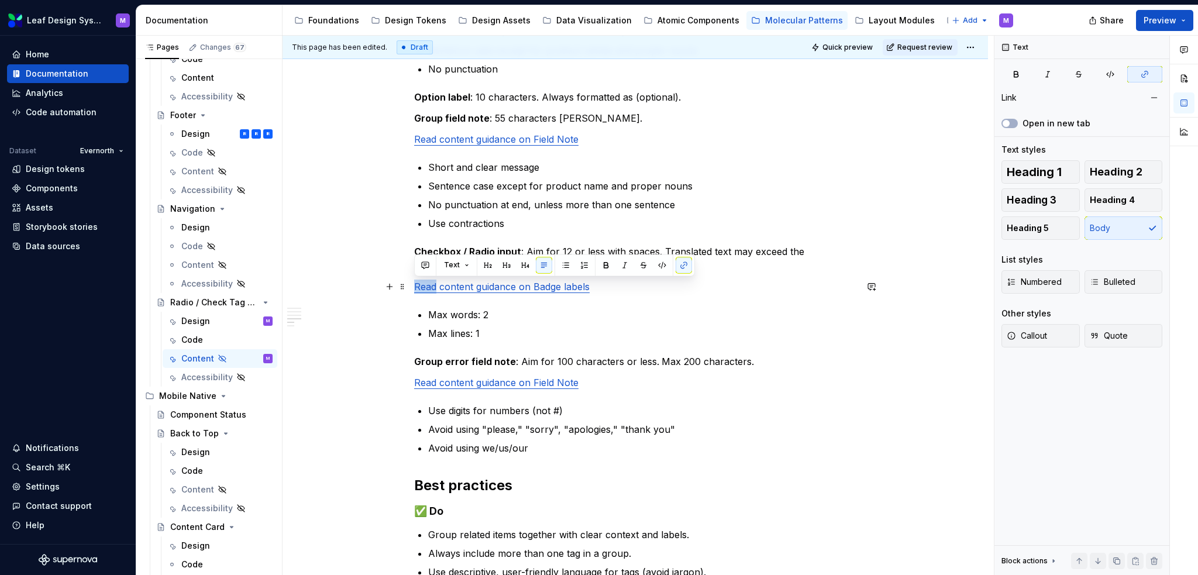
drag, startPoint x: 435, startPoint y: 288, endPoint x: 409, endPoint y: 285, distance: 26.6
click at [409, 285] on div "When to use Short, clear labels can represent each option without requiring add…" at bounding box center [636, 264] width 706 height 1349
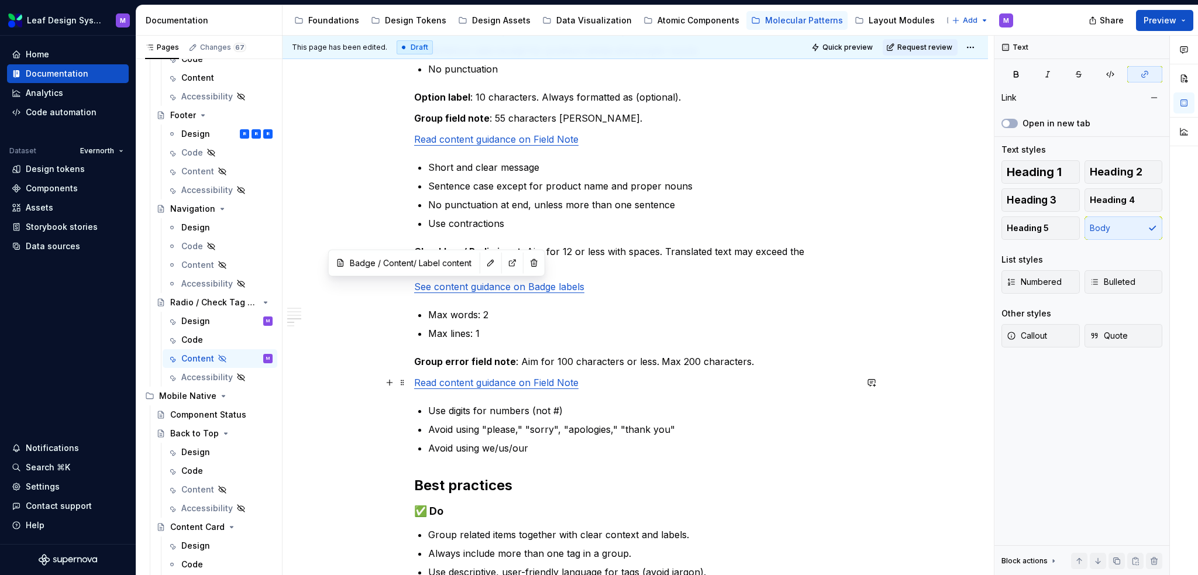
type input "Field Note / Content"
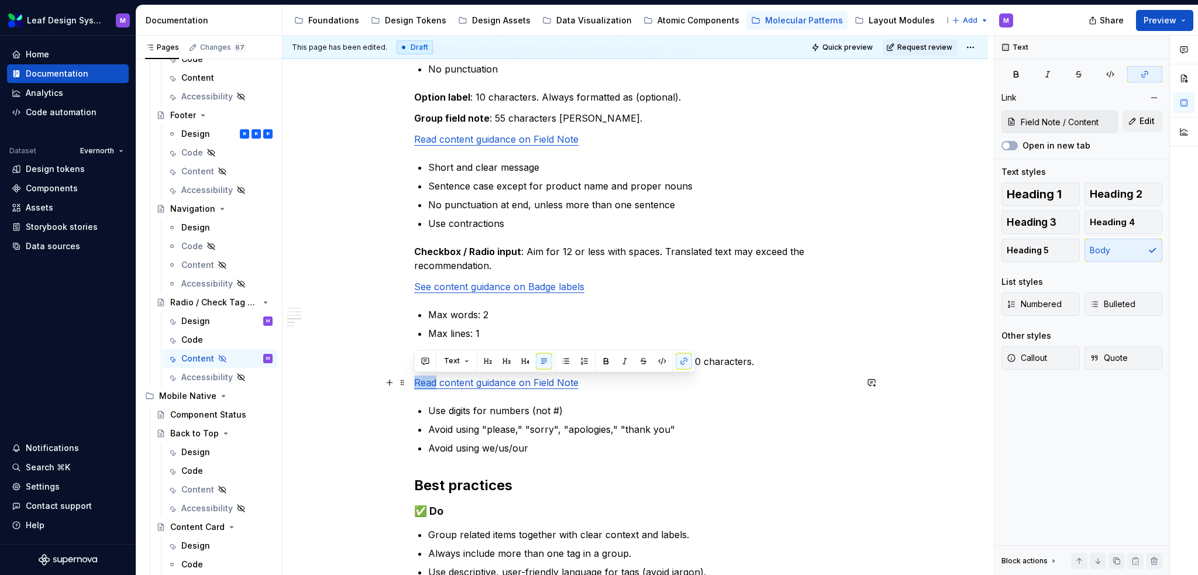
drag, startPoint x: 435, startPoint y: 383, endPoint x: 414, endPoint y: 379, distance: 21.5
click at [414, 379] on link "Read content guidance on Field Note" at bounding box center [496, 383] width 164 height 12
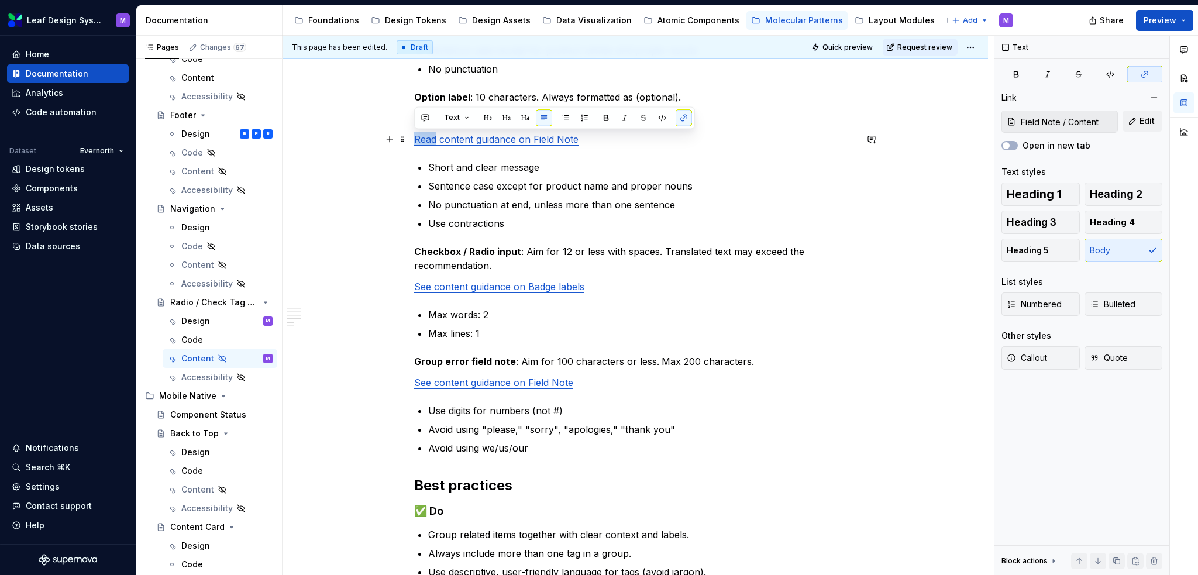
drag, startPoint x: 437, startPoint y: 140, endPoint x: 414, endPoint y: 132, distance: 24.2
click at [414, 132] on p "Read content guidance on Field Note" at bounding box center [635, 139] width 442 height 14
click at [591, 184] on p "Sentence case except for product name and proper nouns" at bounding box center [642, 186] width 428 height 14
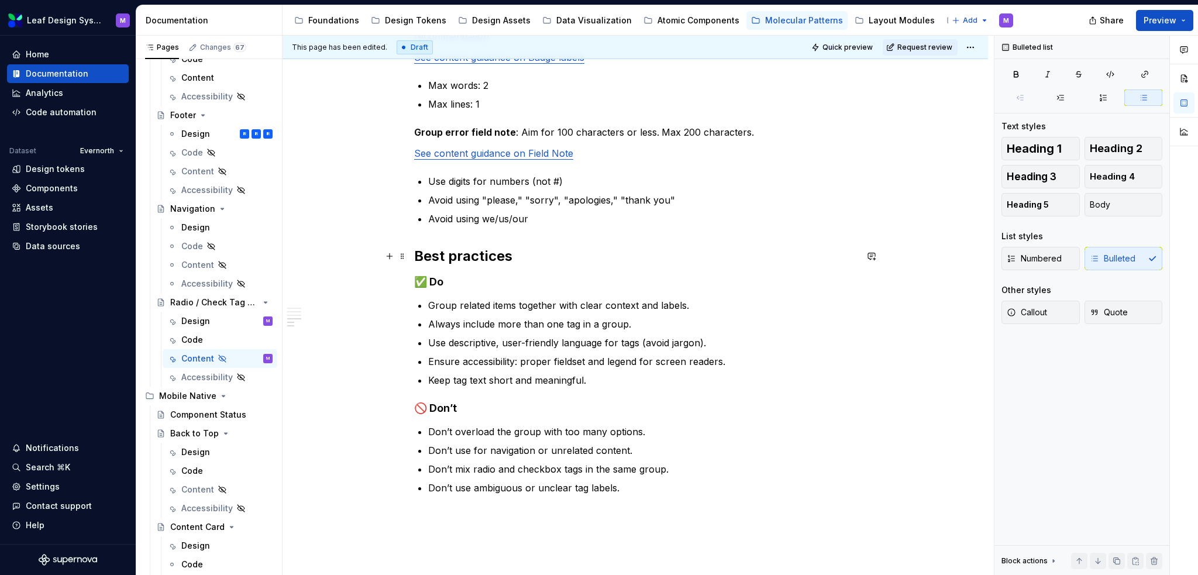
scroll to position [936, 0]
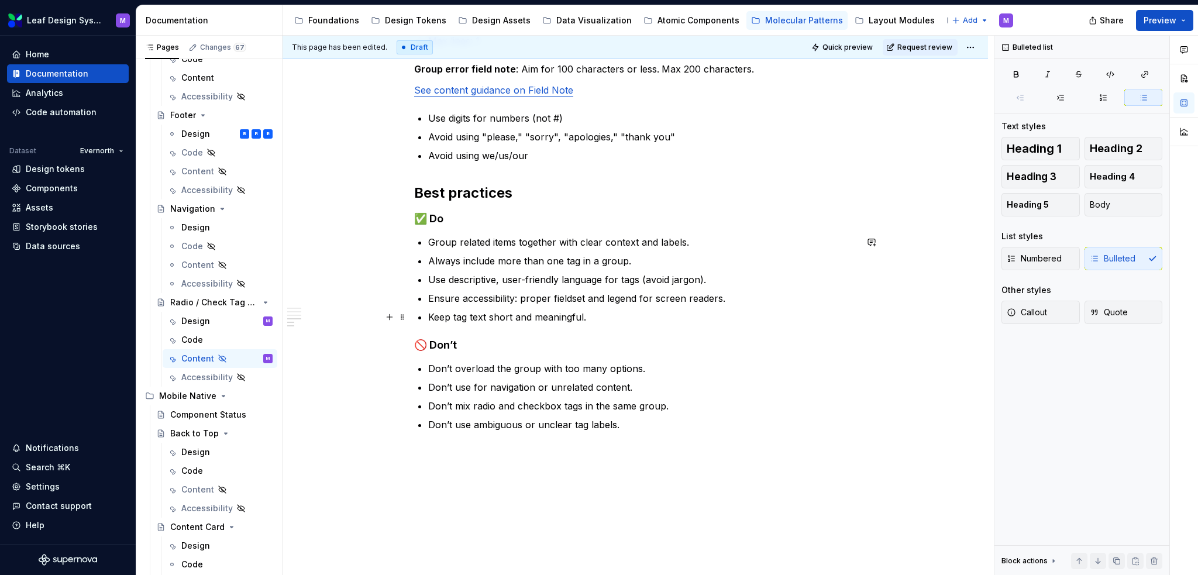
click at [594, 311] on p "Keep tag text short and meaningful." at bounding box center [642, 317] width 428 height 14
click at [571, 297] on p "Ensure accessibility: proper fieldset and legend for screen readers." at bounding box center [642, 298] width 428 height 14
click at [529, 423] on p "Don’t use ambiguous or unclear tag labels." at bounding box center [642, 425] width 428 height 14
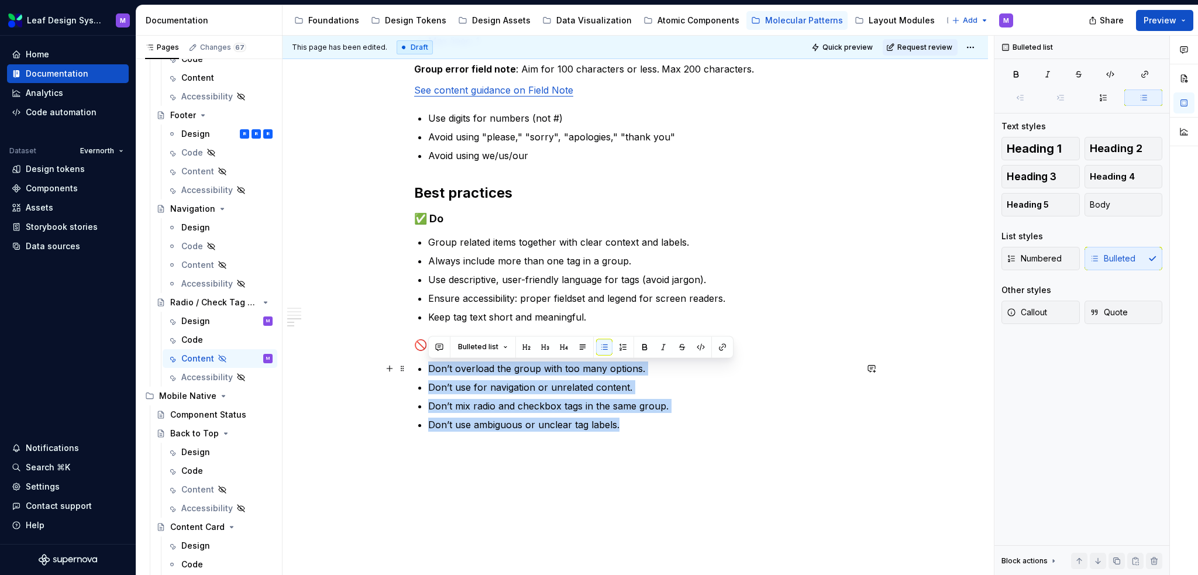
drag, startPoint x: 643, startPoint y: 425, endPoint x: 426, endPoint y: 366, distance: 224.4
drag, startPoint x: 623, startPoint y: 423, endPoint x: 425, endPoint y: 367, distance: 205.4
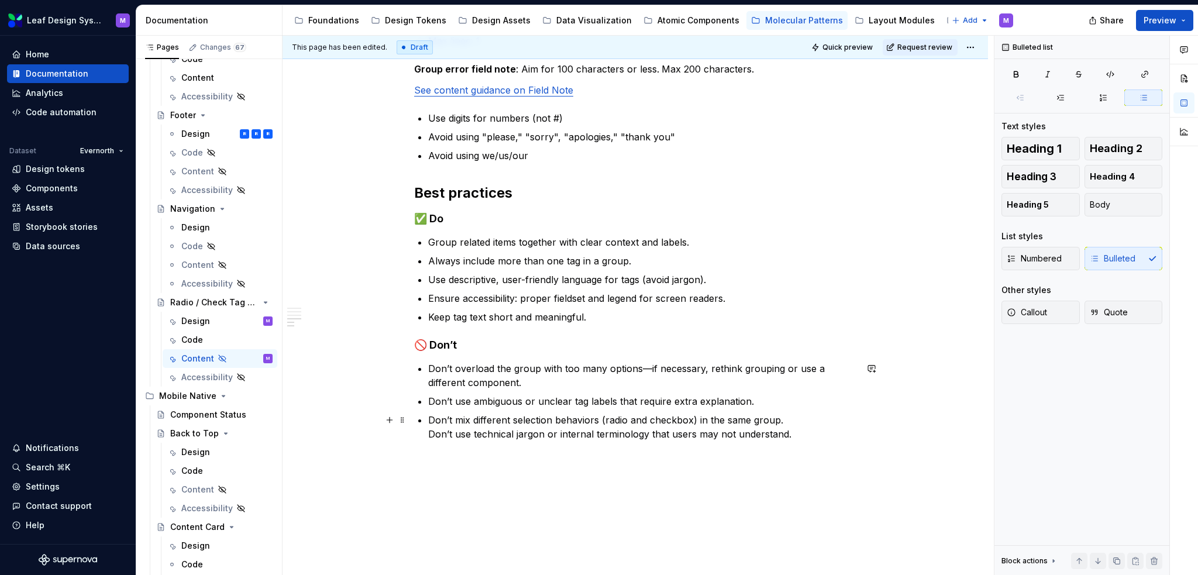
click at [538, 294] on p "Ensure accessibility: proper fieldset and legend for screen readers." at bounding box center [642, 298] width 428 height 14
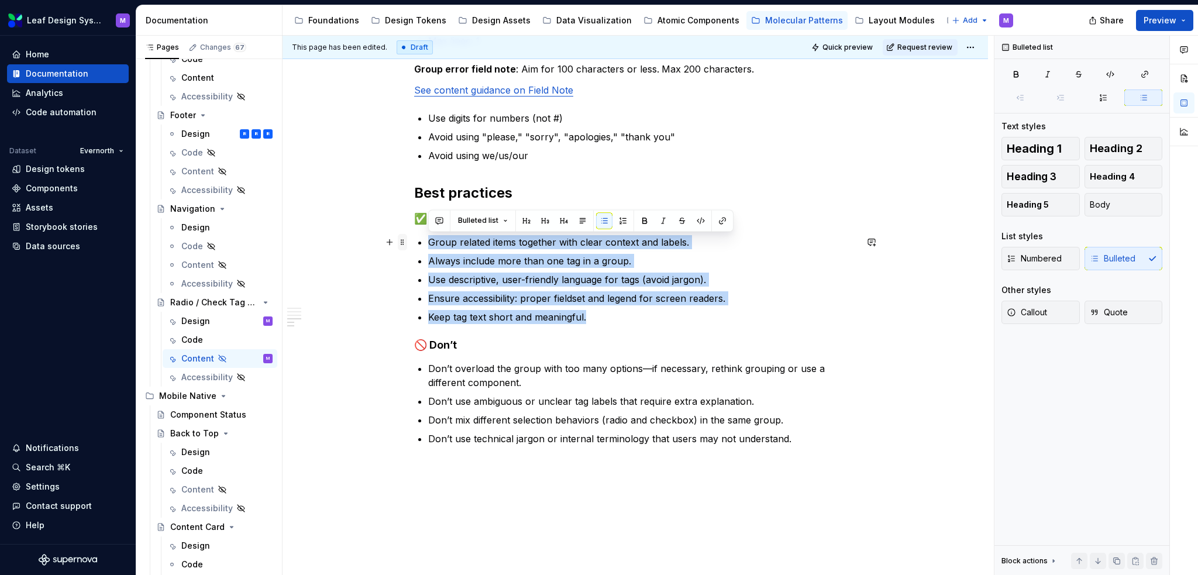
drag, startPoint x: 594, startPoint y: 315, endPoint x: 399, endPoint y: 245, distance: 207.1
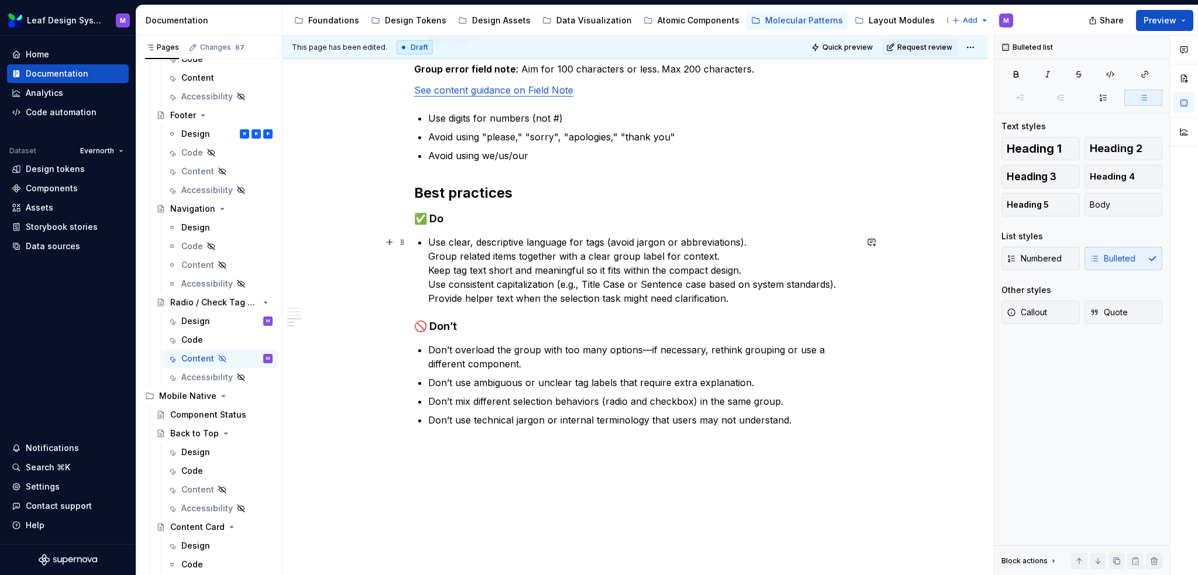
click at [429, 253] on p "Use clear, descriptive language for tags (avoid jargon or abbreviations). Group…" at bounding box center [642, 270] width 428 height 70
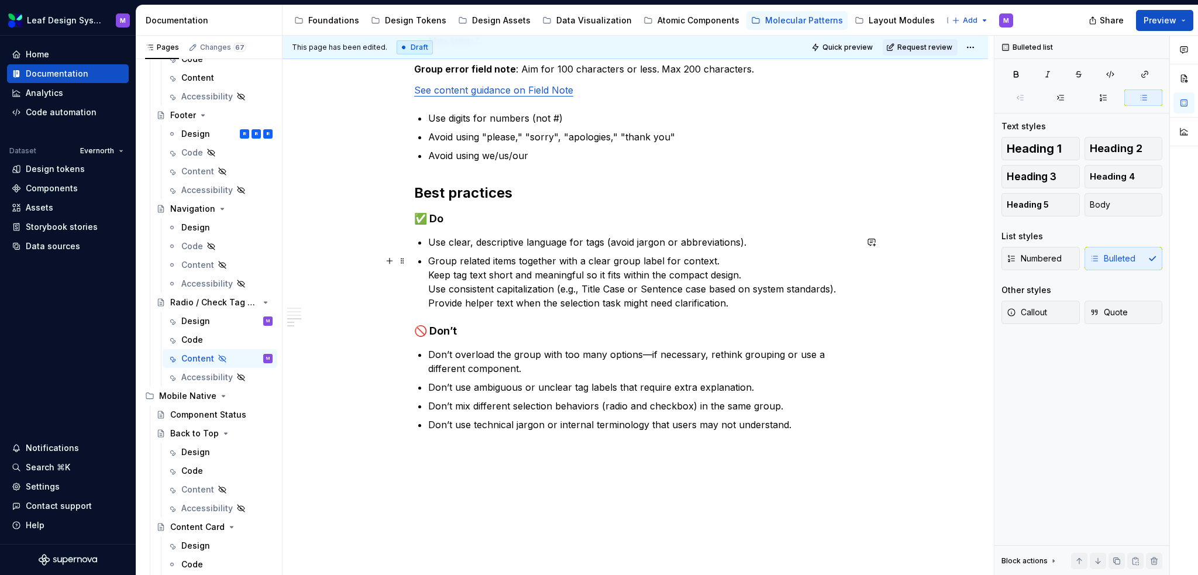
click at [428, 270] on p "Group related items together with a clear group label for context. Keep tag tex…" at bounding box center [642, 282] width 428 height 56
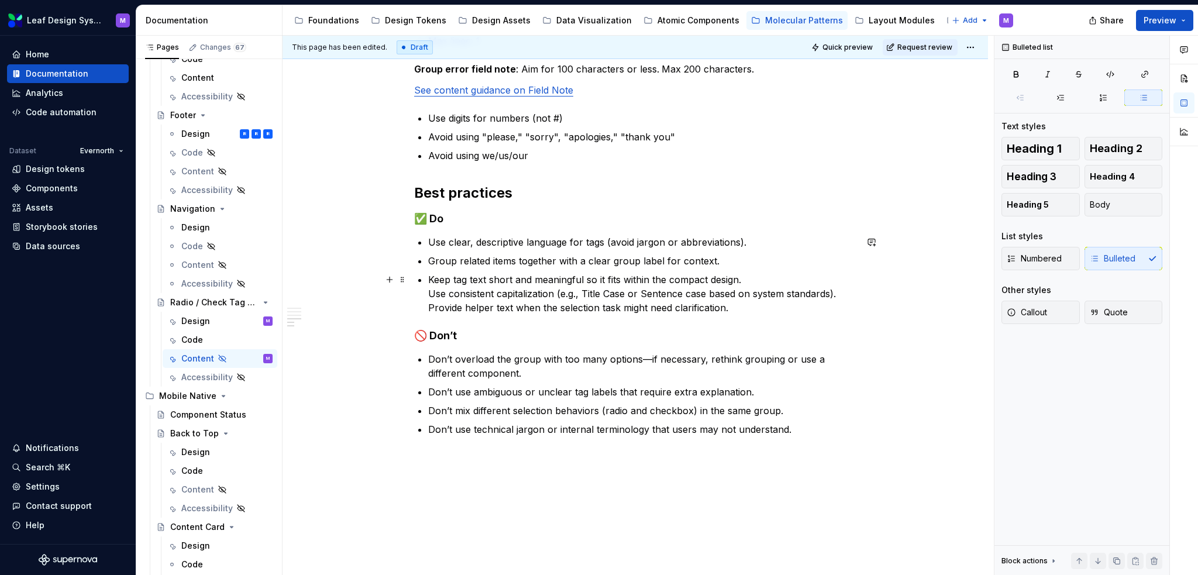
click at [428, 287] on p "Keep tag text short and meaningful so it fits within the compact design. Use co…" at bounding box center [642, 294] width 428 height 42
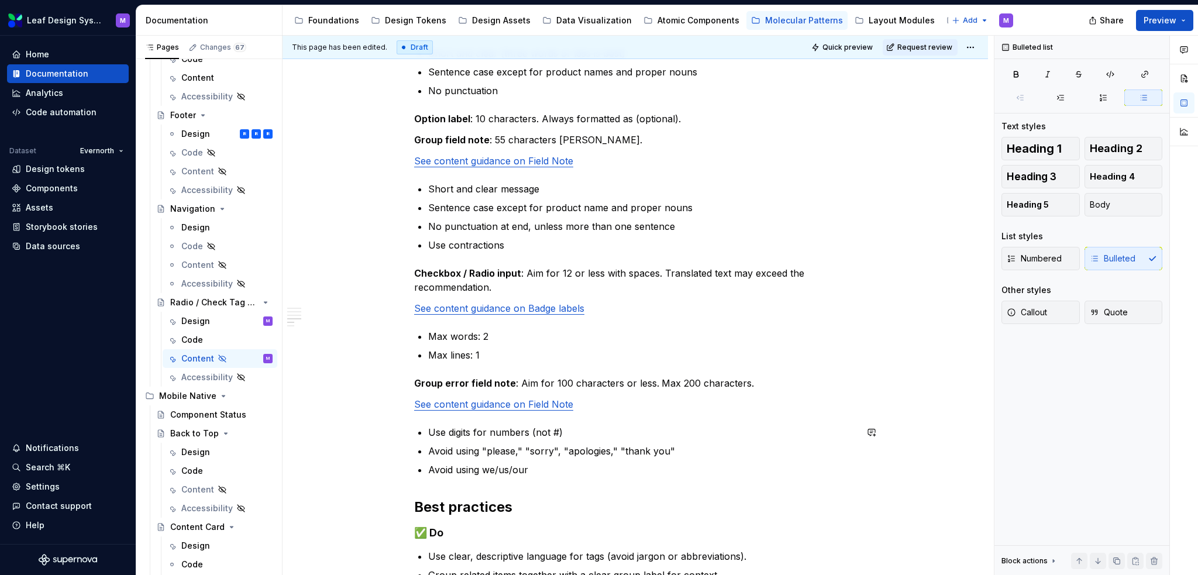
scroll to position [611, 0]
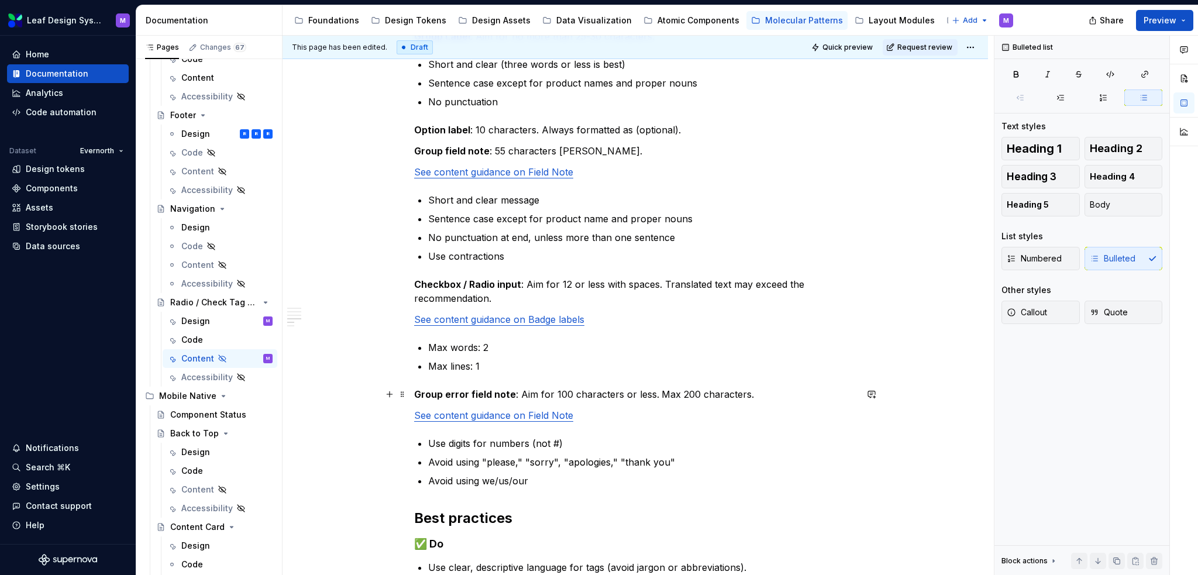
click at [419, 391] on strong "Group error field note" at bounding box center [465, 394] width 102 height 12
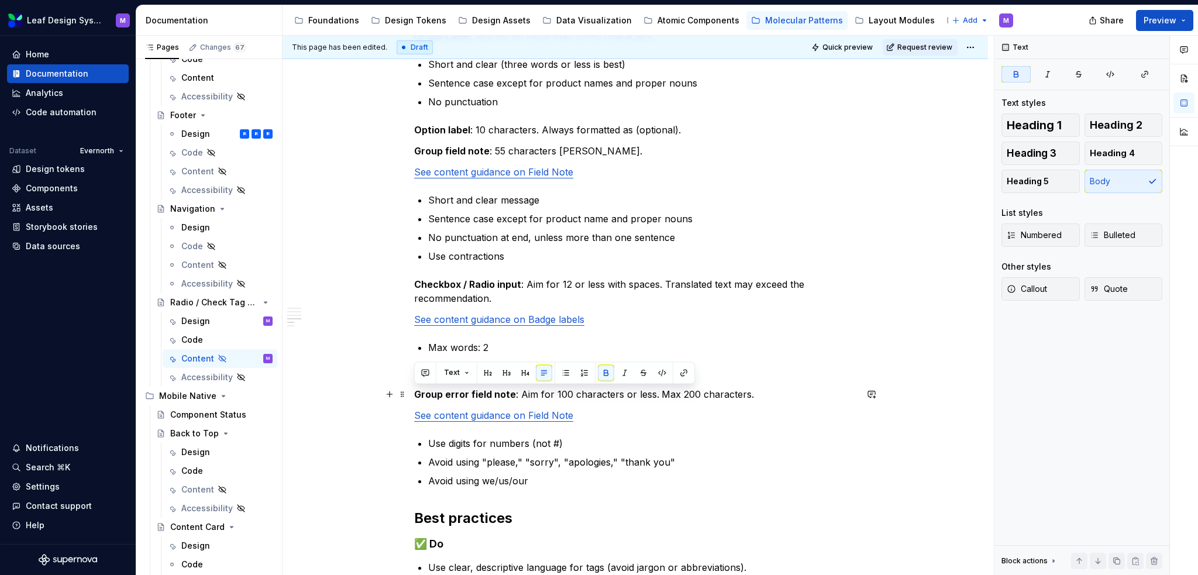
click at [418, 392] on strong "Group error field note" at bounding box center [465, 394] width 102 height 12
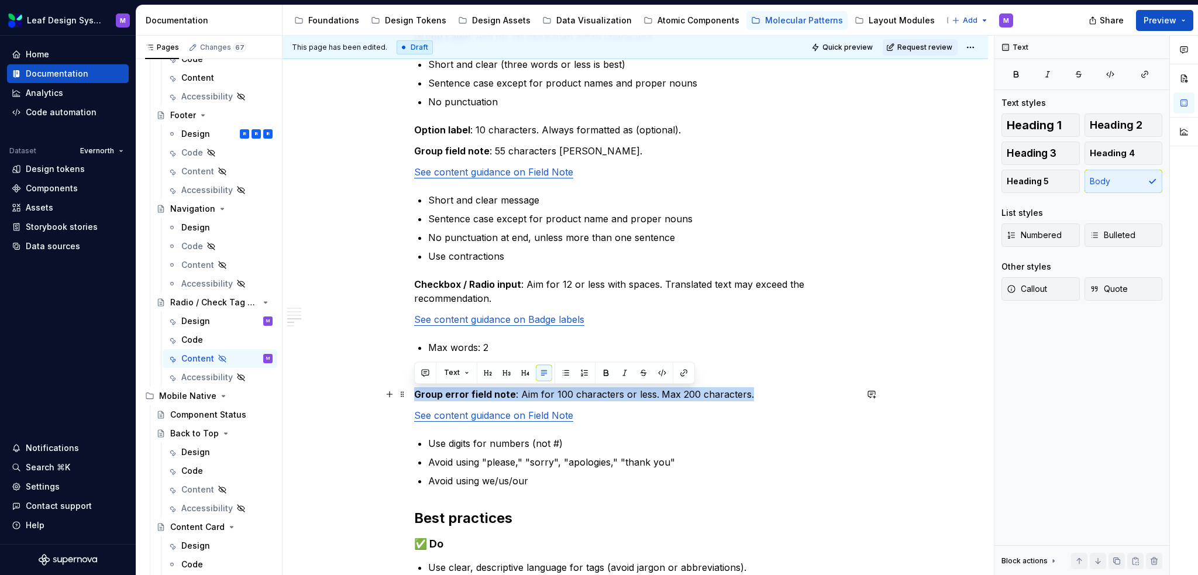
click at [416, 393] on strong "Group error field note" at bounding box center [465, 394] width 102 height 12
click at [415, 394] on strong "Group error field note" at bounding box center [465, 394] width 102 height 12
click at [414, 395] on strong "Group error field note" at bounding box center [465, 394] width 102 height 12
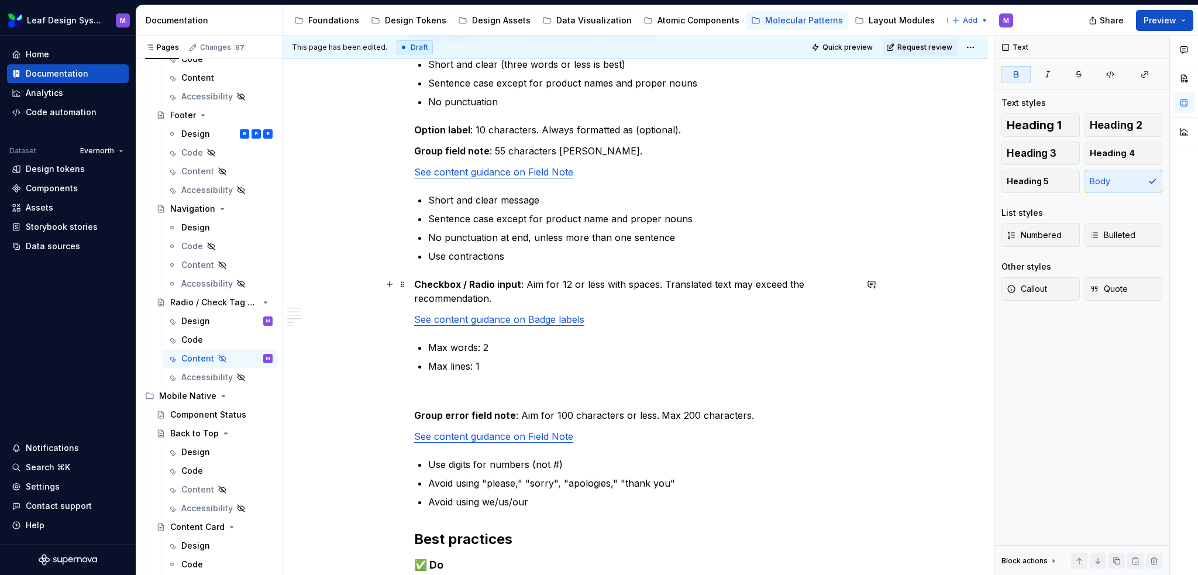
click at [419, 284] on strong "Checkbox / Radio input" at bounding box center [467, 284] width 107 height 12
click at [415, 282] on strong "Checkbox / Radio input" at bounding box center [467, 284] width 107 height 12
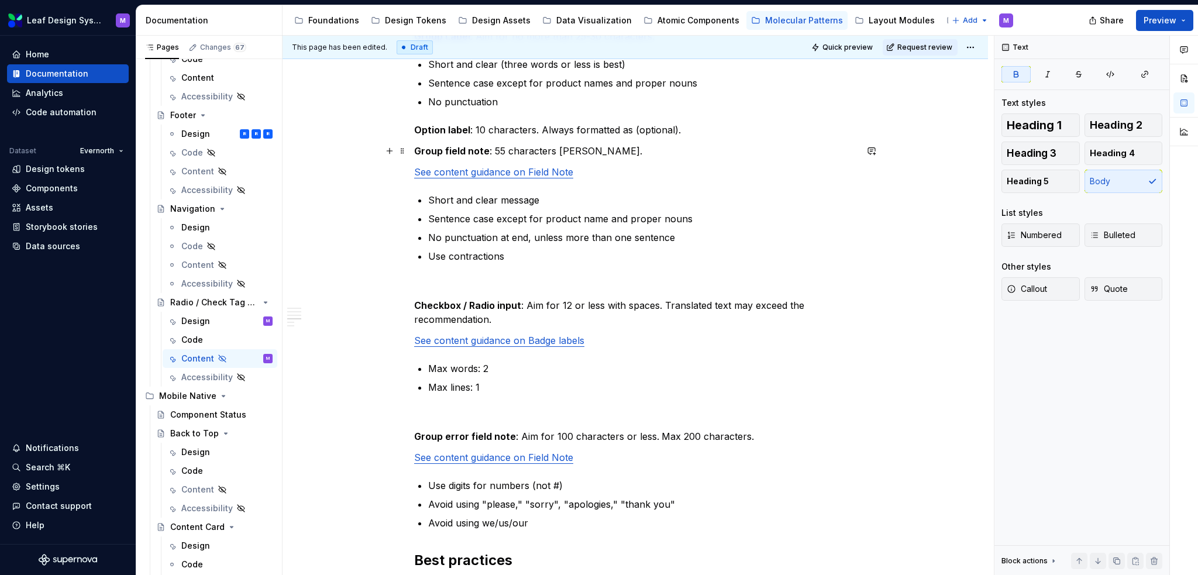
click at [414, 152] on strong "Group field note" at bounding box center [451, 151] width 75 height 12
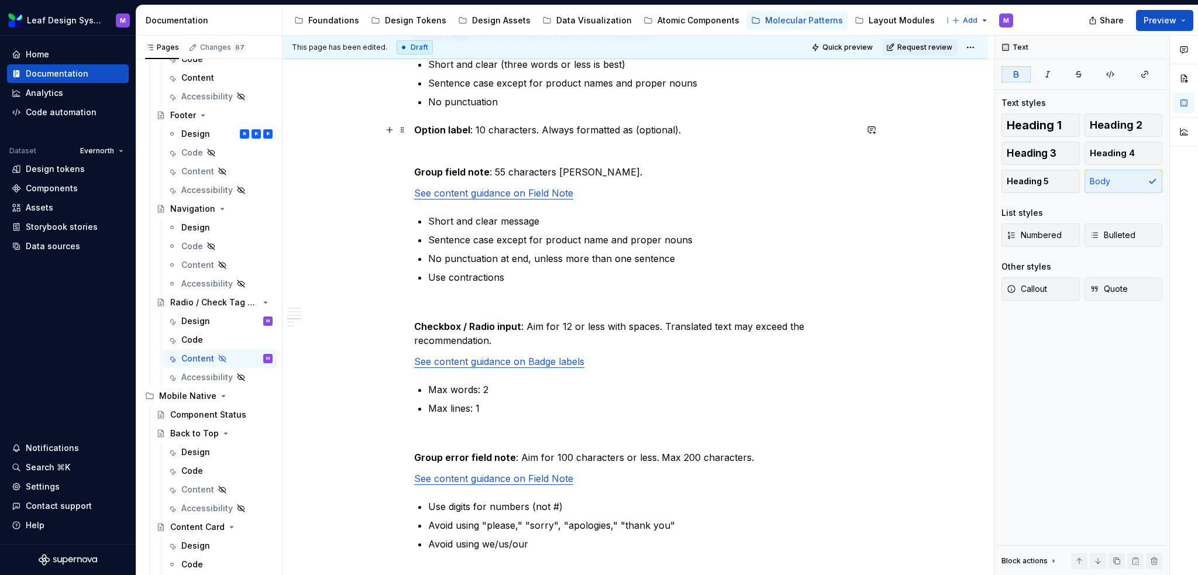
click at [413, 132] on div "This page has been edited. Draft Quick preview Request review Hidden page Radio…" at bounding box center [638, 306] width 711 height 540
click at [414, 119] on div "When to use Short, clear labels can represent each option without requiring add…" at bounding box center [635, 256] width 442 height 1211
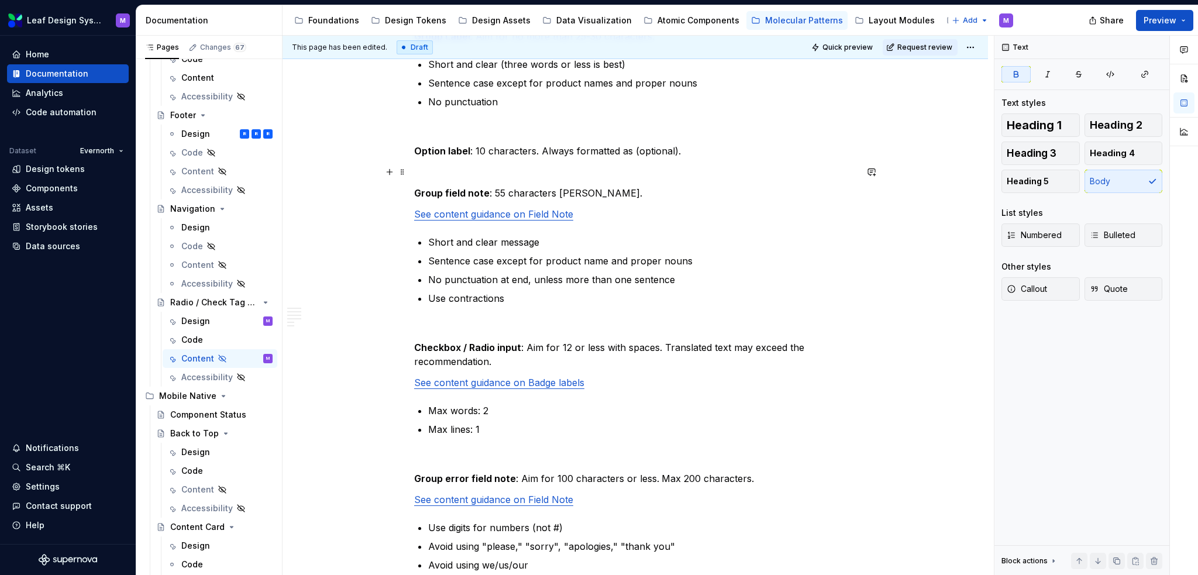
scroll to position [377, 0]
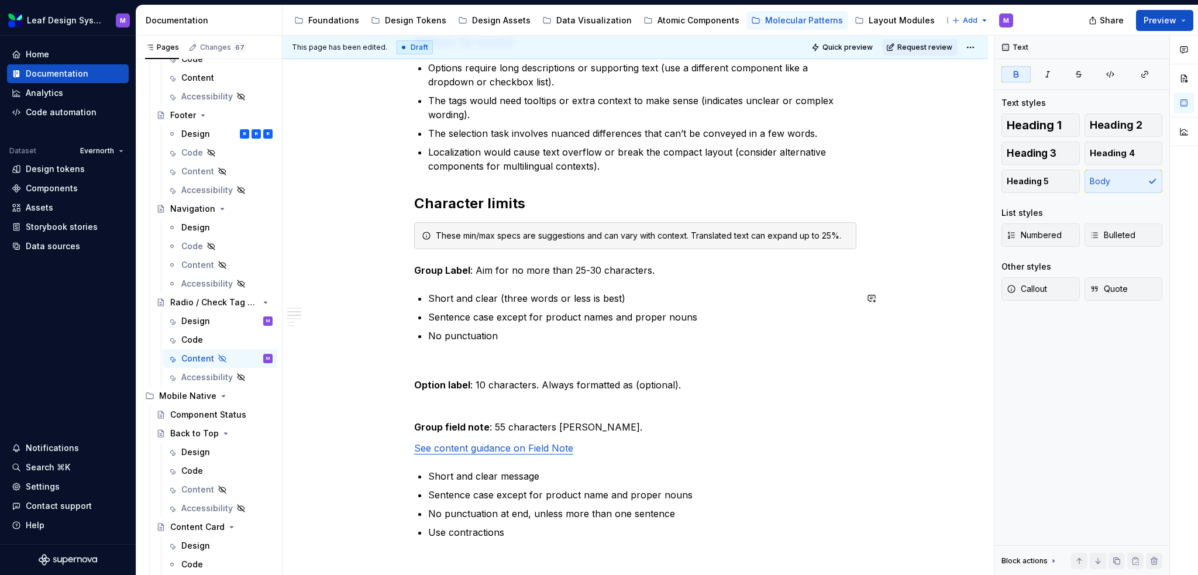
click at [426, 358] on p at bounding box center [635, 364] width 442 height 14
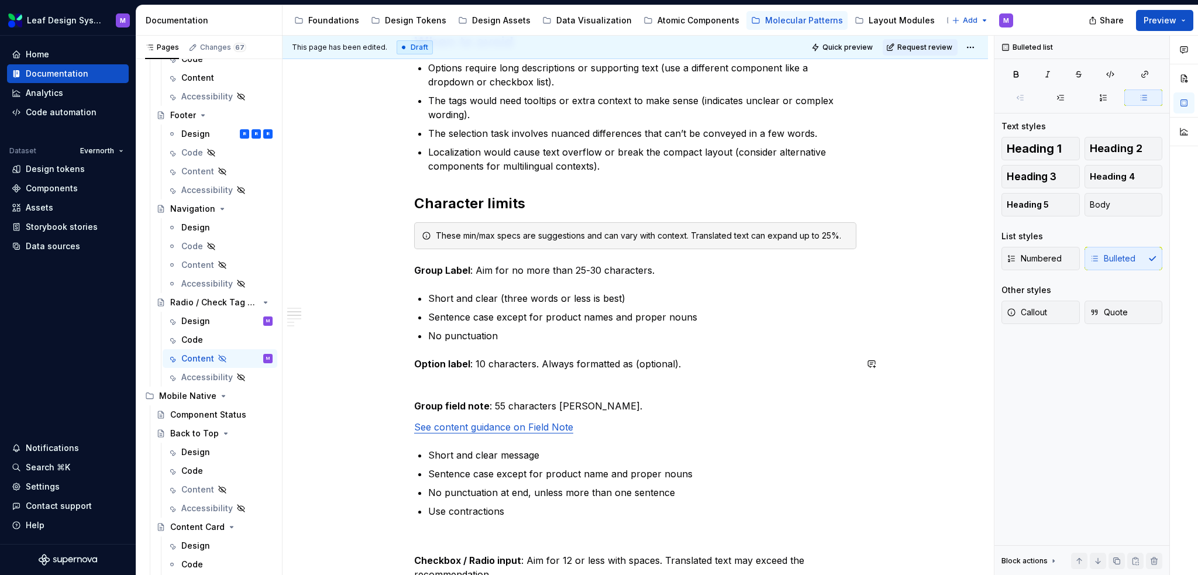
click at [422, 387] on p at bounding box center [635, 385] width 442 height 14
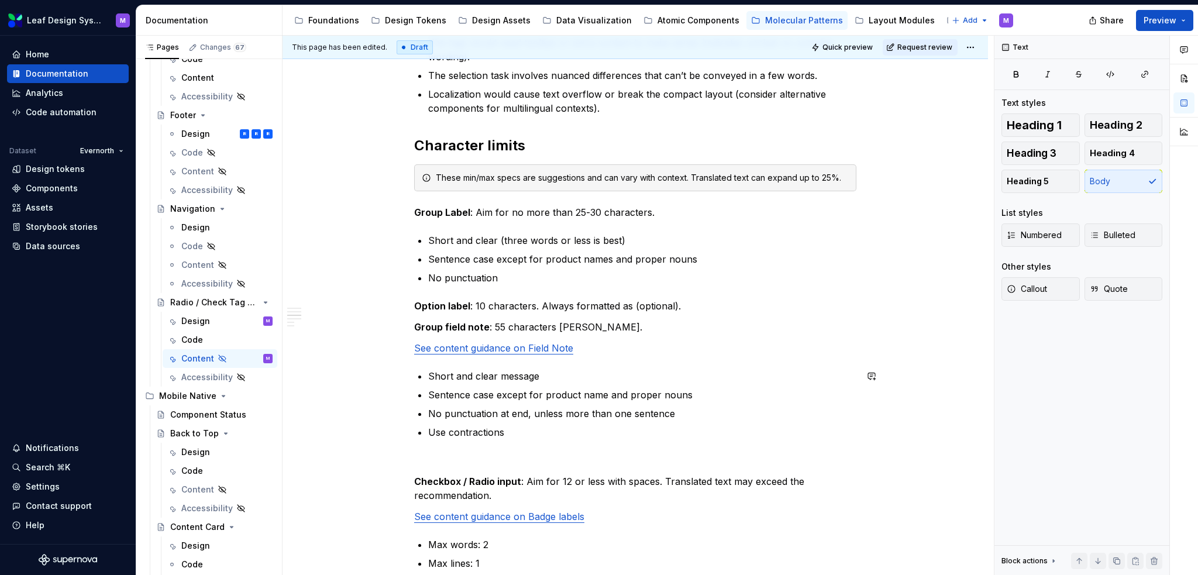
scroll to position [435, 0]
click at [417, 453] on p at bounding box center [635, 460] width 442 height 14
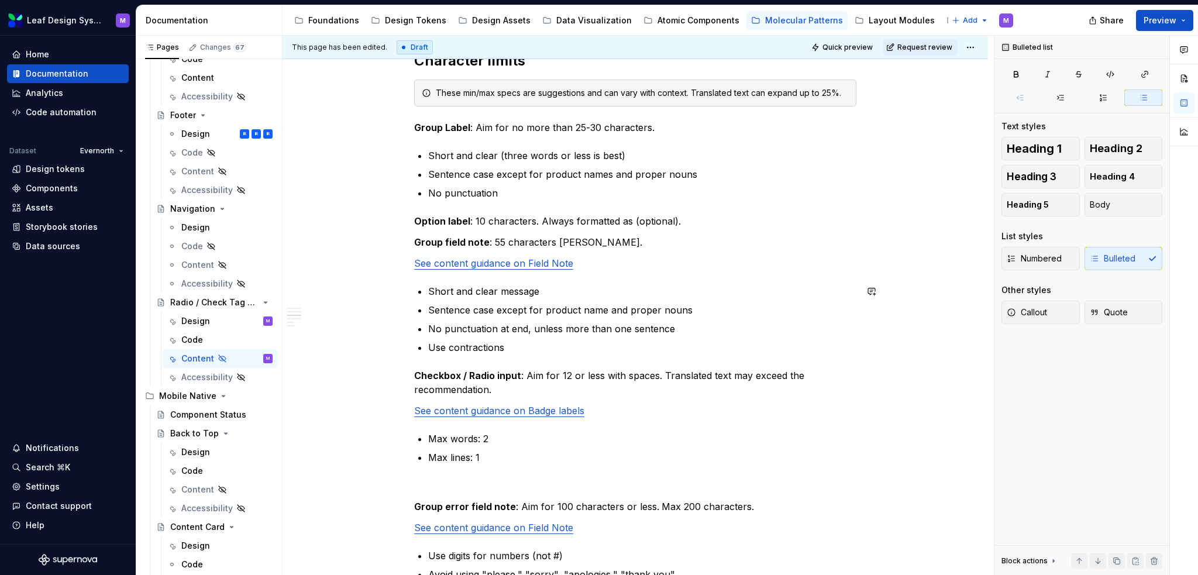
scroll to position [669, 0]
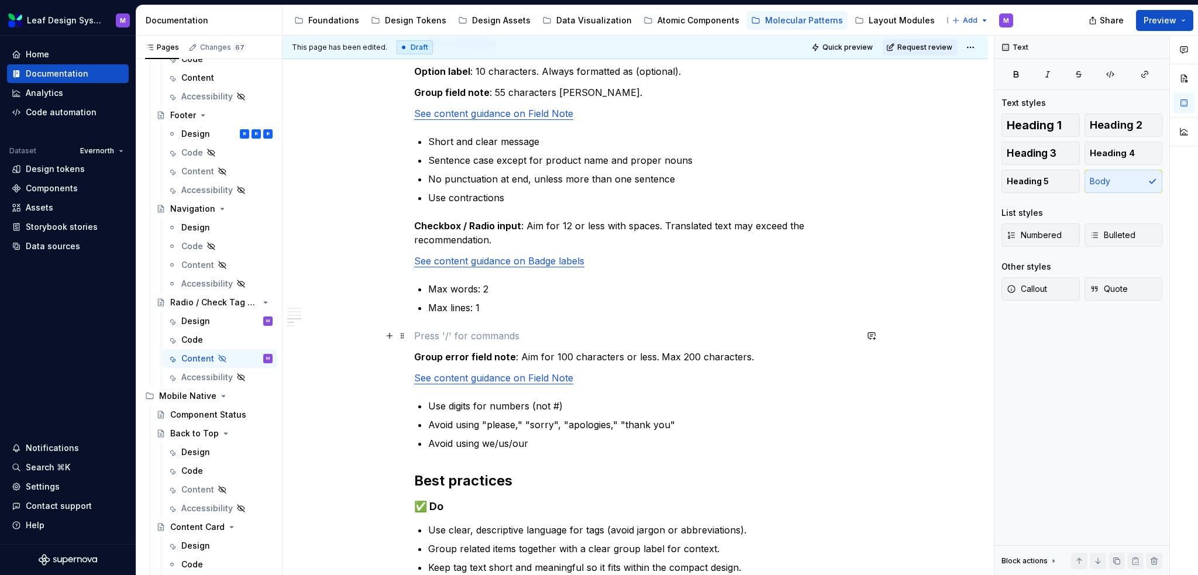
click at [422, 330] on p at bounding box center [635, 336] width 442 height 14
click at [412, 358] on div "When to use Short, clear labels can represent each option without requiring add…" at bounding box center [636, 257] width 706 height 1384
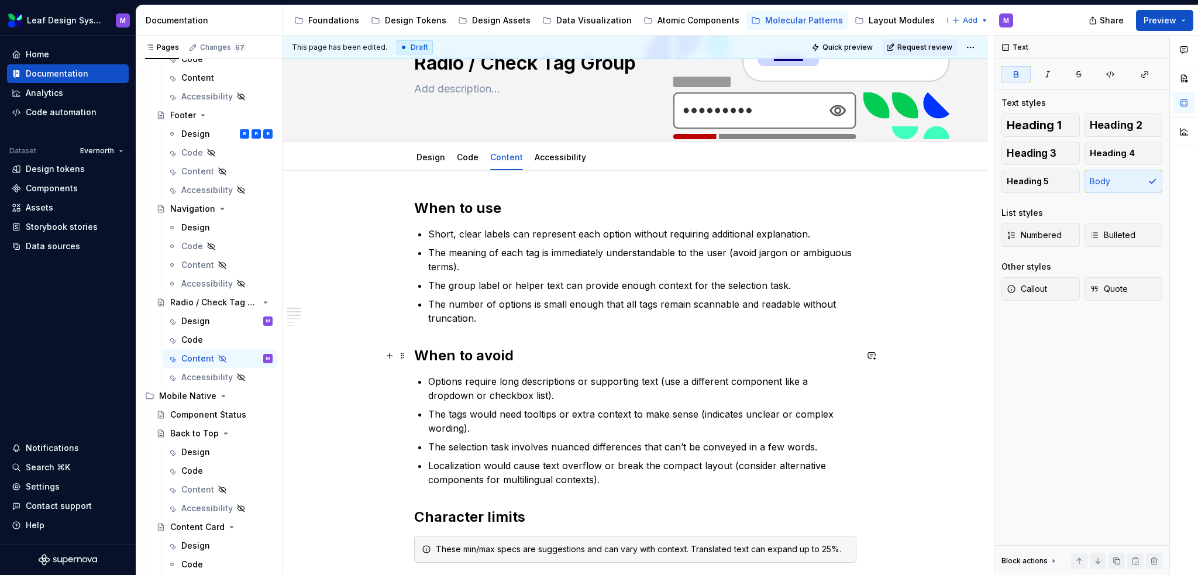
scroll to position [0, 0]
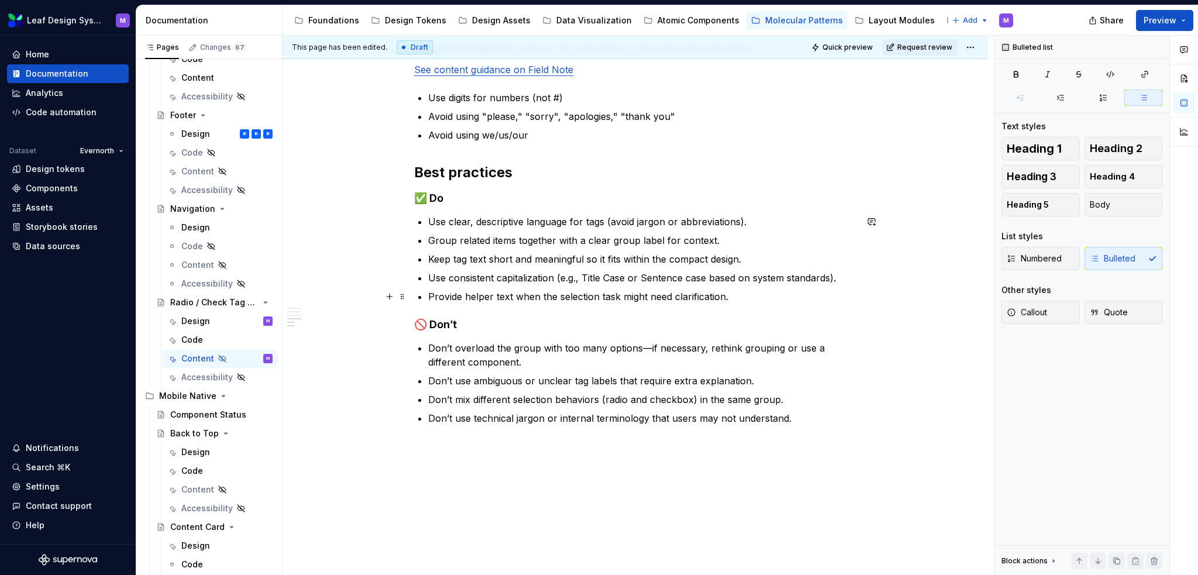
scroll to position [1020, 0]
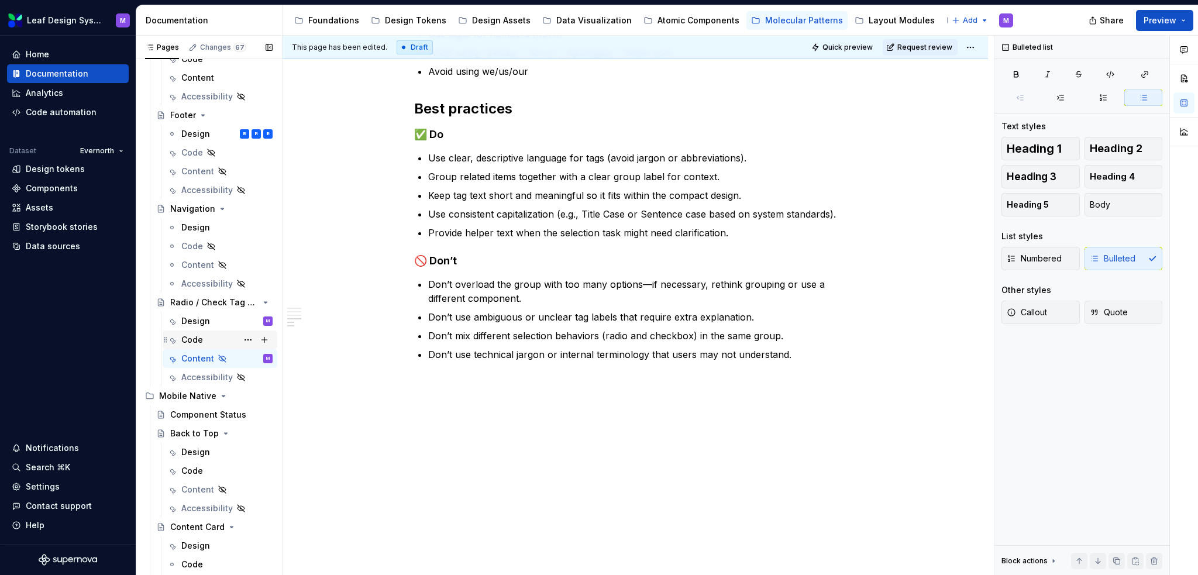
click at [171, 343] on icon "Page tree" at bounding box center [171, 339] width 9 height 9
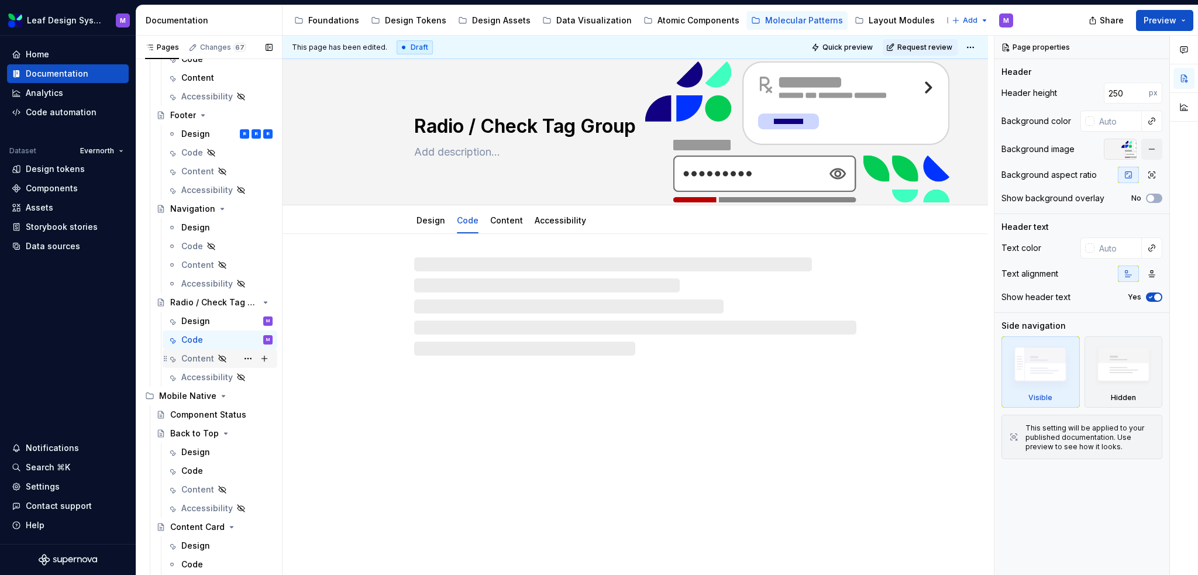
click at [187, 357] on div "Content" at bounding box center [197, 359] width 33 height 12
drag, startPoint x: 239, startPoint y: 357, endPoint x: 222, endPoint y: 354, distance: 16.6
click at [0, 0] on button "Page tree" at bounding box center [0, 0] width 0 height 0
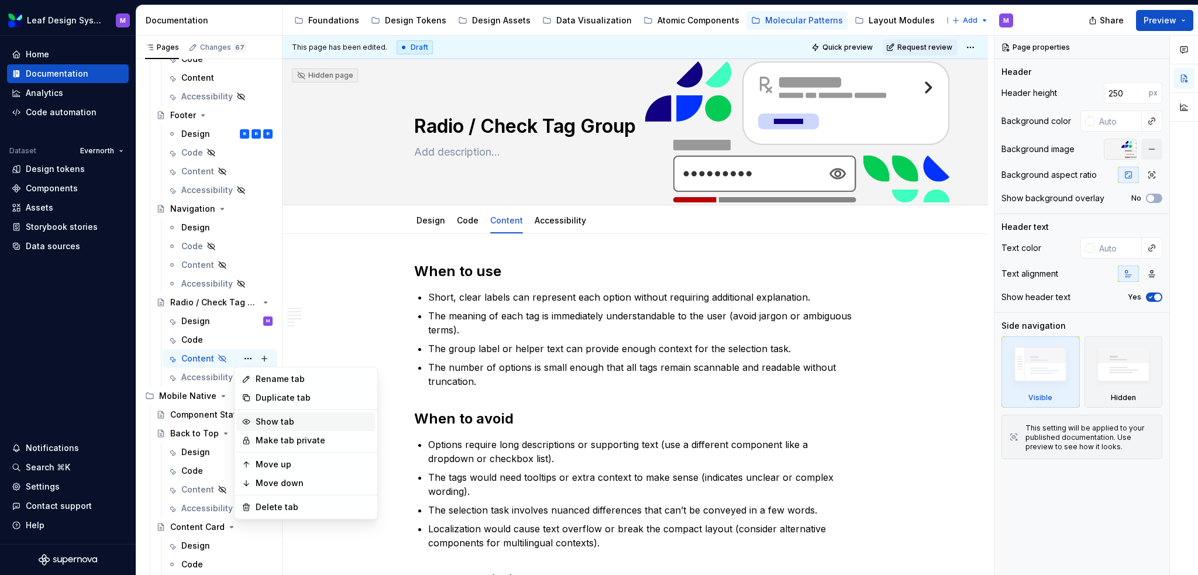
click at [262, 422] on div "Show tab" at bounding box center [313, 422] width 115 height 12
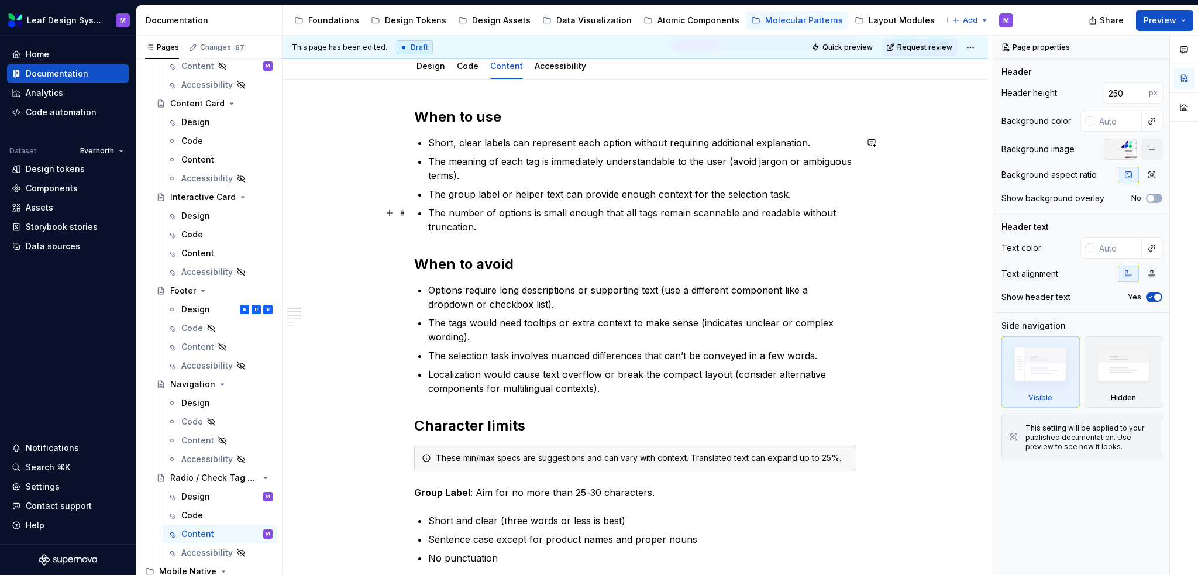
scroll to position [176, 0]
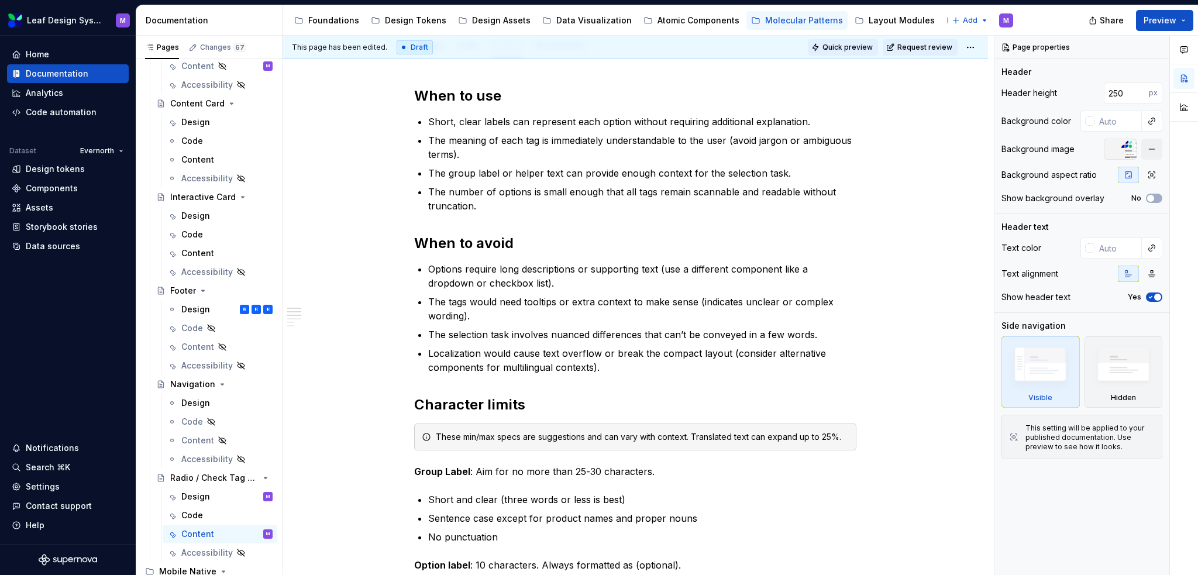
click at [862, 49] on span "Quick preview" at bounding box center [848, 47] width 50 height 9
type textarea "*"
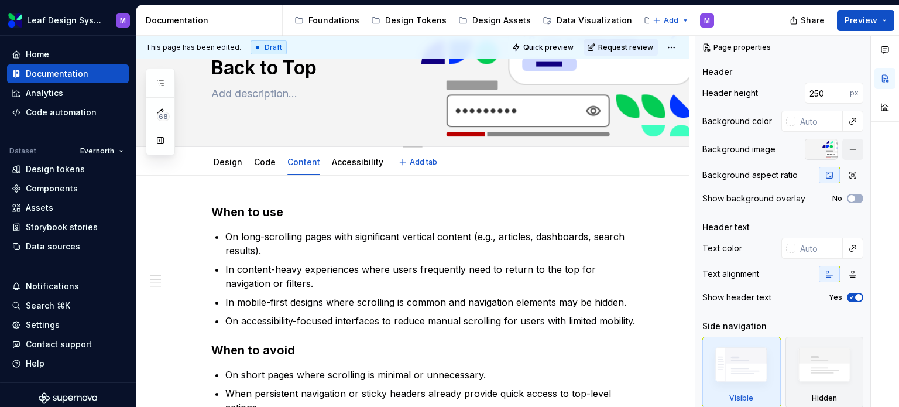
scroll to position [117, 0]
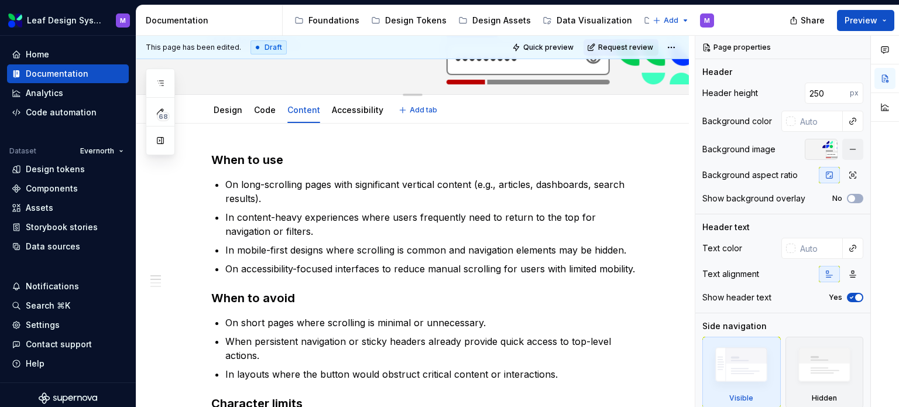
type textarea "*"
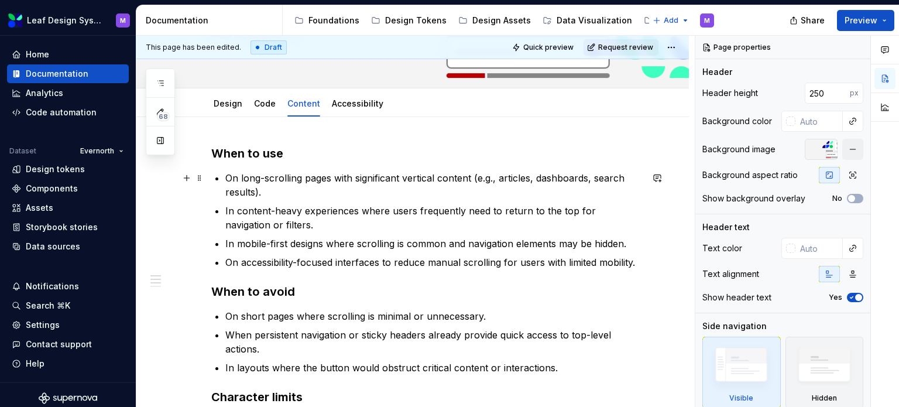
click at [370, 196] on p "On long-scrolling pages with significant vertical content (e.g., articles, dash…" at bounding box center [433, 185] width 417 height 28
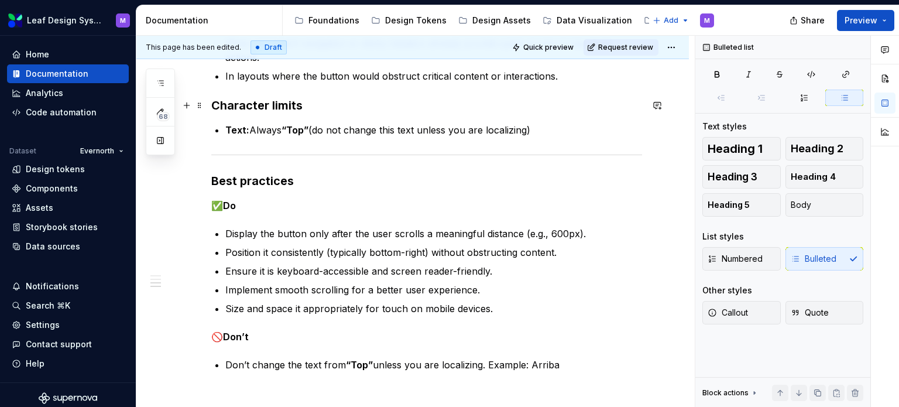
scroll to position [410, 0]
click at [481, 273] on p "Ensure it is keyboard-accessible and screen reader-friendly." at bounding box center [433, 270] width 417 height 14
click at [505, 259] on ul "Display the button only after the user scrolls a meaningful distance (e.g., 600…" at bounding box center [433, 269] width 417 height 89
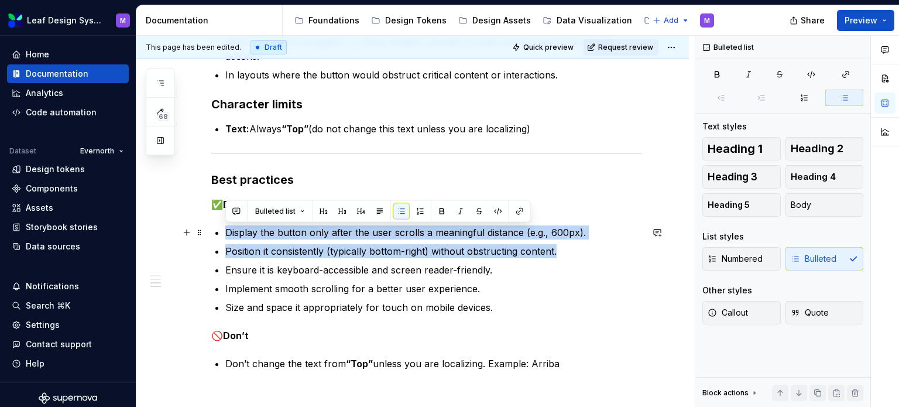
drag, startPoint x: 563, startPoint y: 250, endPoint x: 222, endPoint y: 234, distance: 341.4
click at [222, 234] on div "When to use On long-scrolling pages with significant vertical content (e.g., ar…" at bounding box center [426, 112] width 431 height 518
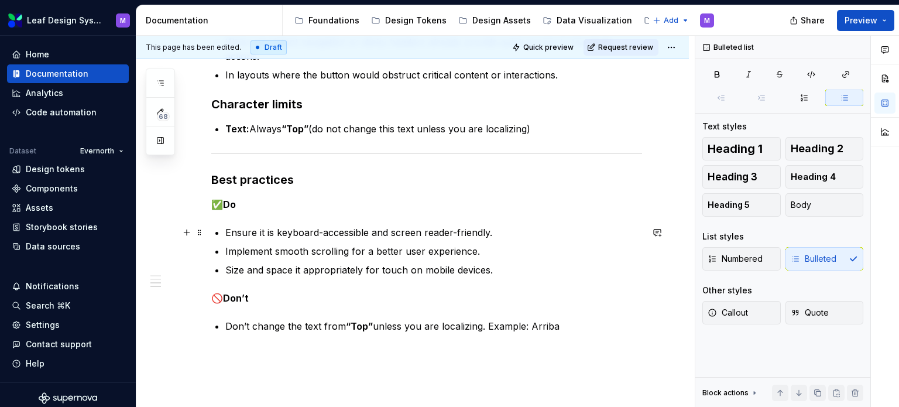
click at [335, 230] on p "Ensure it is keyboard-accessible and screen reader-friendly." at bounding box center [433, 232] width 417 height 14
click at [267, 232] on p "Ensure it is keyboard-accessible and screen reader-friendly." at bounding box center [433, 232] width 417 height 14
click at [489, 273] on p "Size and space it appropriately for touch on mobile devices." at bounding box center [433, 270] width 417 height 14
click at [494, 259] on ul "Ensure the text is keyboard-accessible and screen reader-friendly. Implement sm…" at bounding box center [433, 250] width 417 height 51
click at [498, 252] on p "Implement smooth scrolling for a better user experience." at bounding box center [433, 251] width 417 height 14
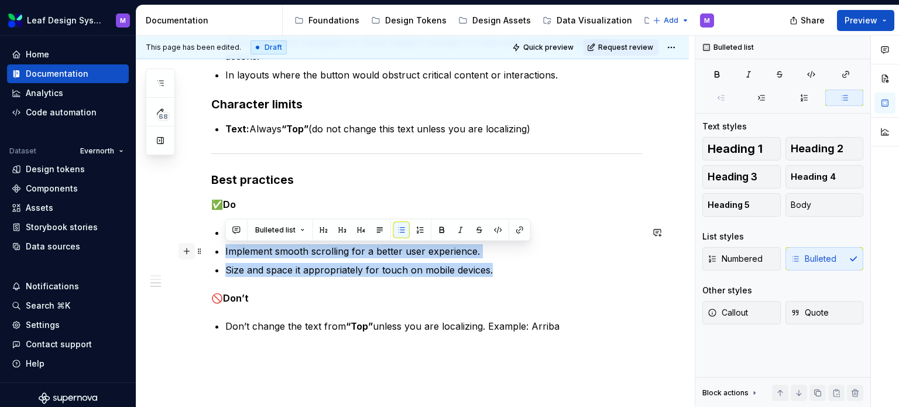
drag, startPoint x: 498, startPoint y: 272, endPoint x: 185, endPoint y: 250, distance: 314.4
click at [211, 250] on div "When to use On long-scrolling pages with significant vertical content (e.g., ar…" at bounding box center [426, 100] width 431 height 494
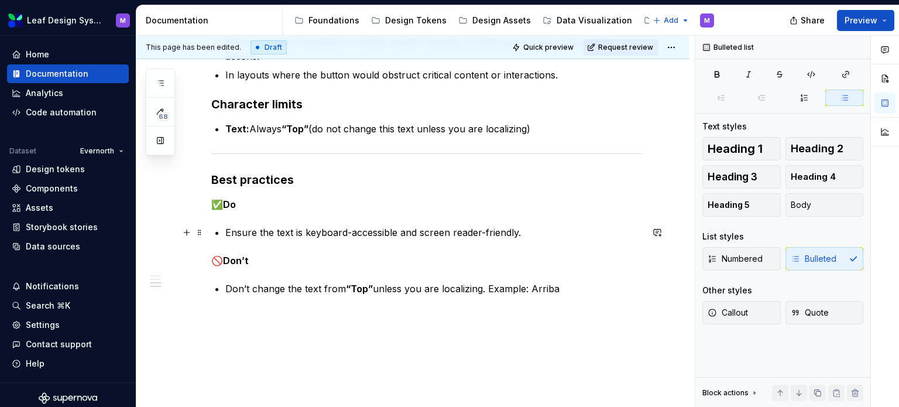
click at [553, 231] on p "Ensure the text is keyboard-accessible and screen reader-friendly." at bounding box center [433, 232] width 417 height 14
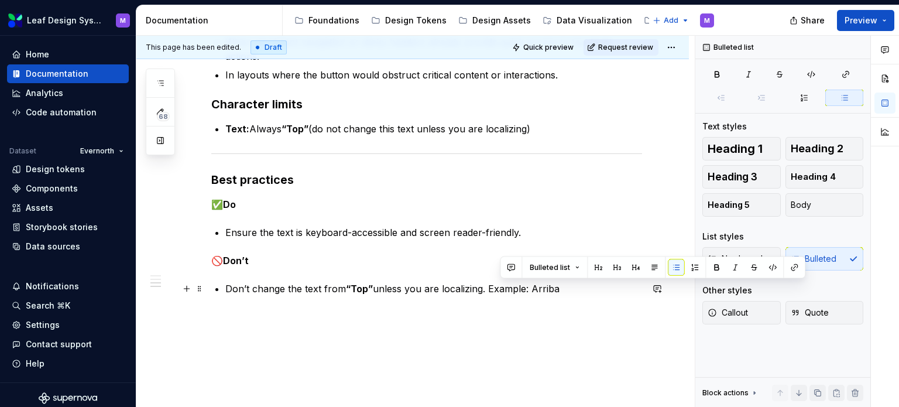
drag, startPoint x: 565, startPoint y: 283, endPoint x: 498, endPoint y: 281, distance: 66.7
click at [498, 281] on p "Don’t change the text from “Top” unless you are localizing. Example: Arriba" at bounding box center [433, 288] width 417 height 14
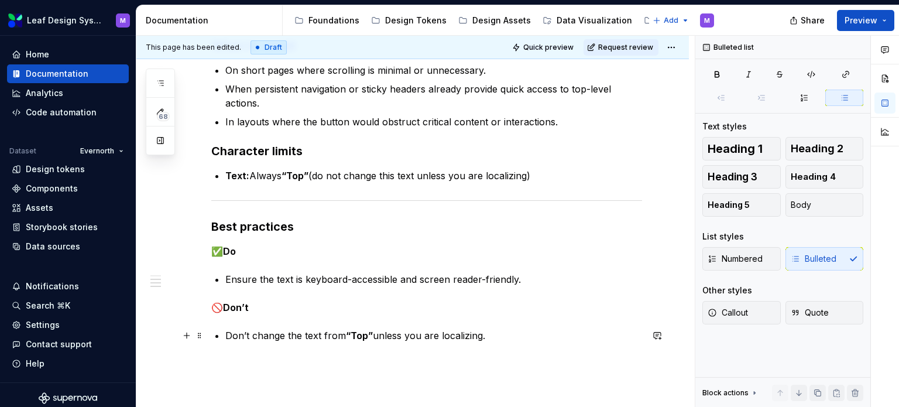
scroll to position [293, 0]
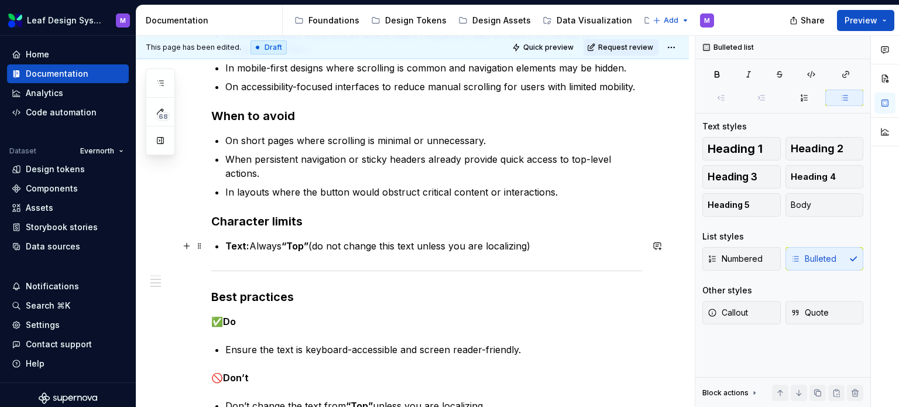
click at [538, 247] on p "Text: Always “Top” (do not change this text unless you are localizing)" at bounding box center [433, 246] width 417 height 14
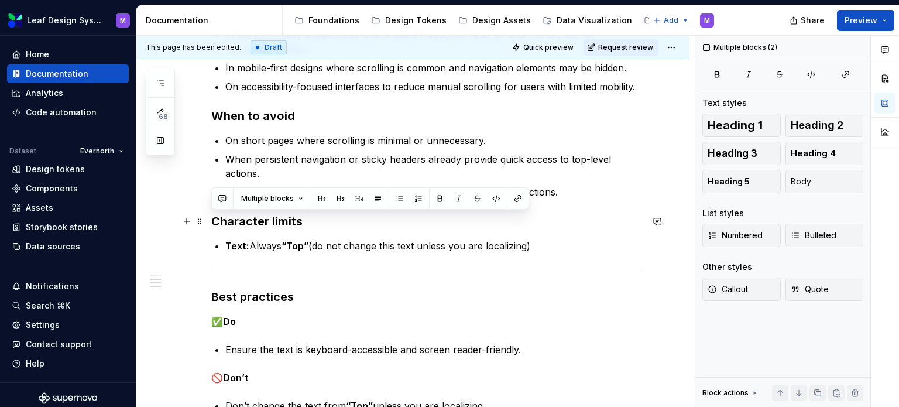
drag, startPoint x: 539, startPoint y: 246, endPoint x: 171, endPoint y: 218, distance: 369.6
click at [171, 218] on div "When to use On long-scrolling pages with significant vertical content (e.g., ar…" at bounding box center [412, 244] width 552 height 607
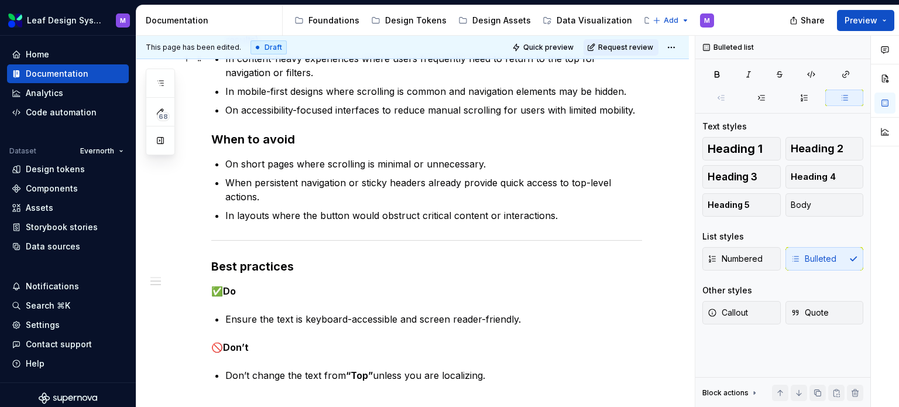
scroll to position [351, 0]
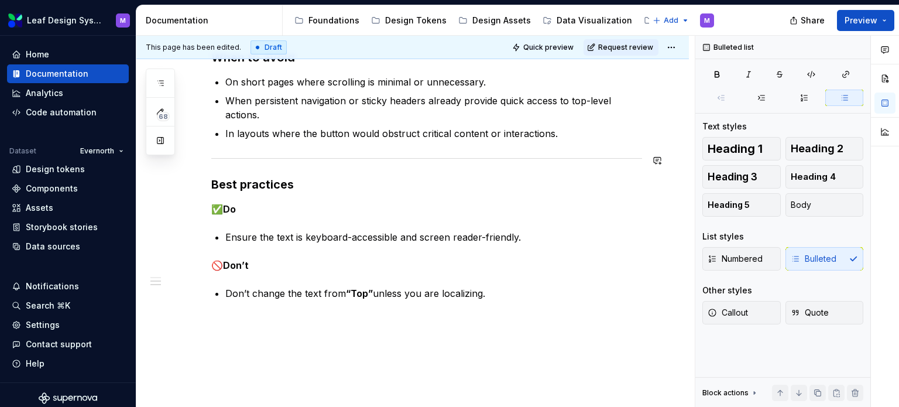
click at [411, 163] on div "When to use On long-scrolling pages with significant vertical content (e.g., ar…" at bounding box center [426, 105] width 431 height 389
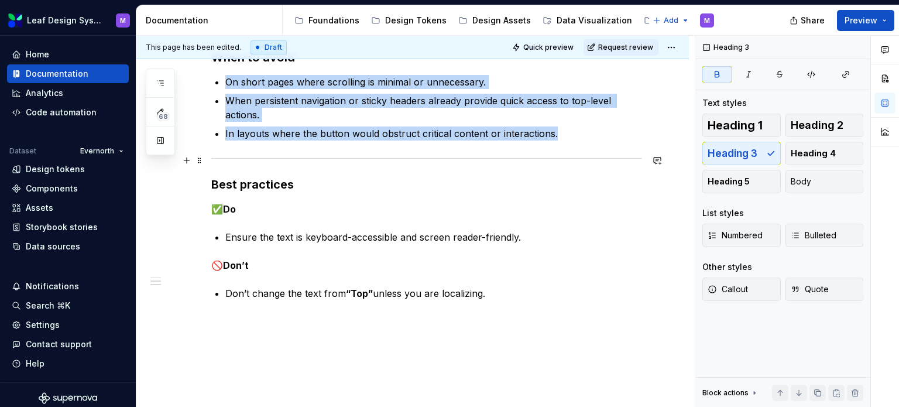
click at [413, 156] on div at bounding box center [426, 158] width 431 height 8
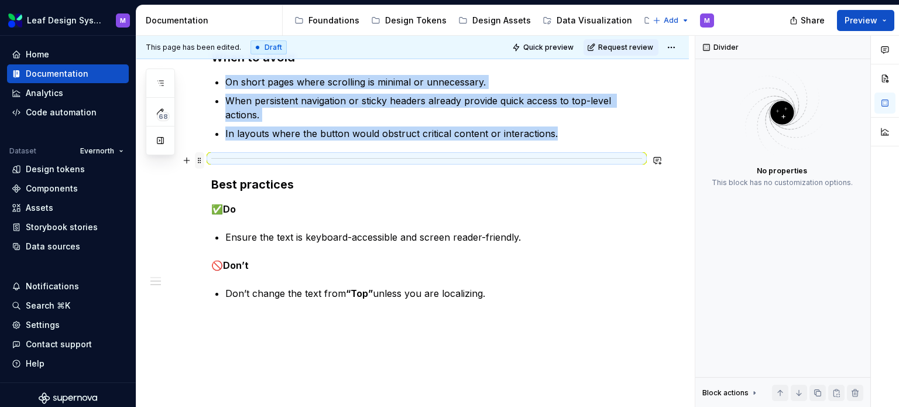
click at [197, 161] on span at bounding box center [199, 160] width 9 height 16
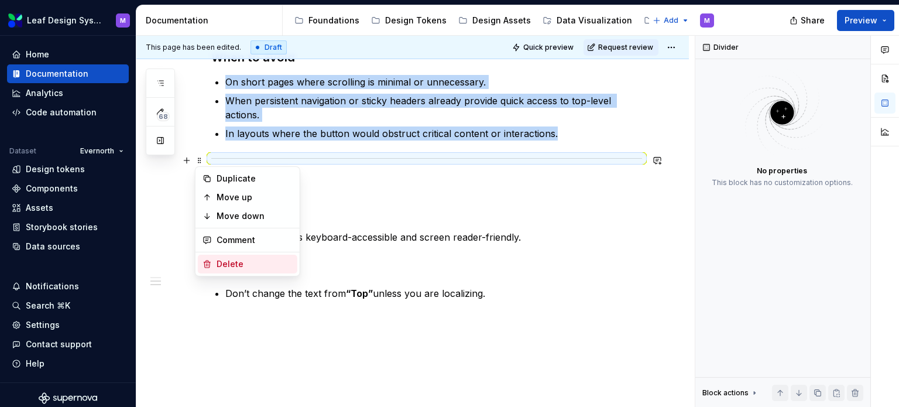
click at [209, 264] on icon at bounding box center [207, 263] width 6 height 7
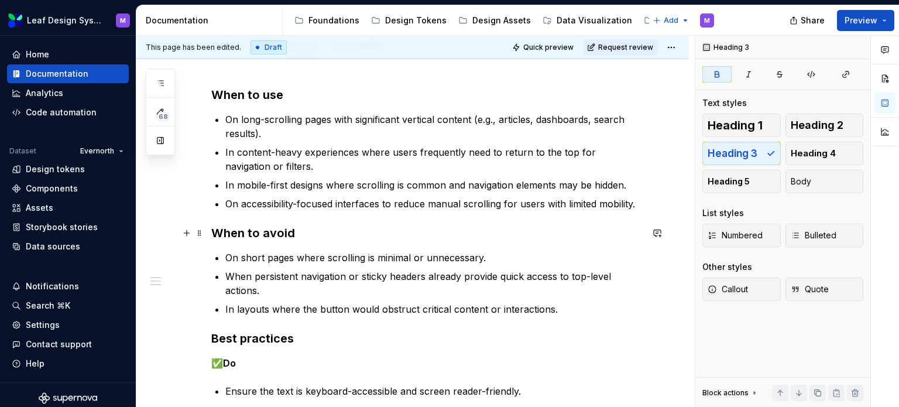
scroll to position [117, 0]
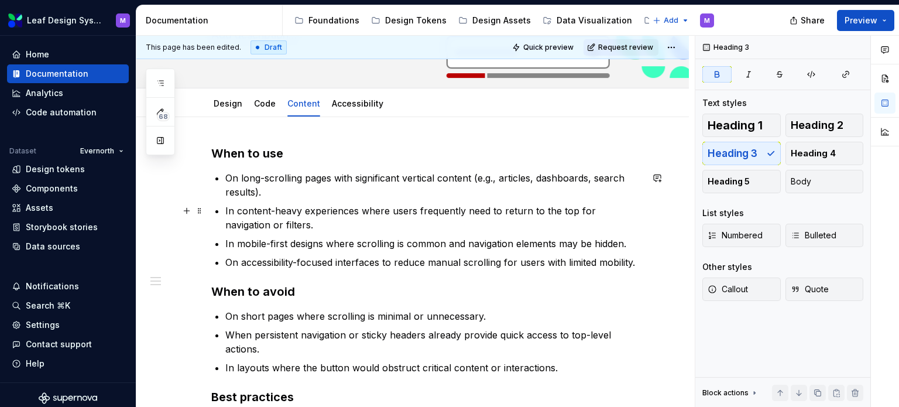
click at [285, 202] on ul "On long-scrolling pages with significant vertical content (e.g., articles, dash…" at bounding box center [433, 220] width 417 height 98
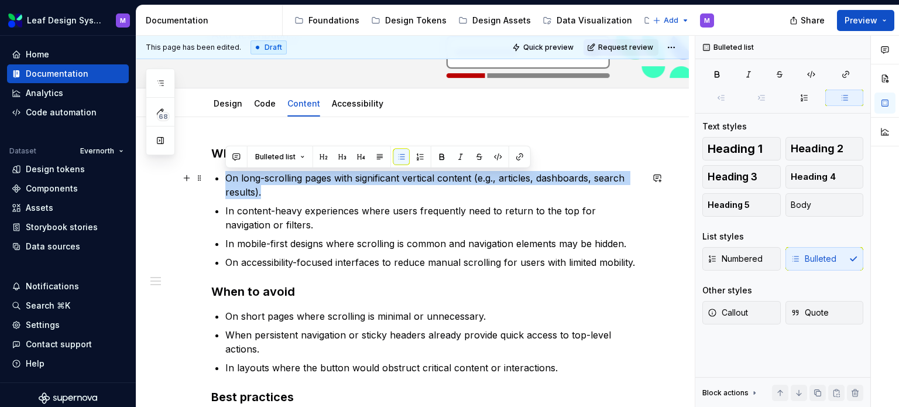
drag, startPoint x: 281, startPoint y: 195, endPoint x: 221, endPoint y: 181, distance: 61.3
click at [221, 181] on div "When to use On long-scrolling pages with significant vertical content (e.g., ar…" at bounding box center [426, 328] width 431 height 367
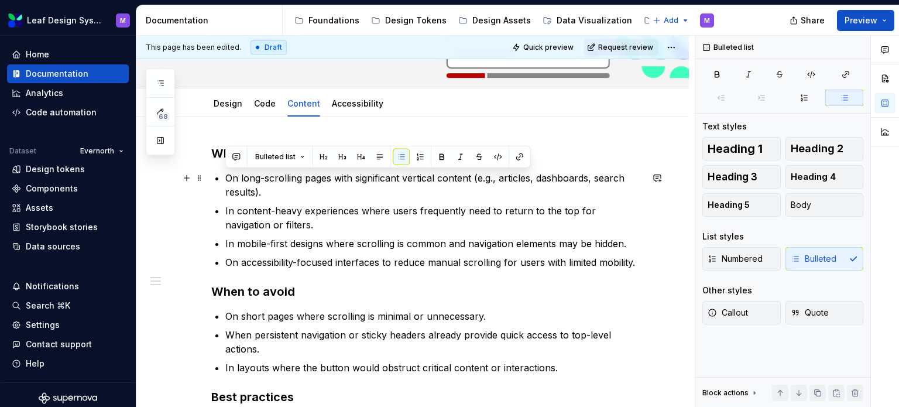
click at [221, 181] on div "When to use On long-scrolling pages with significant vertical content (e.g., ar…" at bounding box center [426, 328] width 431 height 367
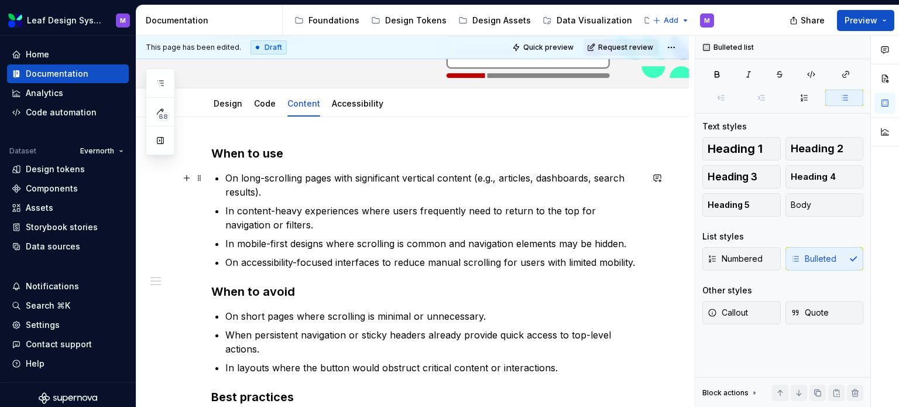
click at [274, 192] on p "On long-scrolling pages with significant vertical content (e.g., articles, dash…" at bounding box center [433, 185] width 417 height 28
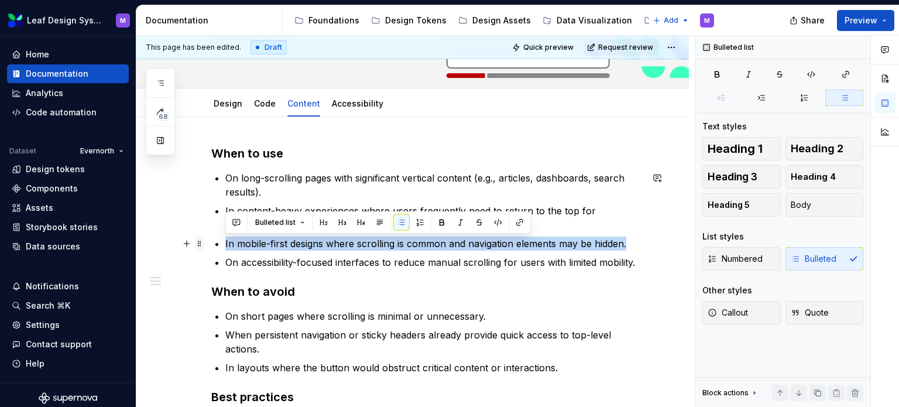
drag, startPoint x: 628, startPoint y: 245, endPoint x: 197, endPoint y: 243, distance: 431.2
click at [211, 243] on div "When to use On long-scrolling pages with significant vertical content (e.g., ar…" at bounding box center [426, 335] width 431 height 381
click at [197, 243] on span at bounding box center [199, 243] width 9 height 16
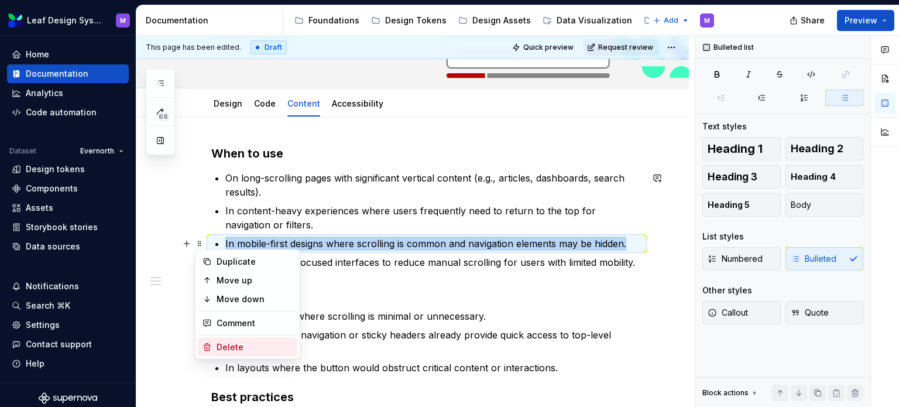
click at [218, 344] on div "Delete" at bounding box center [254, 347] width 76 height 12
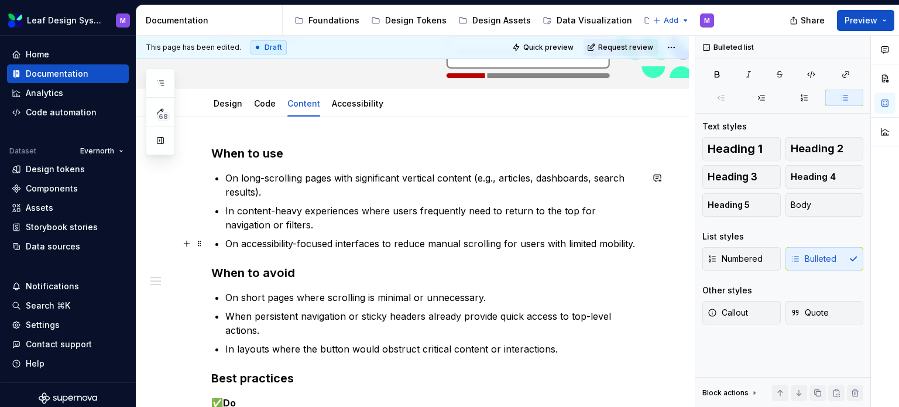
click at [579, 241] on p "On accessibility-focused interfaces to reduce manual scrolling for users with l…" at bounding box center [433, 243] width 417 height 14
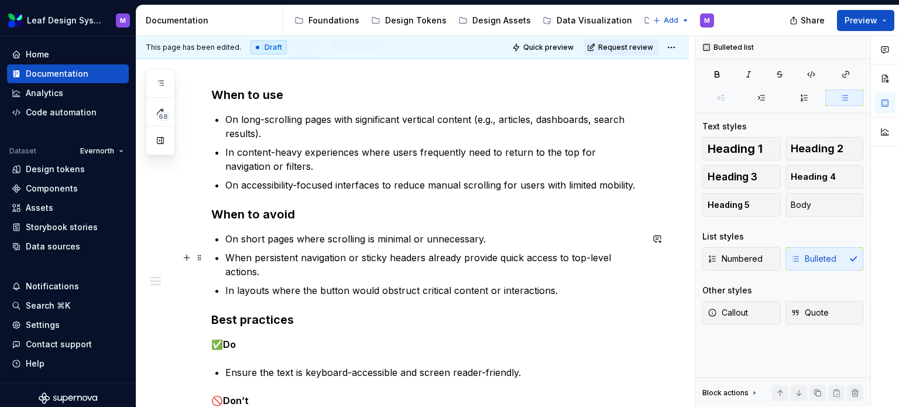
click at [516, 273] on p "When persistent navigation or sticky headers already provide quick access to to…" at bounding box center [433, 264] width 417 height 28
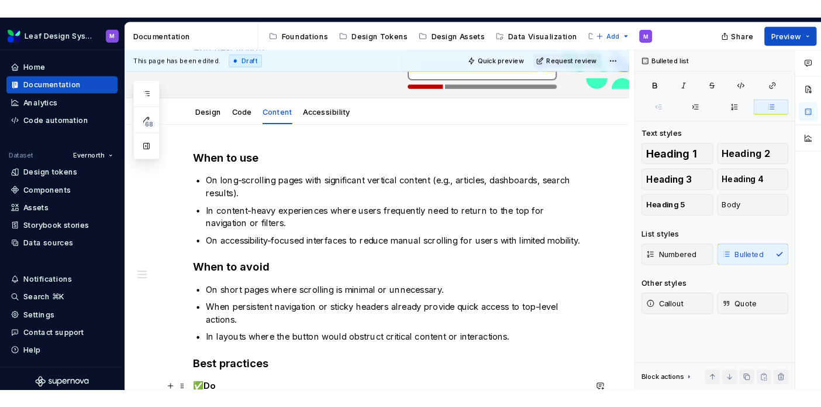
scroll to position [105, 0]
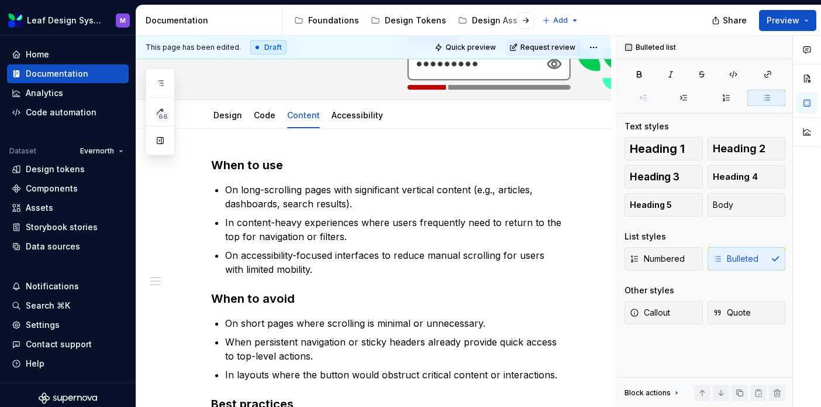
type textarea "*"
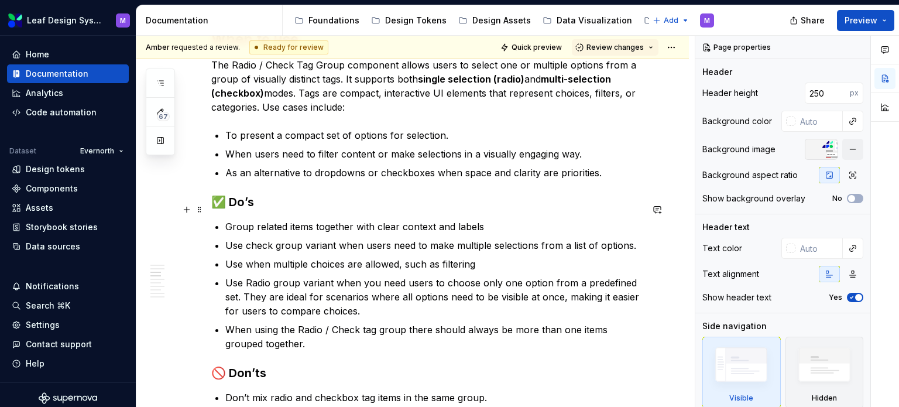
scroll to position [761, 0]
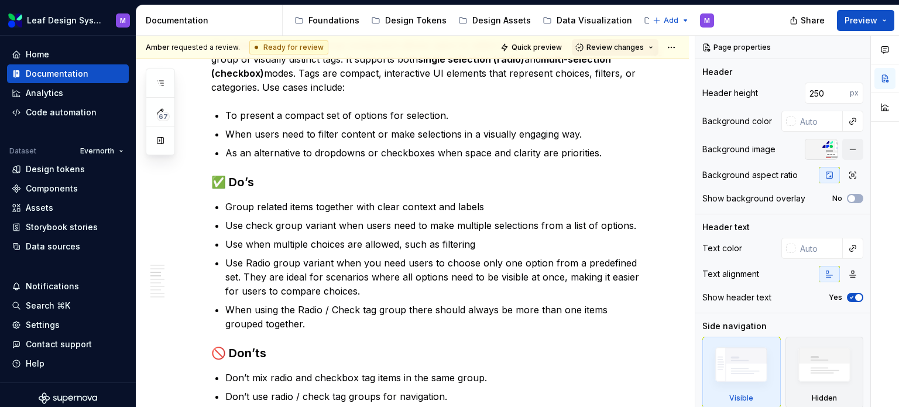
type textarea "*"
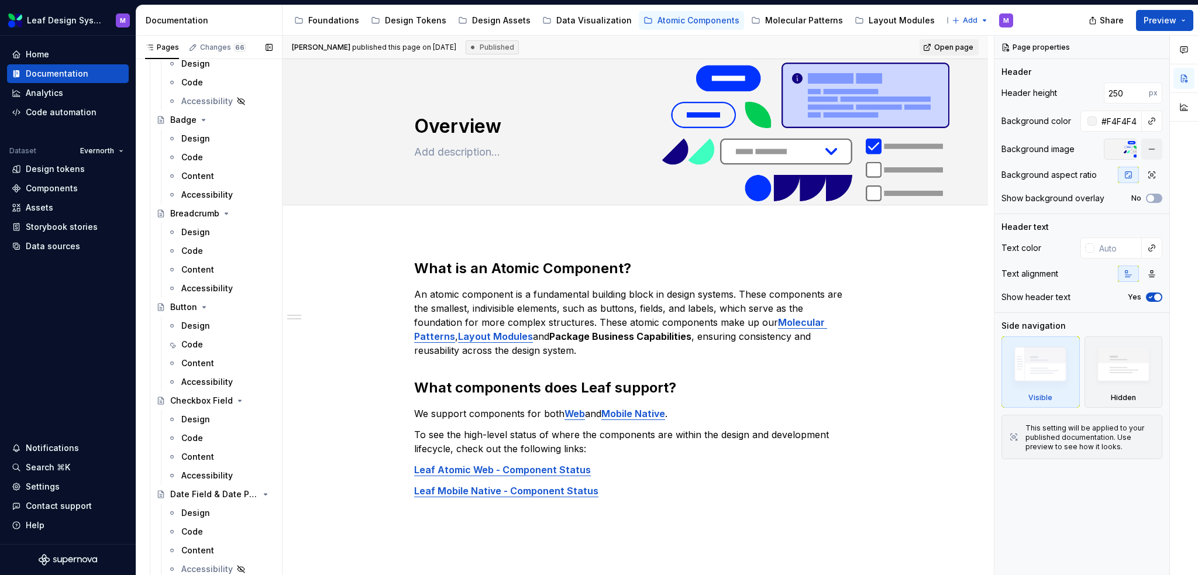
scroll to position [468, 0]
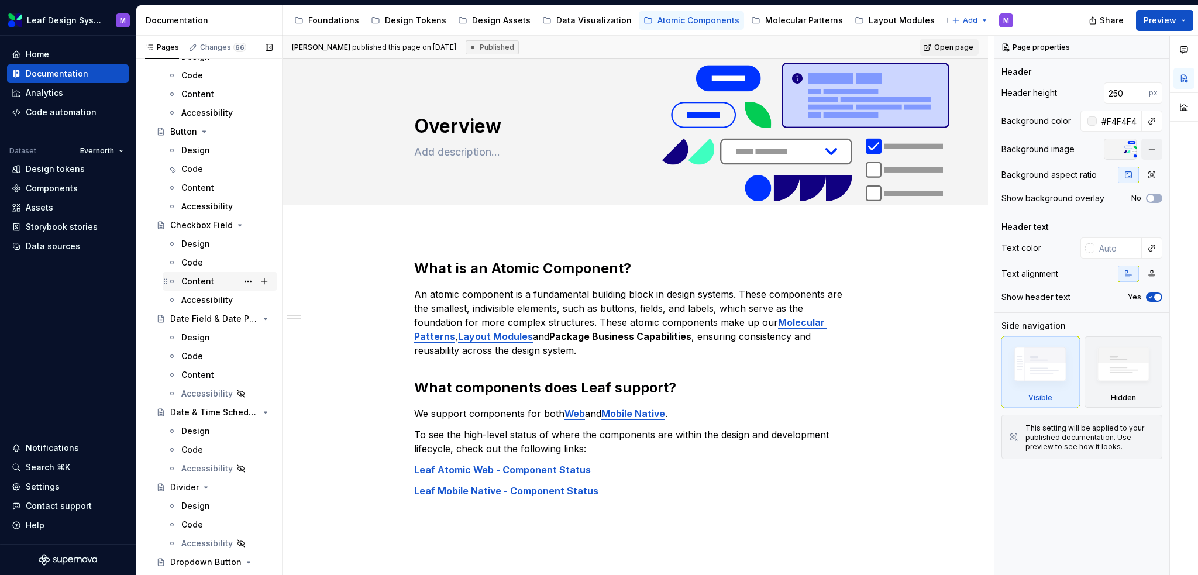
click at [195, 276] on div "Content" at bounding box center [197, 282] width 33 height 12
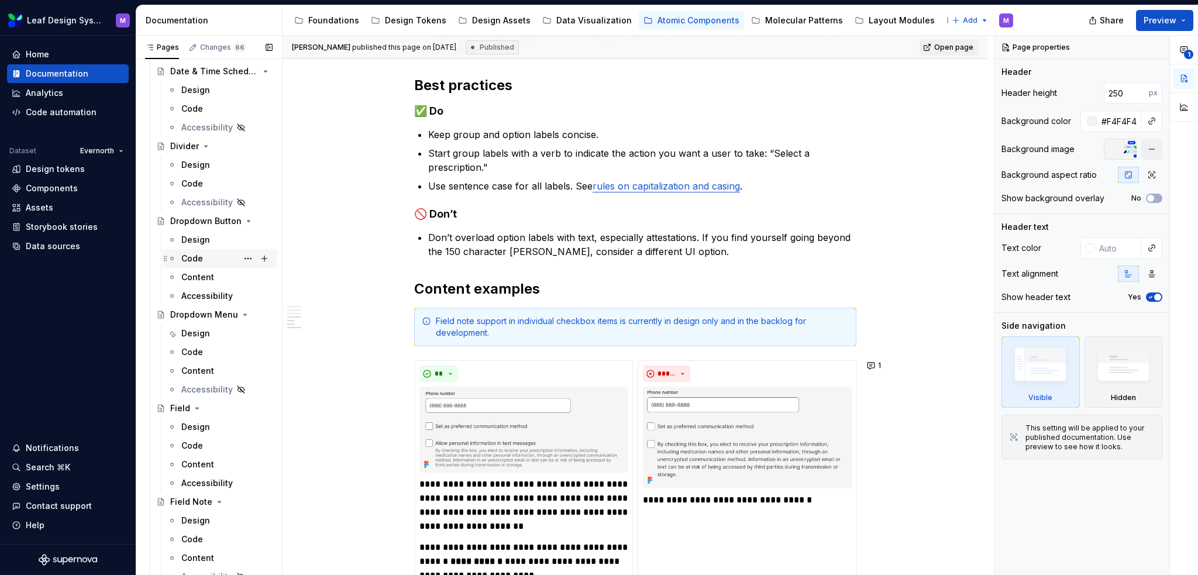
scroll to position [878, 0]
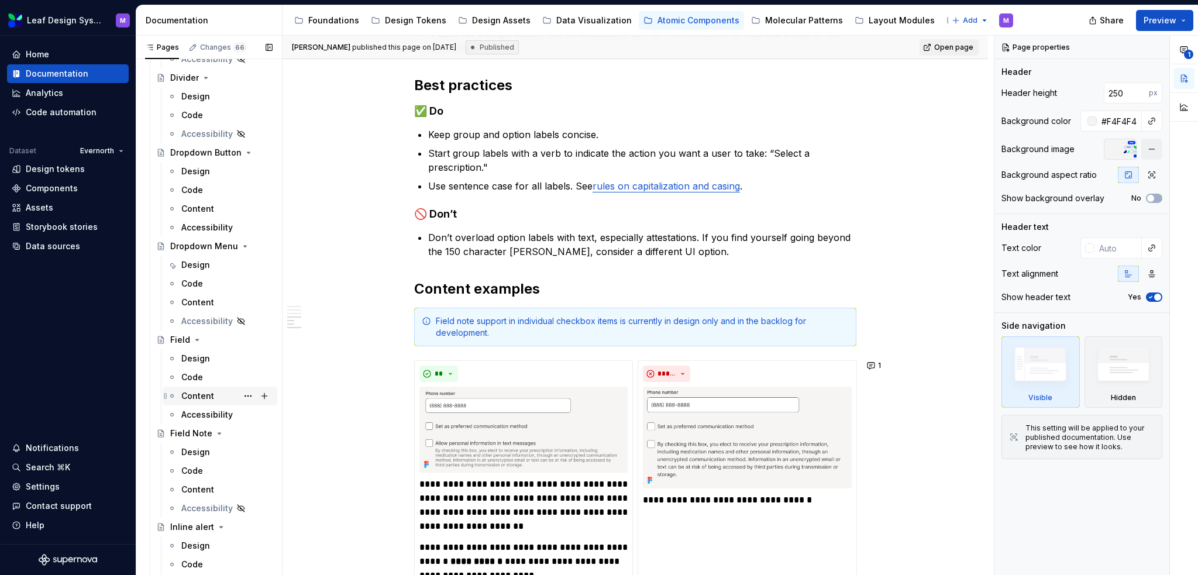
click at [198, 397] on div "Content" at bounding box center [197, 396] width 33 height 12
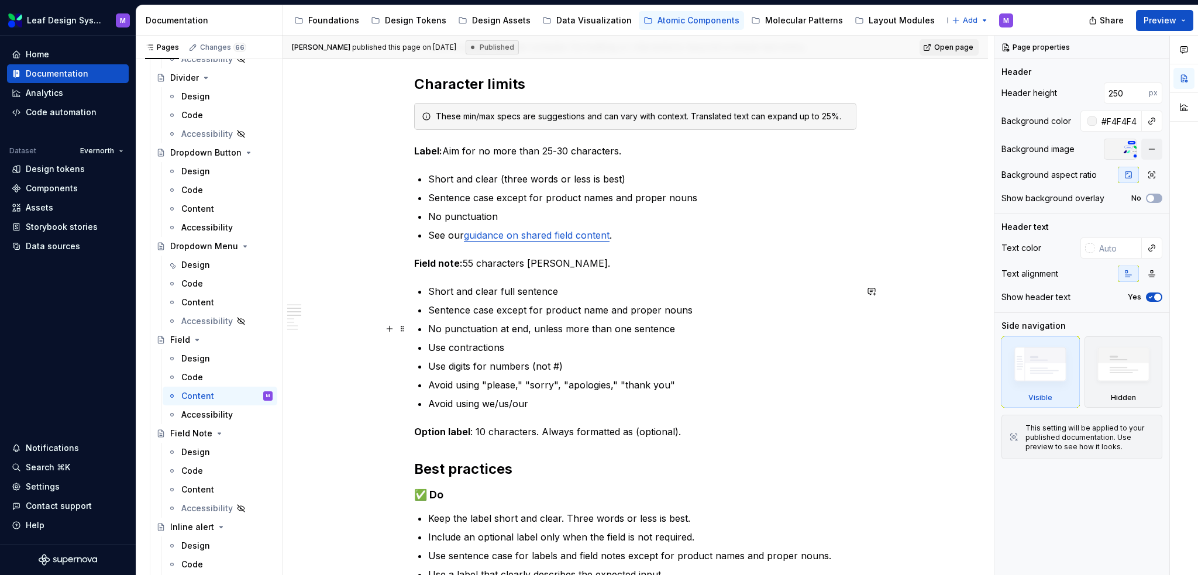
scroll to position [59, 0]
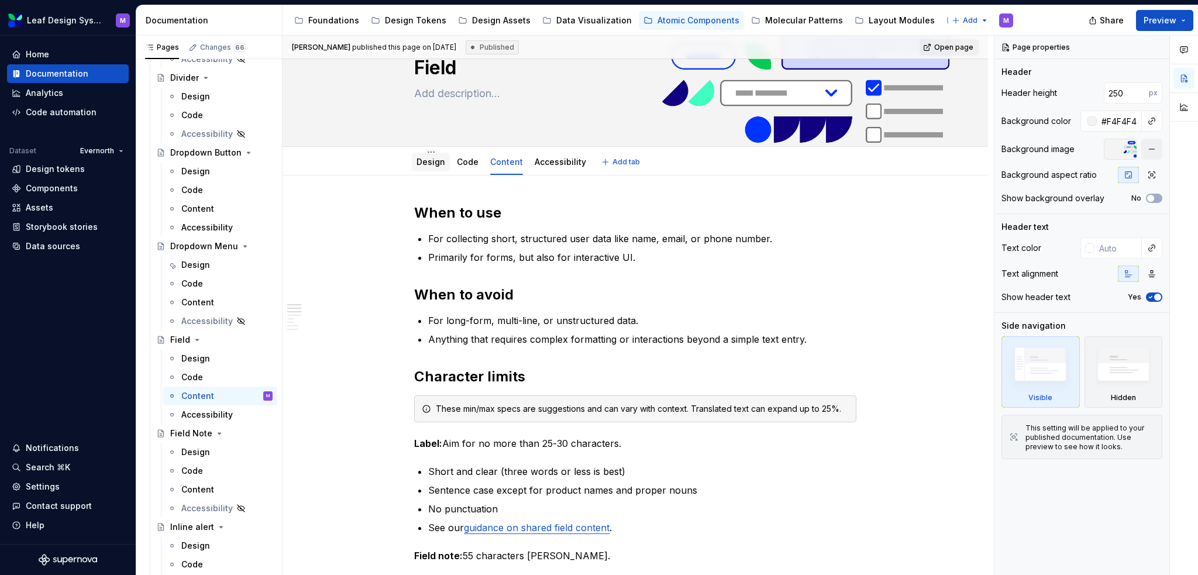
click at [439, 160] on link "Design" at bounding box center [431, 162] width 29 height 10
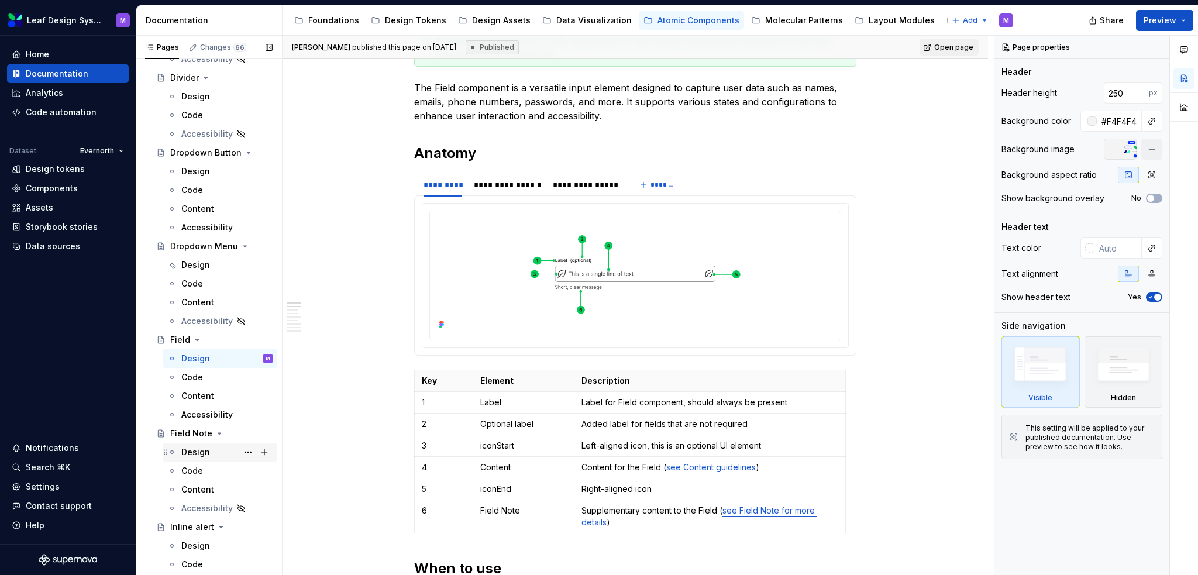
scroll to position [936, 0]
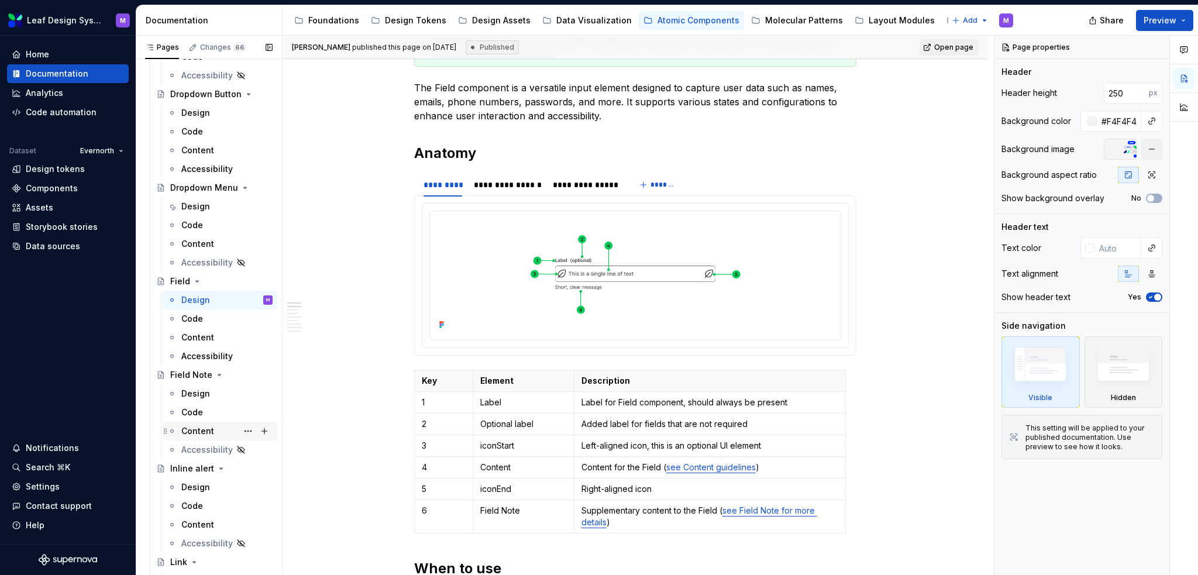
click at [197, 426] on div "Content" at bounding box center [197, 431] width 33 height 12
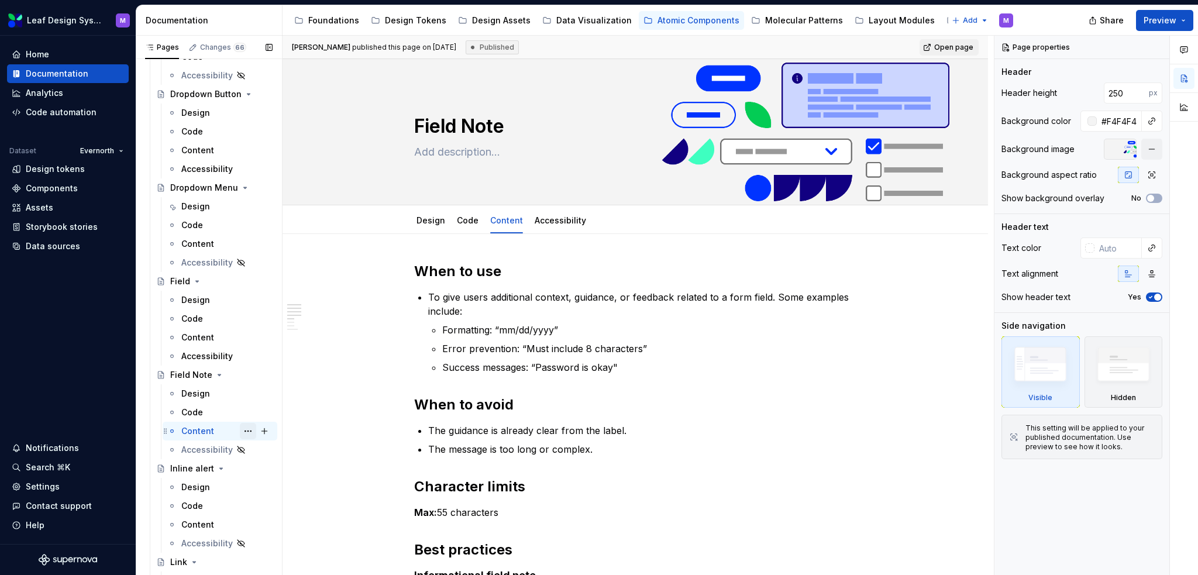
click at [240, 434] on button "Page tree" at bounding box center [248, 431] width 16 height 16
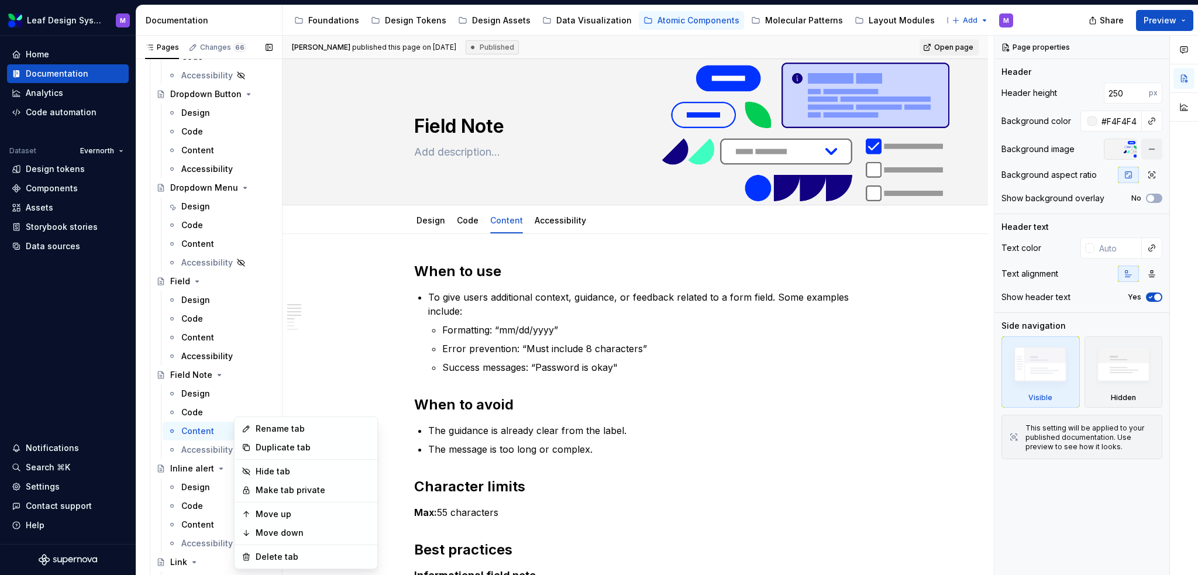
click at [192, 527] on div "Pages Changes 66 Add Accessibility guide for tree Page tree. Navigate the tree …" at bounding box center [209, 308] width 146 height 545
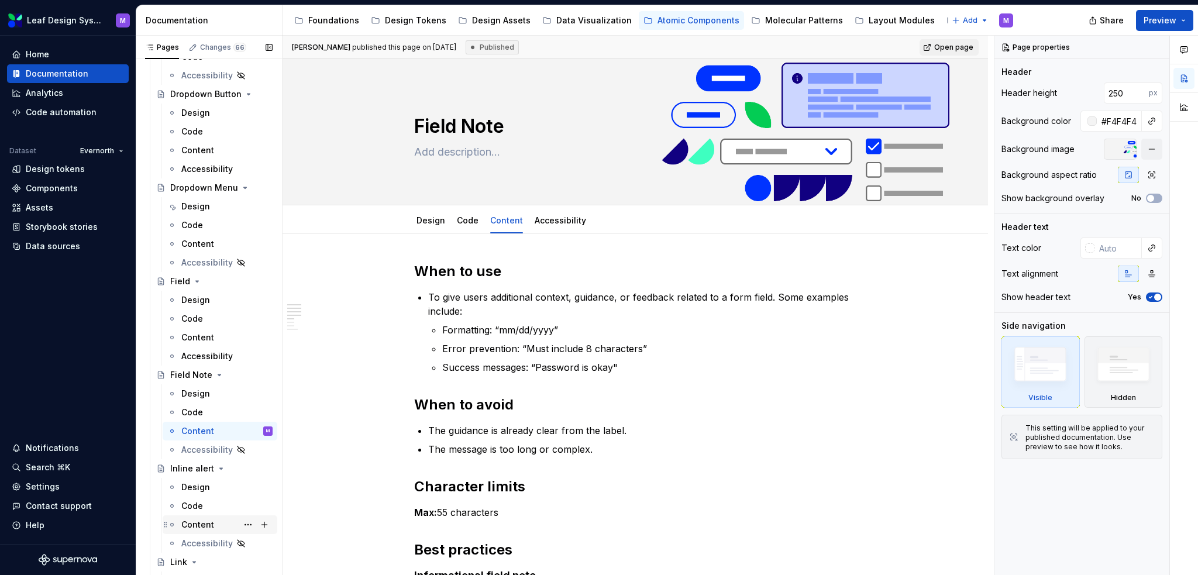
click at [196, 523] on div "Content" at bounding box center [197, 525] width 33 height 12
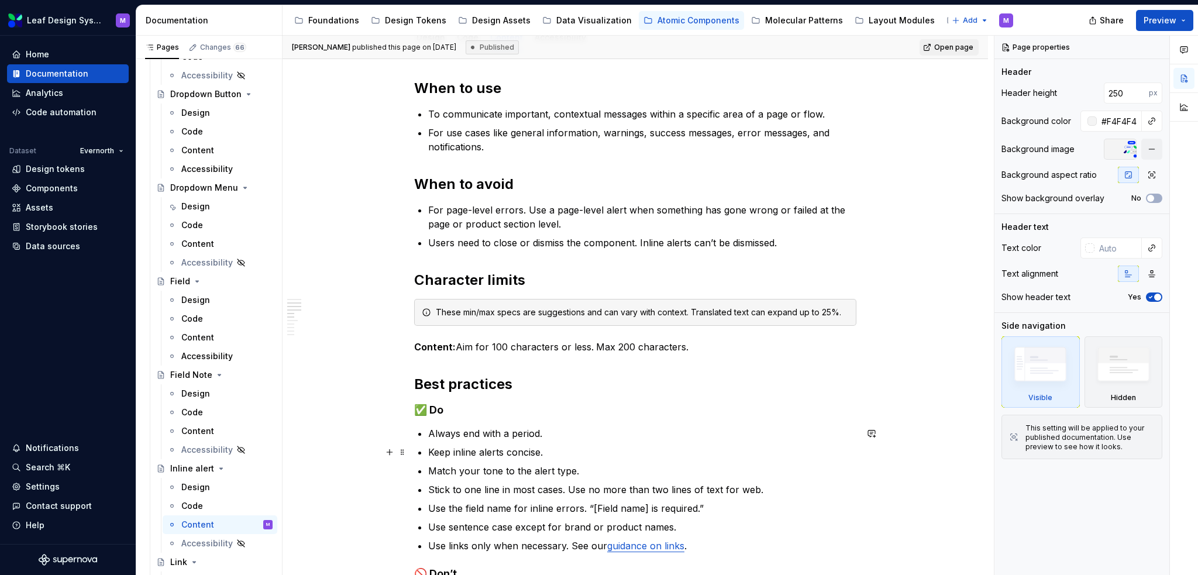
scroll to position [176, 0]
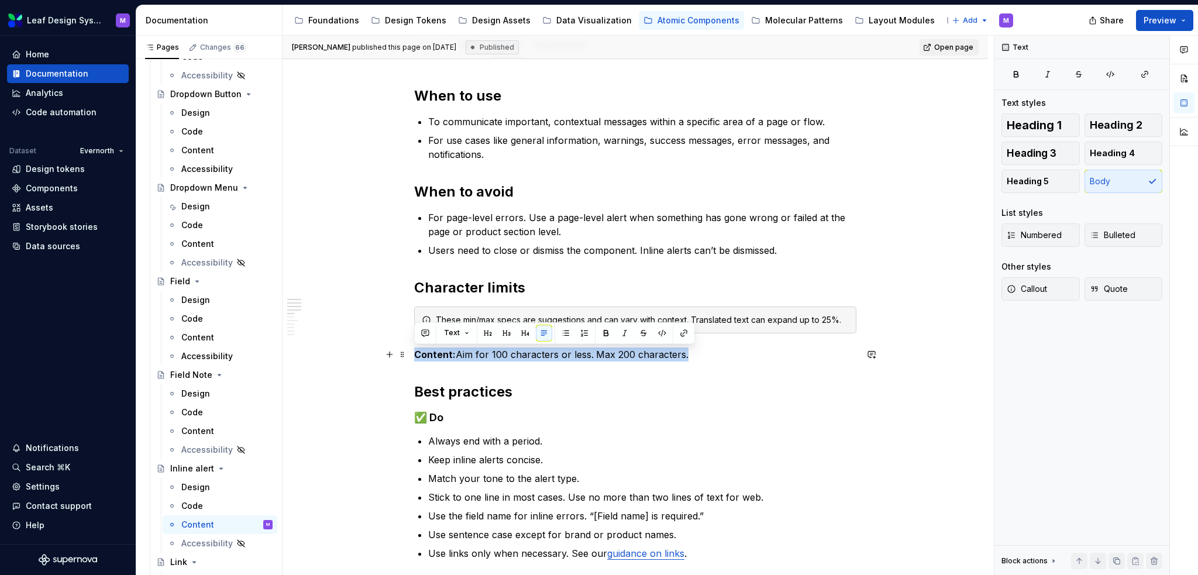
drag, startPoint x: 592, startPoint y: 355, endPoint x: 409, endPoint y: 353, distance: 183.1
copy p "Content: Aim for 100 characters or less. Max 200 characters."
click at [583, 386] on h2 "Best practices" at bounding box center [635, 392] width 442 height 19
drag, startPoint x: 692, startPoint y: 356, endPoint x: 456, endPoint y: 353, distance: 235.8
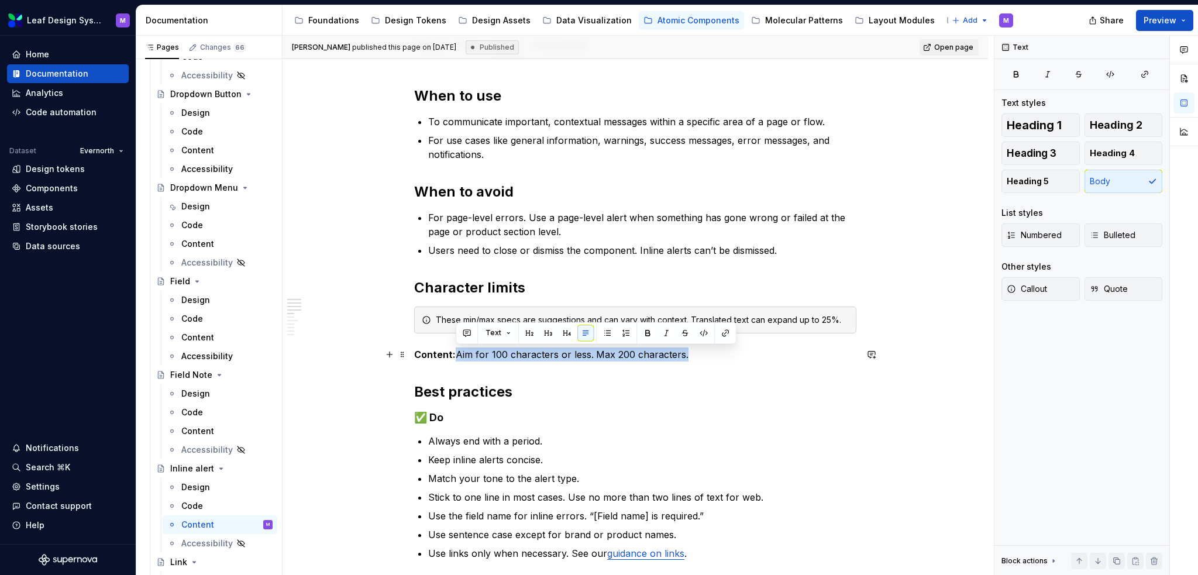
click at [456, 353] on p "Content: Aim for 100 characters or less. Max 200 characters." at bounding box center [635, 355] width 442 height 14
copy p "Aim for 100 characters or less. Max 200 characters."
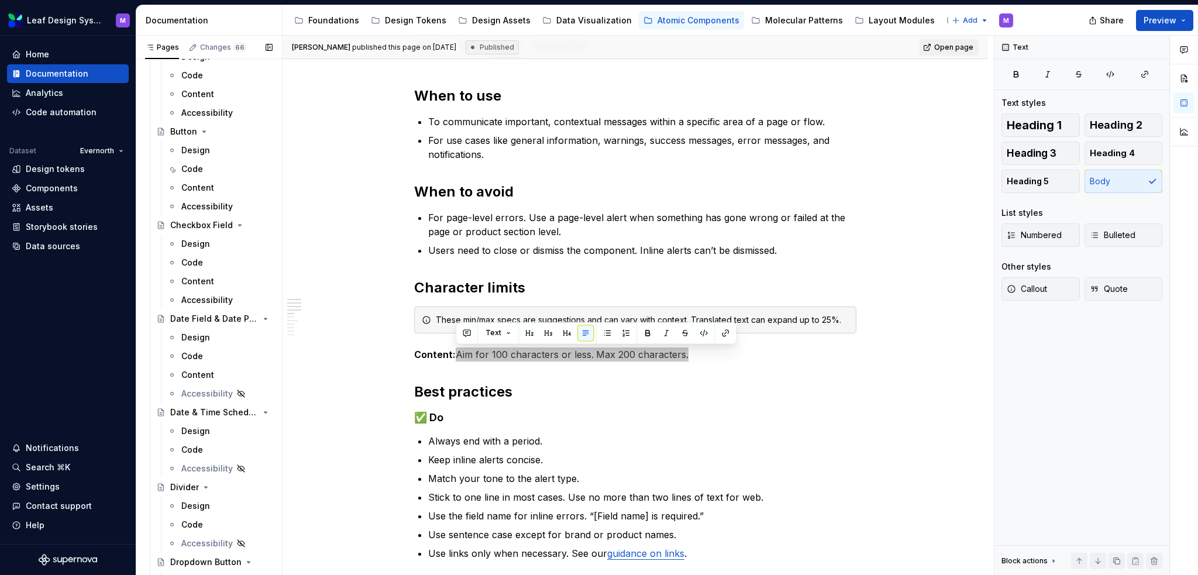
scroll to position [410, 0]
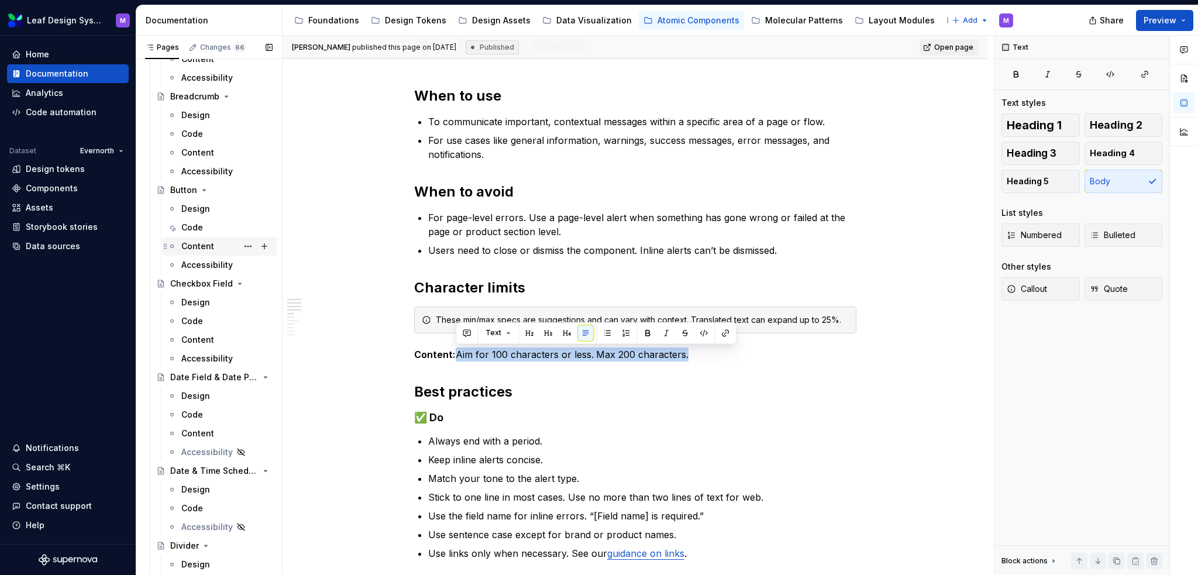
click at [195, 239] on div "Content" at bounding box center [226, 246] width 91 height 16
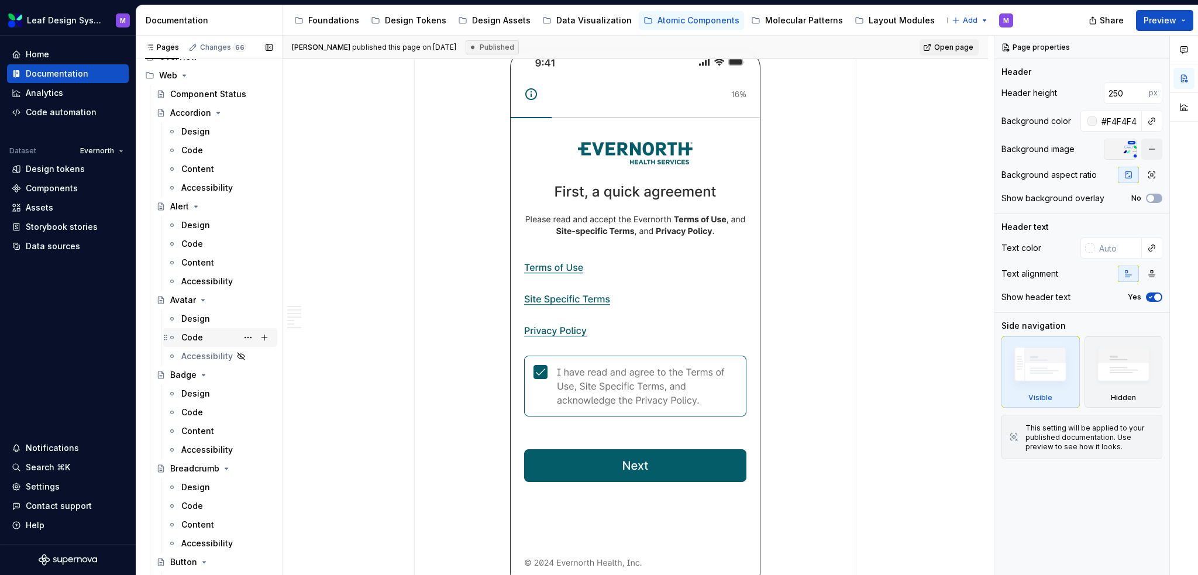
scroll to position [59, 0]
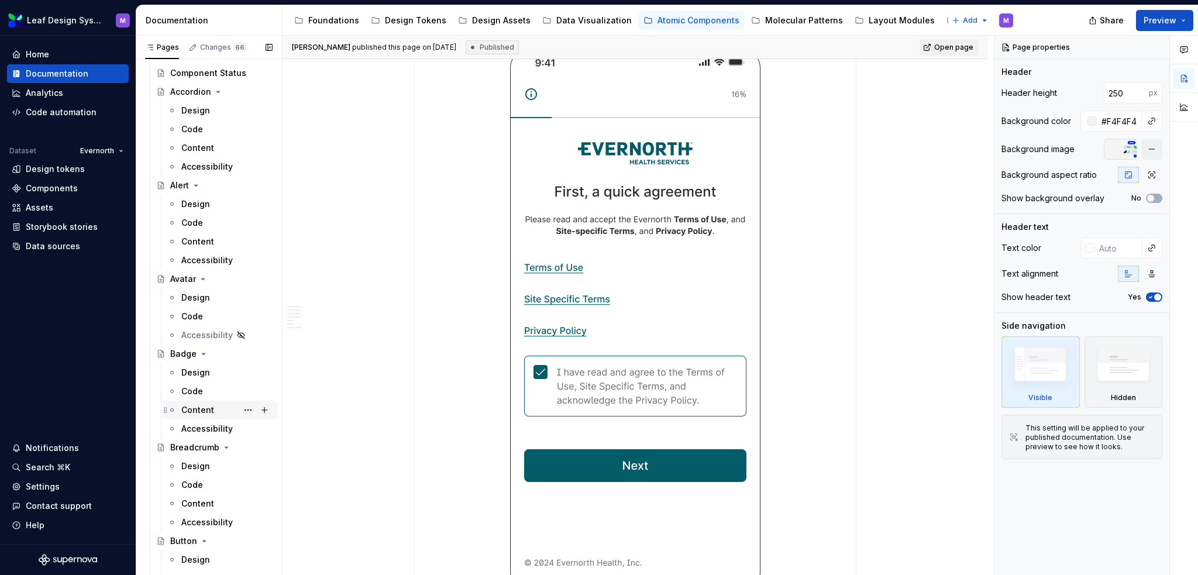
click at [201, 404] on div "Content" at bounding box center [197, 410] width 33 height 12
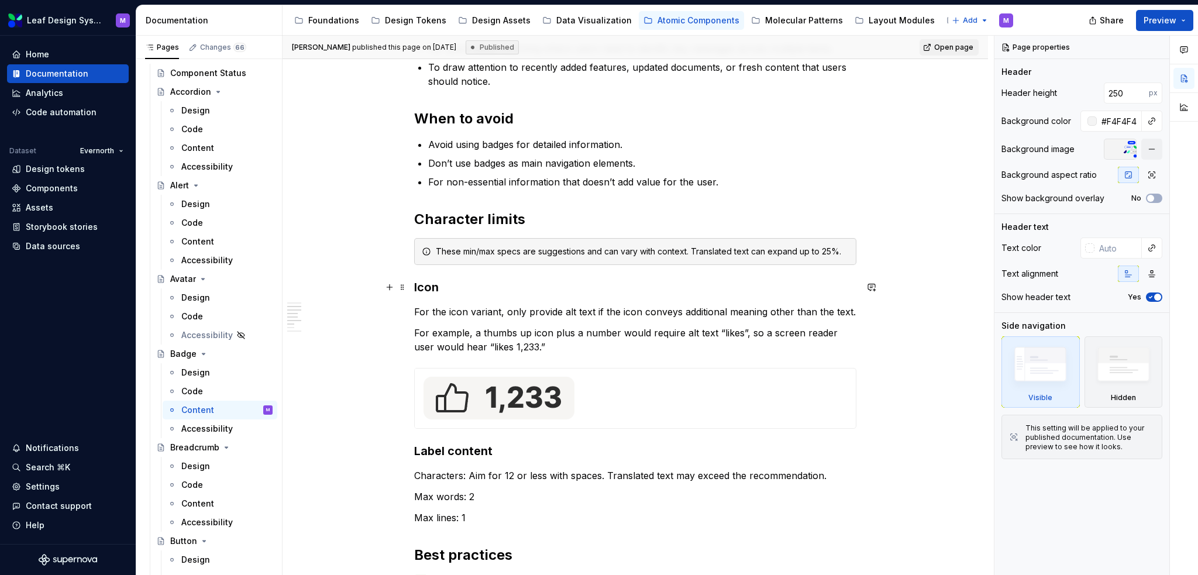
scroll to position [351, 0]
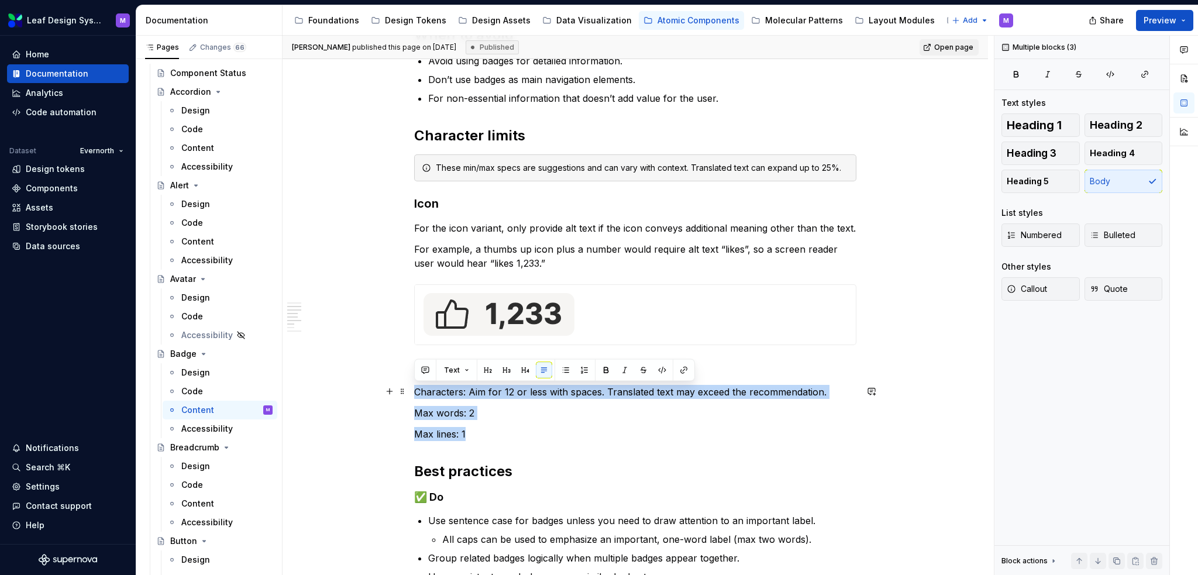
drag, startPoint x: 462, startPoint y: 432, endPoint x: 410, endPoint y: 388, distance: 68.1
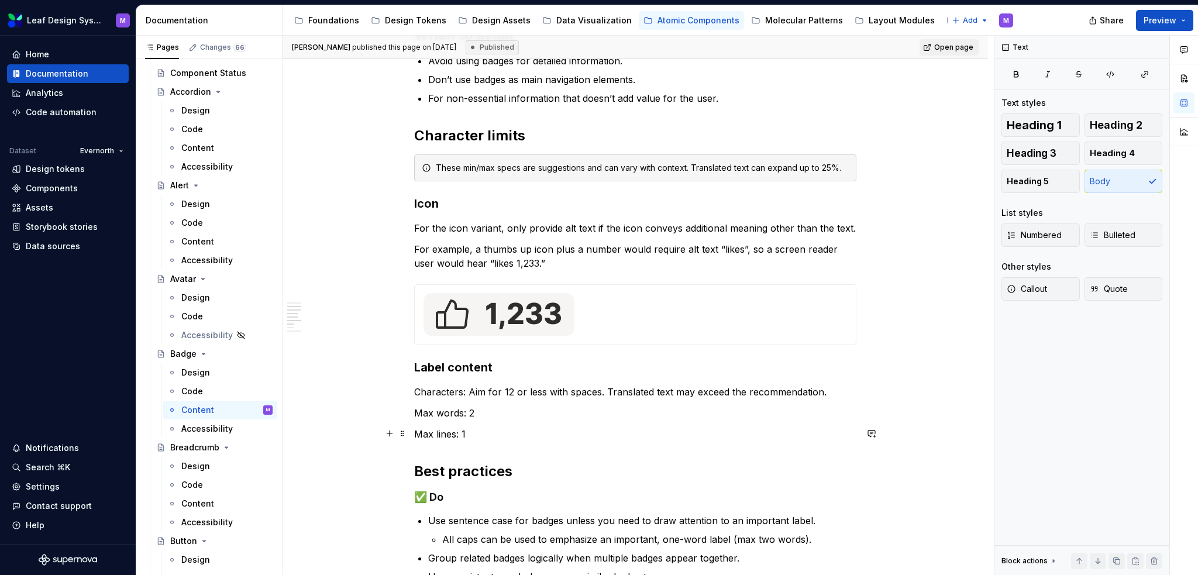
click at [493, 435] on p "Max lines: 1" at bounding box center [635, 434] width 442 height 14
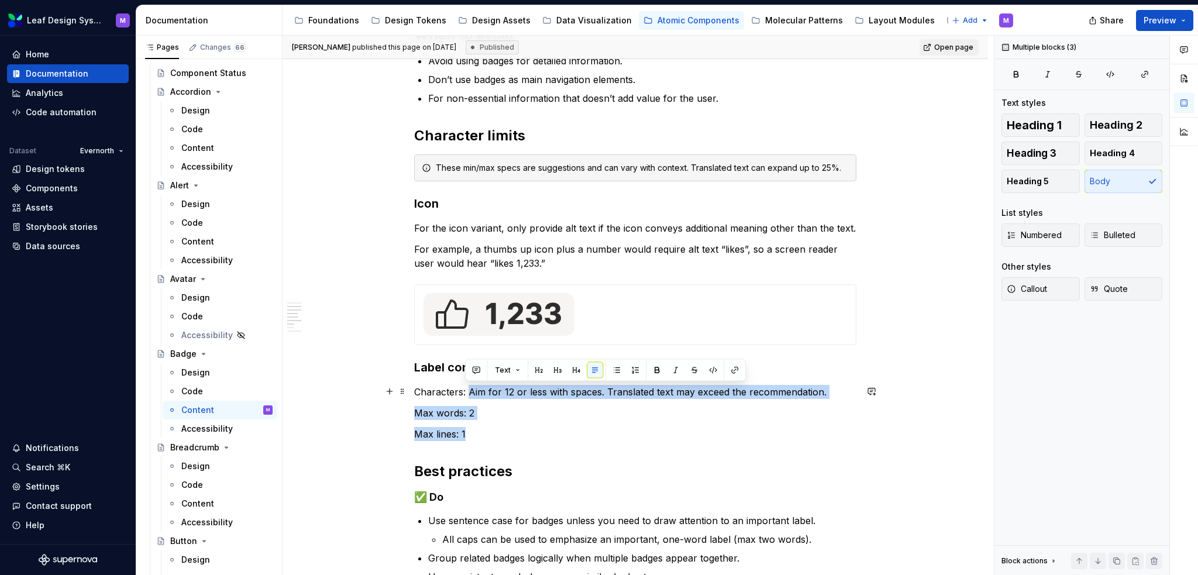
drag, startPoint x: 466, startPoint y: 432, endPoint x: 467, endPoint y: 394, distance: 38.0
copy div "Aim for 12 or less with spaces. Translated text may exceed the recommendation. …"
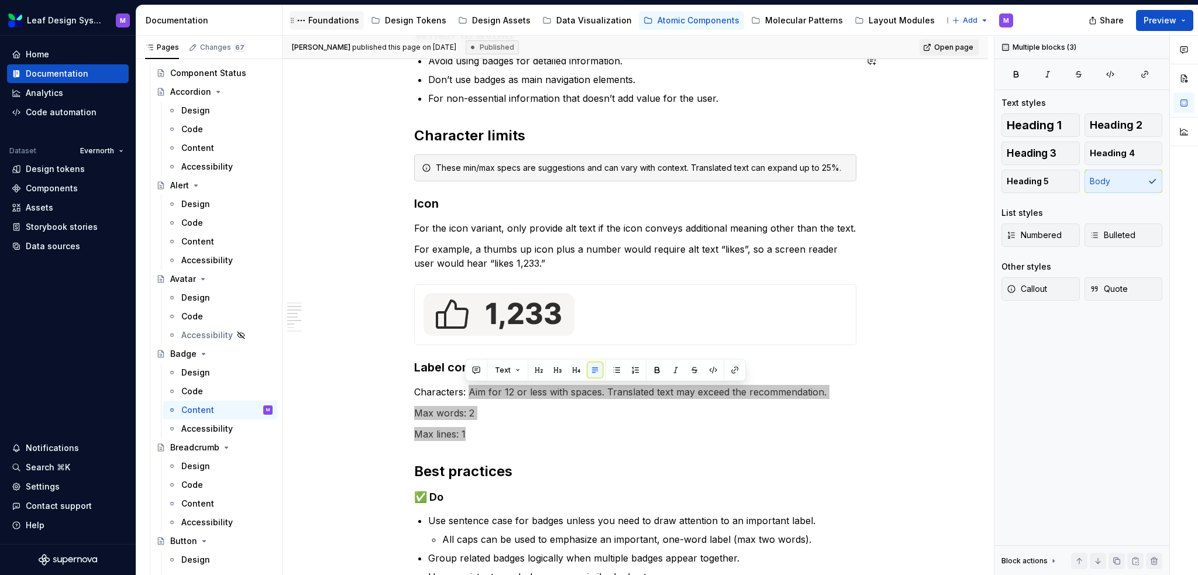
type textarea "*"
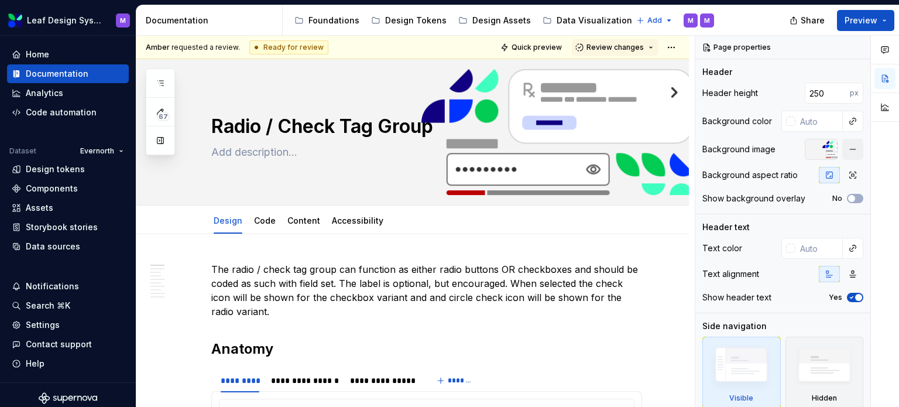
type textarea "*"
